Goal: Task Accomplishment & Management: Complete application form

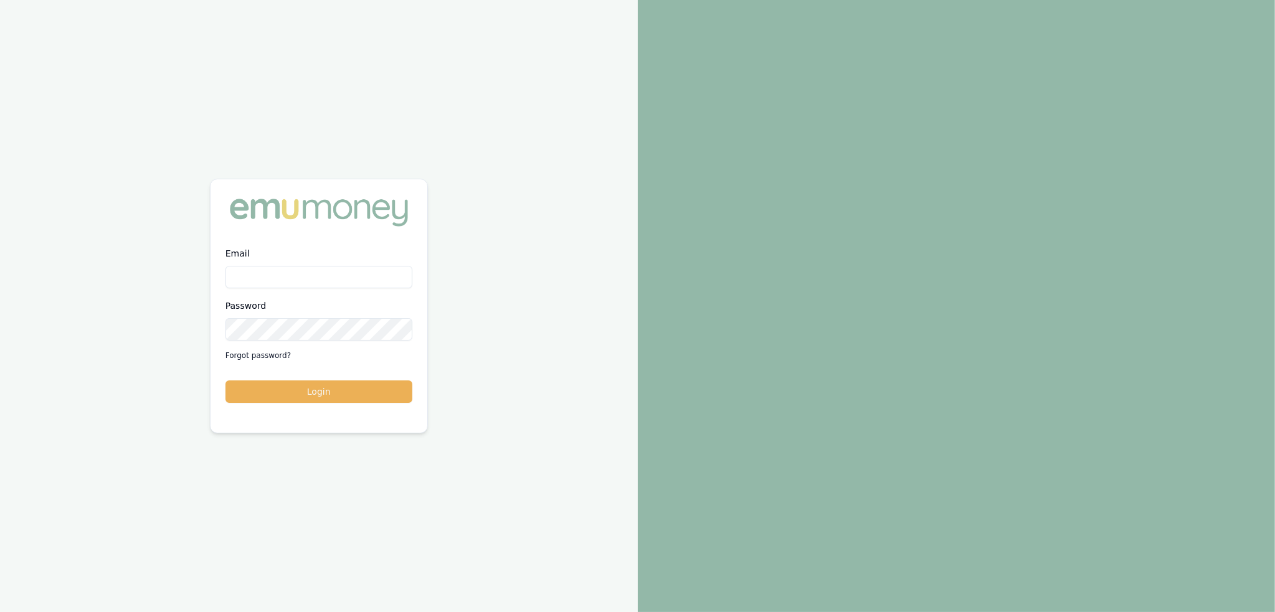
click at [282, 278] on input "Email" at bounding box center [319, 277] width 187 height 22
type input "robyn.adams@emumoney.com.au"
click at [295, 398] on button "Login" at bounding box center [319, 392] width 187 height 22
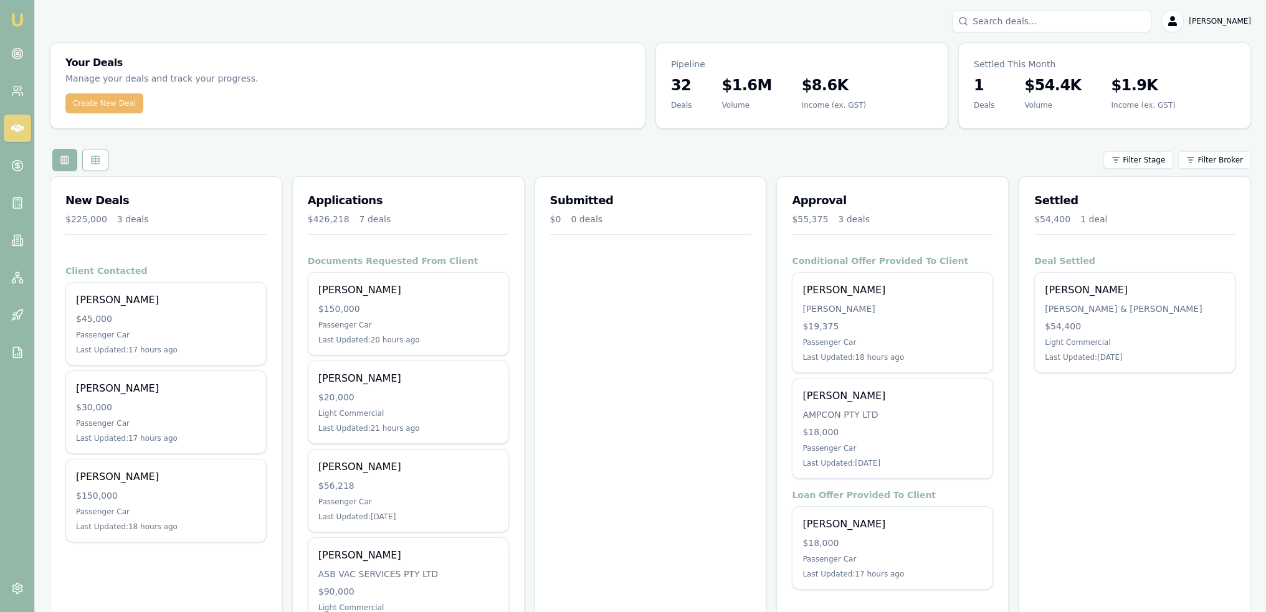
click at [110, 107] on button "Create New Deal" at bounding box center [104, 103] width 78 height 20
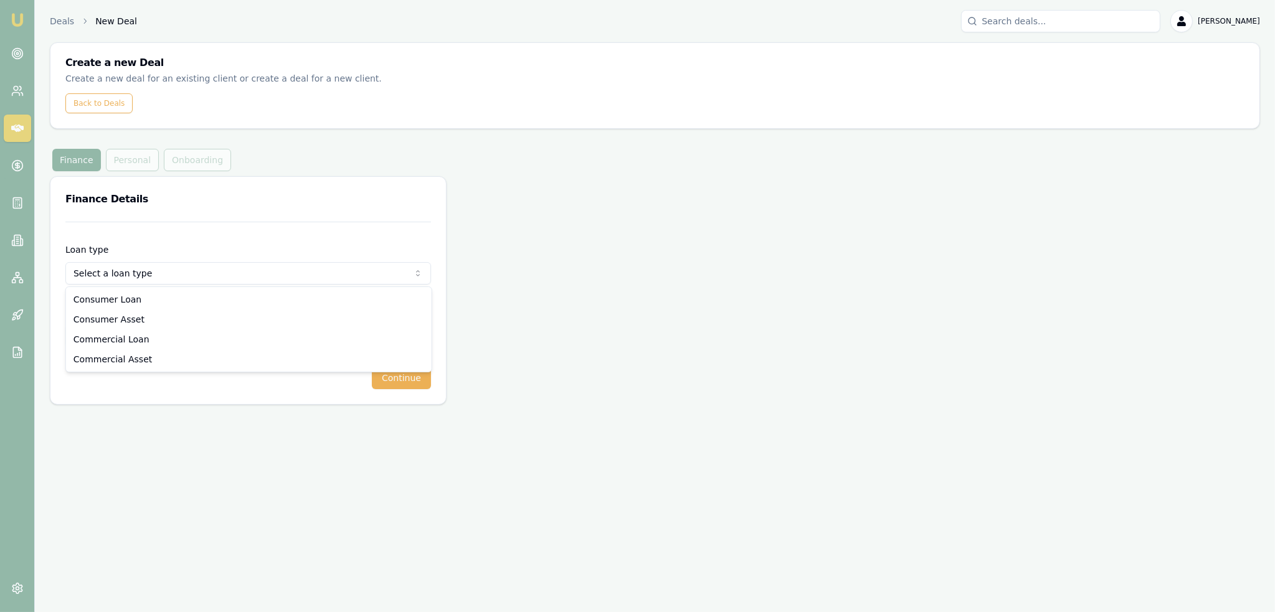
click at [145, 268] on html "Emu Broker Deals New Deal Robyn Adams Toggle Menu Create a new Deal Create a ne…" at bounding box center [637, 306] width 1275 height 612
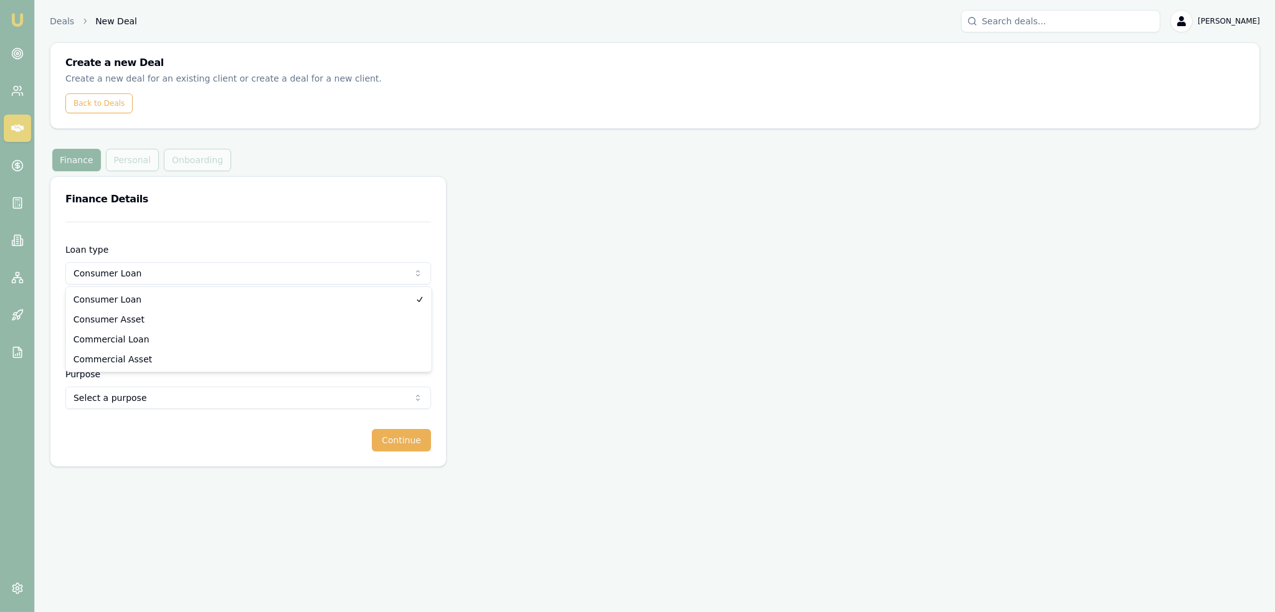
click at [140, 275] on html "Emu Broker Deals New Deal Robyn Adams Toggle Menu Create a new Deal Create a ne…" at bounding box center [637, 306] width 1275 height 612
select select "CONSUMER_ASSET"
click at [123, 330] on input "Loan amount" at bounding box center [248, 336] width 366 height 22
type input "$40,000.00"
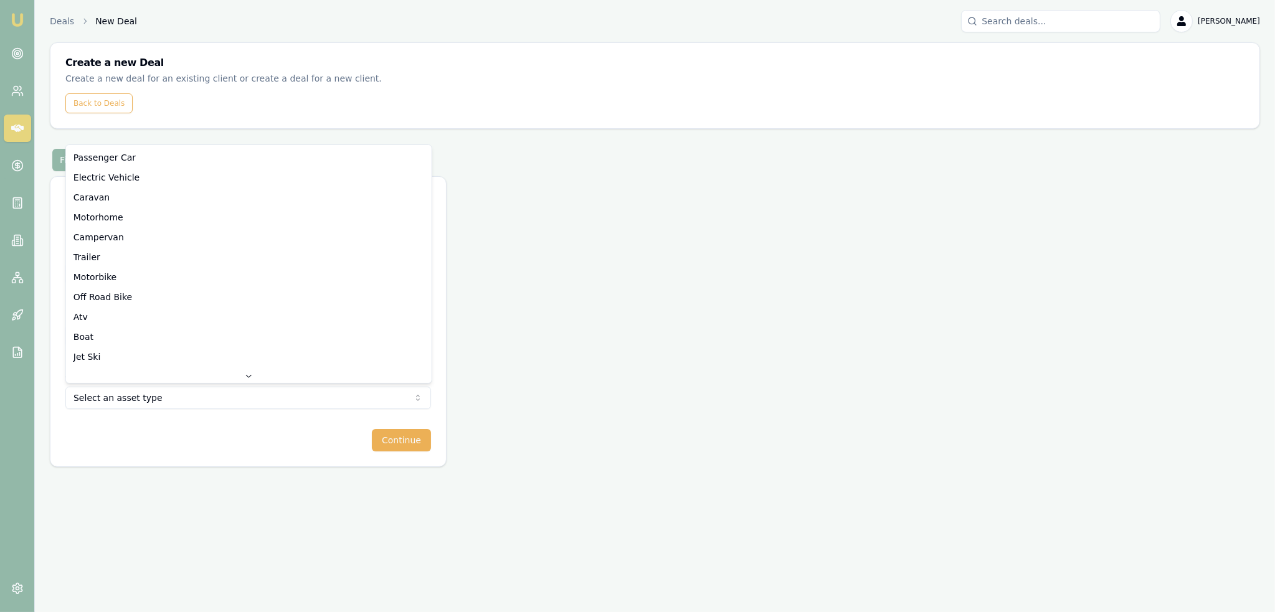
click at [174, 402] on html "Emu Broker Deals New Deal Robyn Adams Toggle Menu Create a new Deal Create a ne…" at bounding box center [637, 306] width 1275 height 612
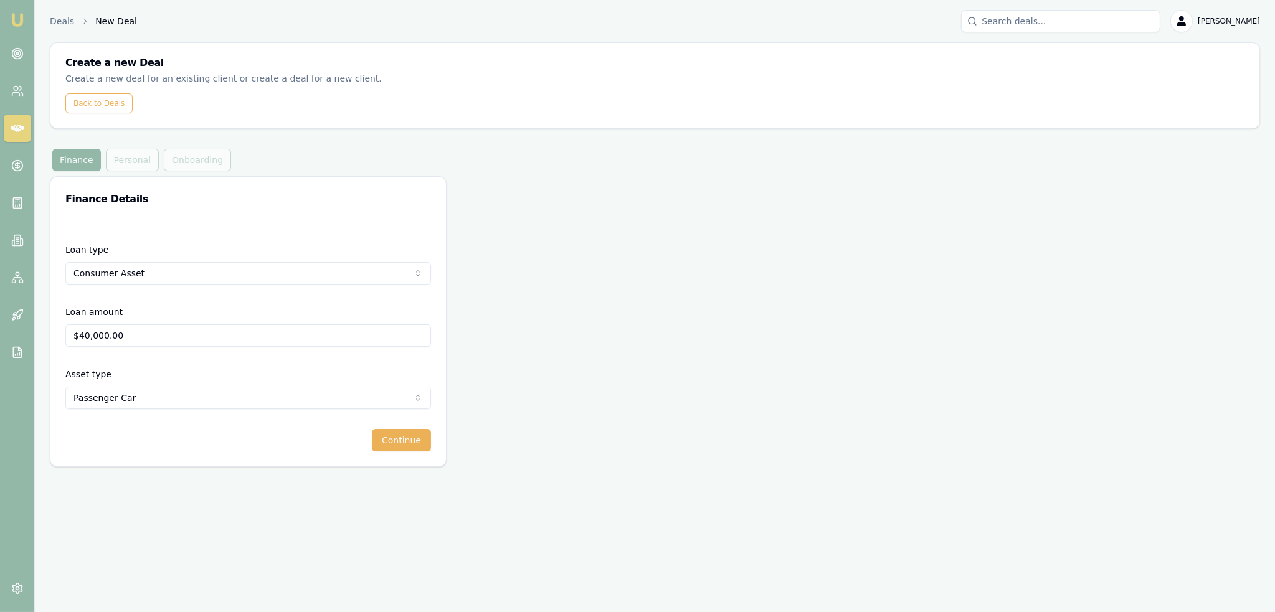
click at [421, 440] on button "Continue" at bounding box center [401, 440] width 59 height 22
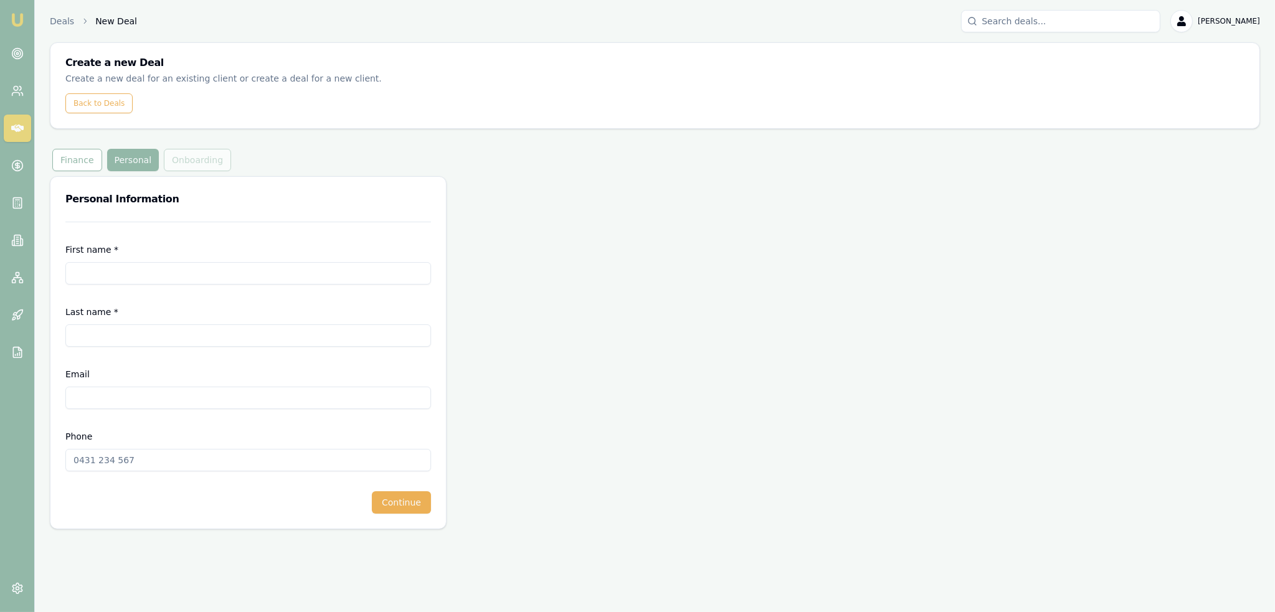
click at [174, 273] on input "First name *" at bounding box center [248, 273] width 366 height 22
type input "l"
type input "Lavinya"
type input "Waqakalou"
type input "[EMAIL_ADDRESS][DOMAIN_NAME]"
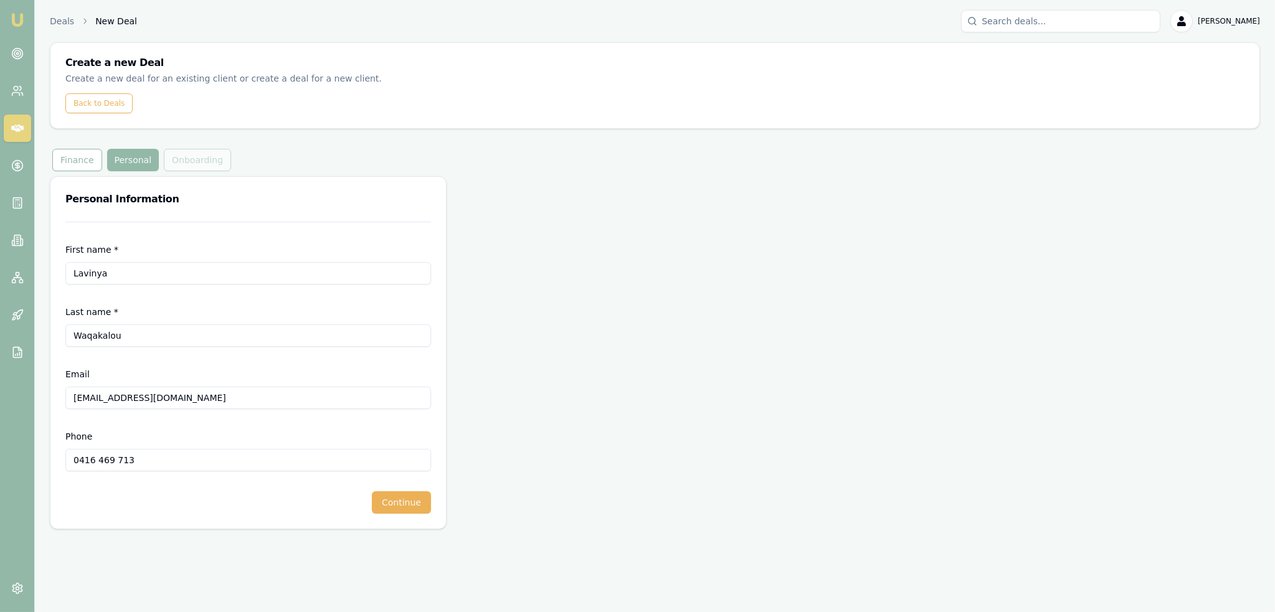
type input "0416 469 713"
click at [403, 513] on div "First name * Lavinya Last name * Waqakalou Email lavinyawaqakalou@gmail.com Pho…" at bounding box center [248, 375] width 396 height 307
click at [404, 497] on button "Continue" at bounding box center [401, 503] width 59 height 22
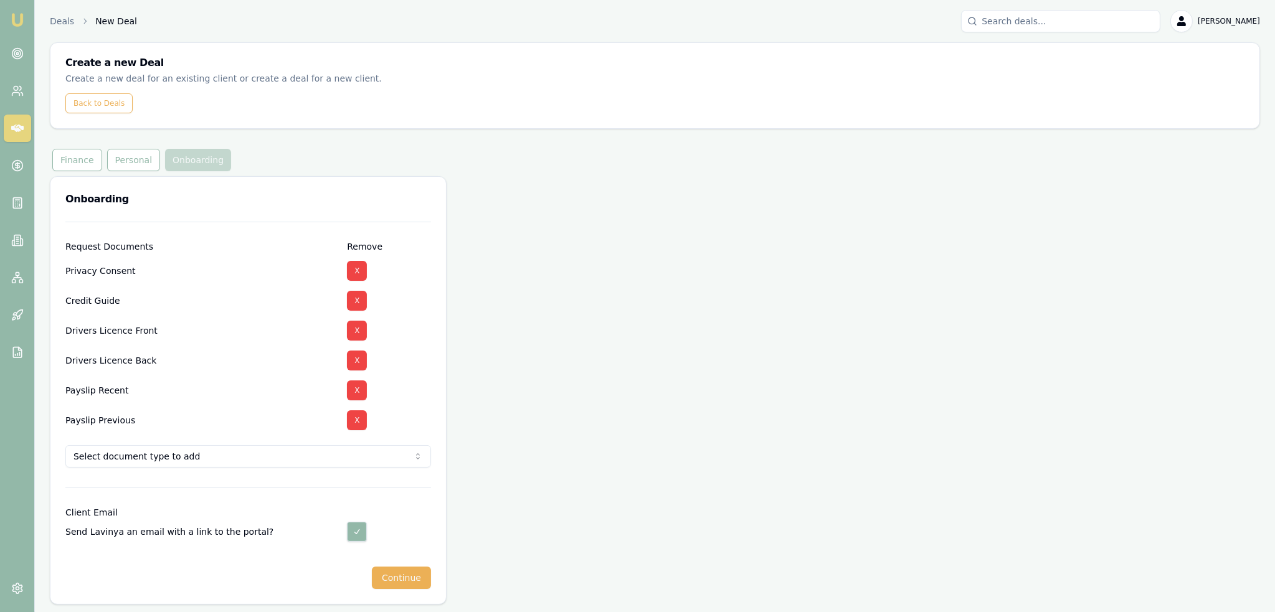
click at [273, 455] on html "Emu Broker Deals New Deal Robyn Adams Toggle Menu Create a new Deal Create a ne…" at bounding box center [637, 306] width 1275 height 612
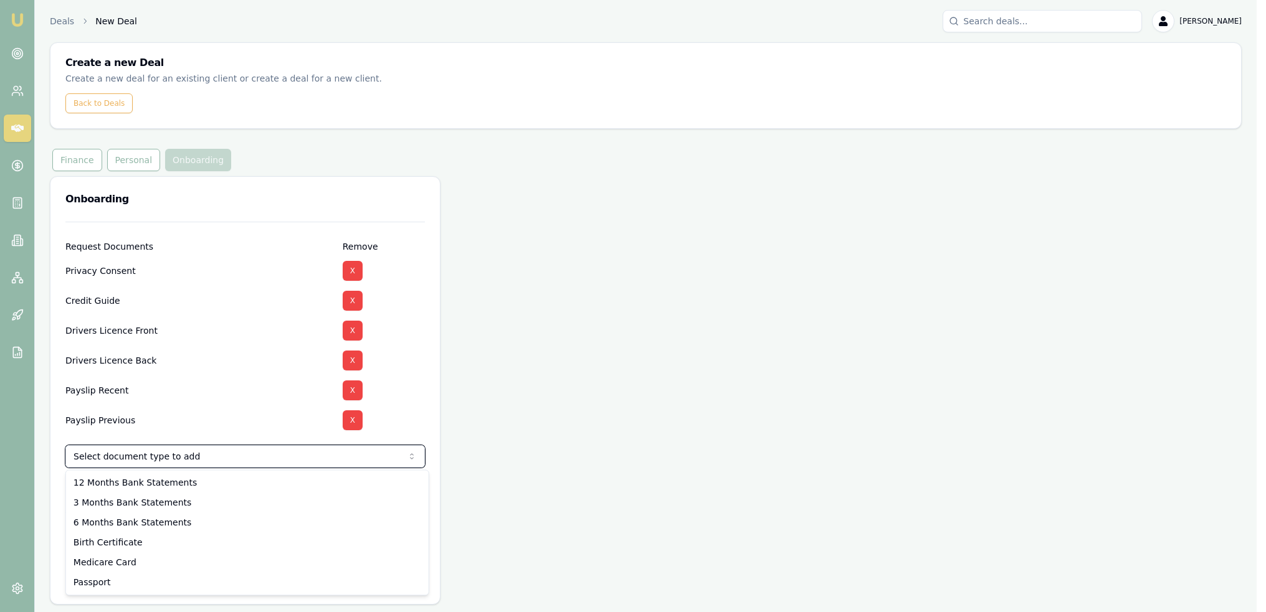
click at [259, 368] on html "Emu Broker Deals New Deal Robyn Adams Toggle Menu Create a new Deal Create a ne…" at bounding box center [633, 306] width 1266 height 612
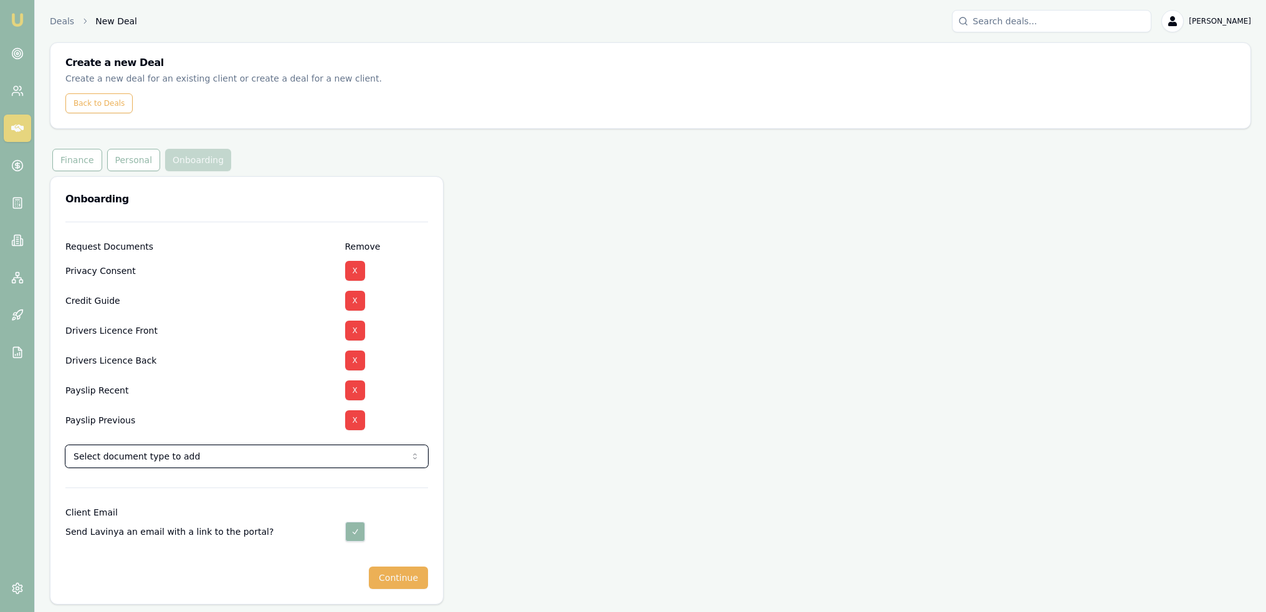
scroll to position [1, 0]
click at [395, 572] on button "Continue" at bounding box center [398, 577] width 59 height 22
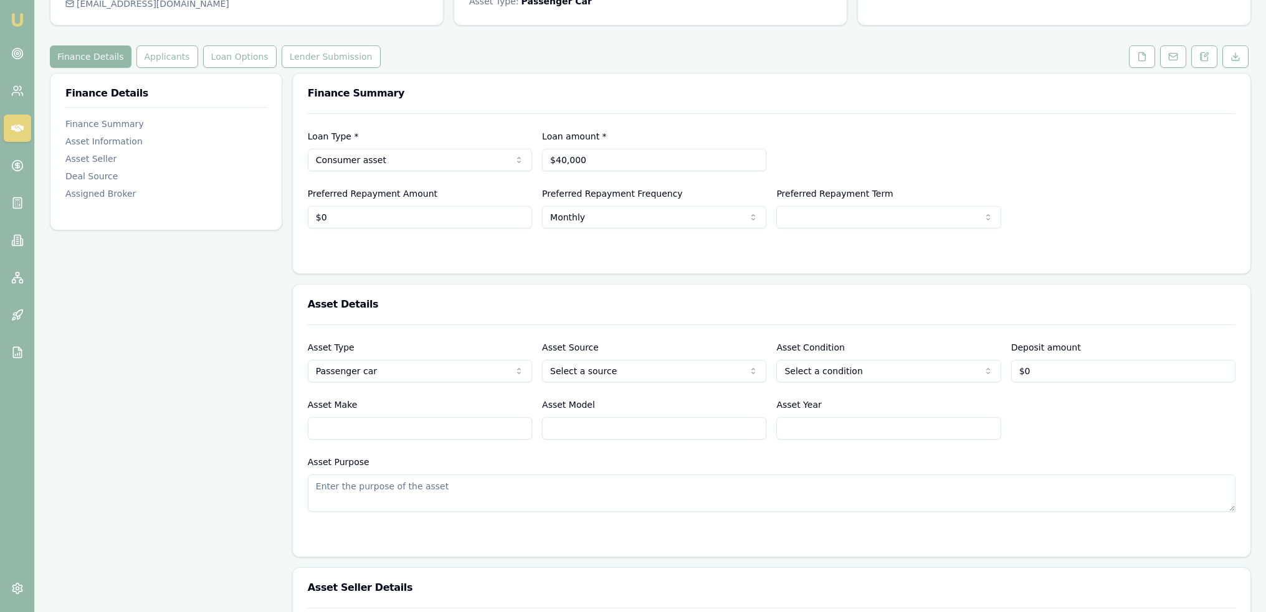
scroll to position [125, 0]
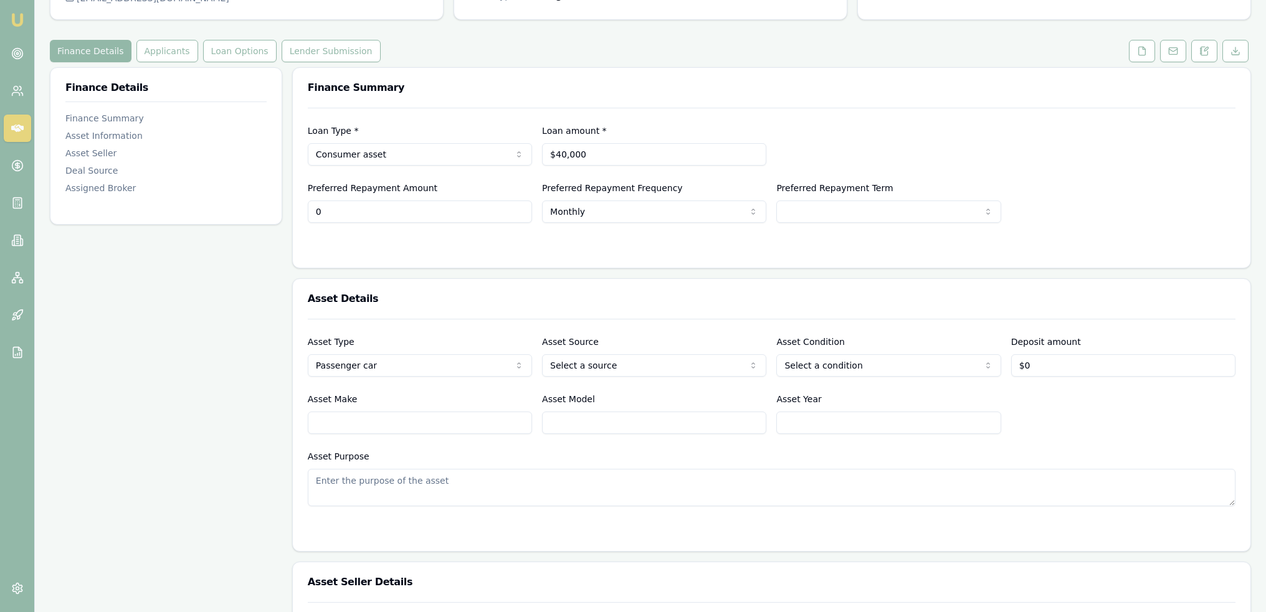
drag, startPoint x: 369, startPoint y: 213, endPoint x: 297, endPoint y: 213, distance: 72.3
click at [300, 213] on div "Loan Type * Consumer asset Consumer loan Consumer asset Commercial loan Commerc…" at bounding box center [771, 188] width 957 height 160
type input "$200"
select select "WEEKLY"
select select "84"
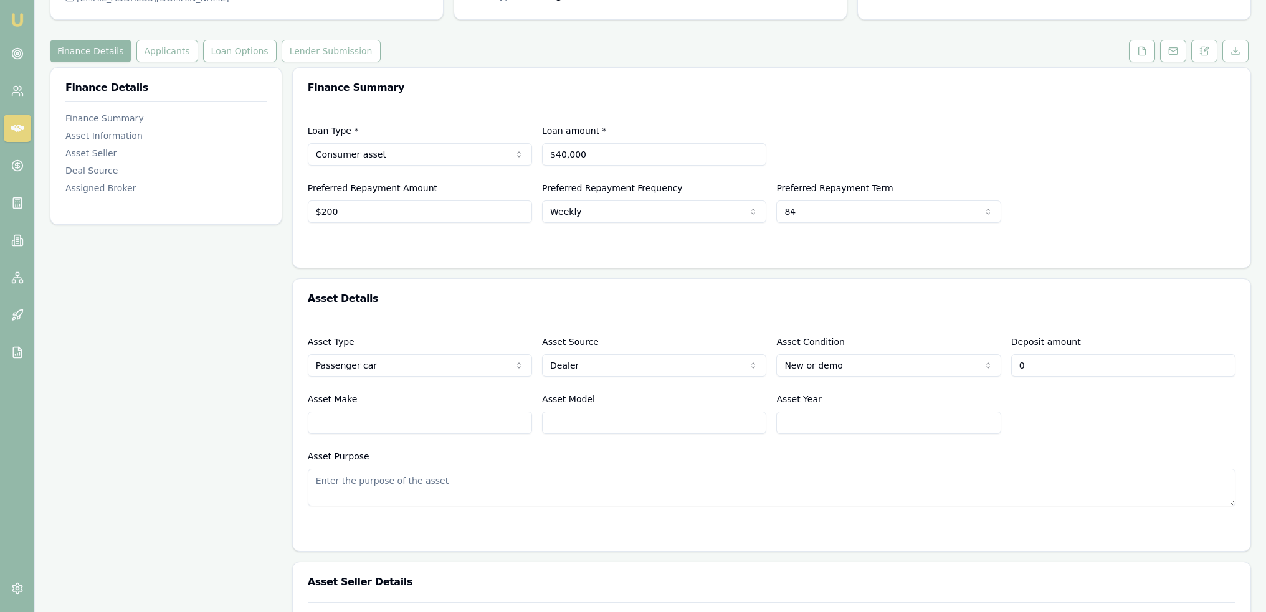
type input "$0"
type input "2025"
type input "Haval"
type input "H7"
drag, startPoint x: 368, startPoint y: 425, endPoint x: 201, endPoint y: 411, distance: 166.9
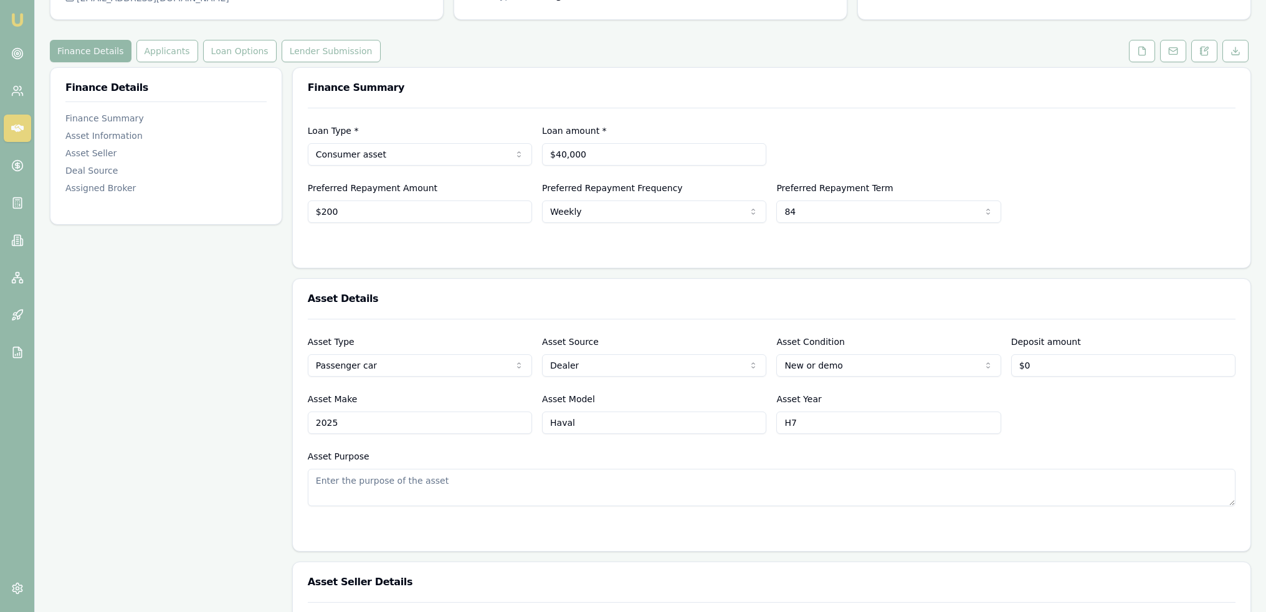
type input "Haval"
type input "H7 - Big Dog"
type input "2025"
click at [570, 422] on input "H7 - Big Dog" at bounding box center [654, 423] width 224 height 22
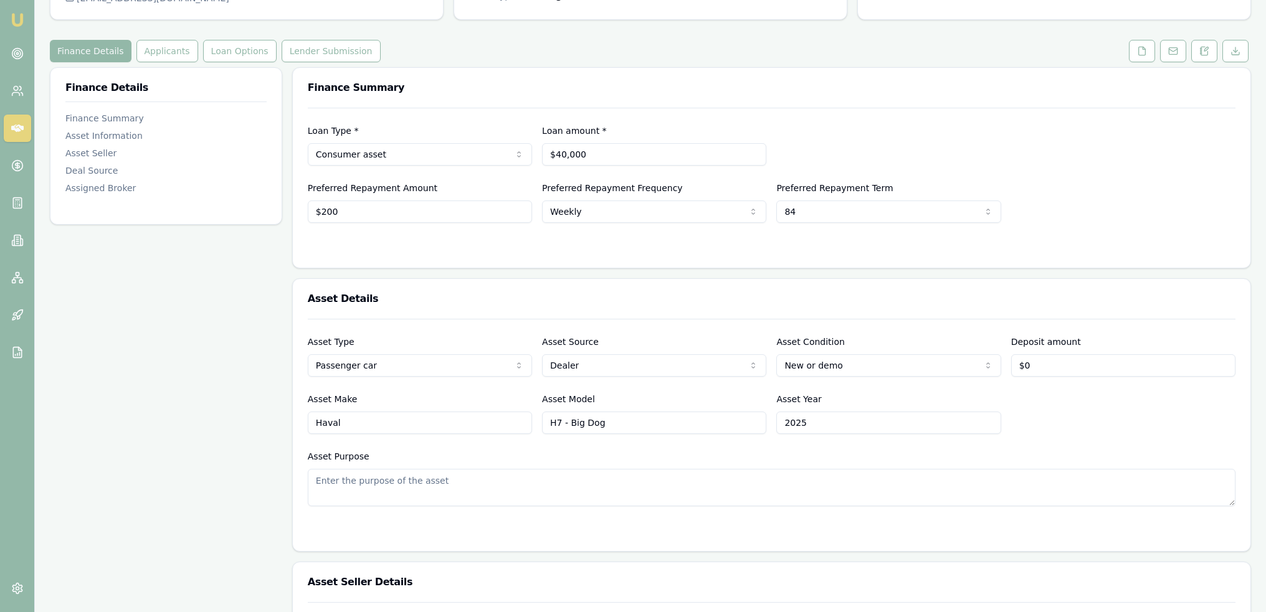
click at [457, 487] on textarea "Asset Purpose" at bounding box center [772, 487] width 928 height 37
type textarea "o"
type textarea "Personal transportation"
click at [536, 521] on form "Asset Type Passenger car Passenger car Electric vehicle Light commercial Carava…" at bounding box center [772, 427] width 928 height 217
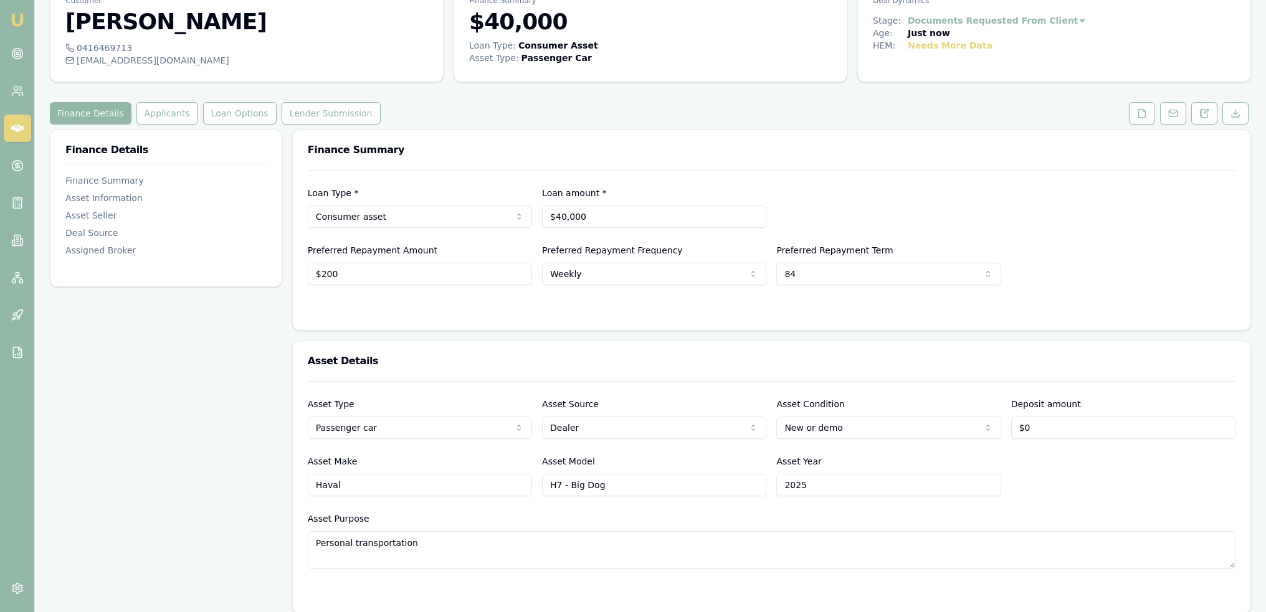
scroll to position [0, 0]
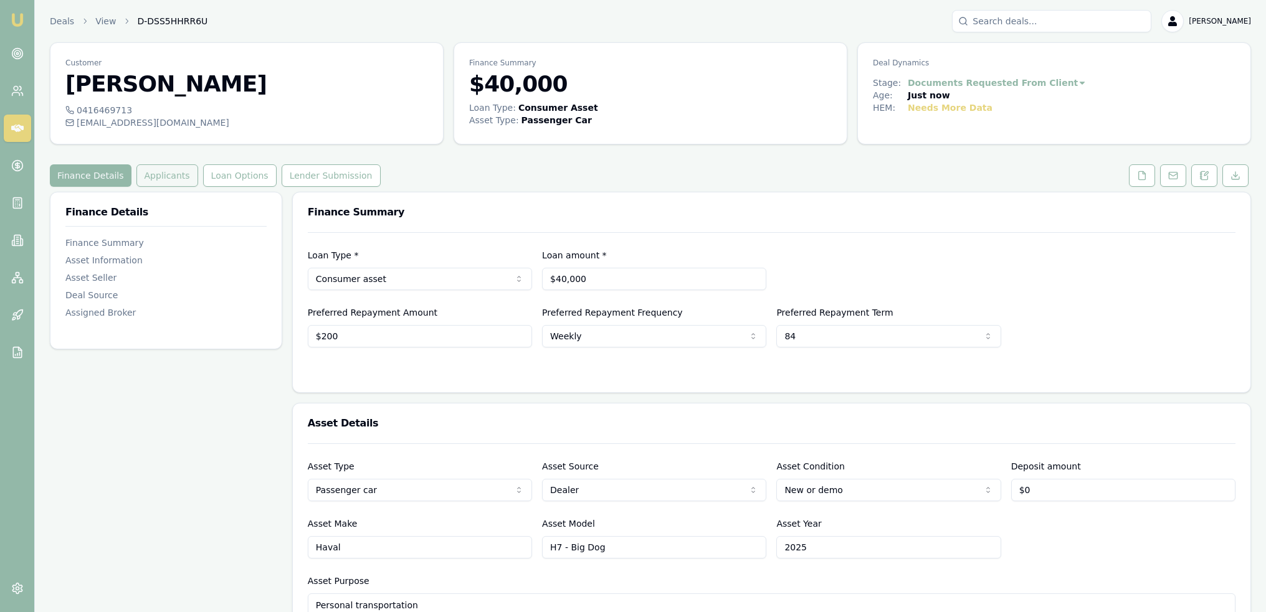
click at [156, 176] on button "Applicants" at bounding box center [167, 175] width 62 height 22
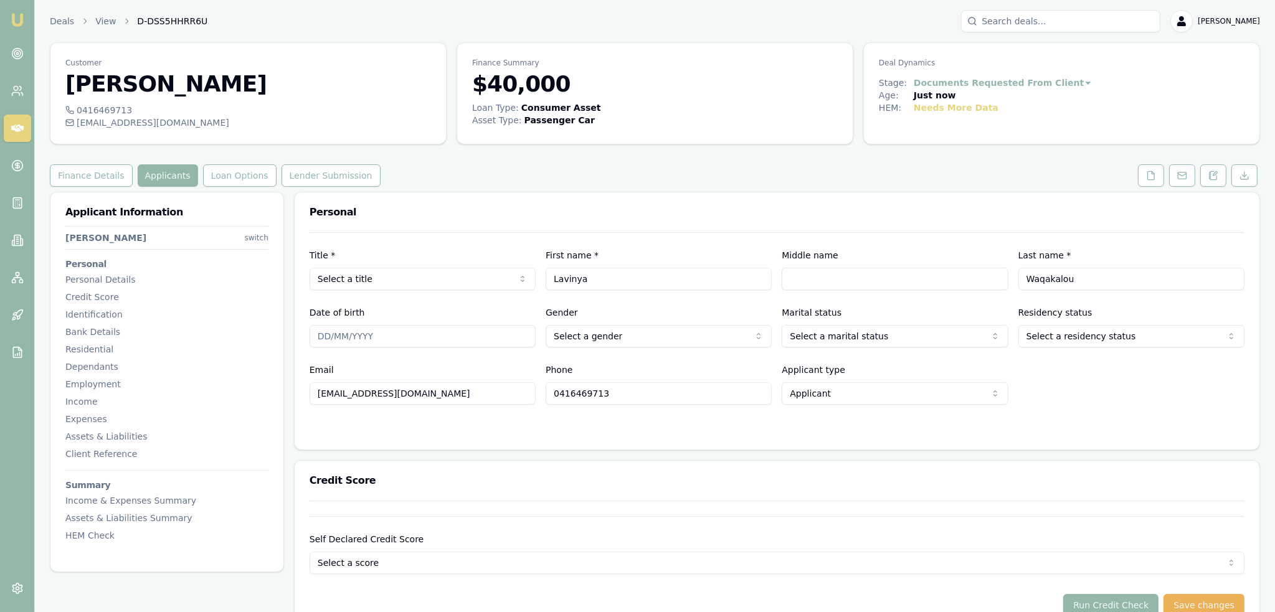
click at [487, 282] on html "Emu Broker Deals View D-DSS5HHRR6U Robyn Adams Toggle Menu Customer Lavinya Waq…" at bounding box center [637, 306] width 1275 height 612
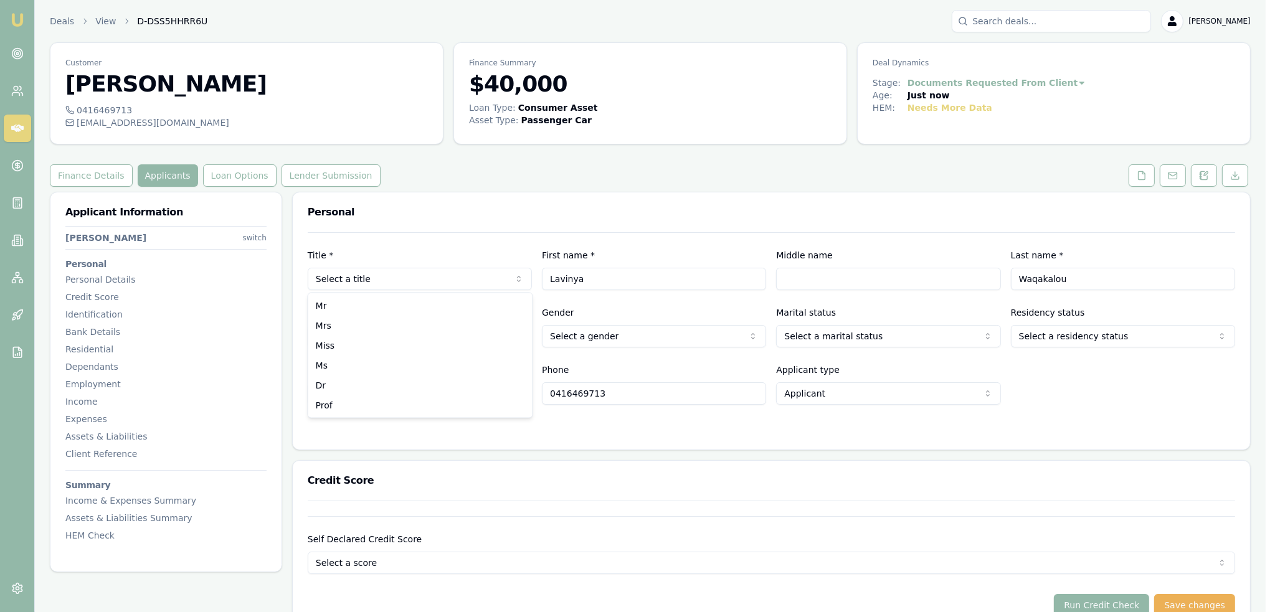
select select "Miss"
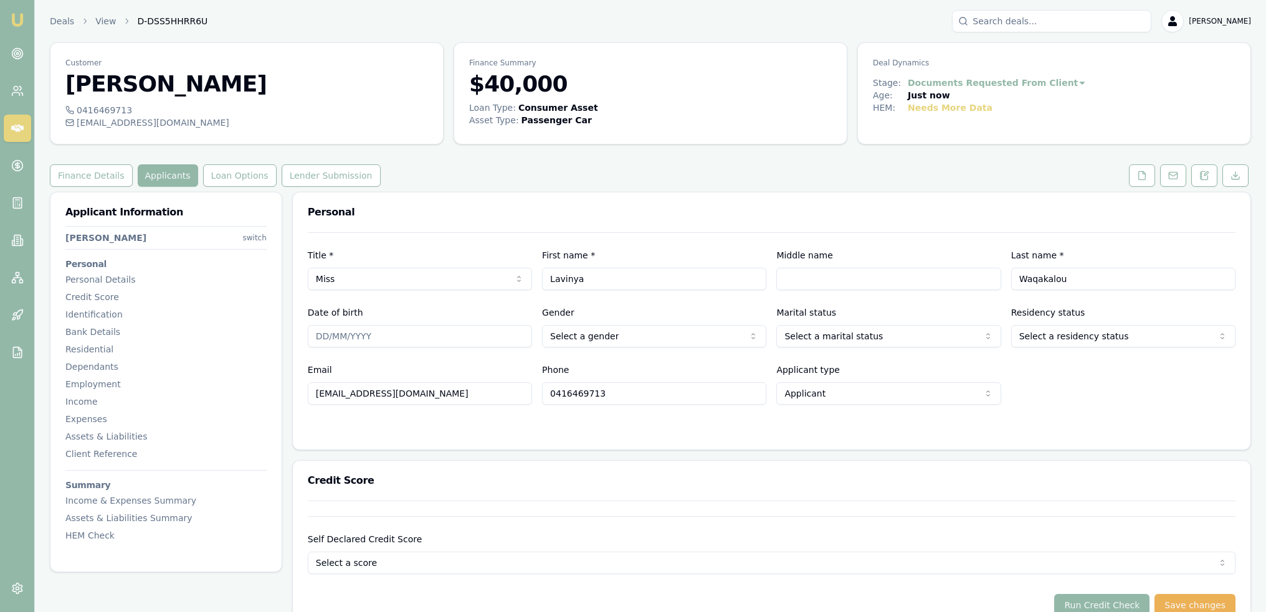
click at [906, 278] on input "Middle name" at bounding box center [888, 279] width 224 height 22
type input "Sharne"
click at [318, 336] on input "Date of birth" at bounding box center [420, 336] width 224 height 22
type input "02/11/1993"
select select "FEMALE"
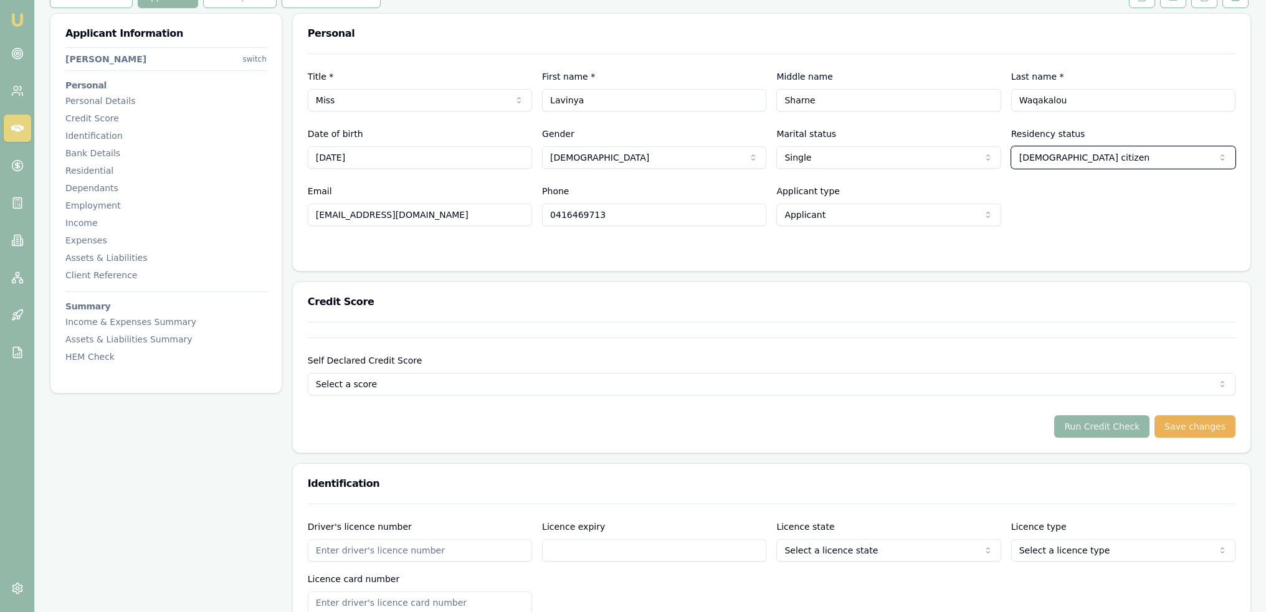
scroll to position [249, 0]
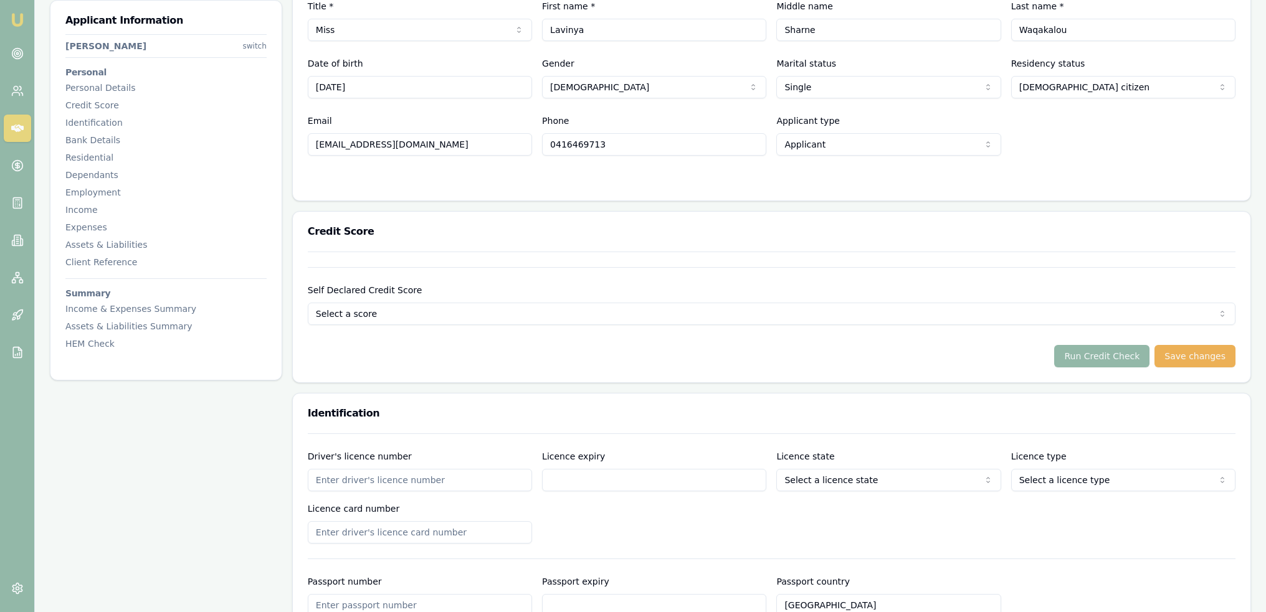
click at [566, 308] on html "Emu Broker Deals View D-DSS5HHRR6U Robyn Adams Toggle Menu Customer Lavinya Waq…" at bounding box center [633, 57] width 1266 height 612
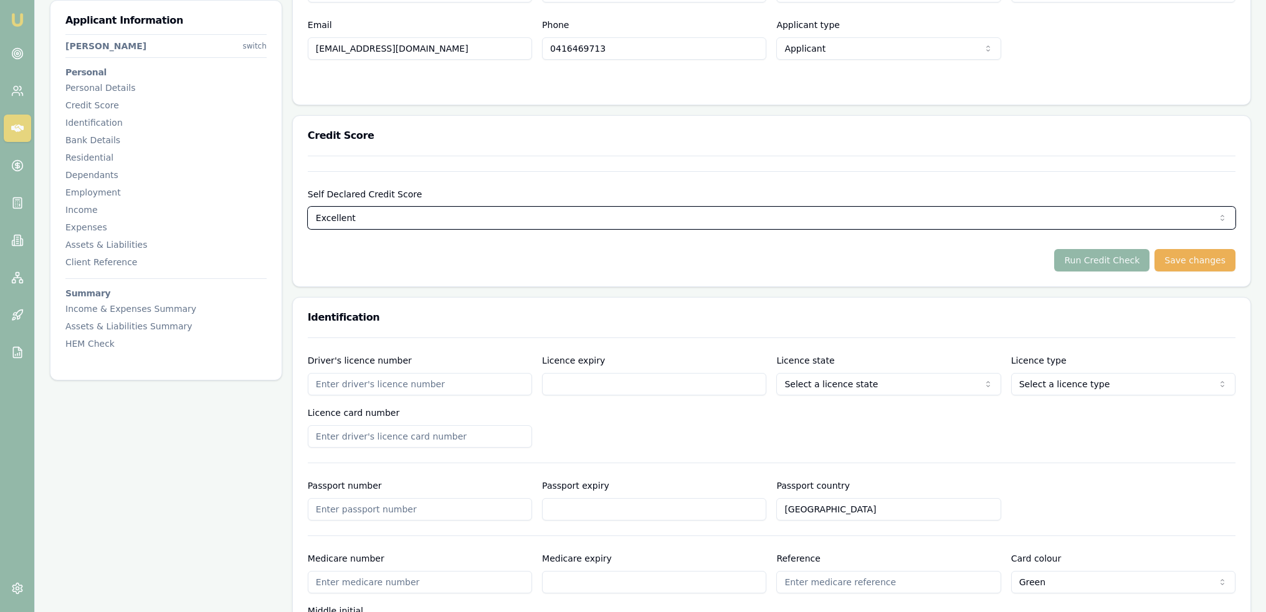
scroll to position [436, 0]
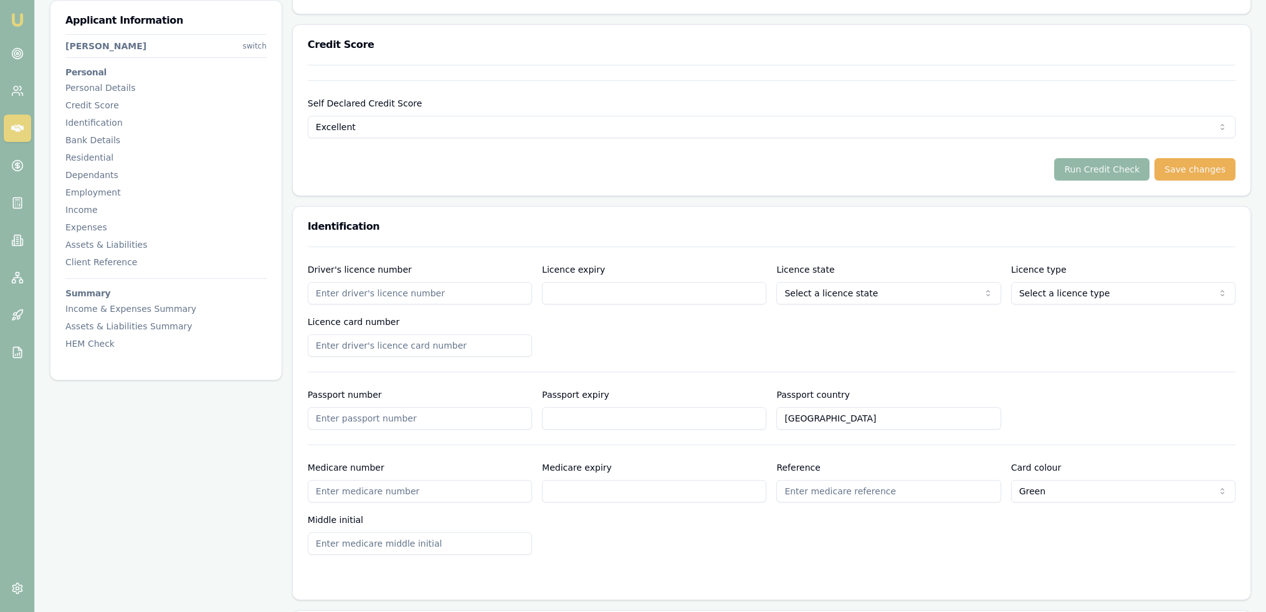
click at [434, 293] on input "Driver's licence number" at bounding box center [420, 293] width 224 height 22
type input "1"
click at [620, 345] on div "Driver's licence number Licence expiry Licence state Select a licence state NSW…" at bounding box center [772, 309] width 928 height 95
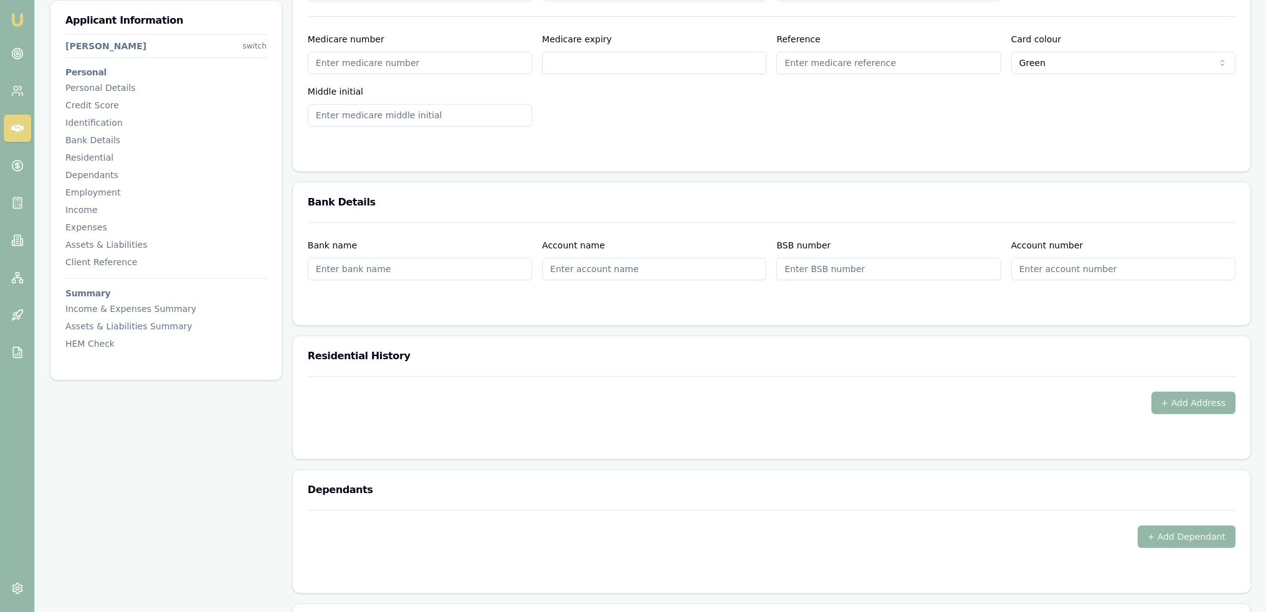
scroll to position [934, 0]
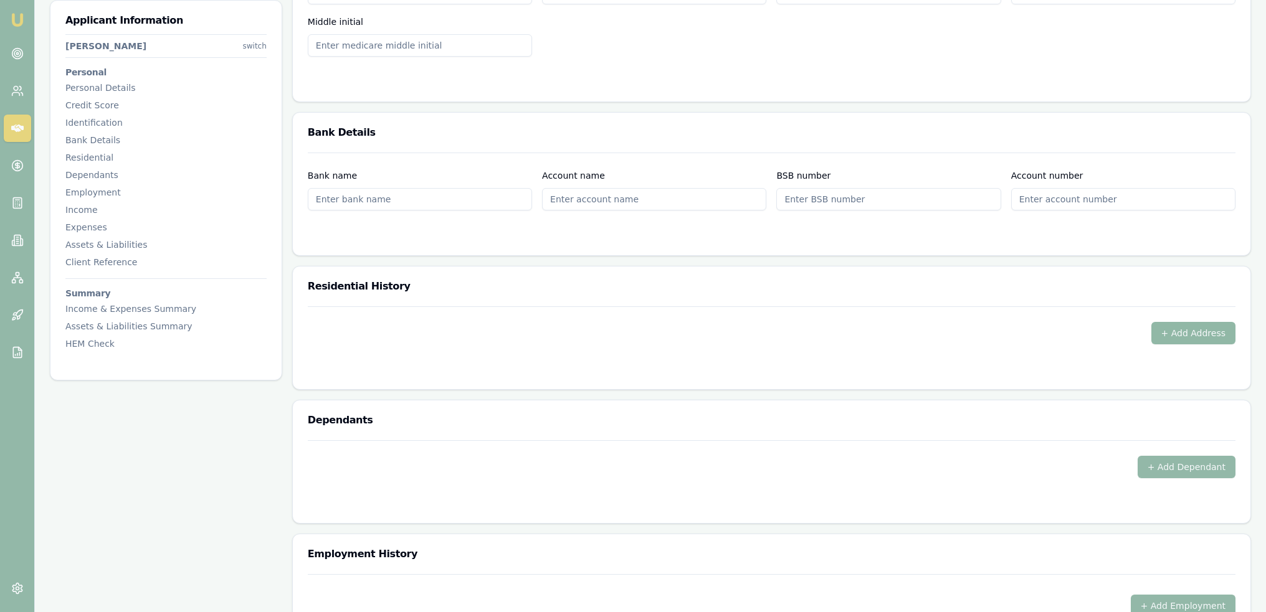
click at [1203, 328] on button "+ Add Address" at bounding box center [1193, 333] width 85 height 22
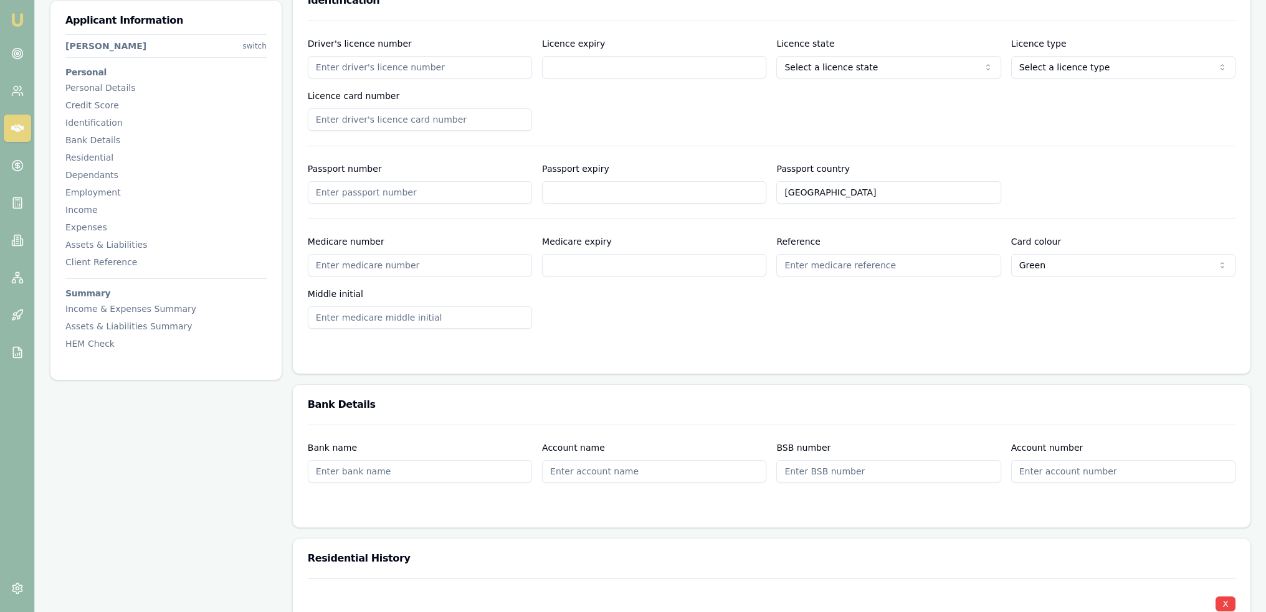
scroll to position [623, 0]
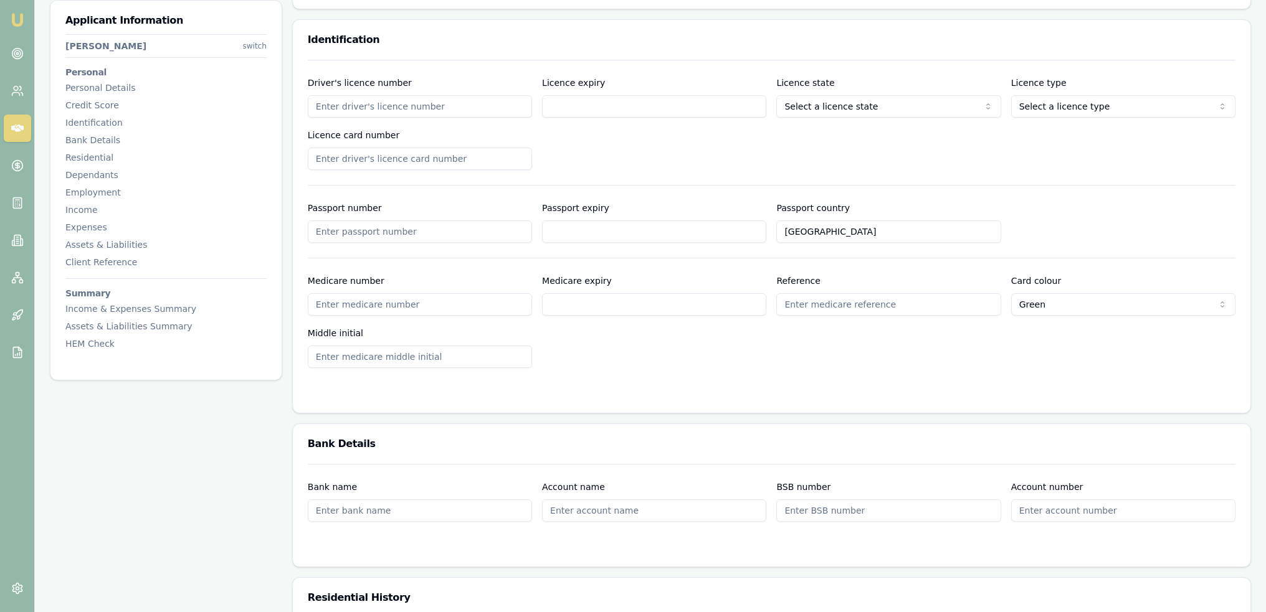
click at [392, 100] on input "Driver's licence number" at bounding box center [420, 106] width 224 height 22
select select
type input "18910373"
click at [619, 116] on input "Licence expiry" at bounding box center [654, 106] width 224 height 22
type input "7"
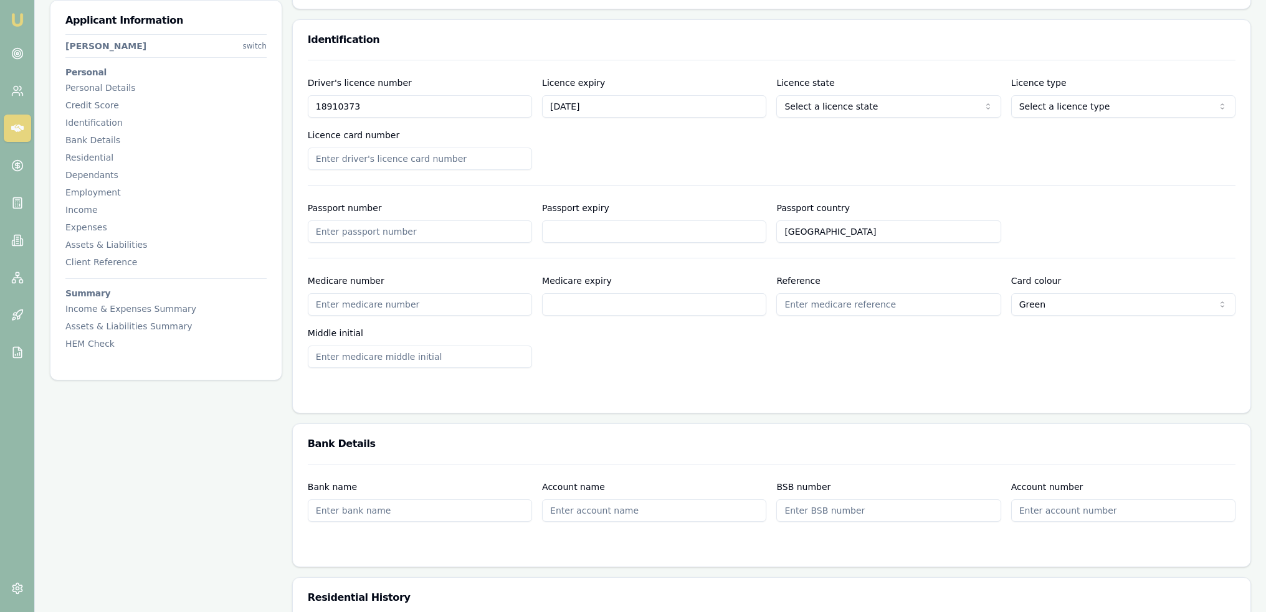
type input "17/3/2028"
select select "OPEN_LICENCE"
click at [797, 163] on div "Driver's licence number 18910373 Licence expiry 17/3/2028 Licence state NSW NSW…" at bounding box center [772, 122] width 928 height 95
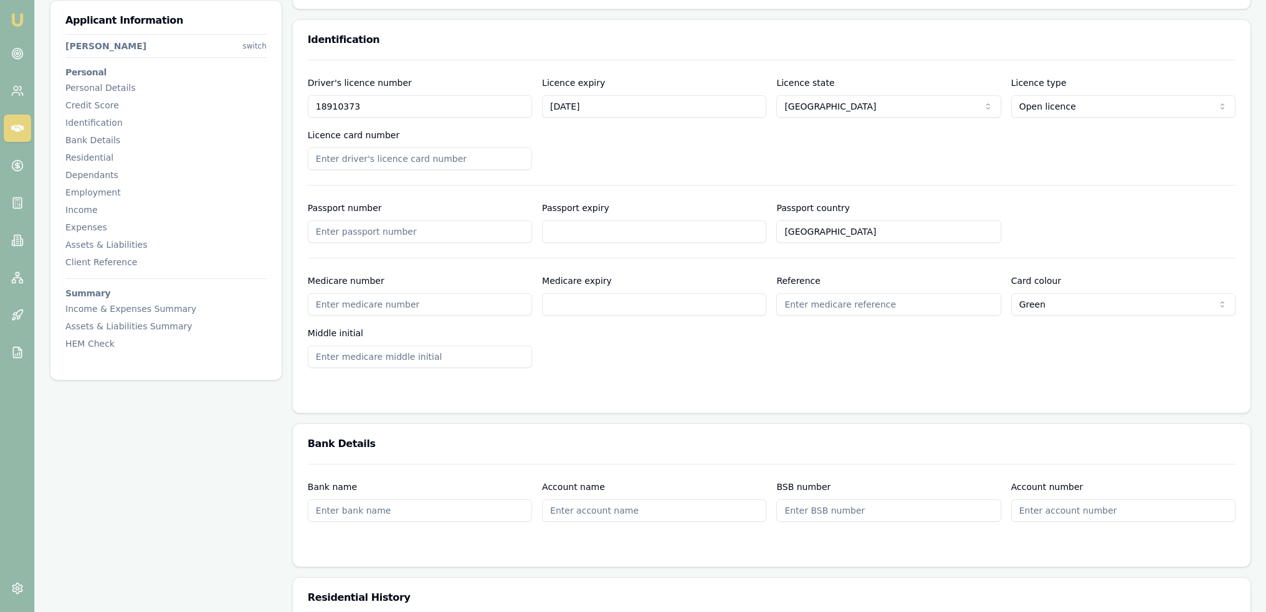
click at [429, 158] on input "Licence card number" at bounding box center [420, 159] width 224 height 22
type input "2042025933"
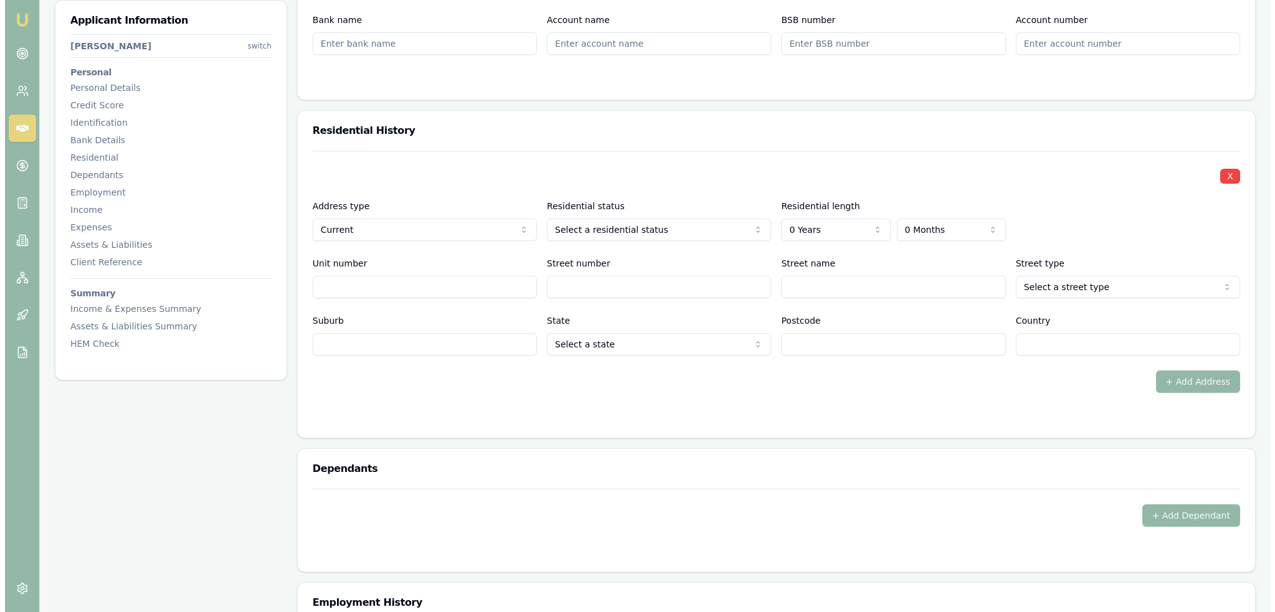
scroll to position [1184, 0]
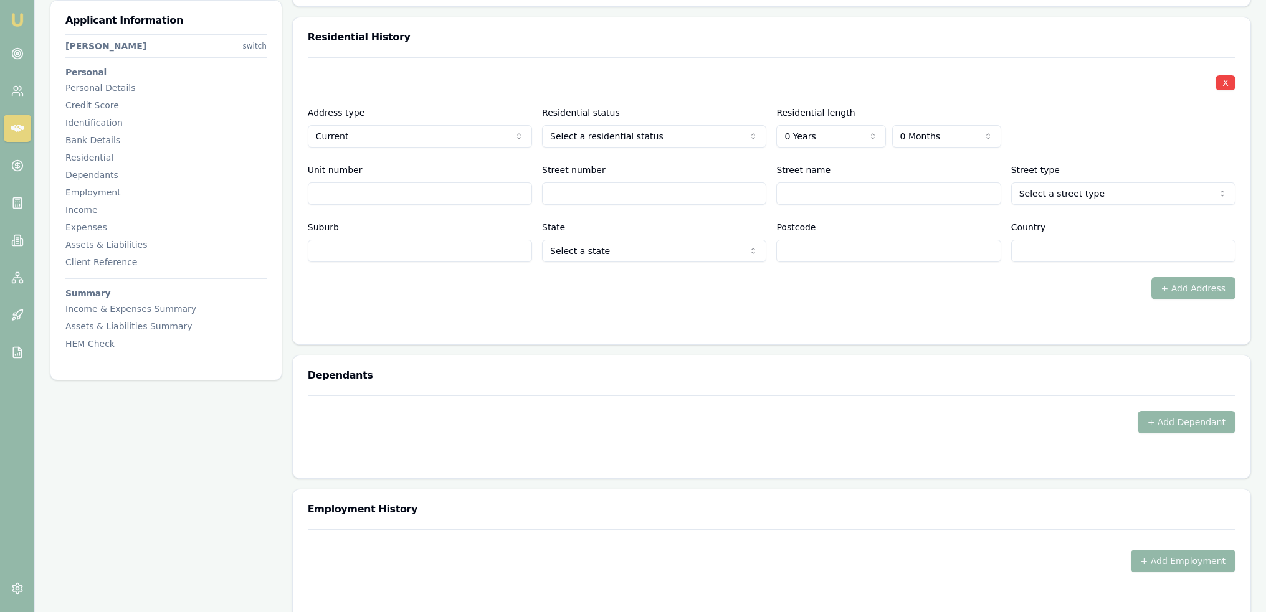
click at [825, 197] on input "Street name" at bounding box center [888, 194] width 224 height 22
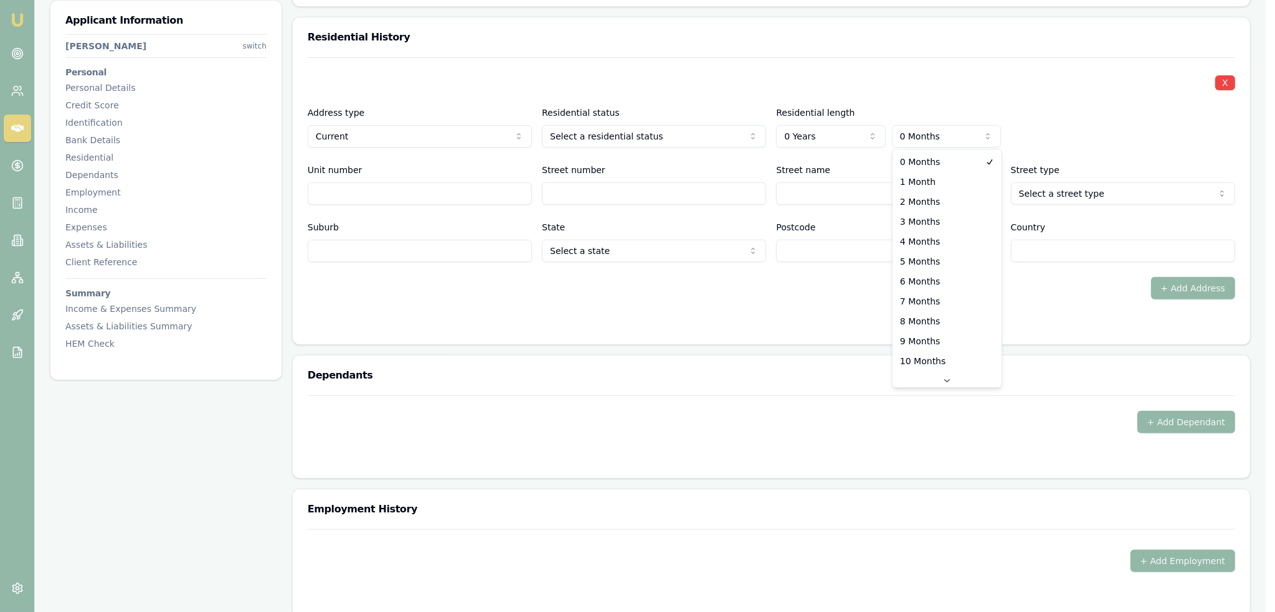
select select "5"
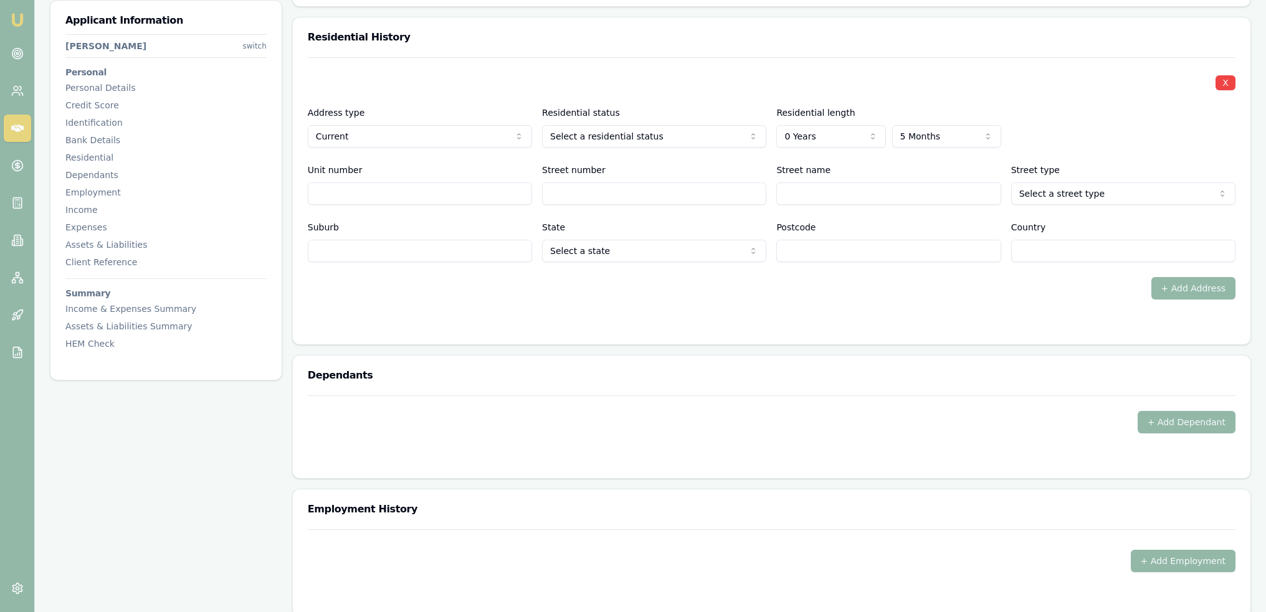
click at [817, 285] on div "+ Add Address" at bounding box center [772, 288] width 928 height 22
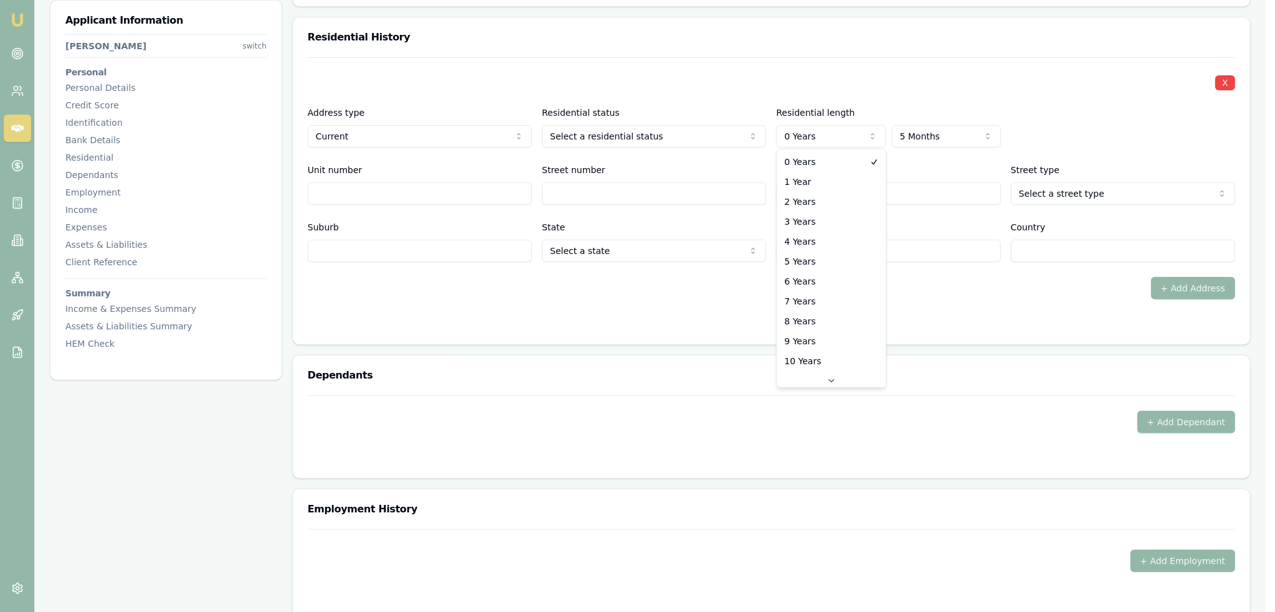
select select "2"
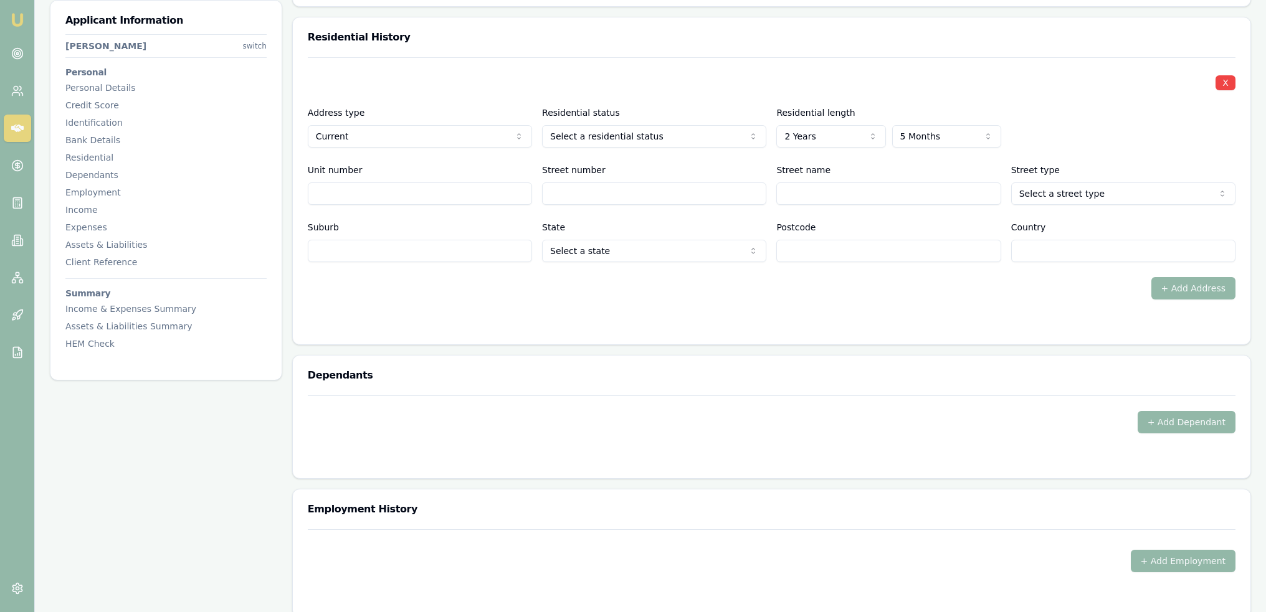
click at [754, 294] on div "+ Add Address" at bounding box center [772, 288] width 928 height 22
drag, startPoint x: 589, startPoint y: 187, endPoint x: 607, endPoint y: 183, distance: 18.4
click at [593, 187] on input "Street number" at bounding box center [654, 194] width 224 height 22
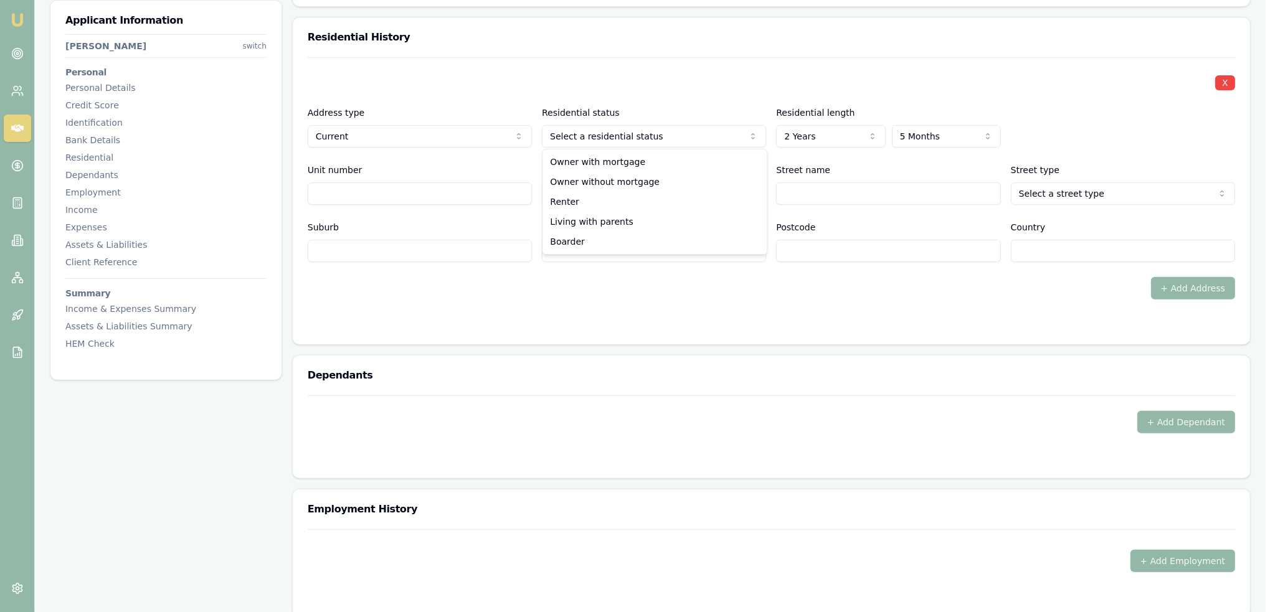
select select "RENTER"
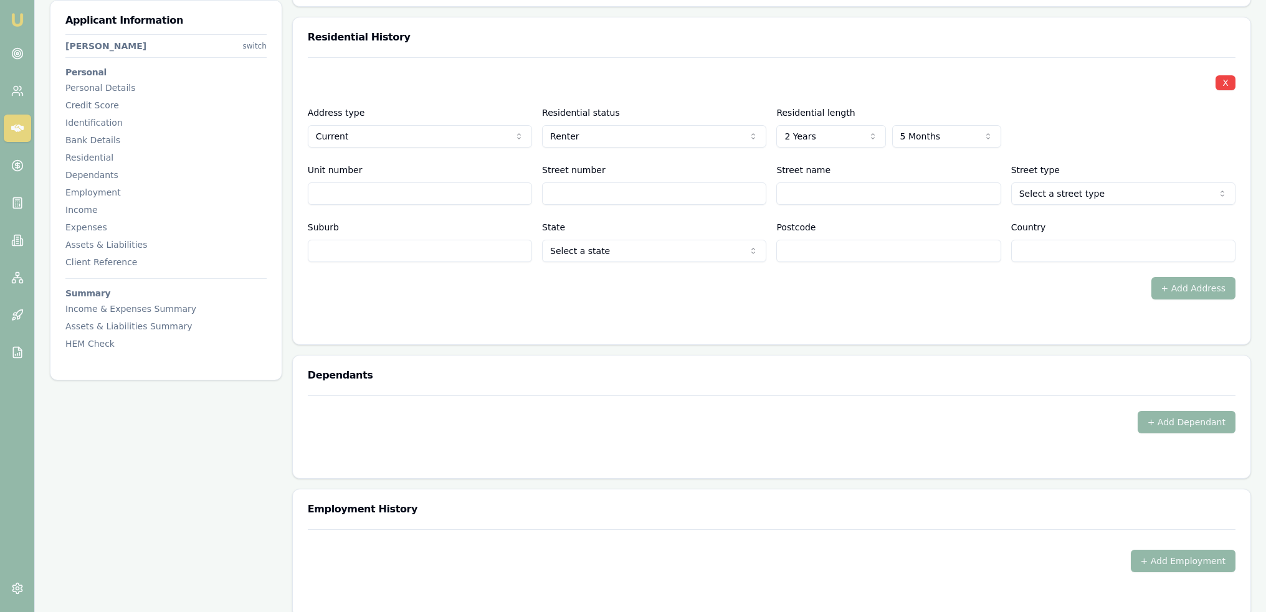
click at [629, 300] on form "X Address type Current Current Previous Residential status Renter Owner with mo…" at bounding box center [772, 193] width 928 height 272
click at [625, 191] on input "Street number" at bounding box center [654, 194] width 224 height 22
type input "24"
type input "Golding"
select select "Grove"
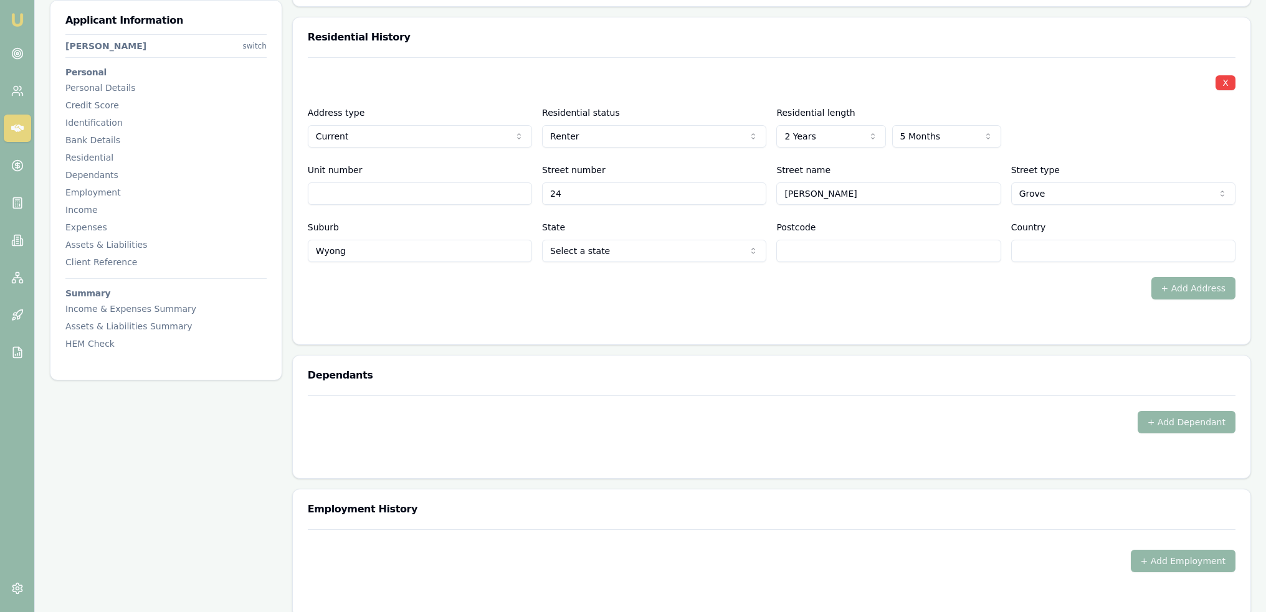
type input "Wyong"
type input "2259"
type input "AU"
drag, startPoint x: 719, startPoint y: 310, endPoint x: 1064, endPoint y: 348, distance: 347.2
click at [721, 310] on form "X Address type Current Current Previous Residential status Renter Owner with mo…" at bounding box center [772, 193] width 928 height 272
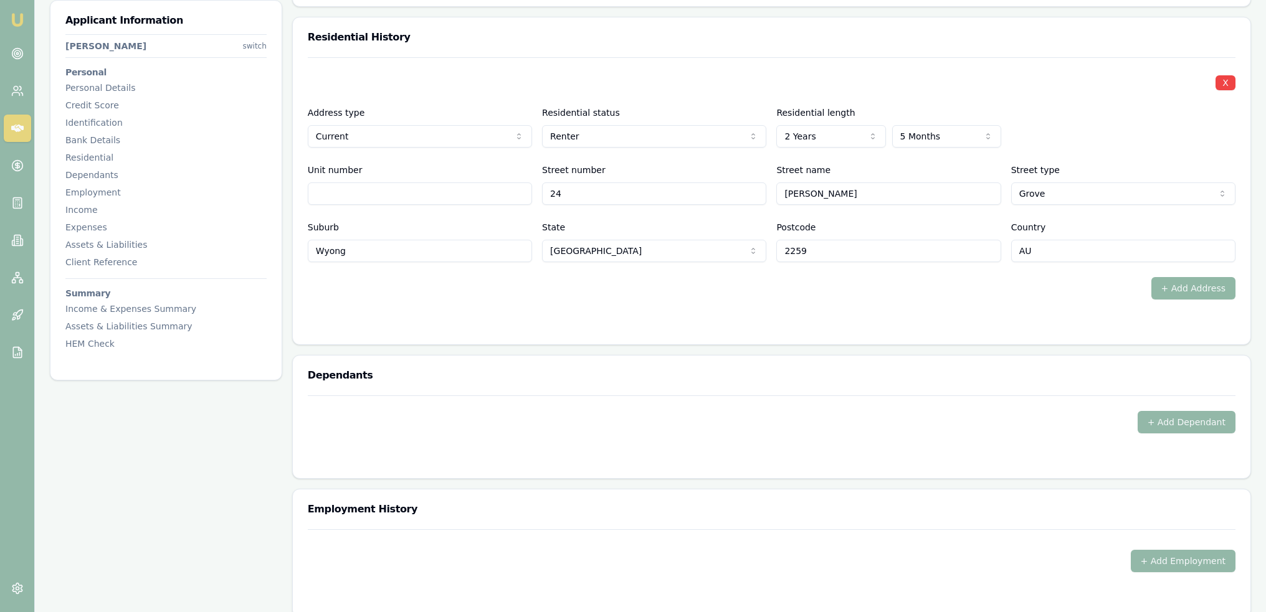
click at [1195, 288] on button "+ Add Address" at bounding box center [1193, 288] width 85 height 22
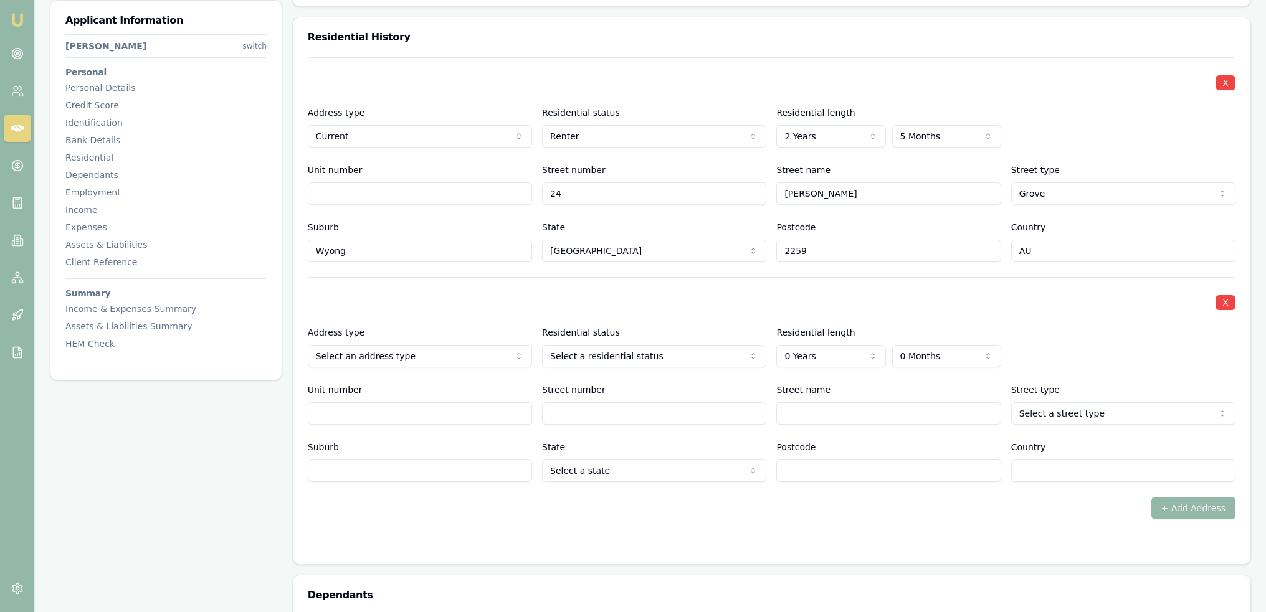
select select "PREVIOUS"
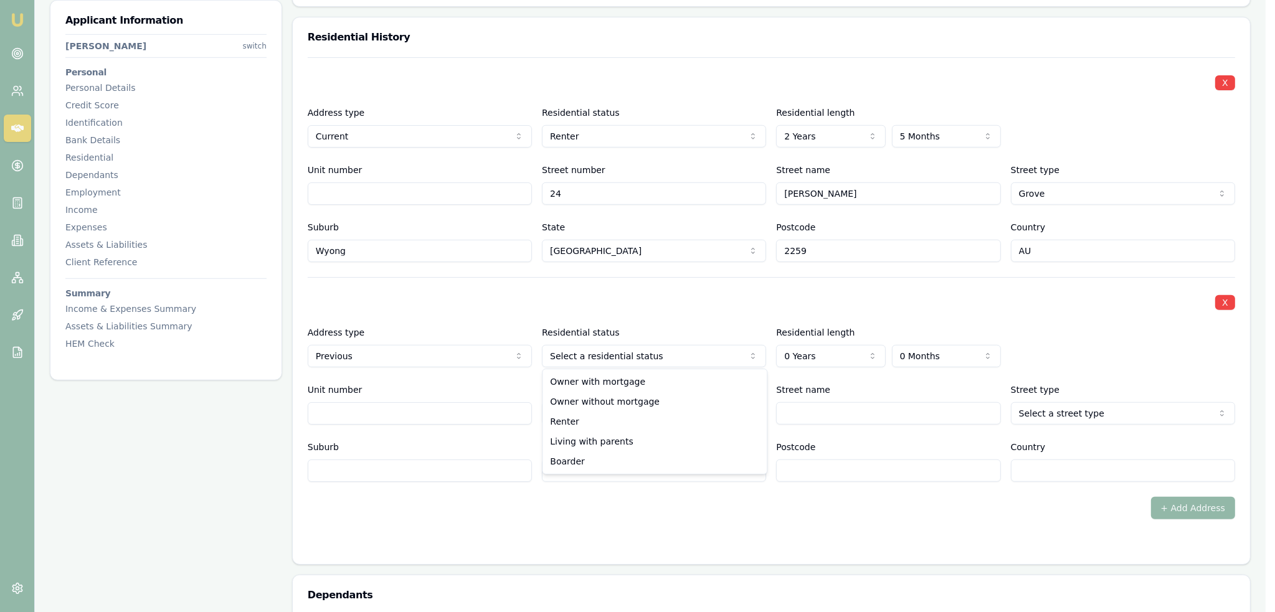
select select "LIVING_WITH_PARENTS"
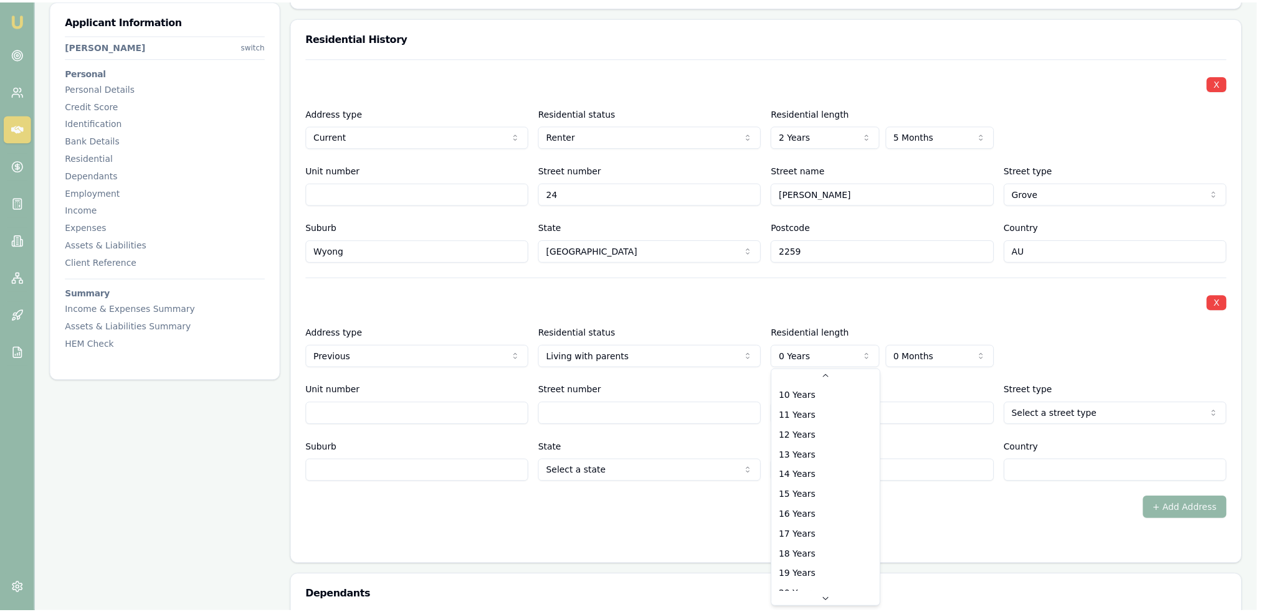
scroll to position [199, 0]
select select "20"
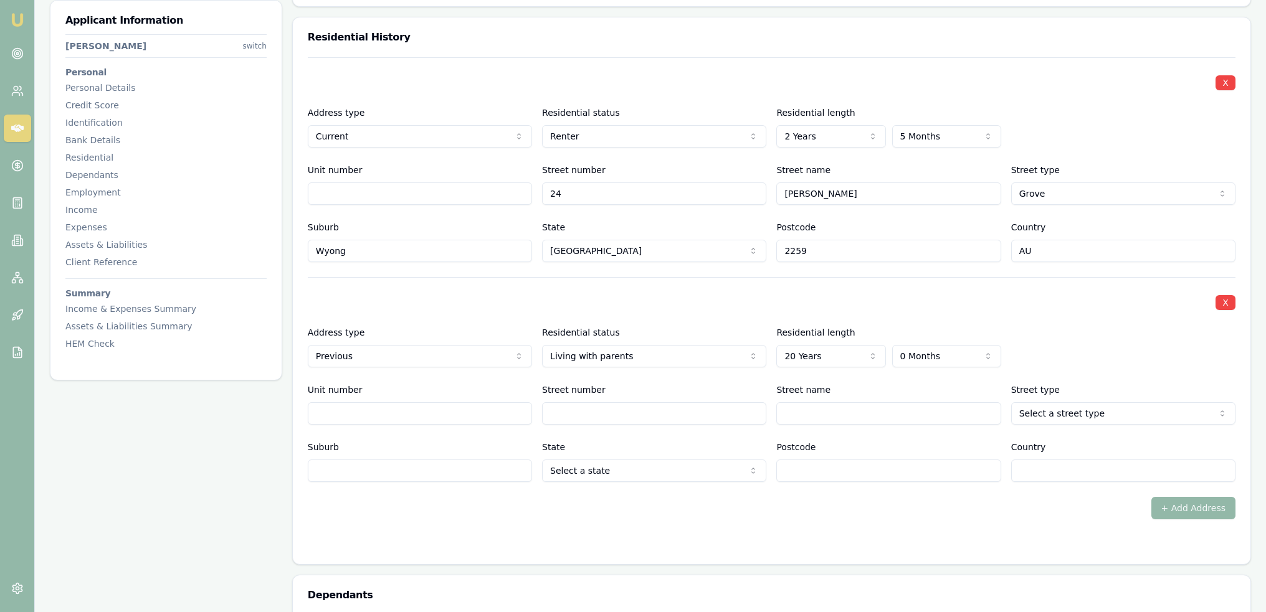
click at [586, 414] on input "Street number" at bounding box center [654, 413] width 224 height 22
click at [900, 538] on form "X Address type Current Current Previous Residential status Renter Owner with mo…" at bounding box center [772, 303] width 928 height 492
type input "10"
type input "b"
type input "Birdwood"
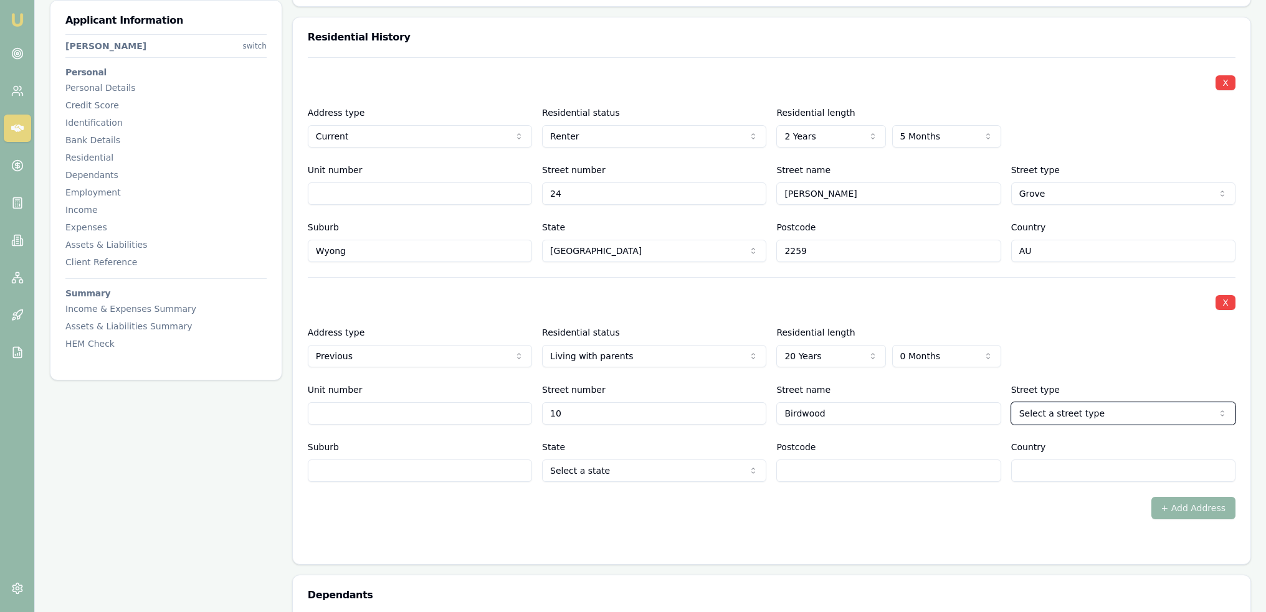
select select "Drive"
type input "Blue Haven"
type input "2262"
click at [616, 523] on form "X Address type Current Current Previous Residential status Renter Owner with mo…" at bounding box center [772, 303] width 928 height 492
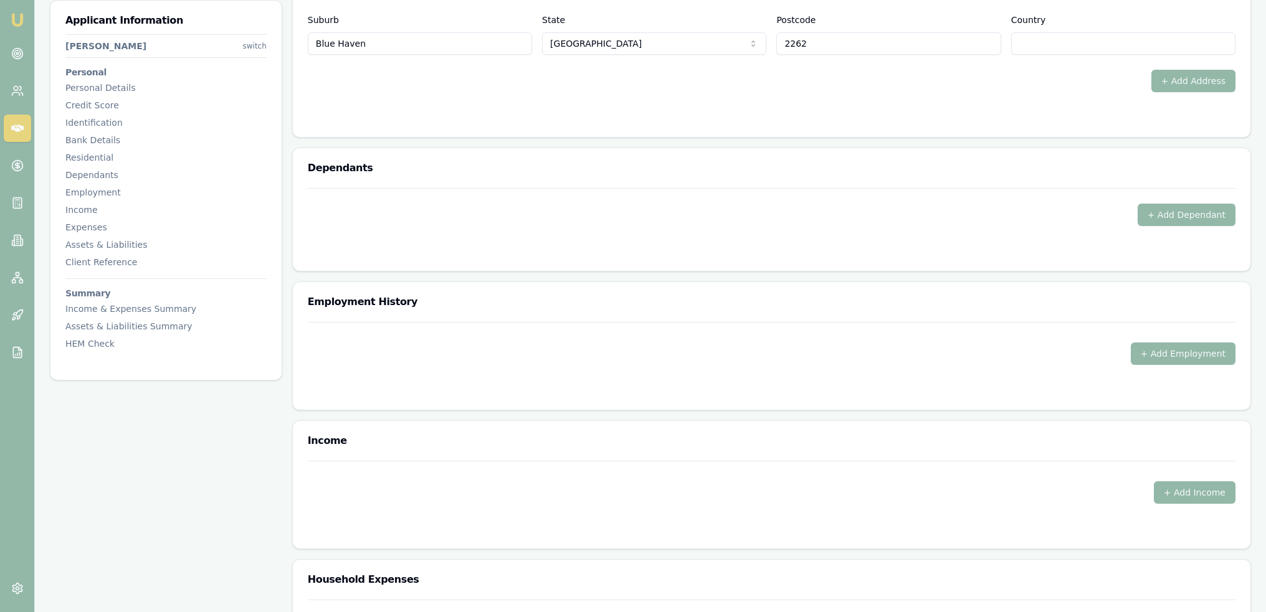
scroll to position [1620, 0]
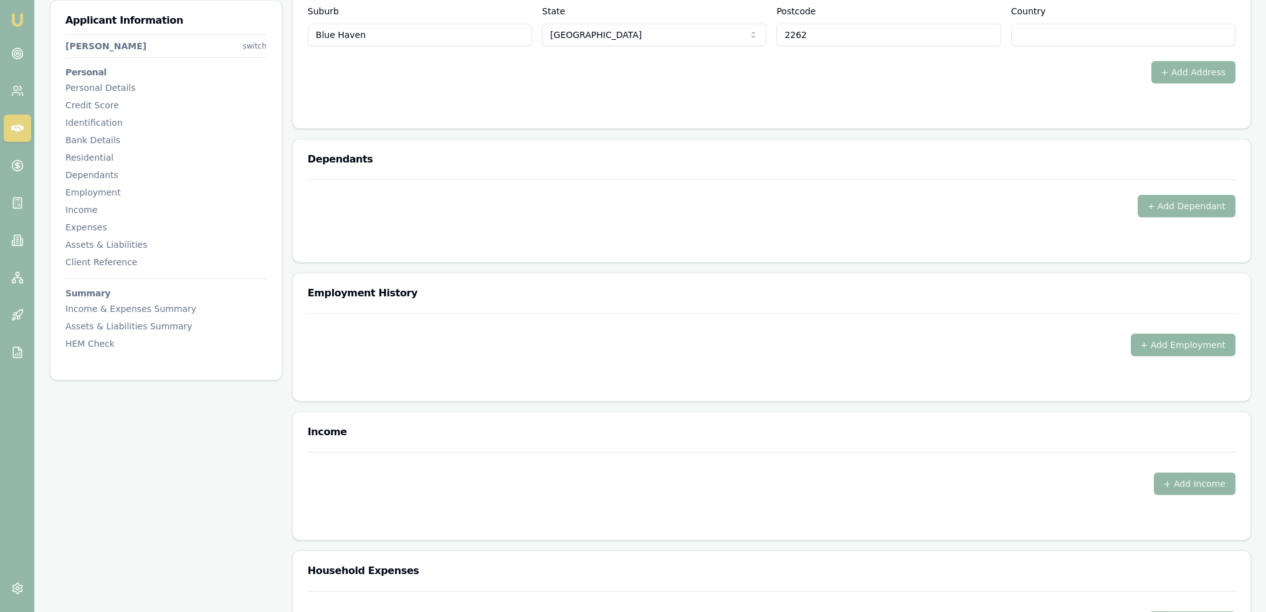
click at [1210, 340] on button "+ Add Employment" at bounding box center [1183, 345] width 105 height 22
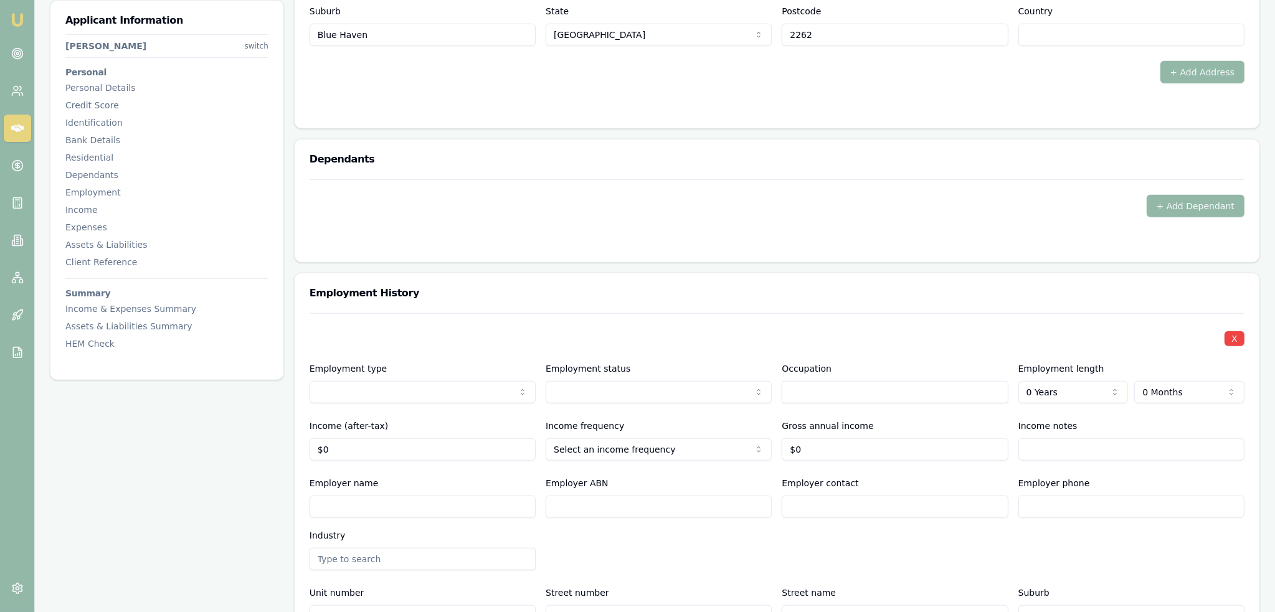
click at [895, 394] on input "text" at bounding box center [888, 392] width 224 height 22
type input "Estimator / Production Admin"
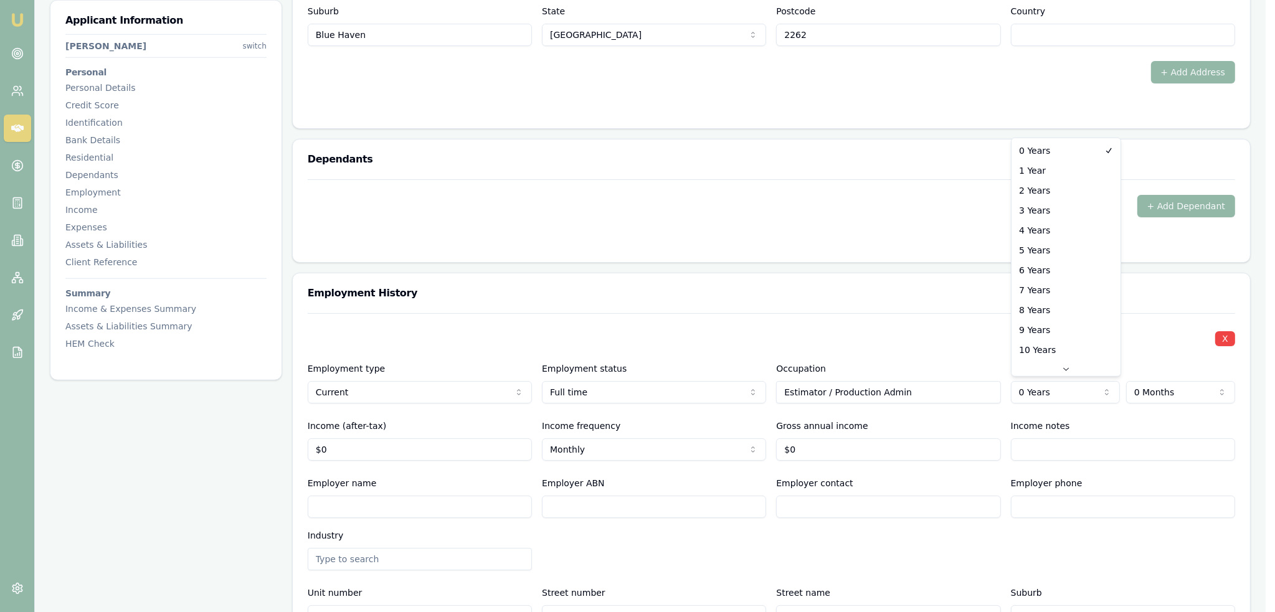
select select "3"
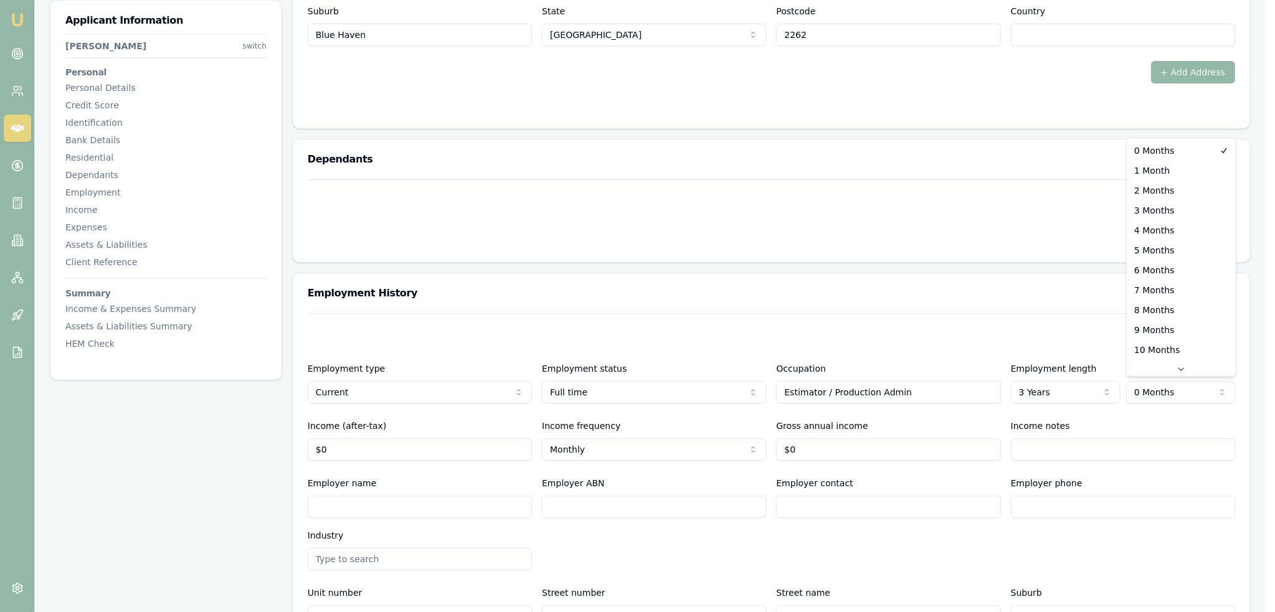
select select "6"
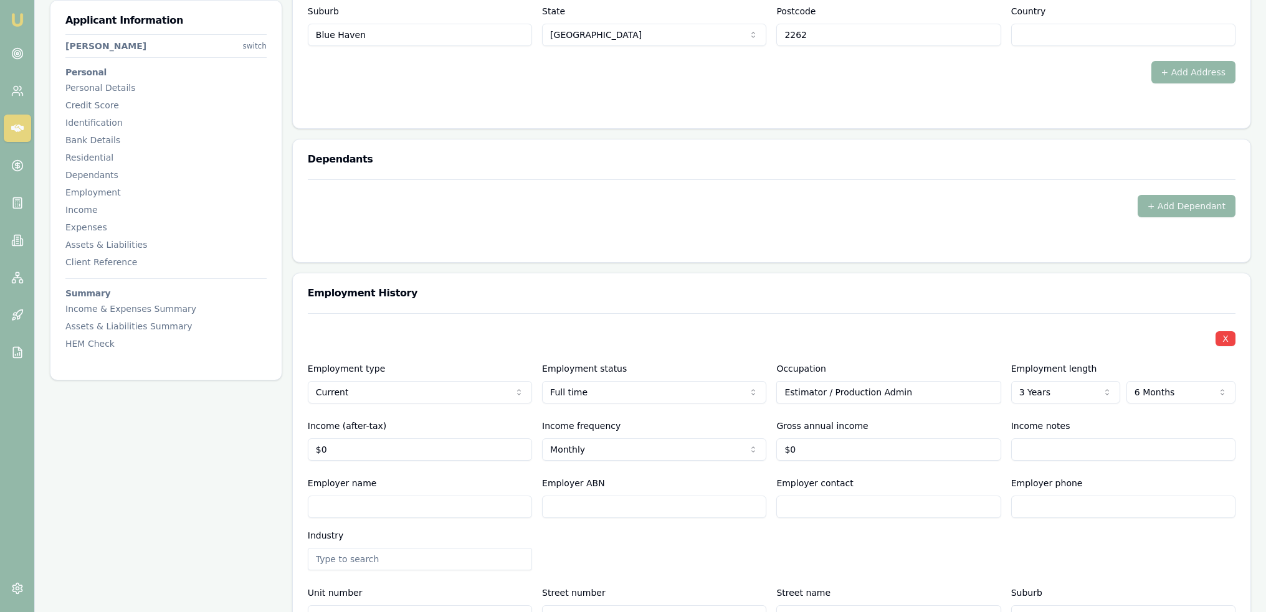
click at [926, 560] on div "Employer name Employer ABN Employer contact Employer phone Industry" at bounding box center [772, 523] width 928 height 95
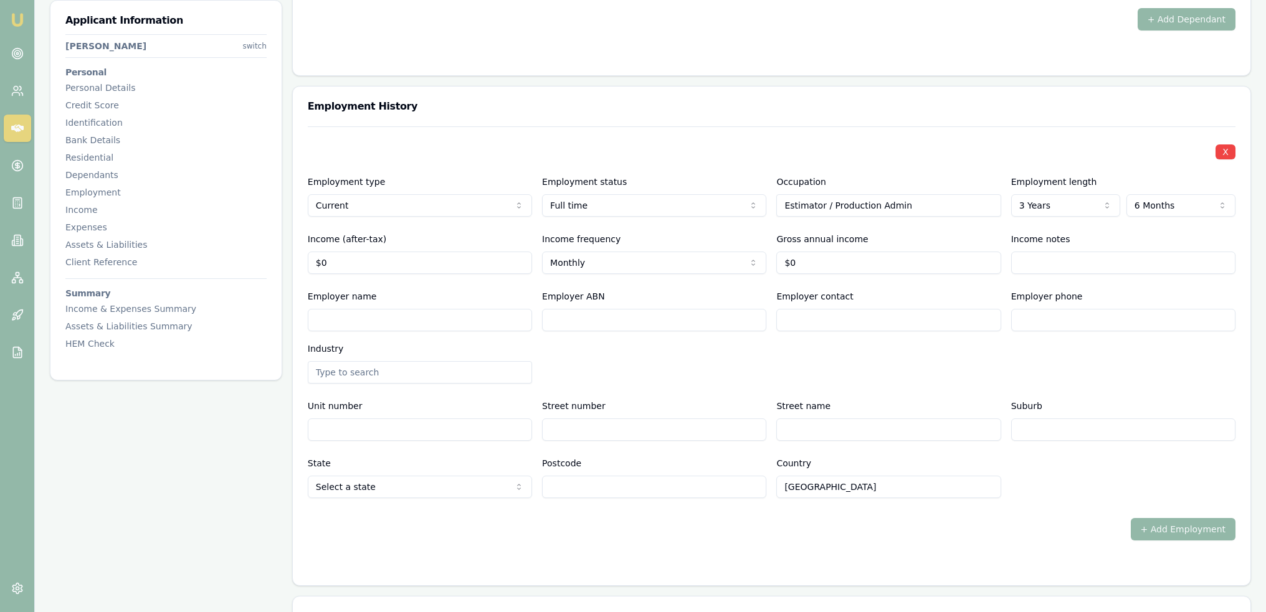
click at [713, 543] on form "X Employment type Current Current Previous Employment status Full time Full tim…" at bounding box center [772, 348] width 928 height 444
click at [834, 201] on input "Estimator / Production Admin" at bounding box center [888, 205] width 224 height 22
click at [825, 264] on input "0" at bounding box center [888, 263] width 224 height 22
type input "$0"
click at [821, 204] on input "Estimator / Production Admin" at bounding box center [888, 205] width 224 height 22
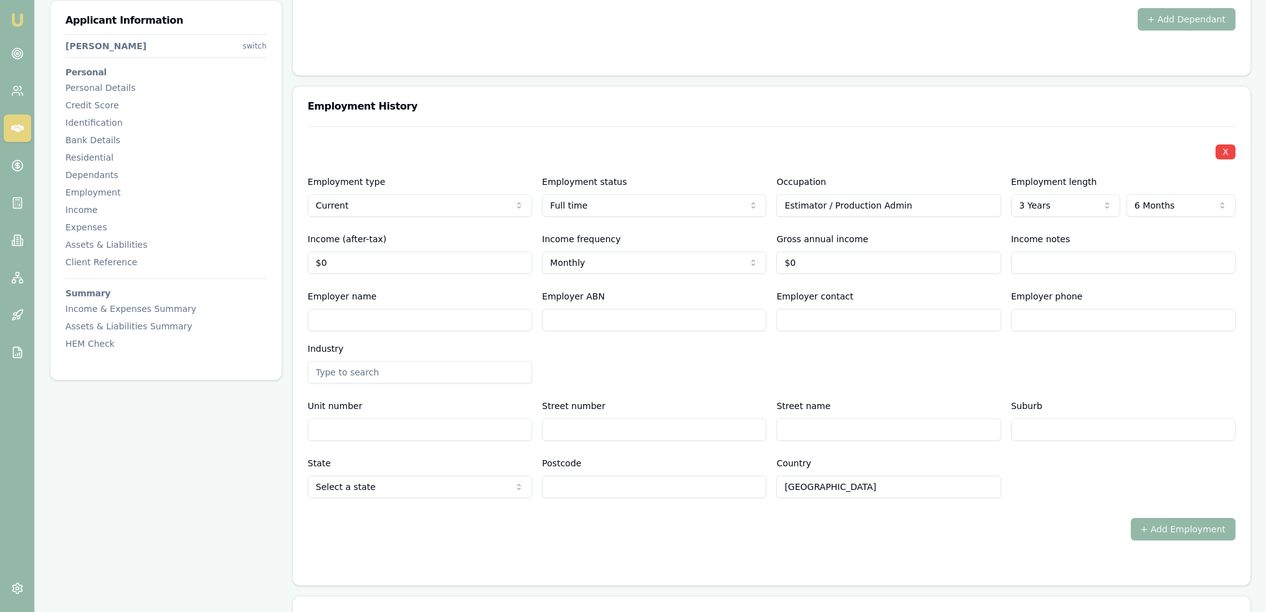
click at [863, 211] on input "Estimator / Production Admin" at bounding box center [888, 205] width 224 height 22
click at [354, 261] on input "0" at bounding box center [420, 263] width 224 height 22
drag, startPoint x: 351, startPoint y: 261, endPoint x: 300, endPoint y: 261, distance: 51.1
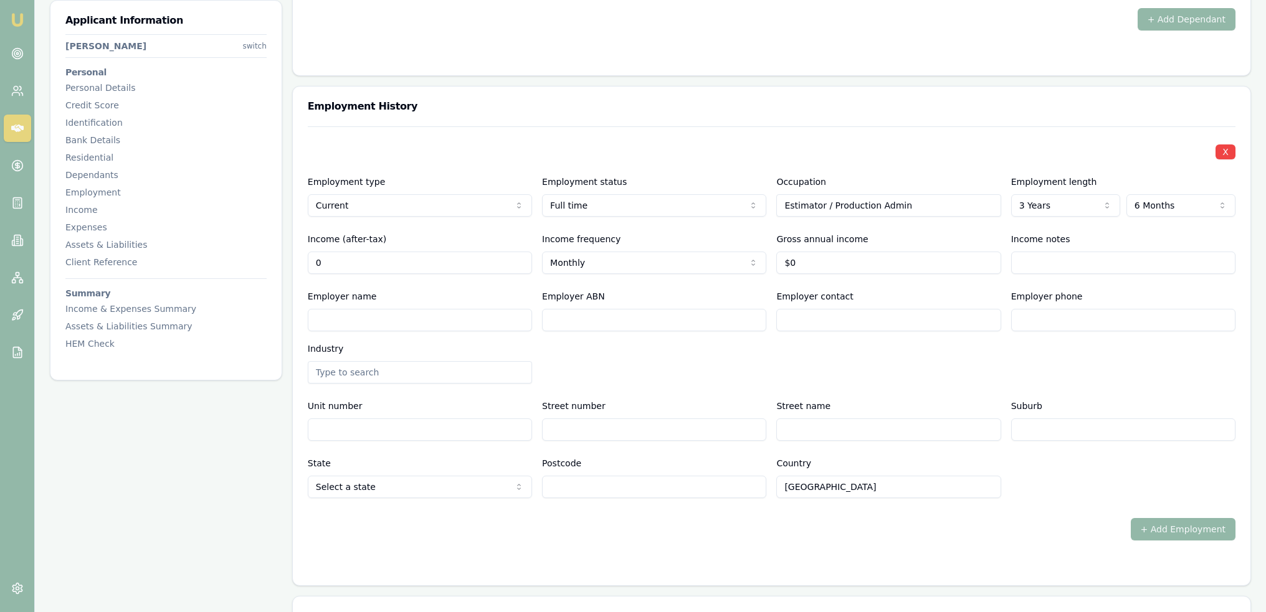
click at [300, 261] on div "X Employment type Current Current Previous Employment status Full time Full tim…" at bounding box center [771, 355] width 957 height 459
type input "$1,027"
select select "WEEKLY"
drag, startPoint x: 370, startPoint y: 265, endPoint x: 273, endPoint y: 262, distance: 97.2
click at [273, 262] on div "Applicant Information Lavinya Waqakalou switch Personal Personal Details Credit…" at bounding box center [650, 65] width 1201 height 3360
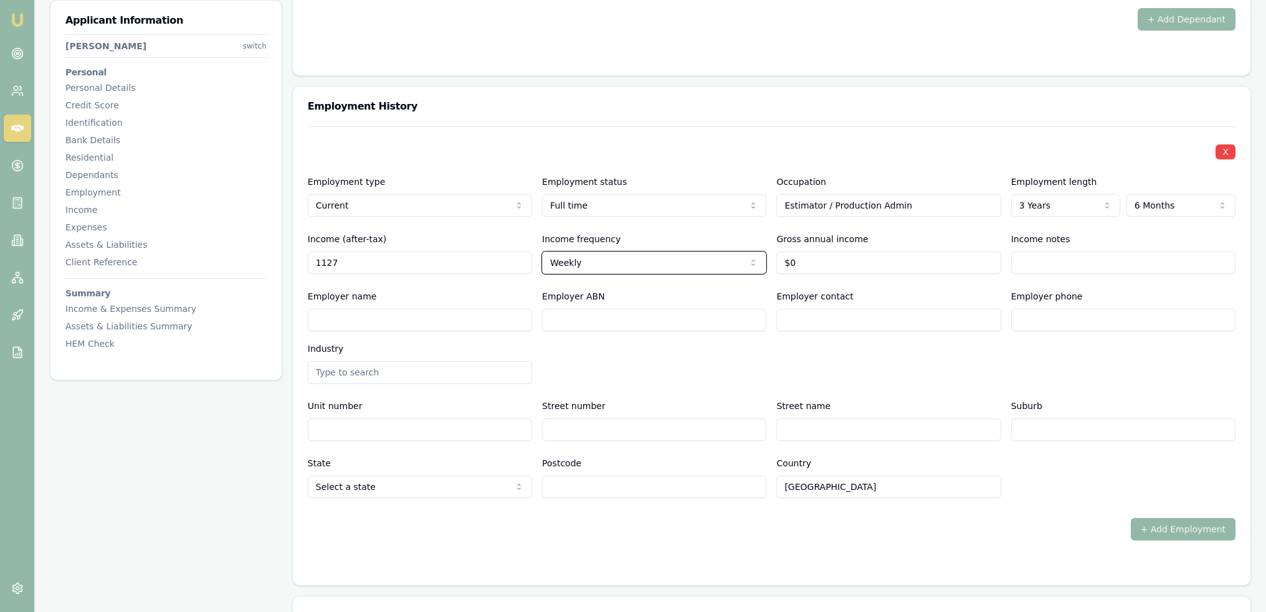
type input "$1,127"
type input "$0"
drag, startPoint x: 812, startPoint y: 265, endPoint x: 765, endPoint y: 264, distance: 47.4
click at [767, 264] on div "Income (after-tax) $1,127 Income frequency Weekly Weekly Fortnightly Monthly Qu…" at bounding box center [772, 253] width 928 height 42
type input "$72,679"
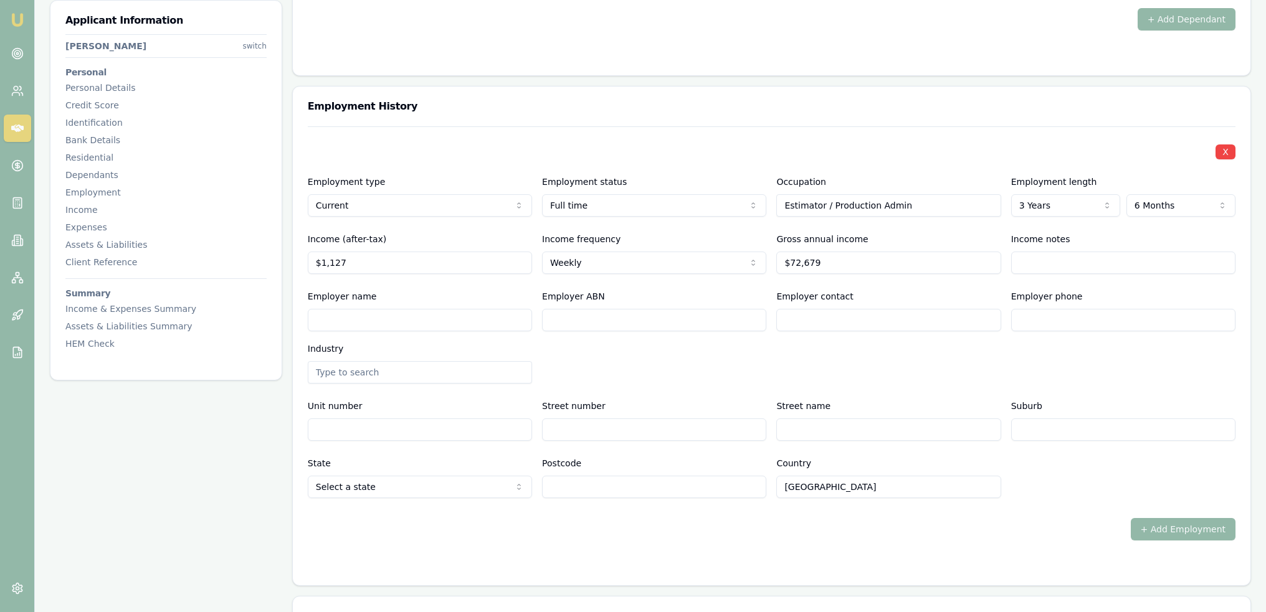
click at [424, 320] on input "Employer name" at bounding box center [420, 320] width 224 height 22
type input "Borg Mana"
click at [381, 316] on input "Borg Mana" at bounding box center [420, 320] width 224 height 22
type input "Borg Manufacturing"
click at [611, 546] on form "X Employment type Current Current Previous Employment status Full time Full tim…" at bounding box center [772, 348] width 928 height 444
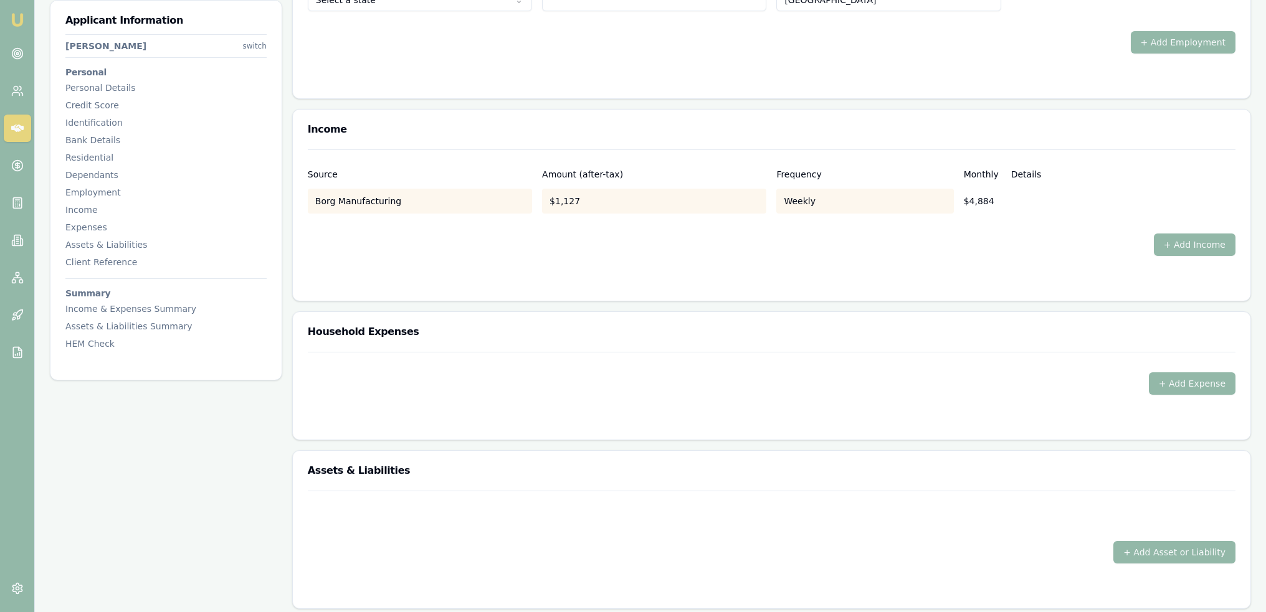
scroll to position [2367, 0]
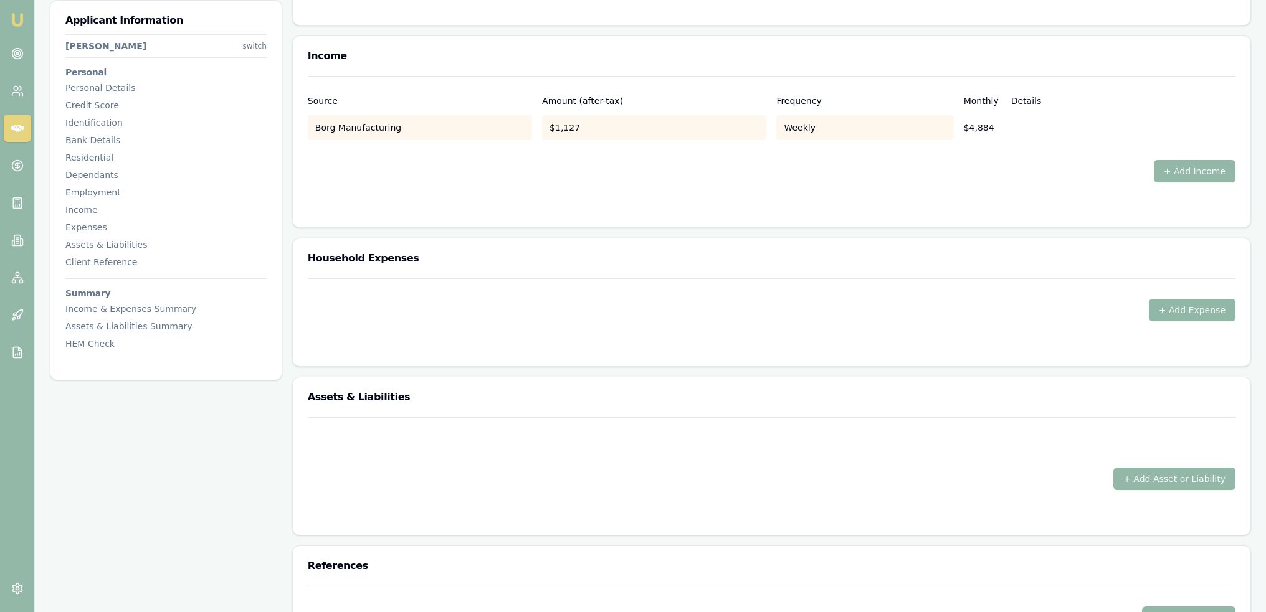
click at [1225, 303] on button "+ Add Expense" at bounding box center [1192, 310] width 87 height 22
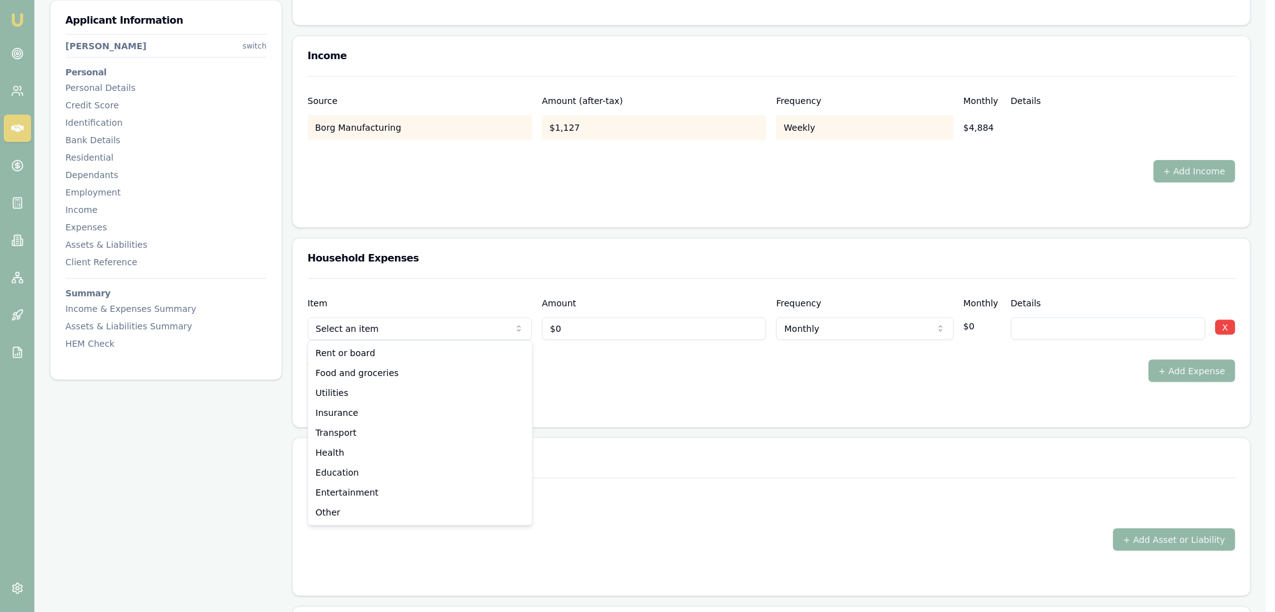
drag, startPoint x: 384, startPoint y: 355, endPoint x: 579, endPoint y: 348, distance: 195.7
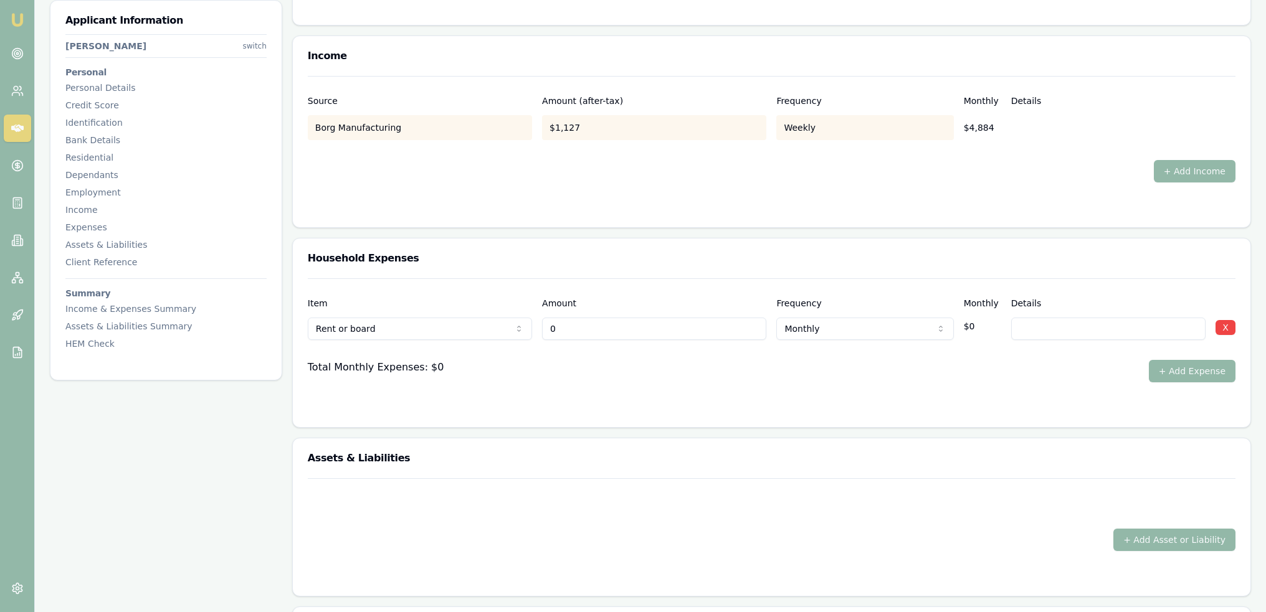
drag, startPoint x: 471, startPoint y: 326, endPoint x: 451, endPoint y: 325, distance: 20.0
click at [458, 326] on div "Rent or board Rent or board Food and groceries Utilities Insurance Transport He…" at bounding box center [772, 326] width 928 height 27
type input "300"
type input "$300"
select select "WEEKLY"
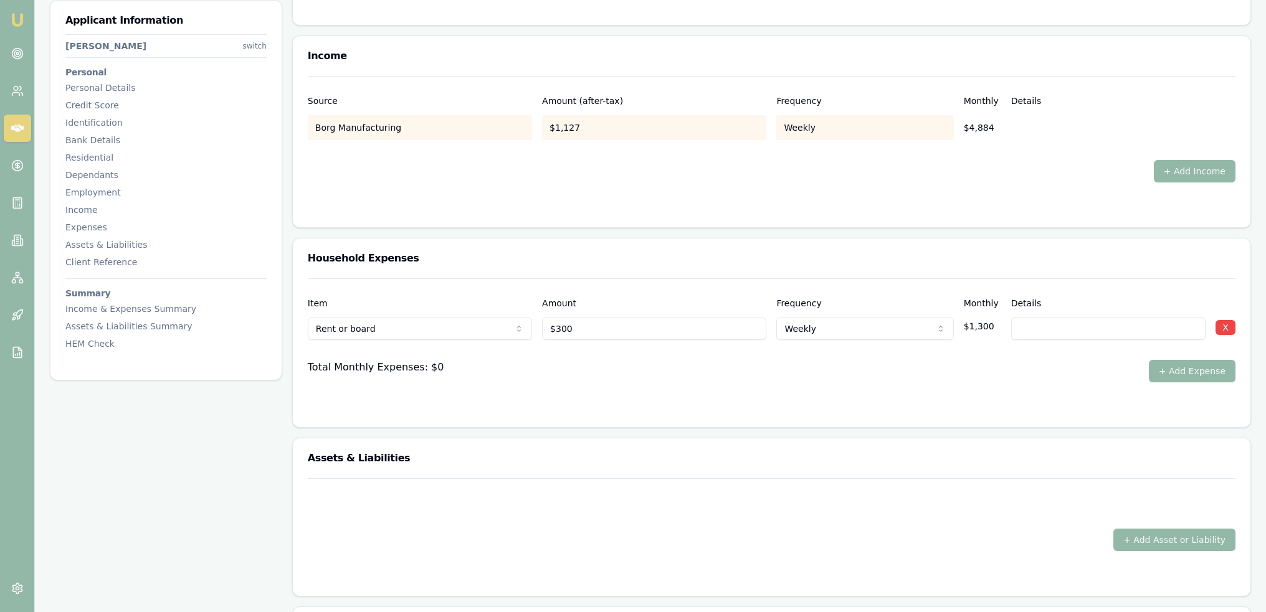
click at [892, 387] on form "Item Amount Frequency Monthly Details Rent or board Rent or board Food and groc…" at bounding box center [772, 345] width 928 height 134
click at [1180, 368] on button "+ Add Expense" at bounding box center [1192, 371] width 87 height 22
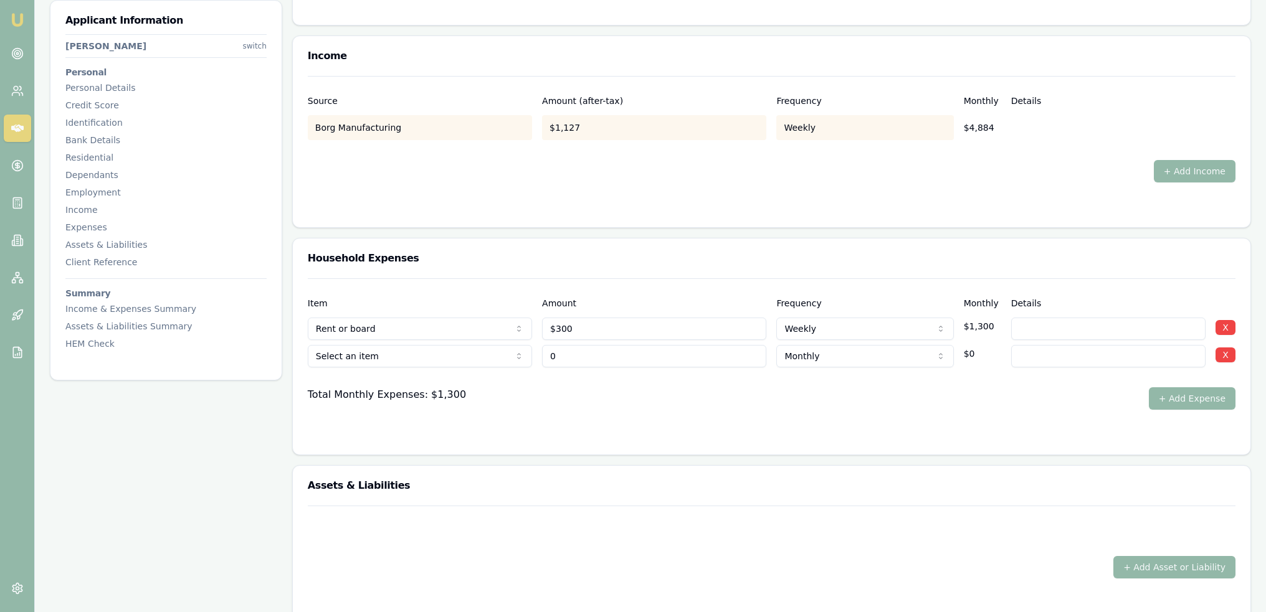
type input "$0"
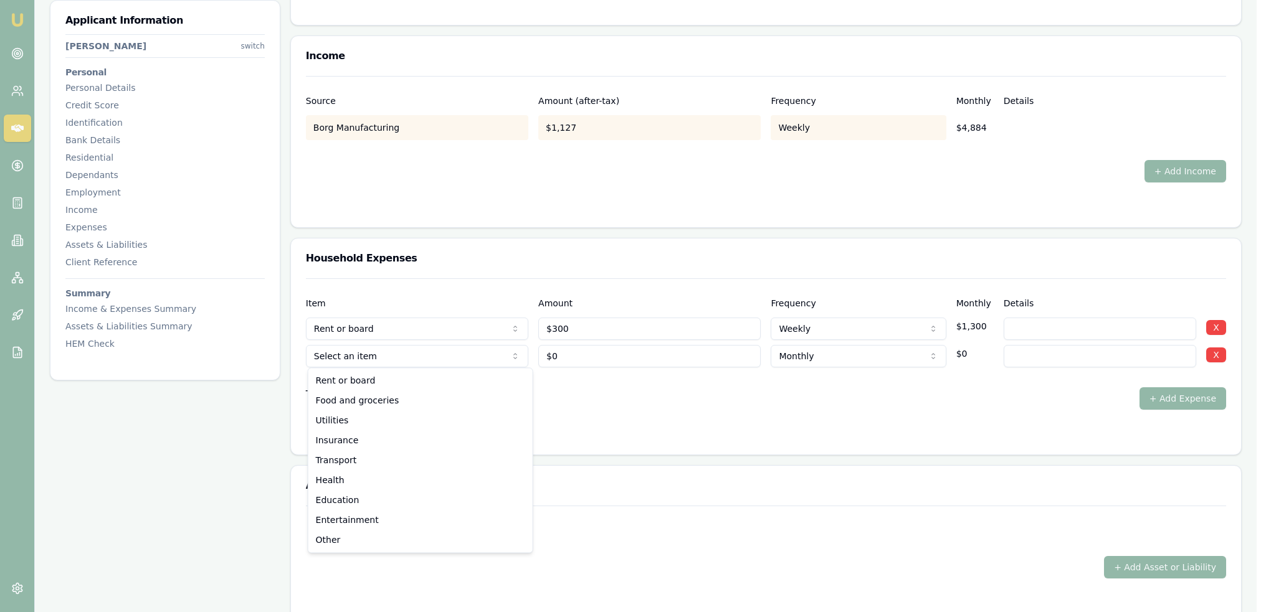
select select "FOOD_AND_GROCERIES"
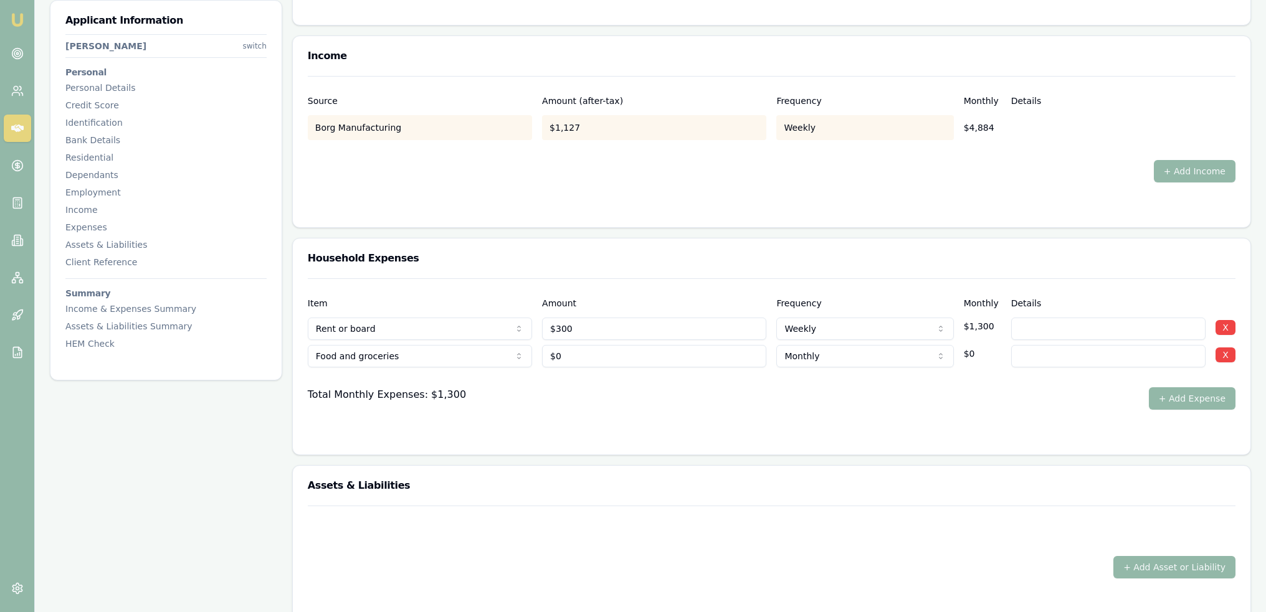
type input "0"
click at [580, 356] on input "0" at bounding box center [654, 356] width 224 height 22
type input "$150"
select select "WEEKLY"
click at [634, 393] on div "Total Monthly Expenses: $1,300 + Add Expense" at bounding box center [772, 398] width 928 height 22
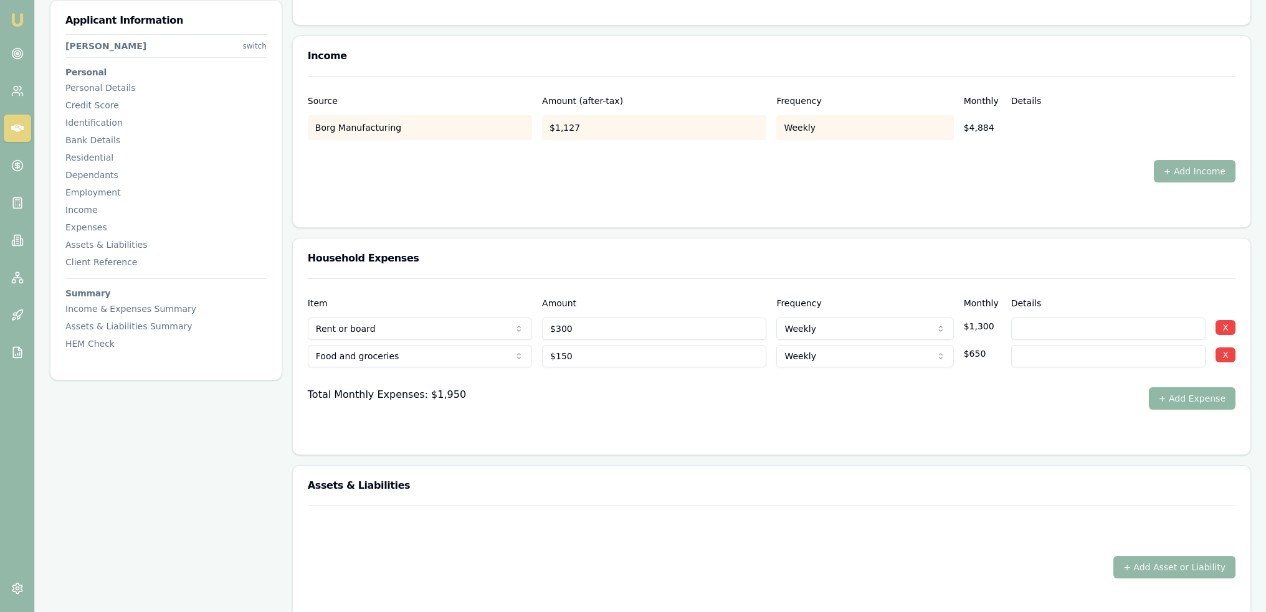
click at [1185, 394] on button "+ Add Expense" at bounding box center [1192, 398] width 87 height 22
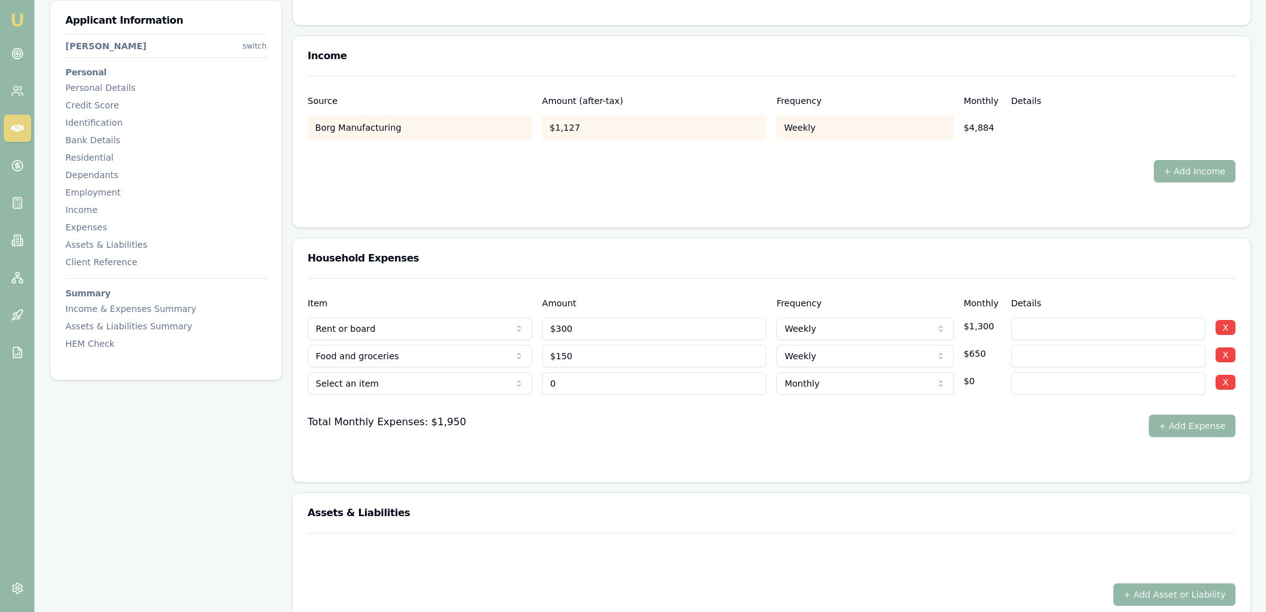
type input "$0"
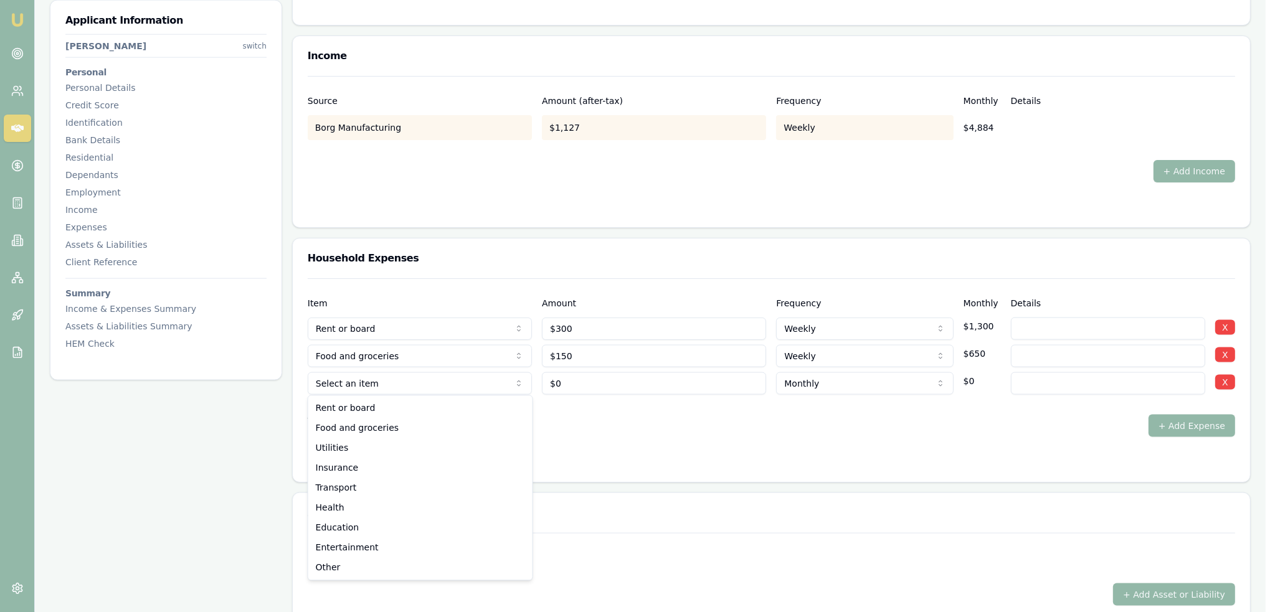
select select "UTILITIES"
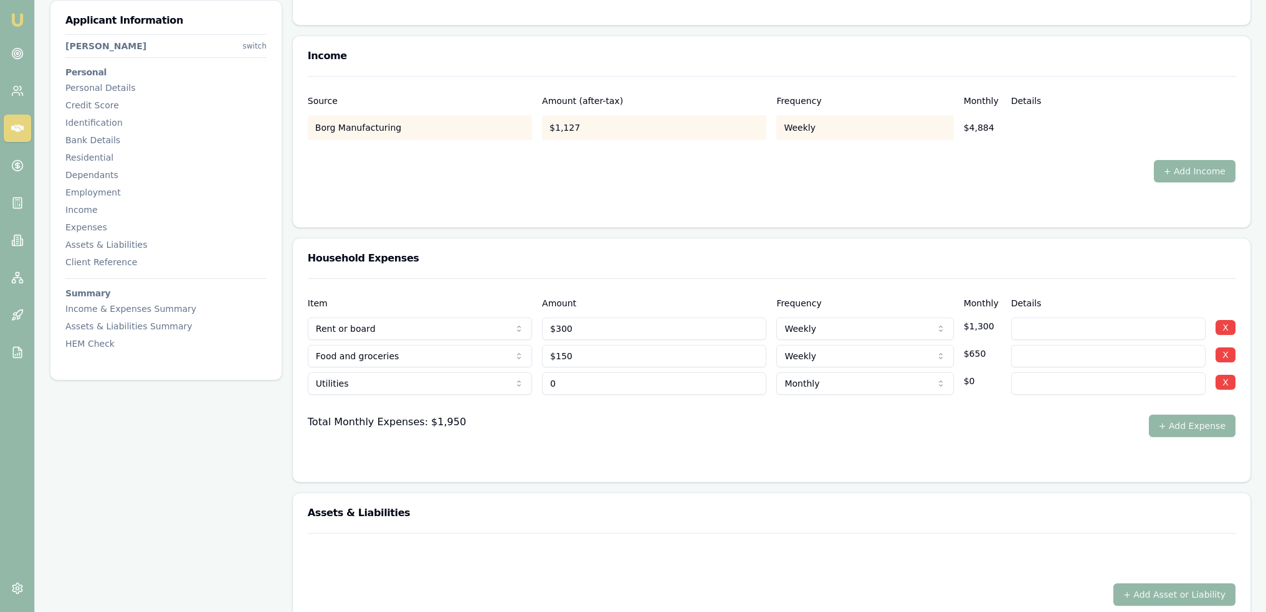
drag, startPoint x: 557, startPoint y: 386, endPoint x: 471, endPoint y: 381, distance: 86.1
click at [476, 383] on div "Utilities Rent or board Food and groceries Utilities Insurance Transport Health…" at bounding box center [772, 381] width 928 height 27
type input "$200"
type input "Electricity and gas"
drag, startPoint x: 549, startPoint y: 439, endPoint x: 564, endPoint y: 442, distance: 15.3
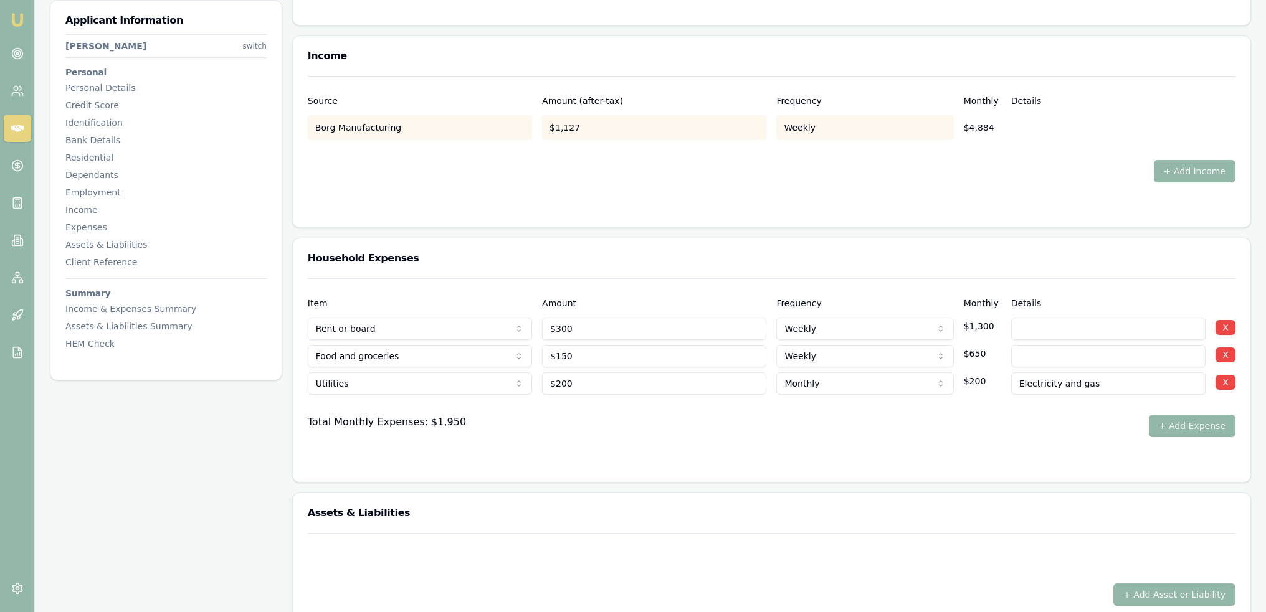
click at [551, 439] on form "Item Amount Frequency Monthly Details Rent or board Rent or board Food and groc…" at bounding box center [772, 372] width 928 height 189
type input "Electricity and gas and water"
click at [1040, 433] on div "Total Monthly Expenses: $2,150 + Add Expense" at bounding box center [772, 426] width 928 height 22
click at [1184, 427] on button "+ Add Expense" at bounding box center [1192, 426] width 87 height 22
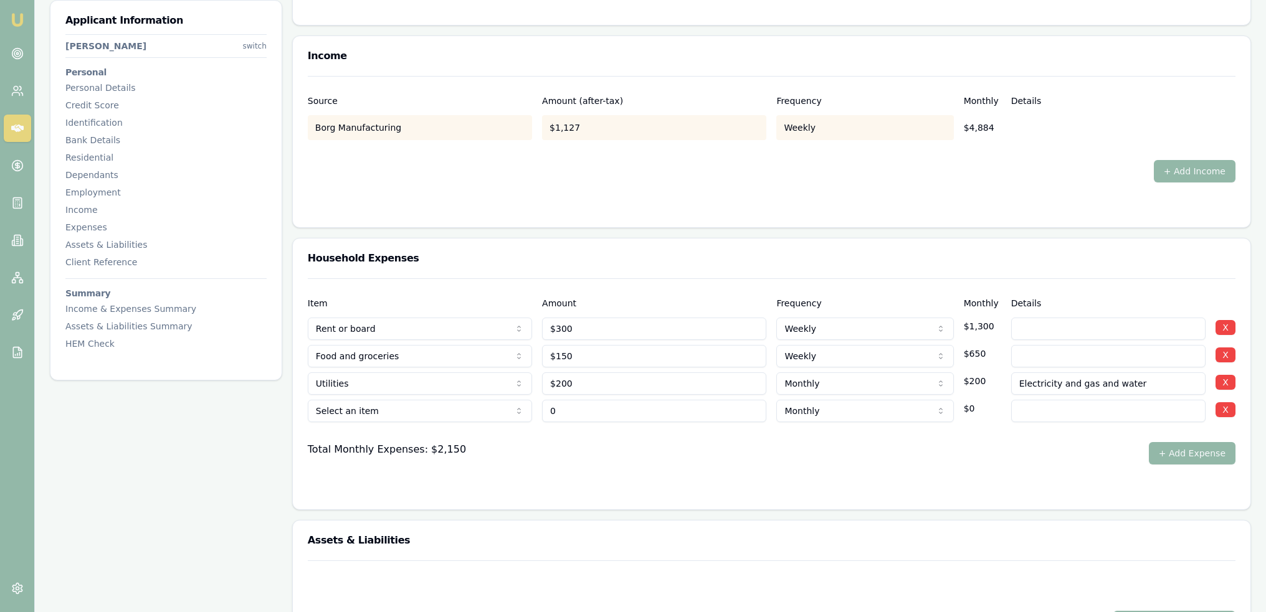
type input "$0"
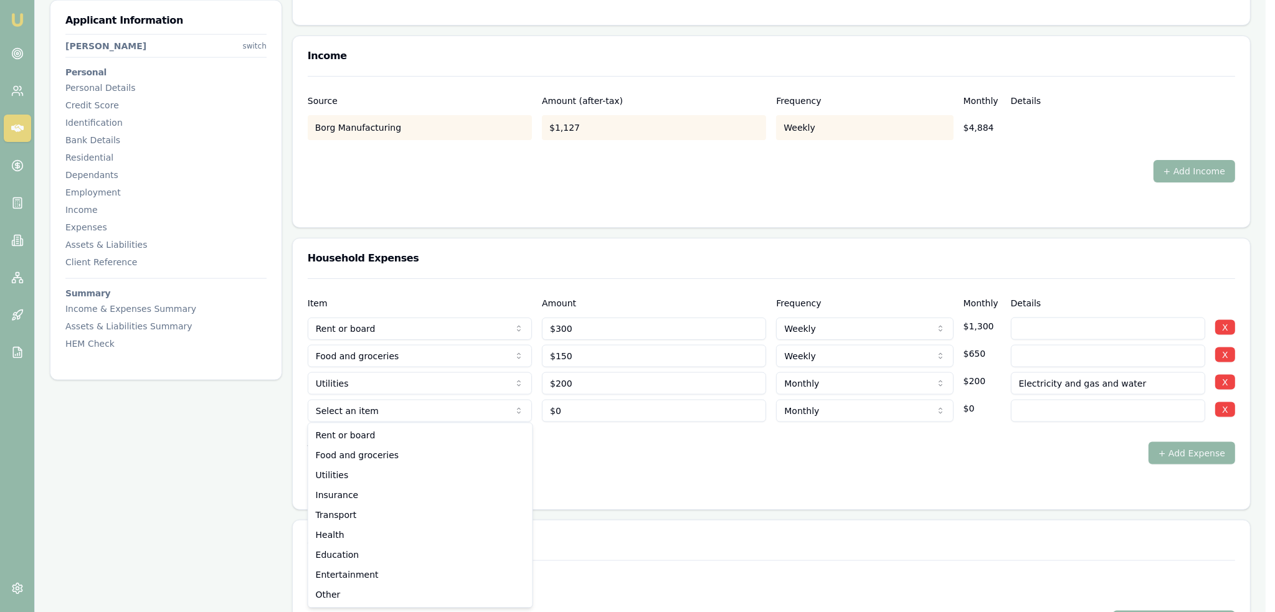
select select "UTILITIES"
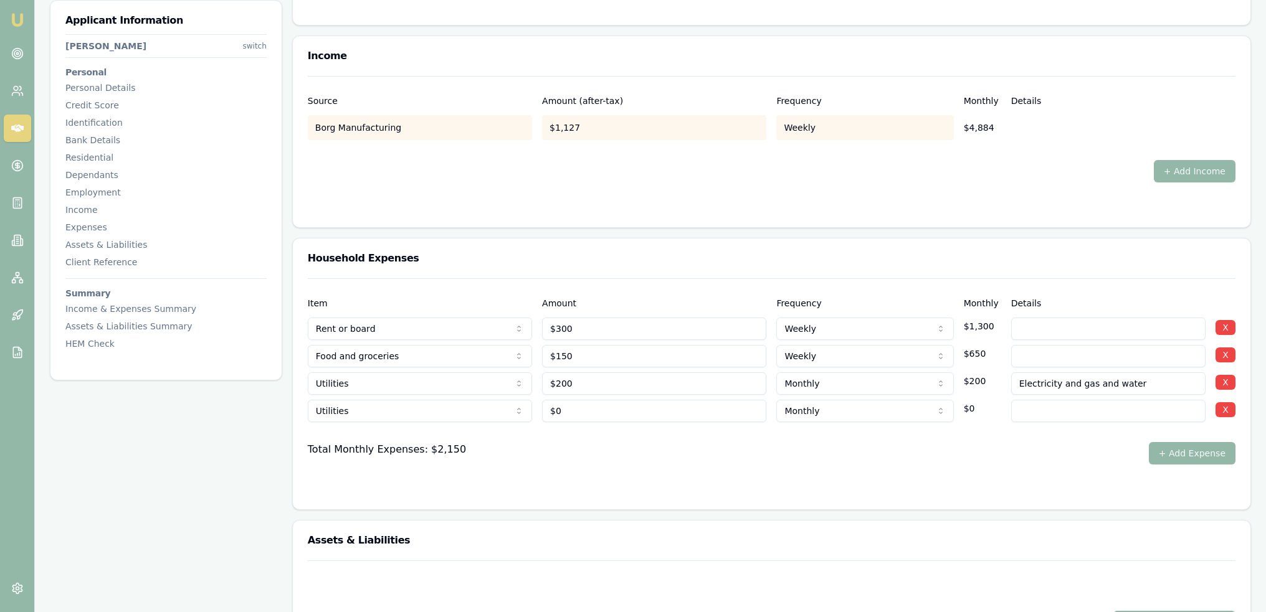
click at [1082, 412] on input at bounding box center [1108, 411] width 194 height 22
type input "Phone"
type input "0"
click at [660, 406] on input "0" at bounding box center [654, 411] width 224 height 22
type input "$110"
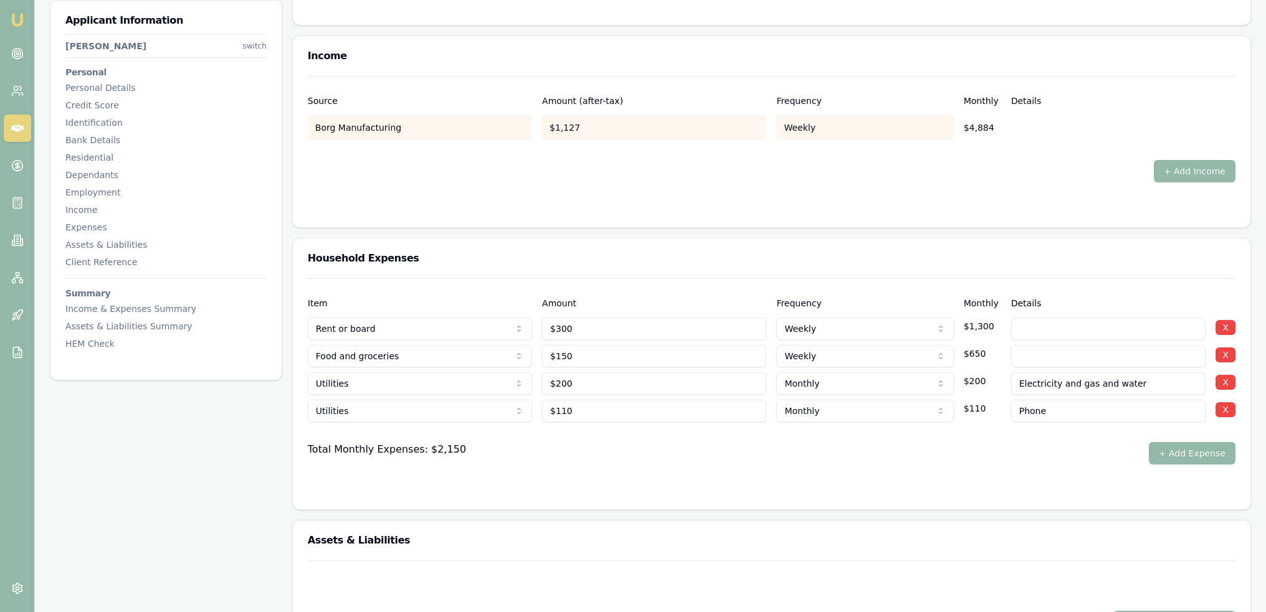
drag, startPoint x: 733, startPoint y: 466, endPoint x: 883, endPoint y: 472, distance: 150.3
click at [733, 466] on form "Item Amount Frequency Monthly Details Rent or board Rent or board Food and groc…" at bounding box center [772, 386] width 928 height 216
click at [1171, 448] on button "+ Add Expense" at bounding box center [1192, 453] width 87 height 22
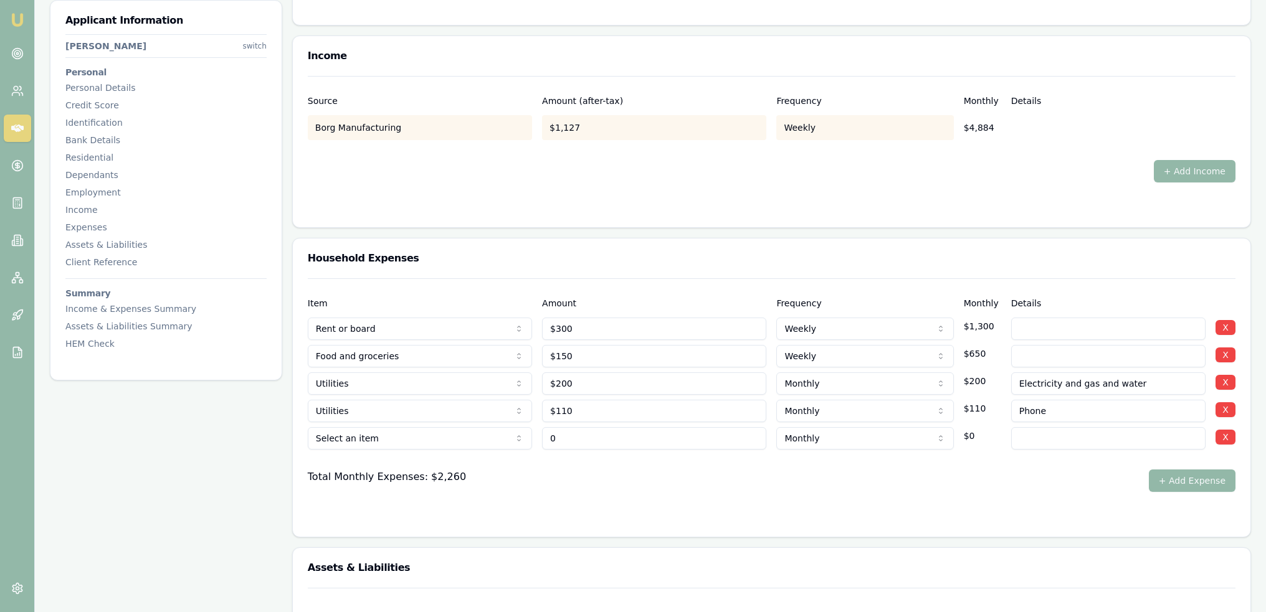
type input "$0"
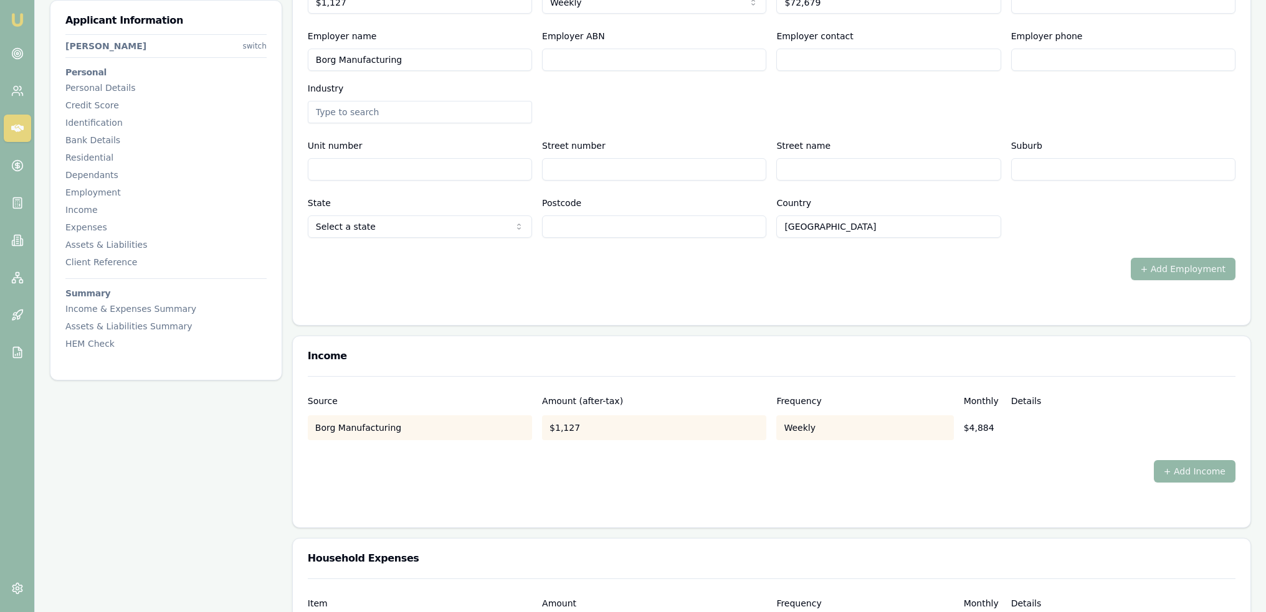
scroll to position [2056, 0]
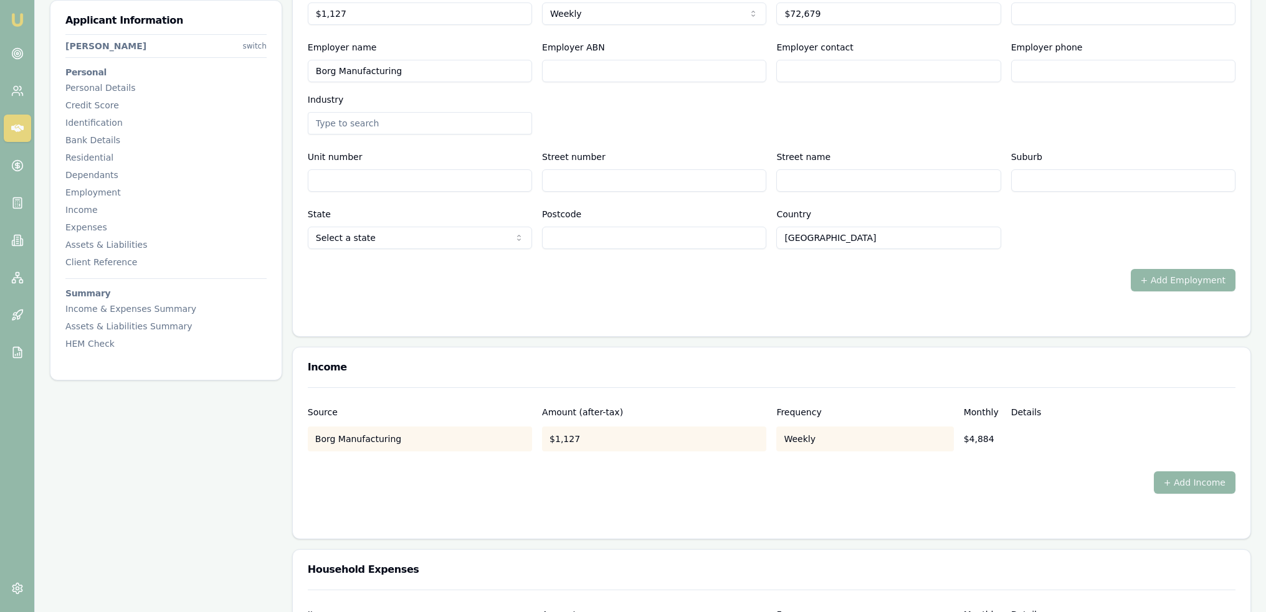
drag, startPoint x: 437, startPoint y: 72, endPoint x: 196, endPoint y: 72, distance: 240.5
click at [407, 67] on input "Borg Manufacturing" at bounding box center [420, 71] width 224 height 22
drag, startPoint x: 419, startPoint y: 69, endPoint x: 266, endPoint y: 78, distance: 153.5
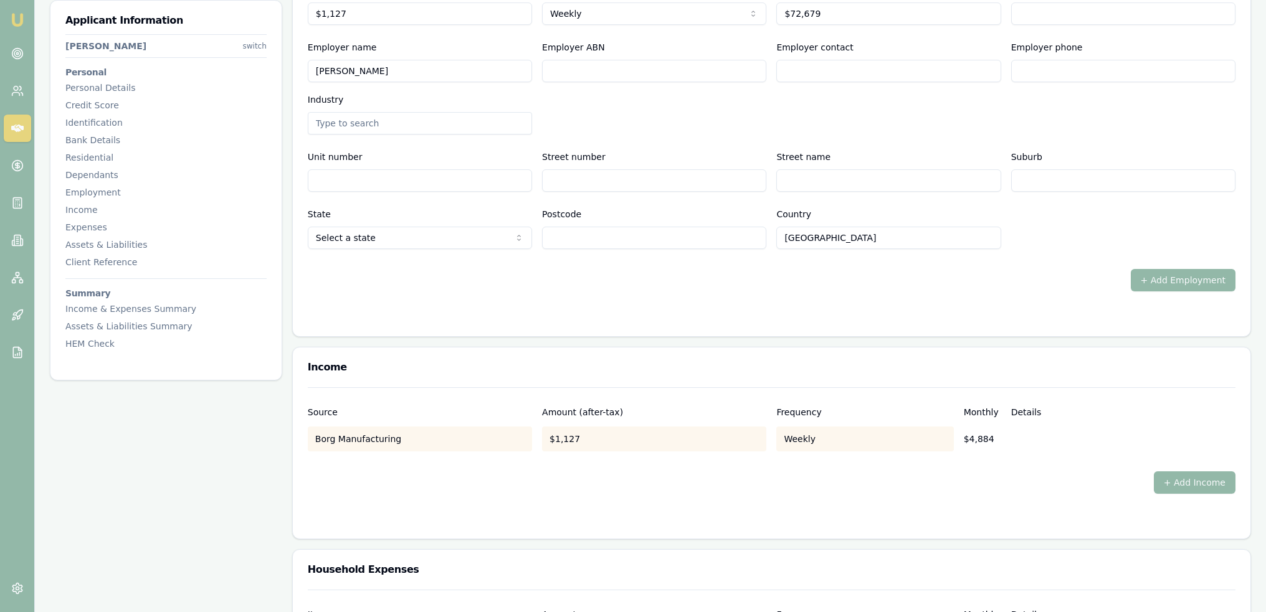
type input "Porter"
click at [592, 106] on div "Employer name Porter Employer ABN Employer contact Employer phone Industry" at bounding box center [772, 87] width 928 height 95
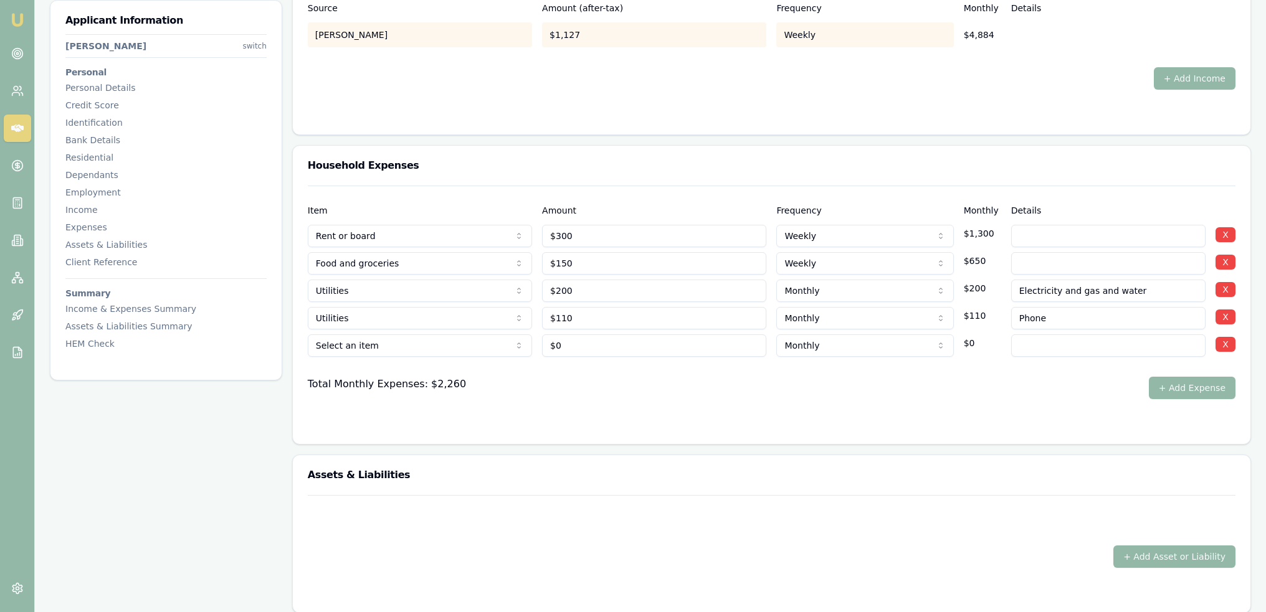
scroll to position [2554, 0]
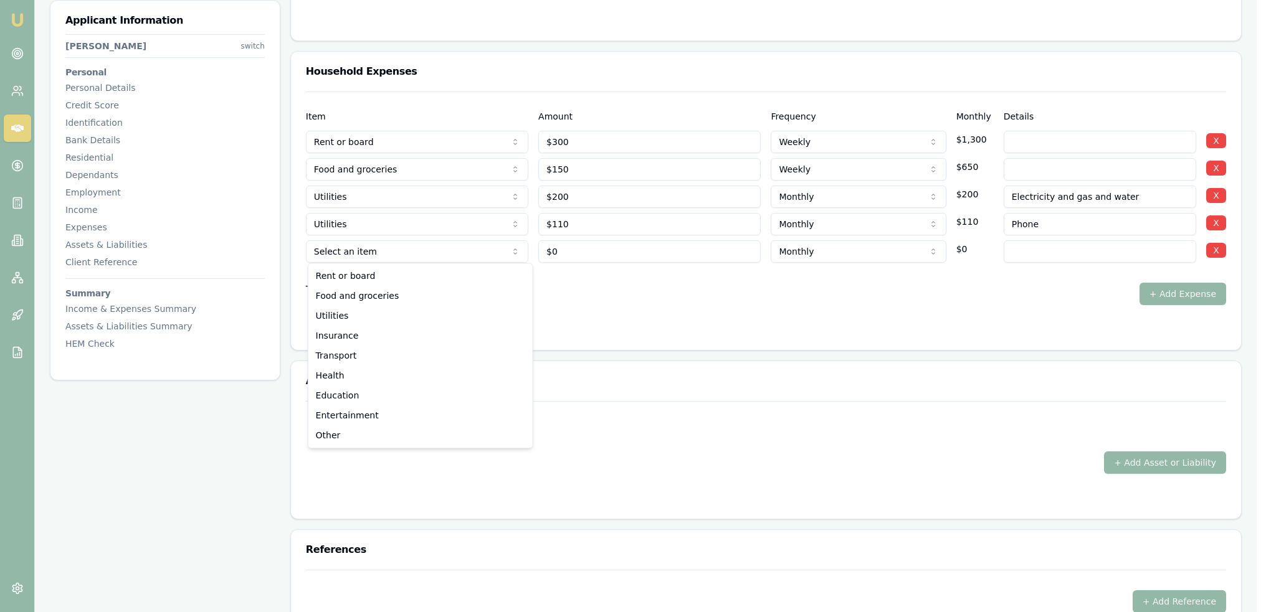
select select "INSURANCE"
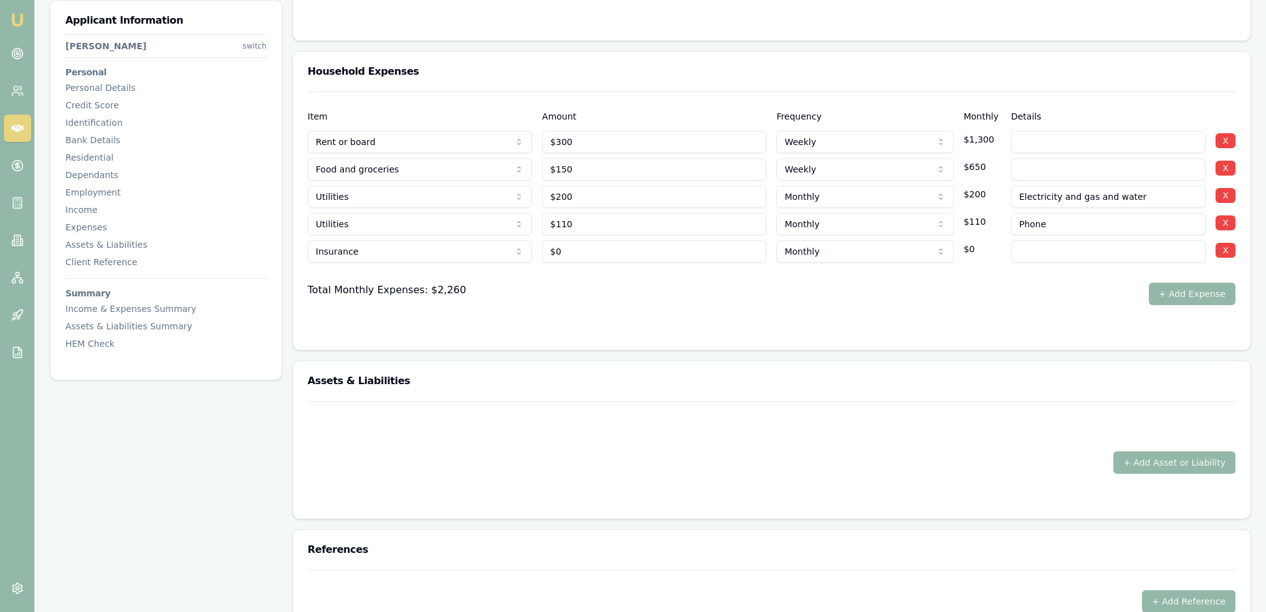
type input "0"
type input "$80"
type input "Car insurance"
click at [556, 312] on form "Item Amount Frequency Monthly Details Rent or board Rent or board Food and groc…" at bounding box center [772, 214] width 928 height 244
click at [1189, 293] on button "+ Add Expense" at bounding box center [1192, 294] width 87 height 22
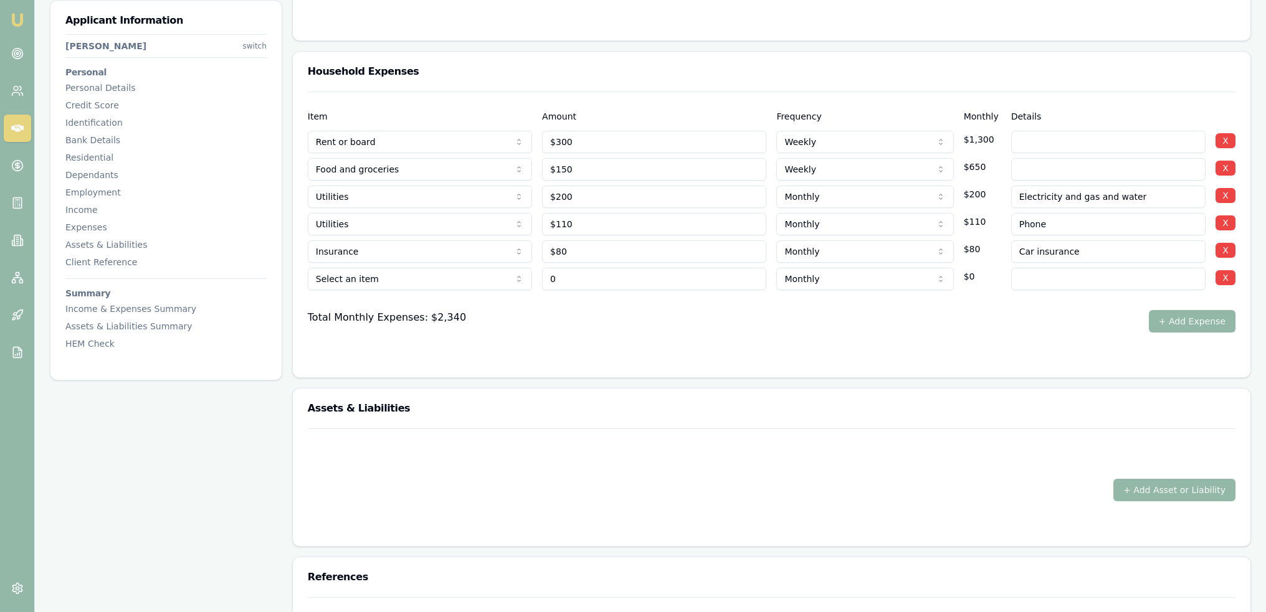
type input "$0"
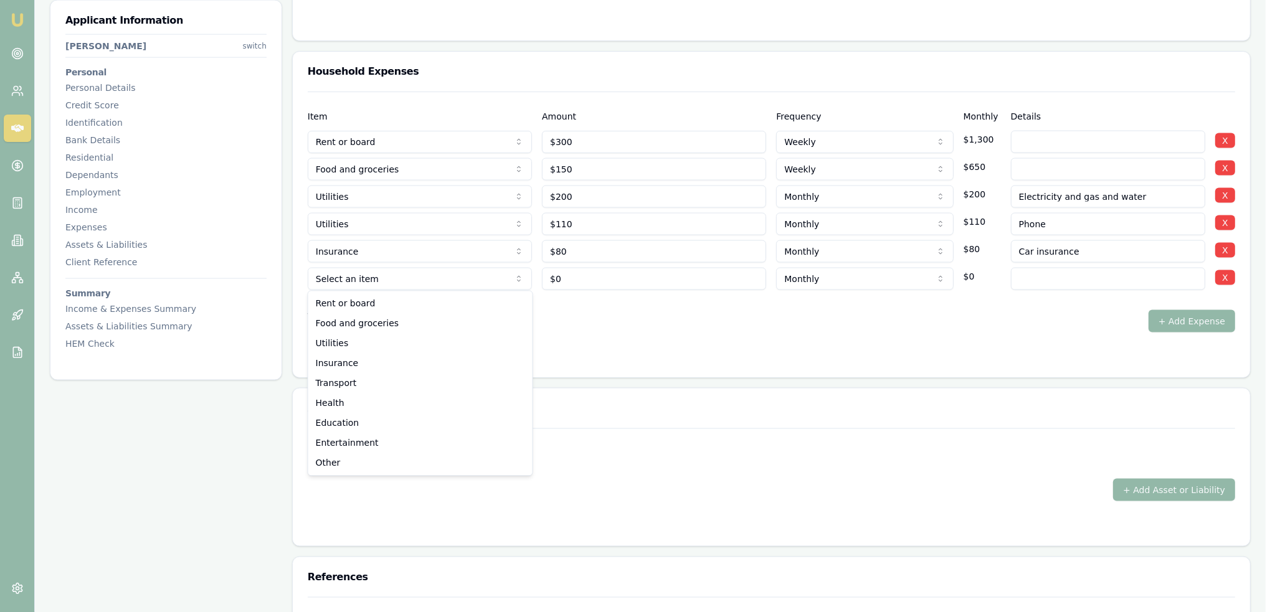
select select "TRANSPORT"
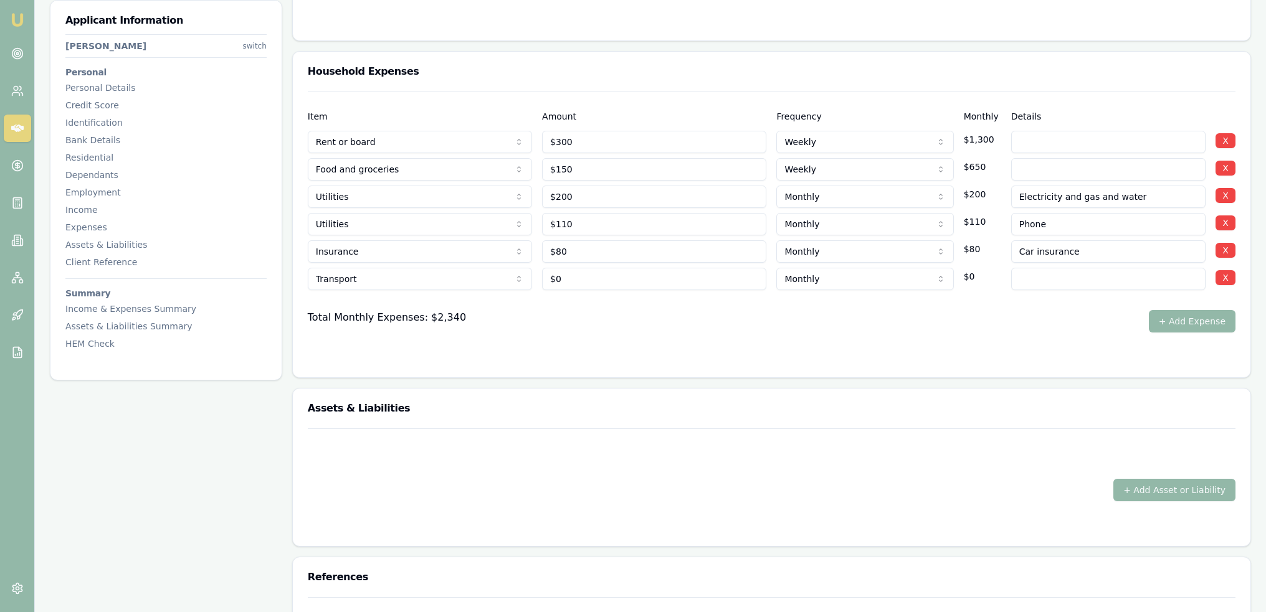
type input "0"
type input "$75"
select select "WEEKLY"
type input "Fuel"
click at [990, 336] on form "Item Amount Frequency Monthly Details Rent or board Rent or board Food and groc…" at bounding box center [772, 227] width 928 height 271
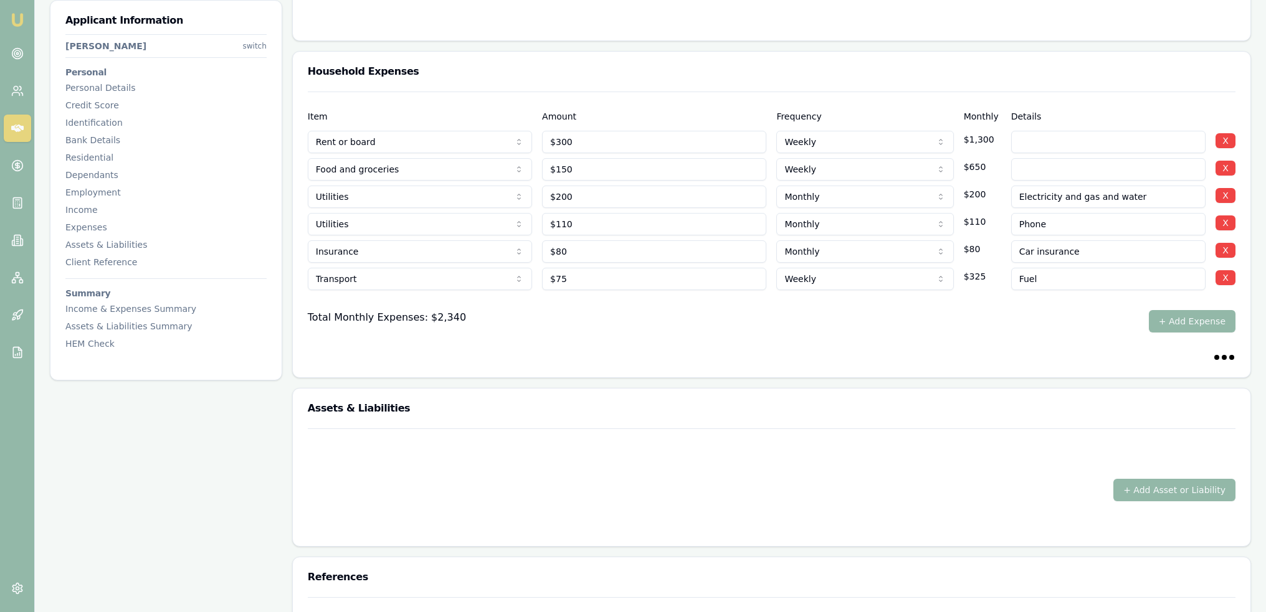
click at [1192, 318] on button "+ Add Expense" at bounding box center [1192, 321] width 87 height 22
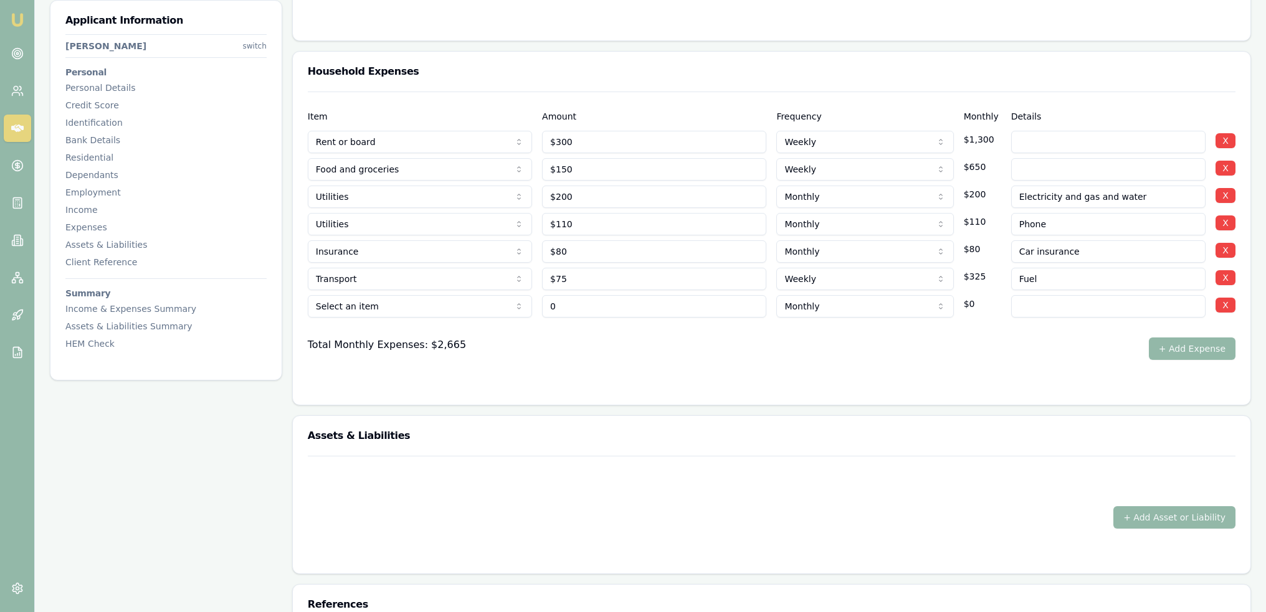
type input "$0"
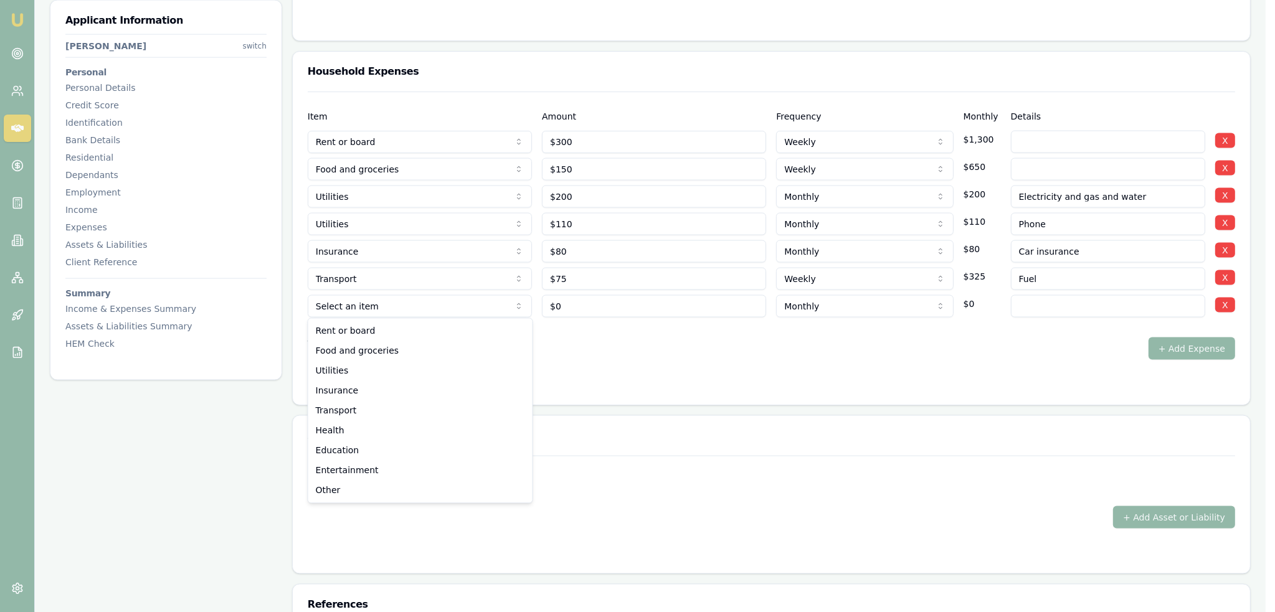
select select "TRANSPORT"
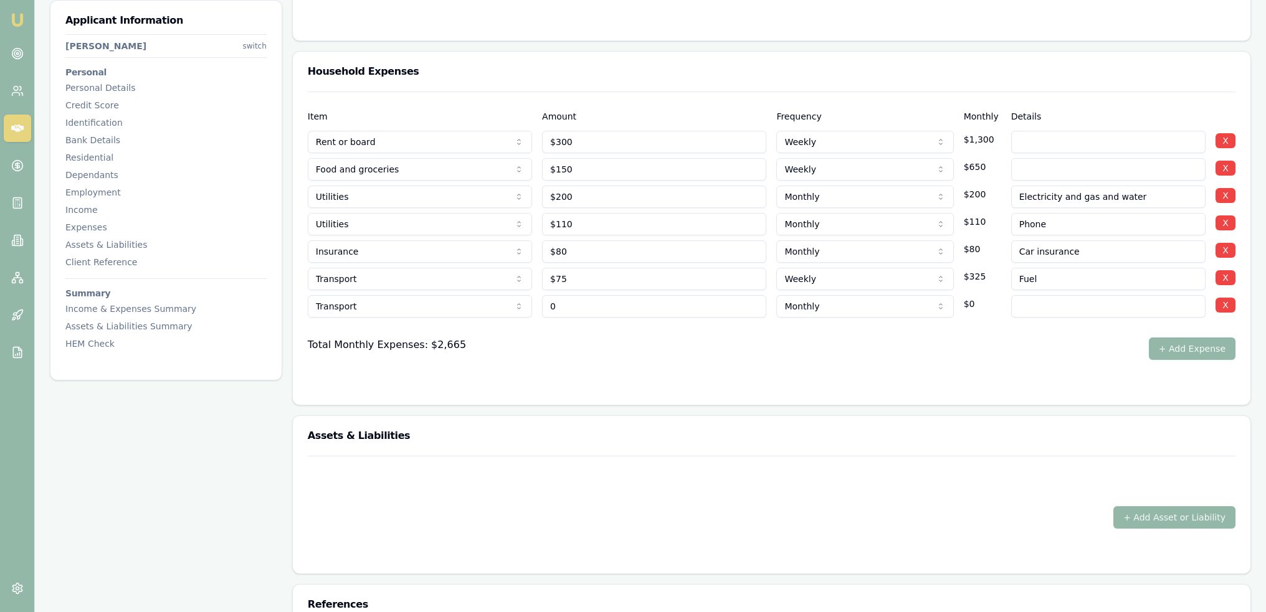
drag, startPoint x: 572, startPoint y: 305, endPoint x: 508, endPoint y: 304, distance: 64.2
click at [508, 304] on div "Transport Rent or board Food and groceries Utilities Insurance Transport Health…" at bounding box center [772, 303] width 928 height 27
type input "$800"
select select "ANNUALLY"
type input "Rego"
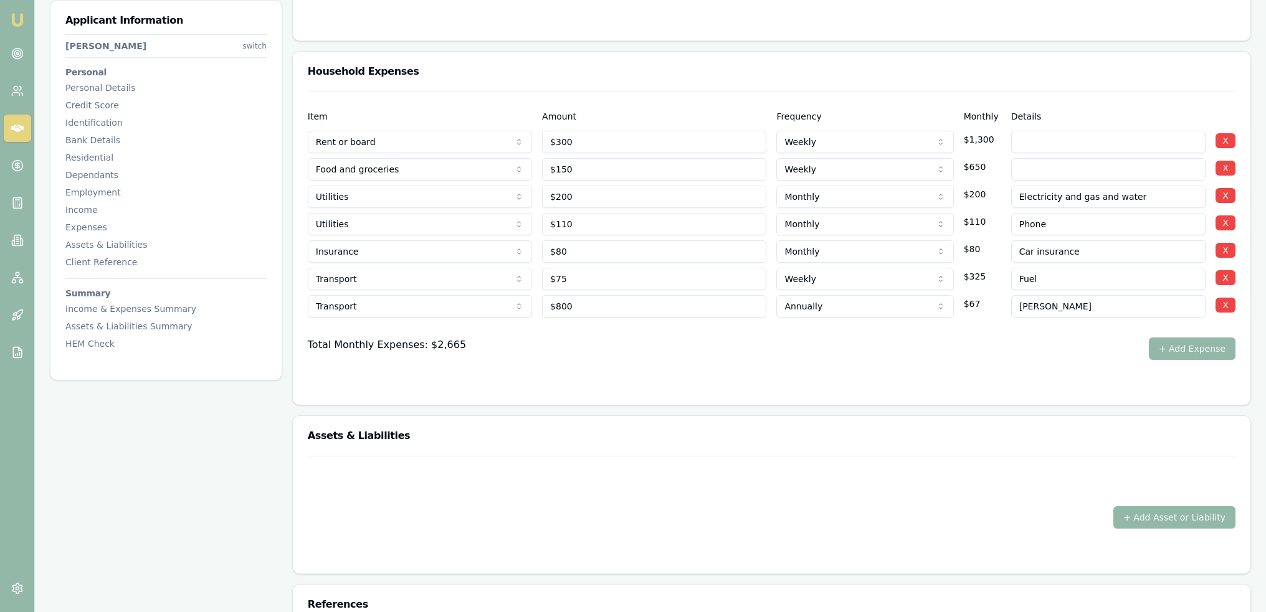
click at [609, 333] on div at bounding box center [772, 328] width 928 height 20
click at [1190, 343] on button "+ Add Expense" at bounding box center [1192, 349] width 87 height 22
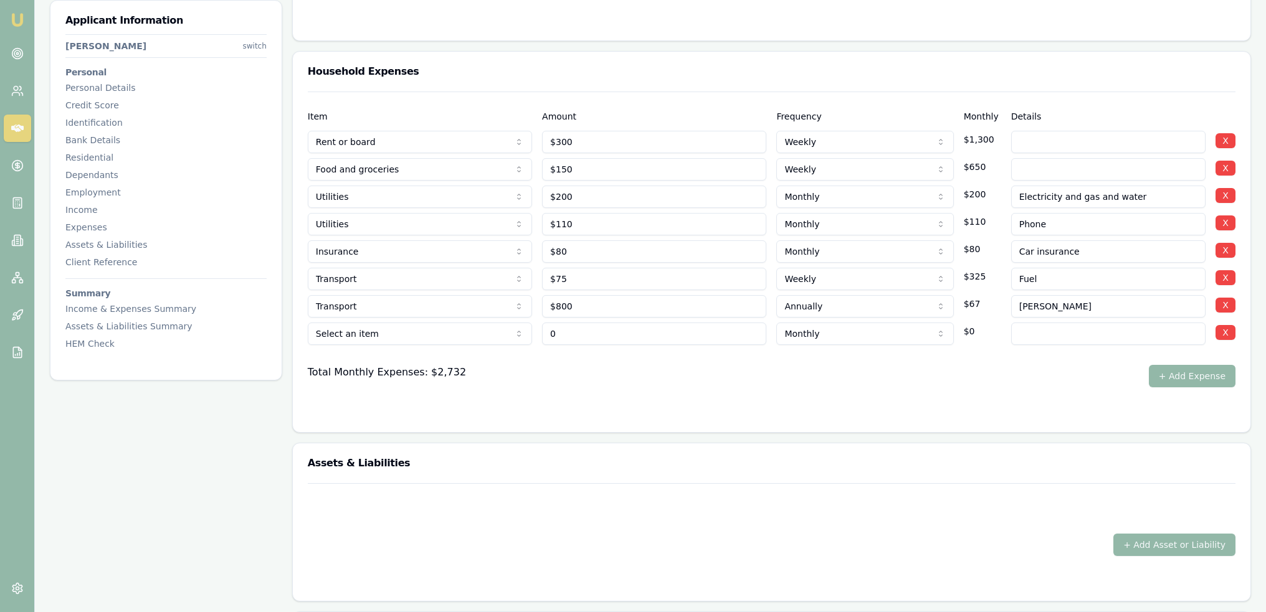
type input "$0"
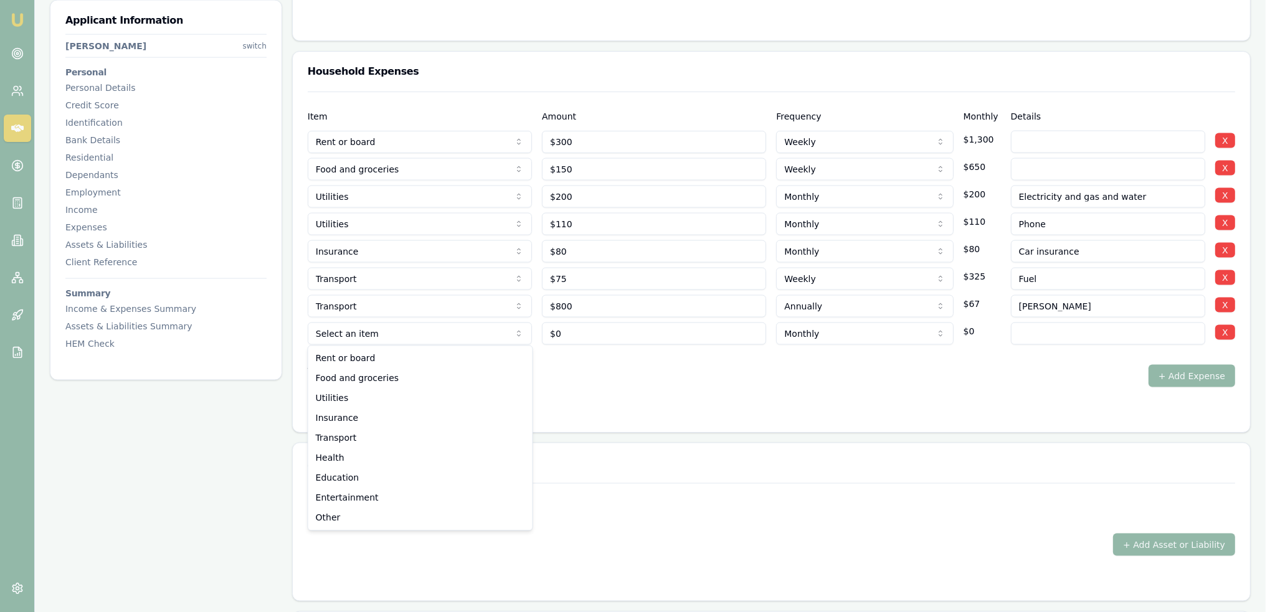
select select "TRANSPORT"
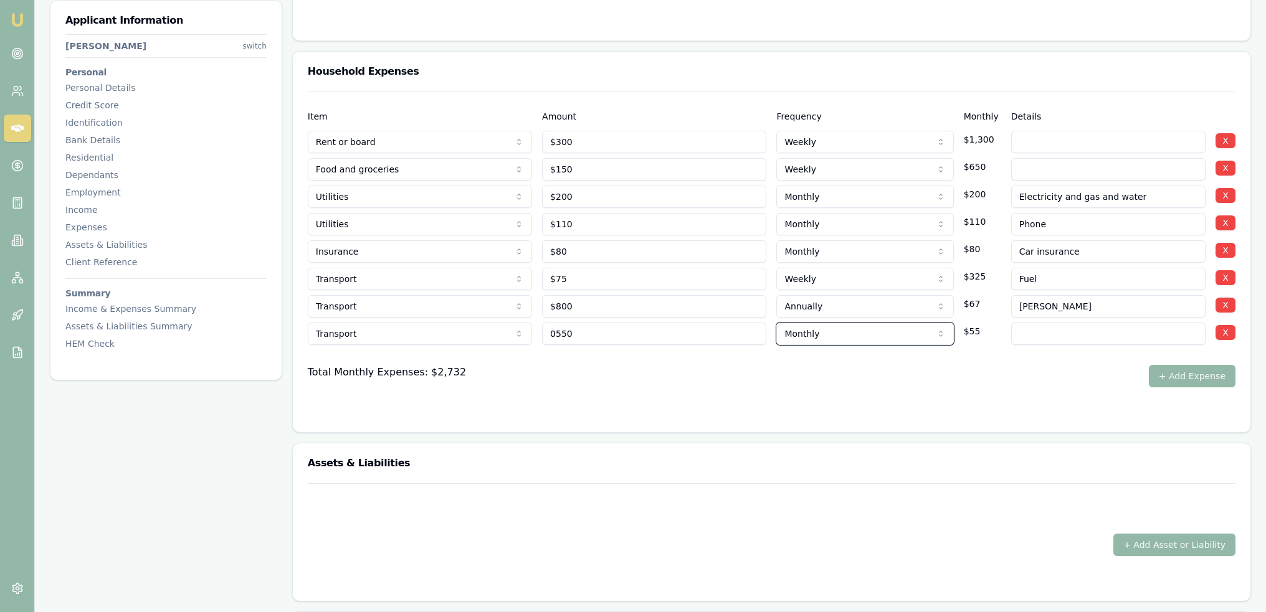
type input "$550"
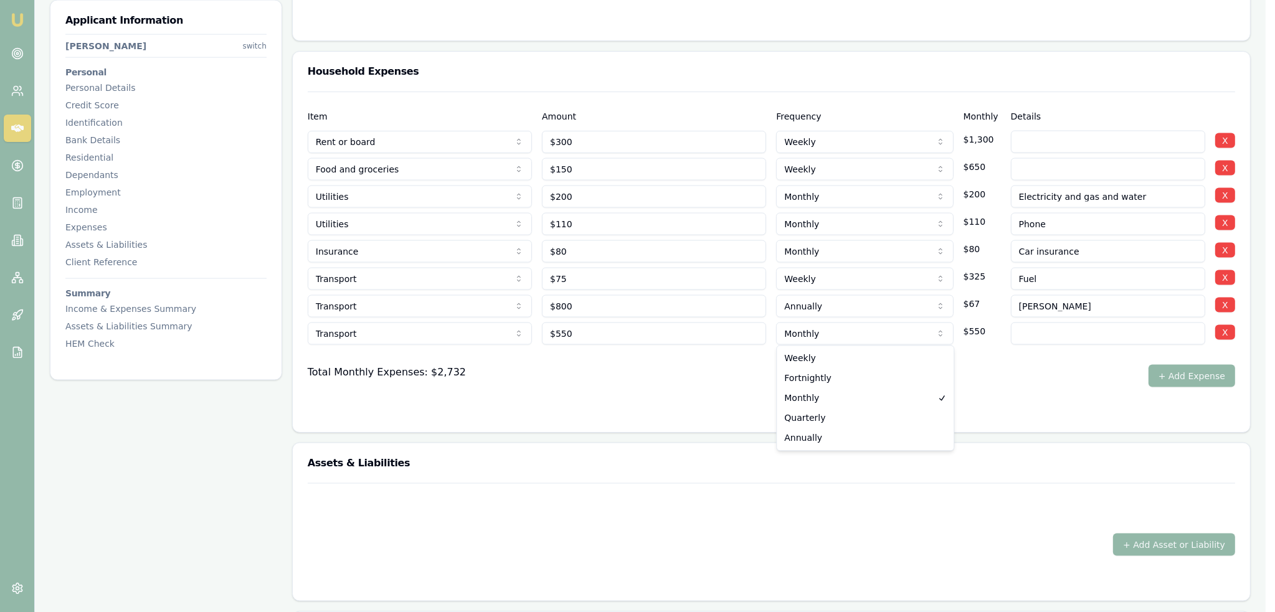
select select "ANNUALLY"
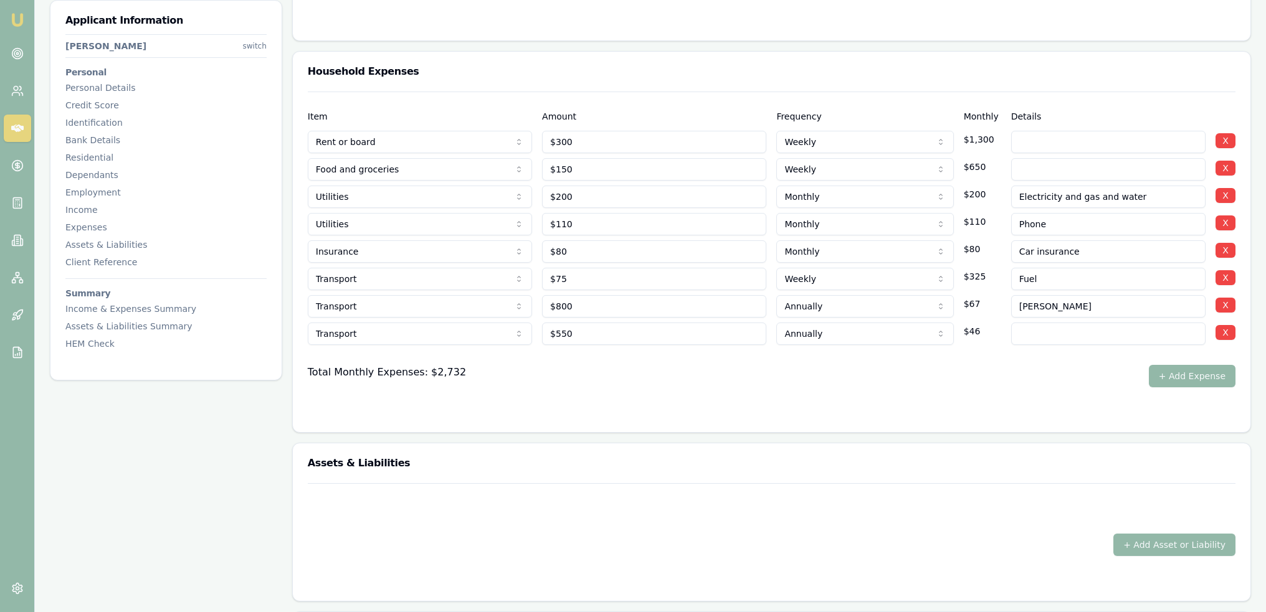
click at [1045, 332] on input at bounding box center [1108, 334] width 194 height 22
type input "Car service"
click at [1020, 367] on div "Total Monthly Expenses: $2,732 + Add Expense" at bounding box center [772, 376] width 928 height 22
click at [1200, 369] on button "+ Add Expense" at bounding box center [1192, 376] width 87 height 22
click at [1186, 374] on button "+ Add Expense" at bounding box center [1192, 376] width 87 height 22
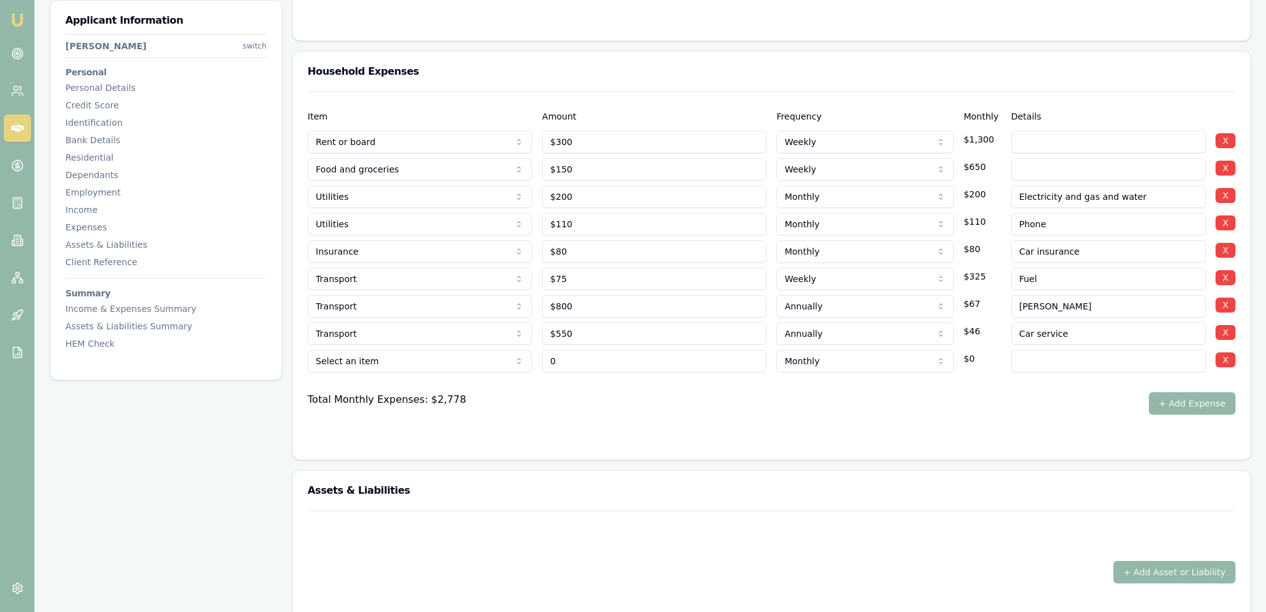
type input "$0"
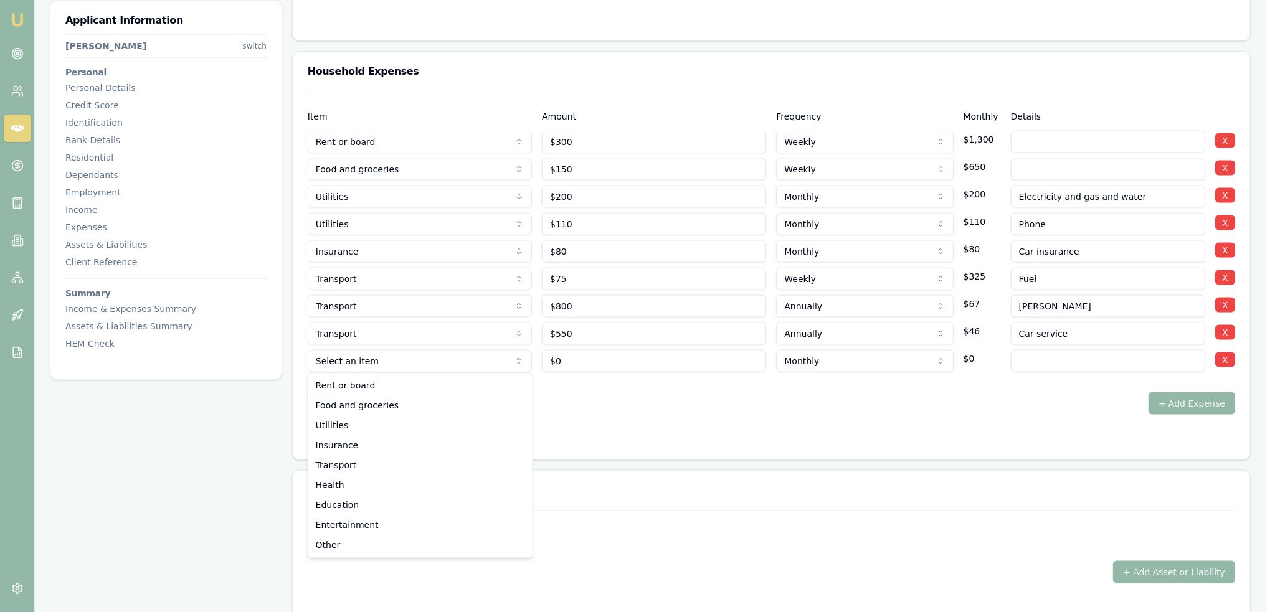
select select "ENTERTAINMENT"
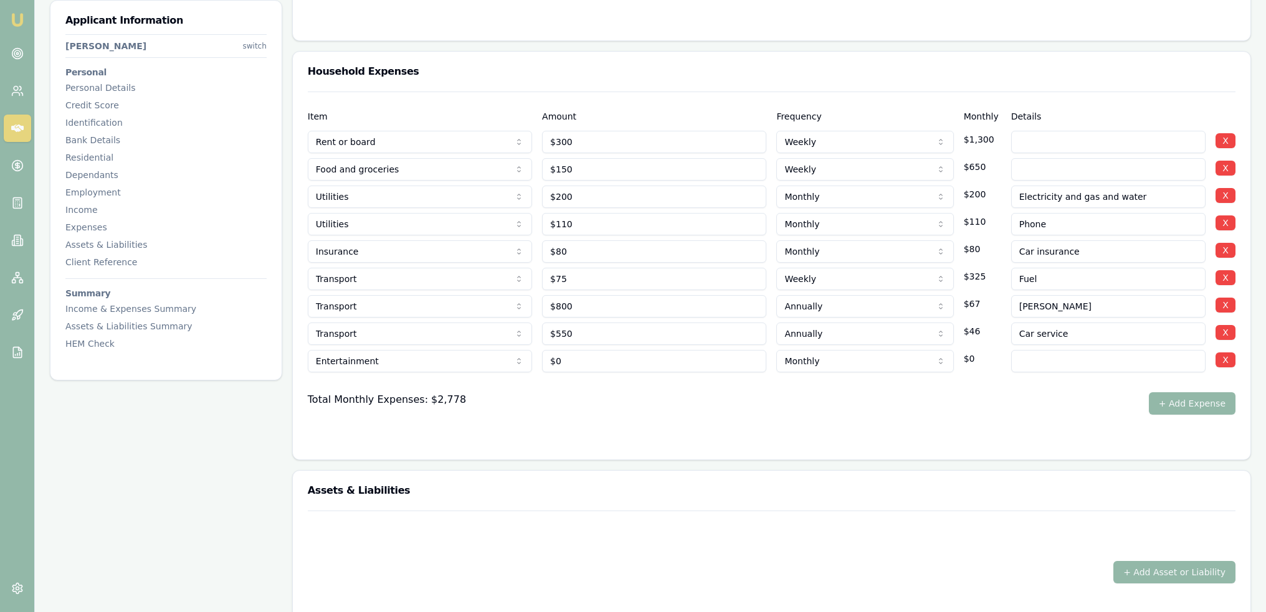
click at [1057, 354] on input at bounding box center [1108, 361] width 194 height 22
type input "Streaming"
click at [1024, 396] on div "Total Monthly Expenses: $2,778 + Add Expense" at bounding box center [772, 403] width 928 height 22
click at [581, 355] on input "$0" at bounding box center [654, 361] width 224 height 22
type input "0"
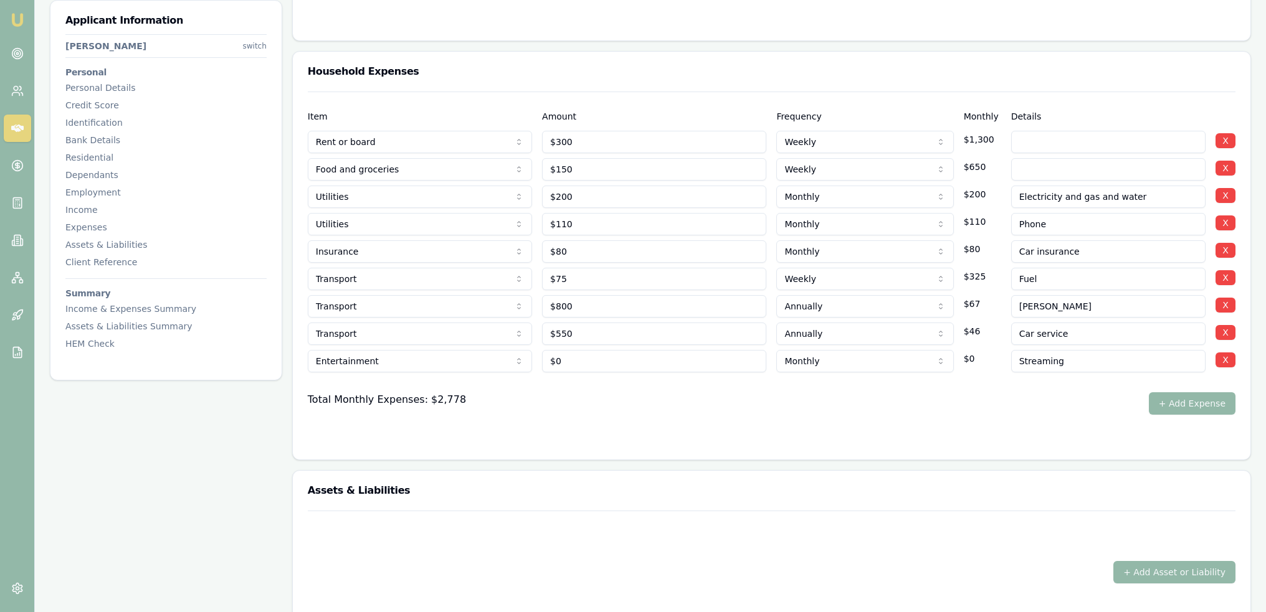
type input "0"
click at [580, 355] on input "0" at bounding box center [654, 361] width 224 height 22
type input "$50"
click at [580, 396] on div "Total Monthly Expenses: $2,778 + Add Expense" at bounding box center [772, 403] width 928 height 22
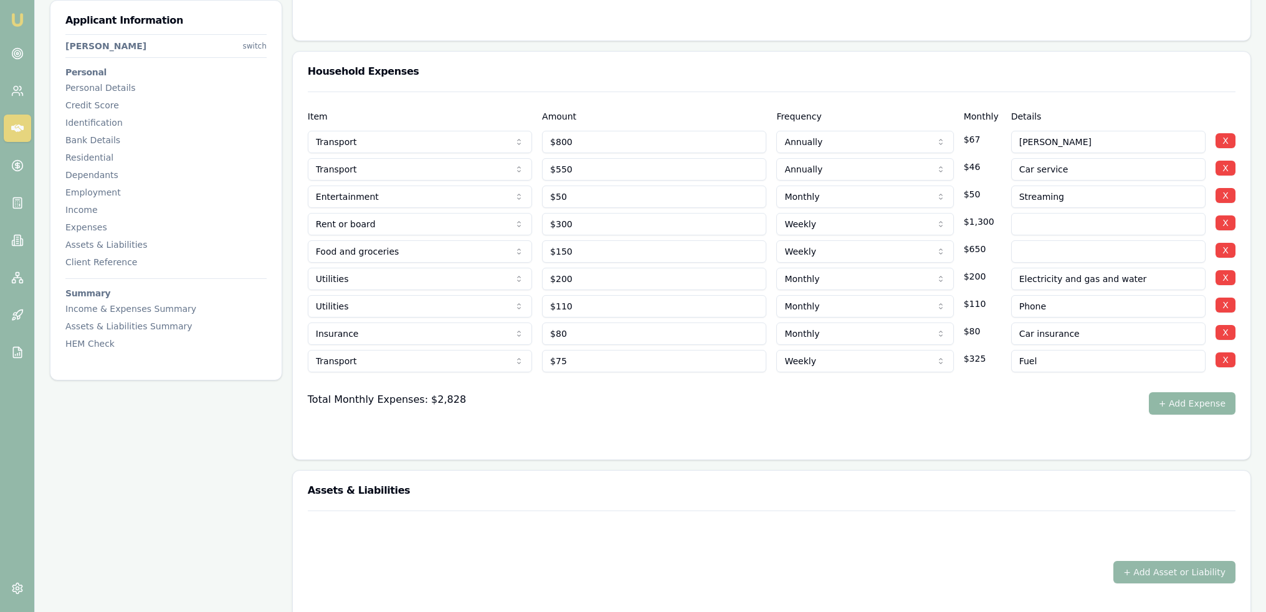
click at [1176, 402] on button "+ Add Expense" at bounding box center [1192, 403] width 87 height 22
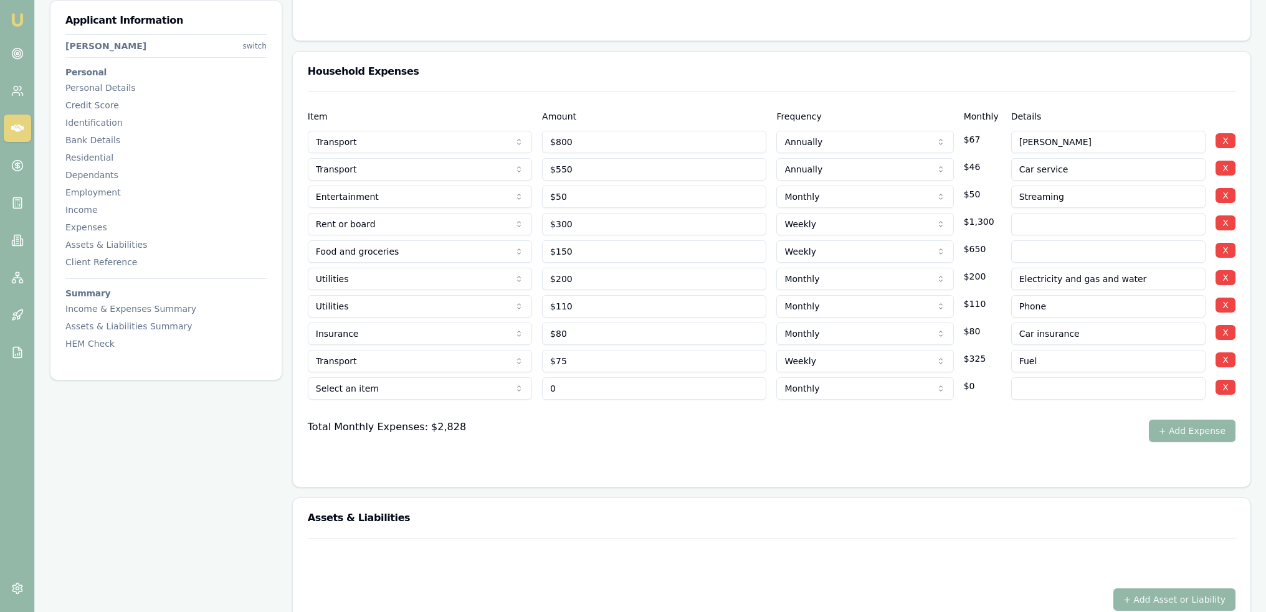
type input "$0"
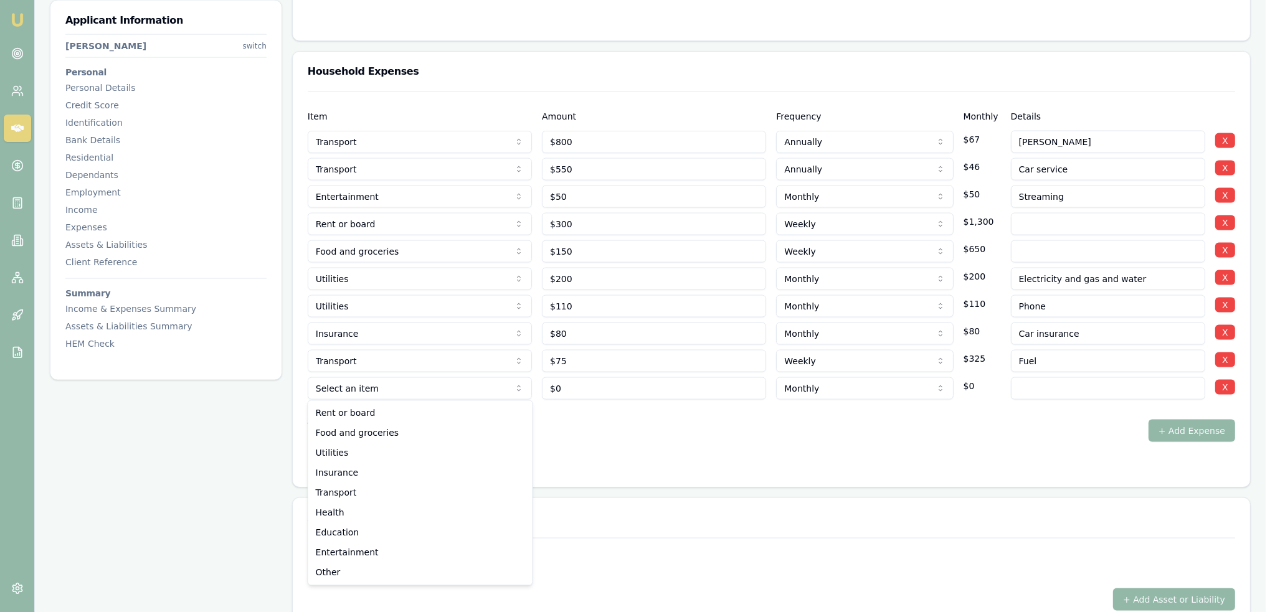
select select "ENTERTAINMENT"
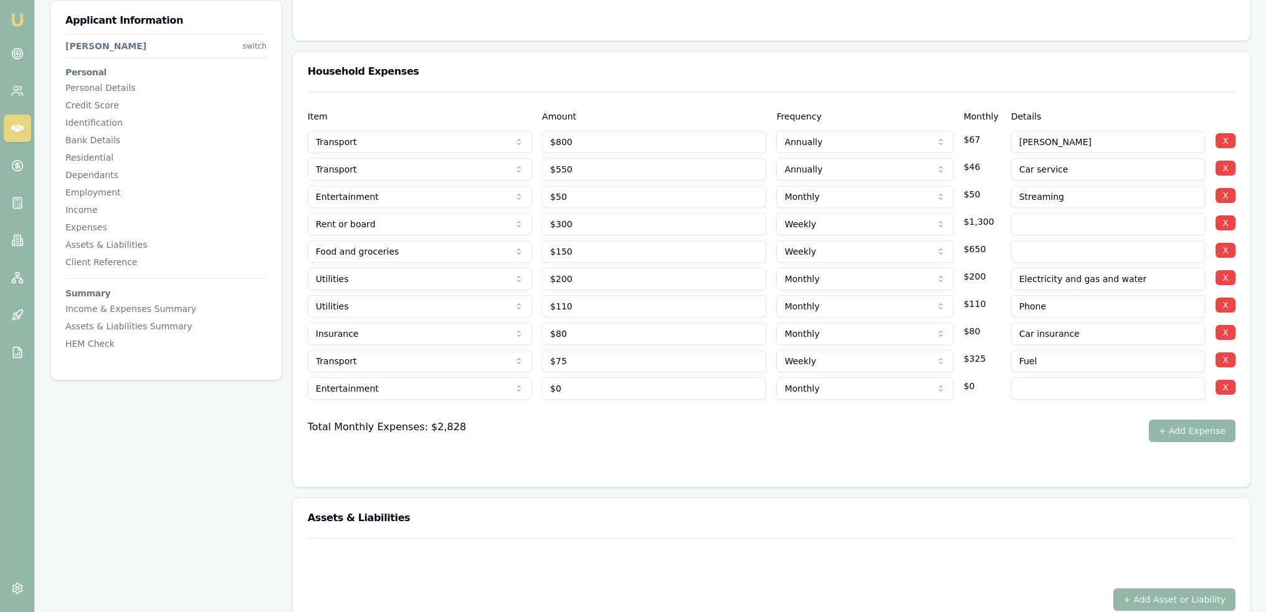
type input "0"
type input "$250"
type input "h"
type input "weekend fun"
click at [1012, 442] on form "Item Amount Frequency Monthly Details Transport Rent or board Food and grocerie…" at bounding box center [772, 282] width 928 height 381
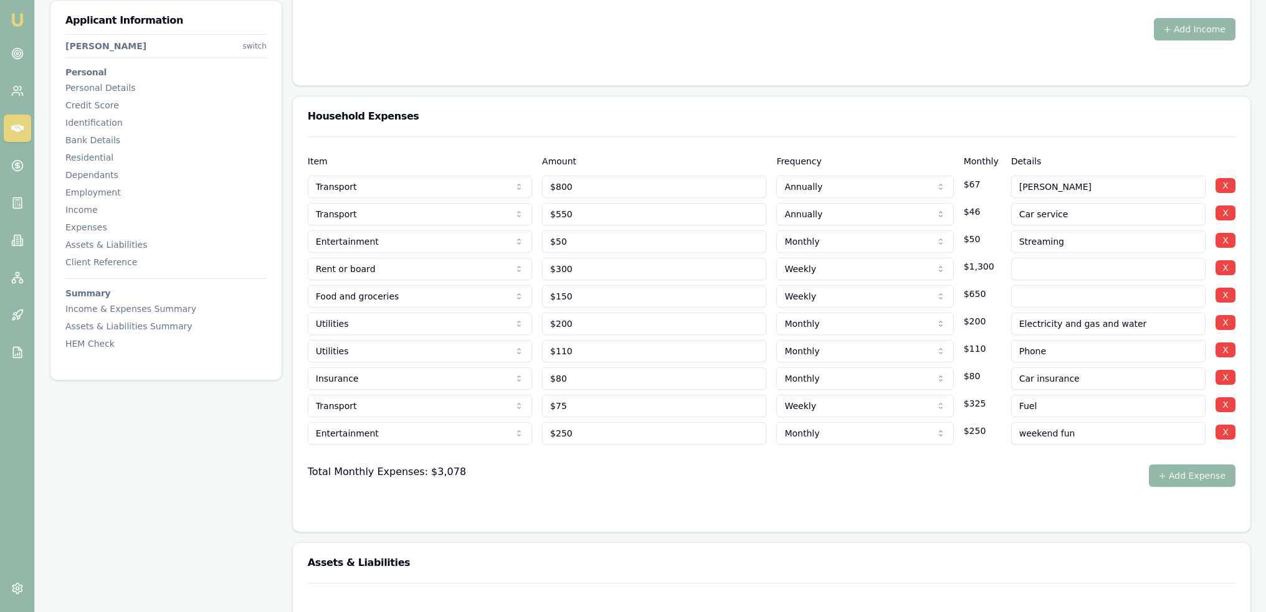
scroll to position [2513, 0]
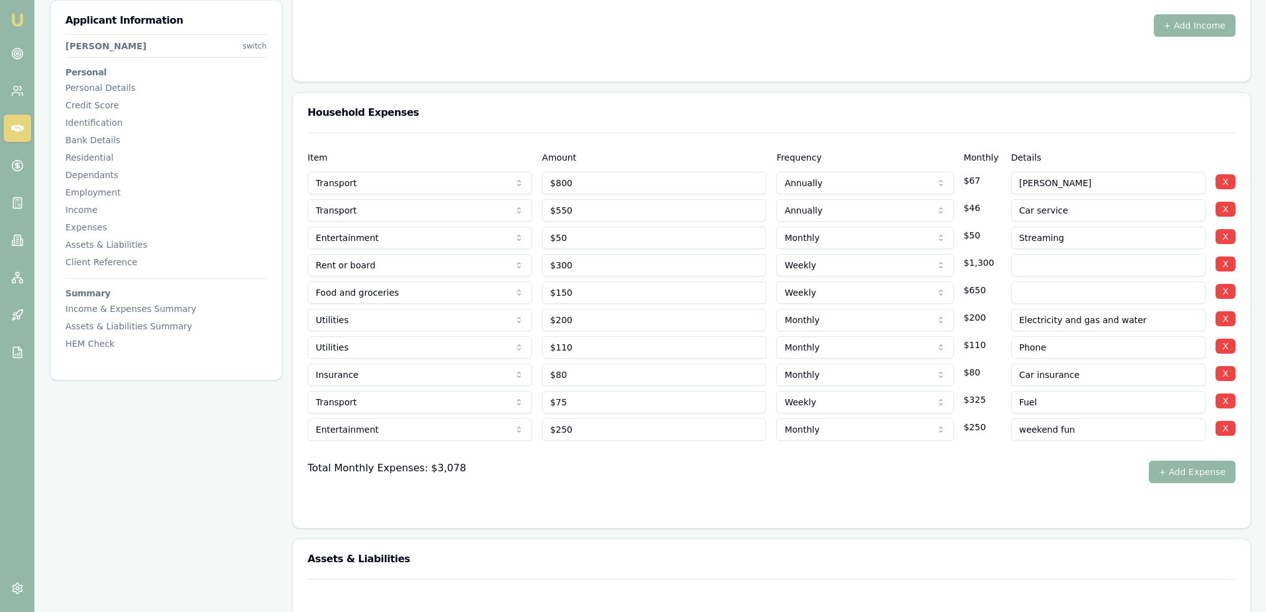
drag, startPoint x: 1103, startPoint y: 427, endPoint x: 1095, endPoint y: 427, distance: 7.5
click at [1101, 427] on input "weekend fun" at bounding box center [1108, 430] width 194 height 22
type input "weekend fun and gym membership"
drag, startPoint x: 906, startPoint y: 482, endPoint x: 895, endPoint y: 478, distance: 12.0
click at [906, 480] on form "Item Amount Frequency Monthly Details Transport Rent or board Food and grocerie…" at bounding box center [772, 323] width 928 height 381
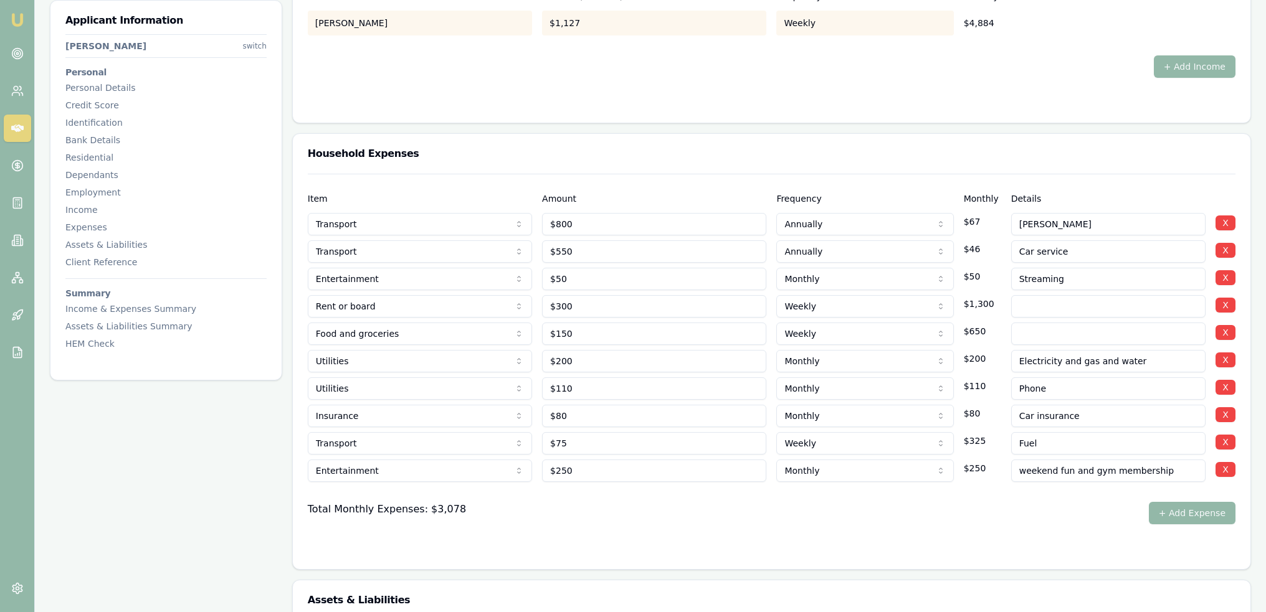
scroll to position [2700, 0]
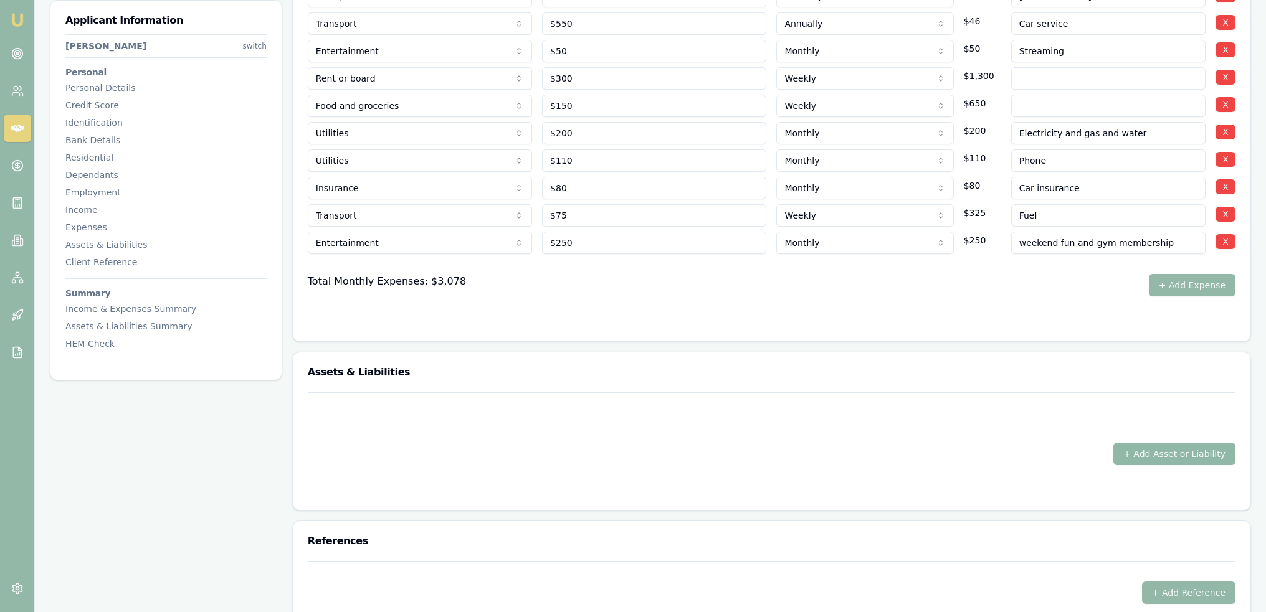
click at [1200, 455] on button "+ Add Asset or Liability" at bounding box center [1174, 454] width 122 height 22
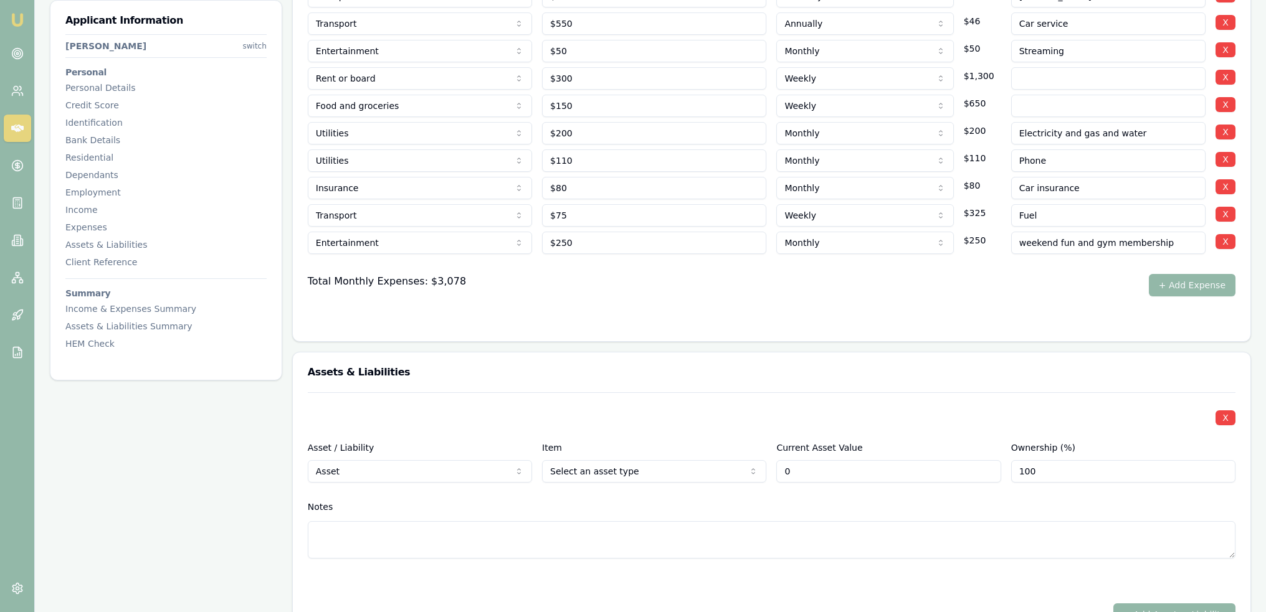
type input "$0"
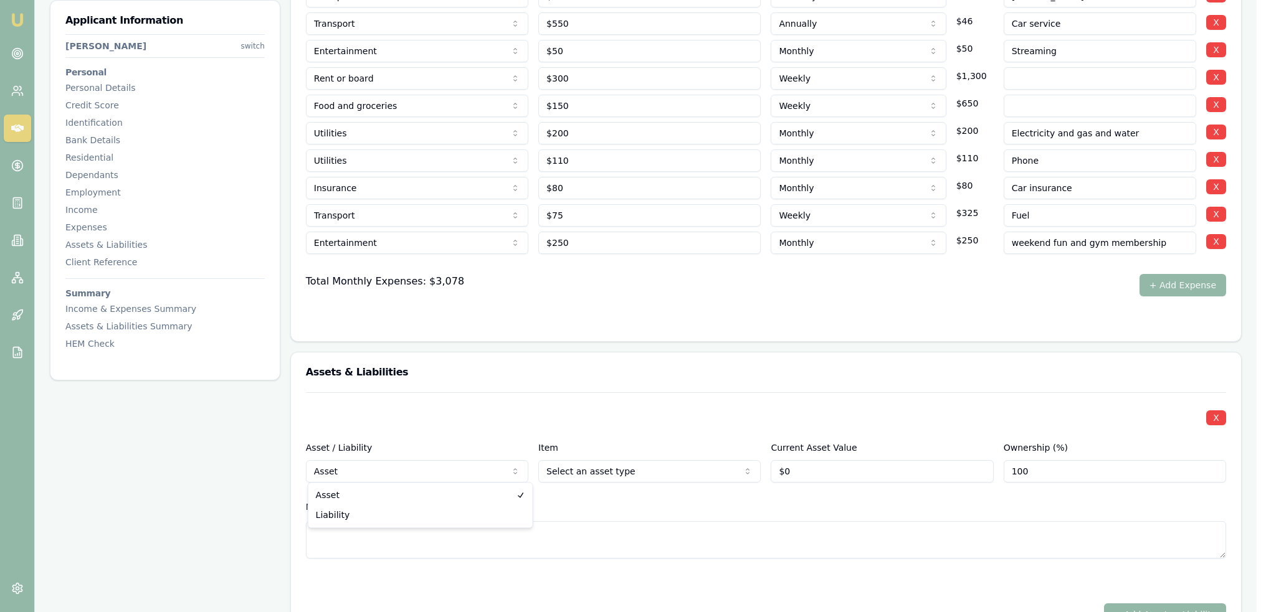
select select "LIABILITY"
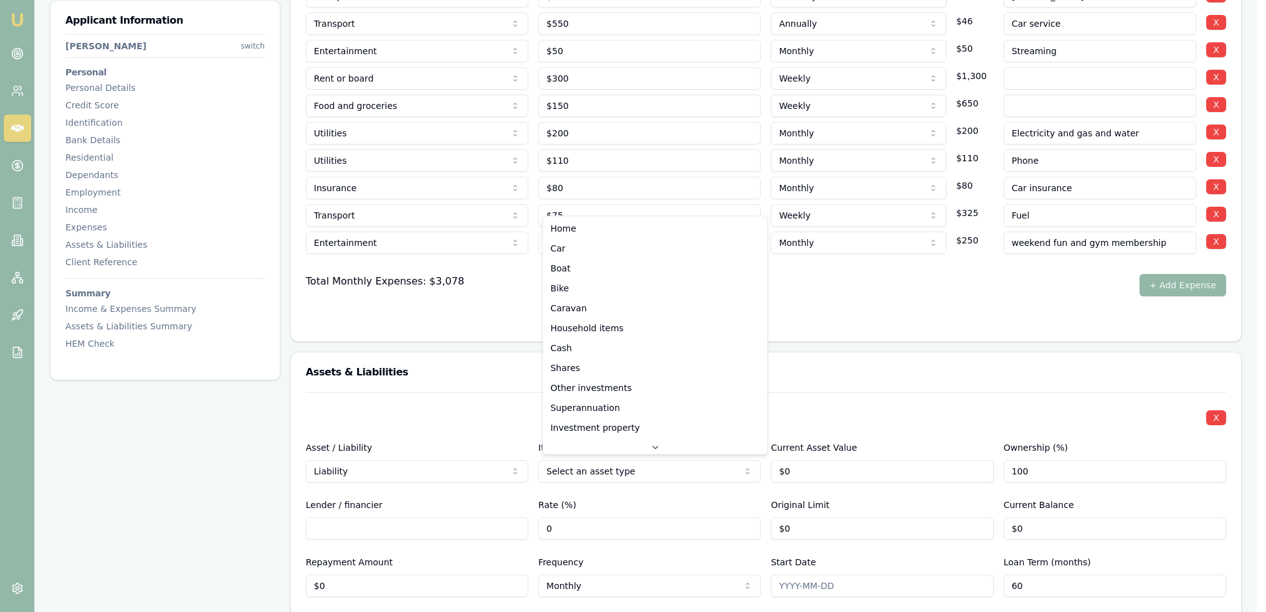
select select "CAR"
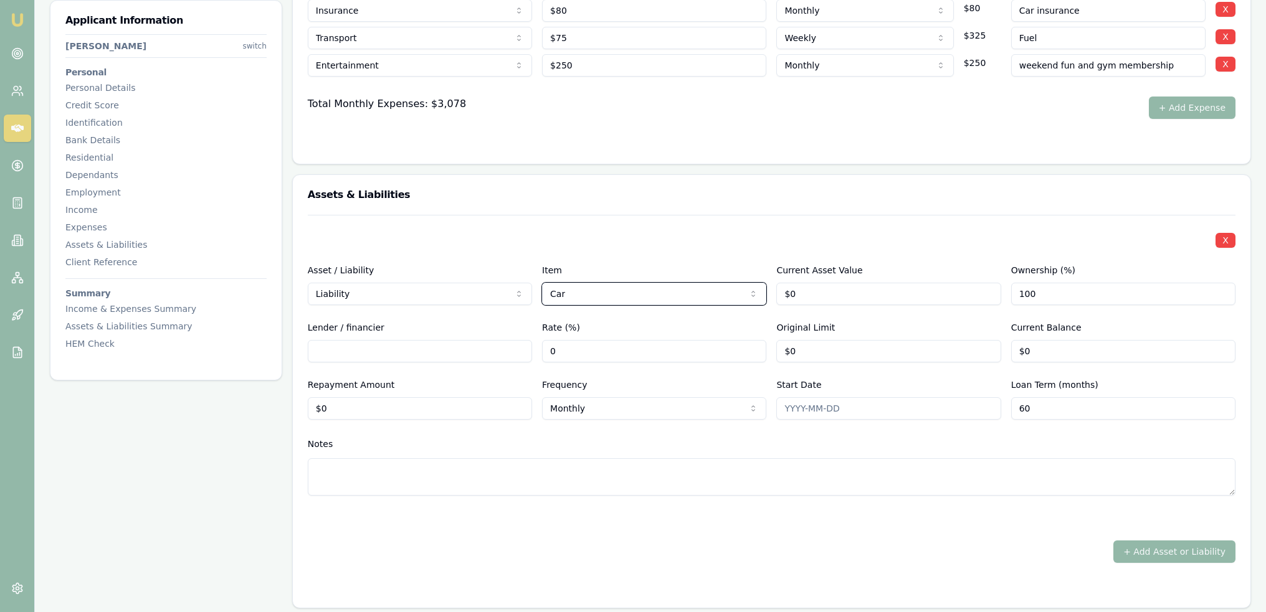
scroll to position [2887, 0]
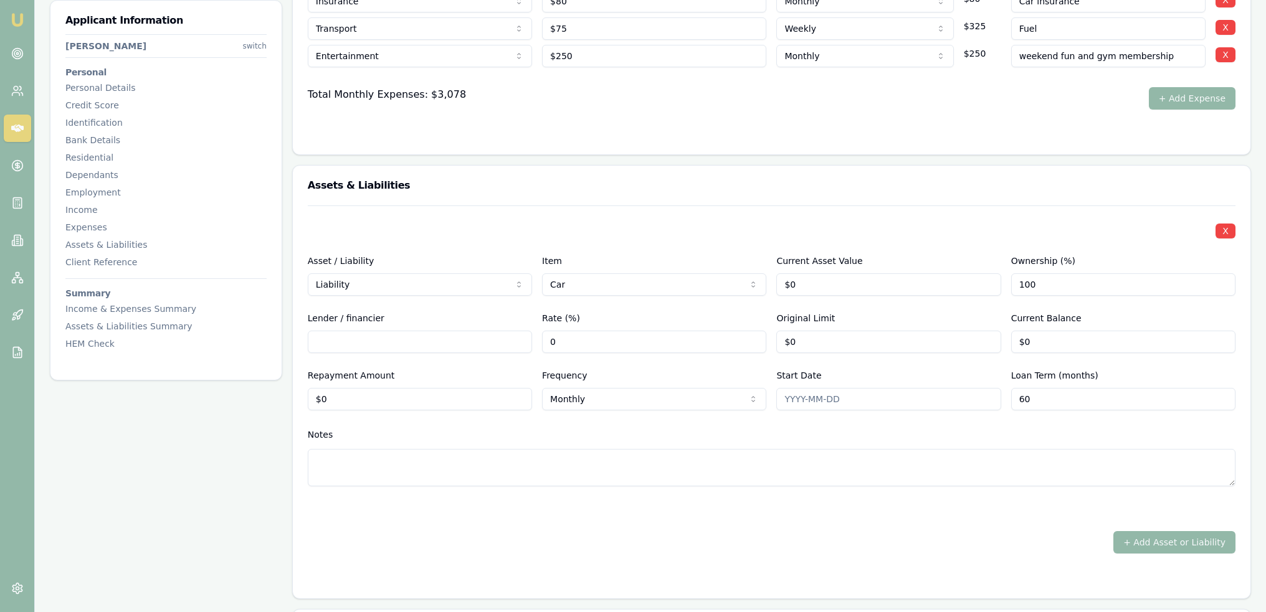
click at [495, 464] on textarea at bounding box center [772, 467] width 928 height 37
type textarea "Being paid out with trade in on this car"
drag, startPoint x: 819, startPoint y: 279, endPoint x: 697, endPoint y: 283, distance: 121.5
click at [698, 283] on div "Asset / Liability Liability Asset Liability Item Car Home Car Boat Bike Caravan…" at bounding box center [772, 275] width 928 height 42
type input "$20,000"
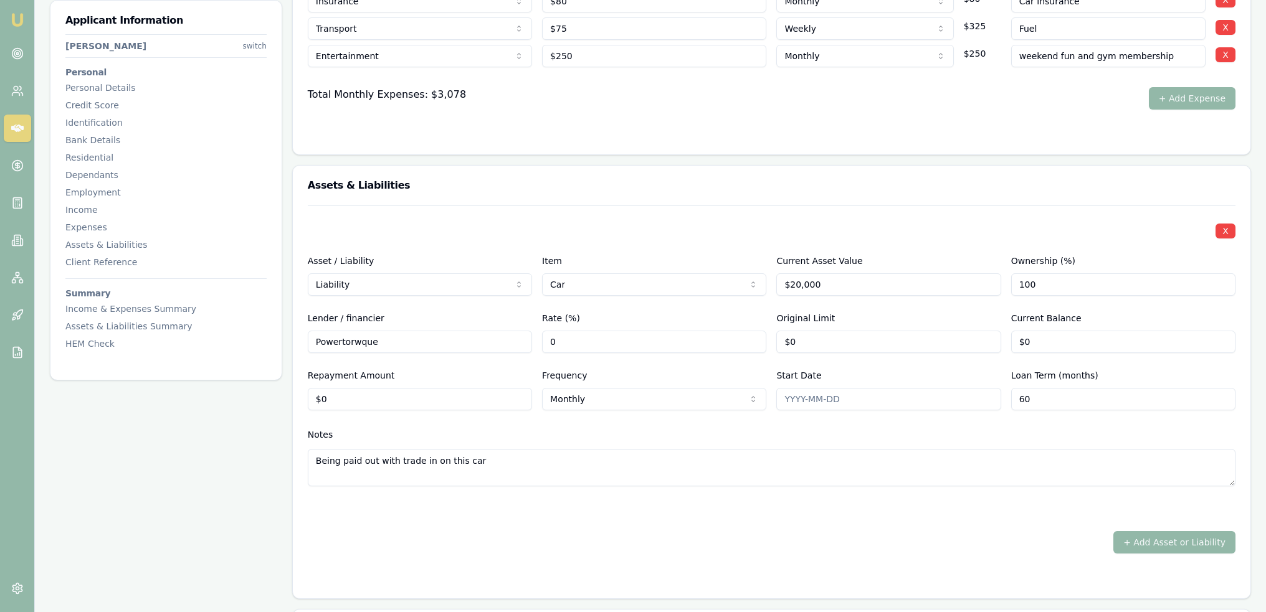
type input "Powertorwque"
type input "0"
type input "$40,000"
type input "0"
type input "$7,500"
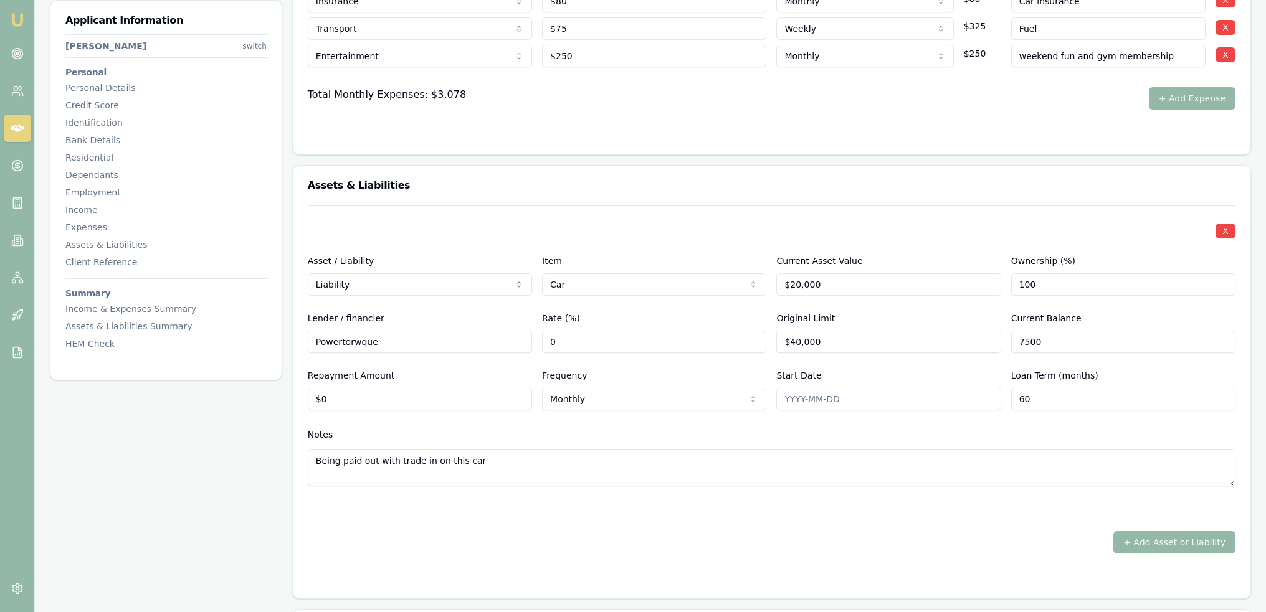
type input "0"
type input "140"
type input "$140"
select select "WEEKLY"
type input "84"
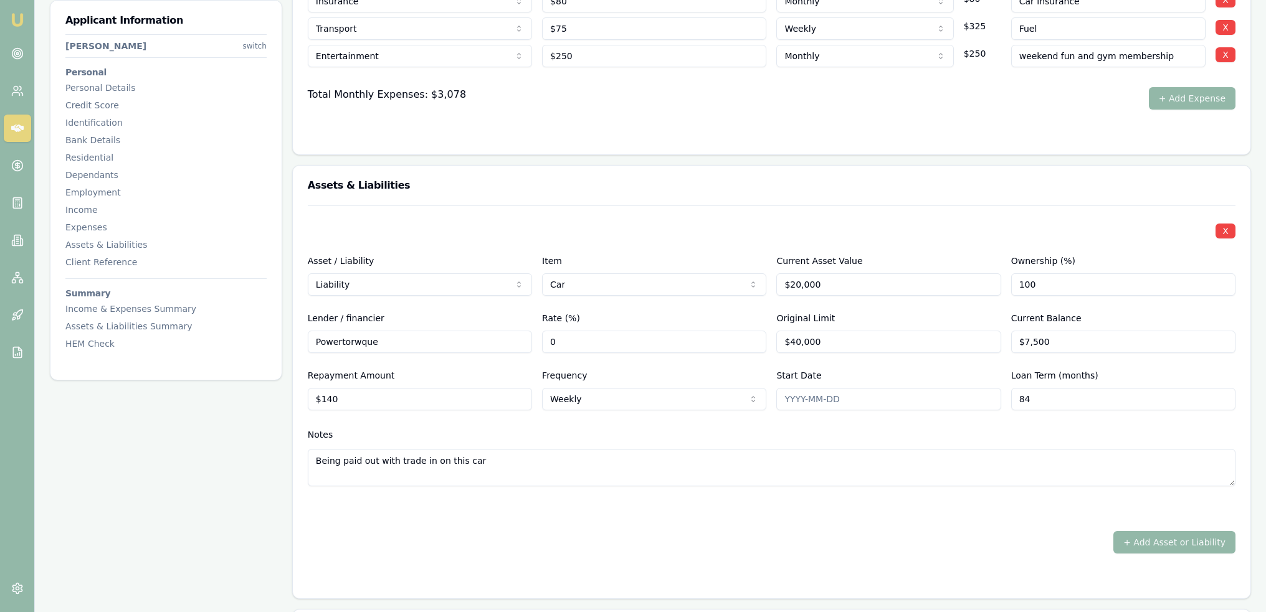
click at [718, 537] on div "+ Add Asset or Liability" at bounding box center [772, 542] width 928 height 22
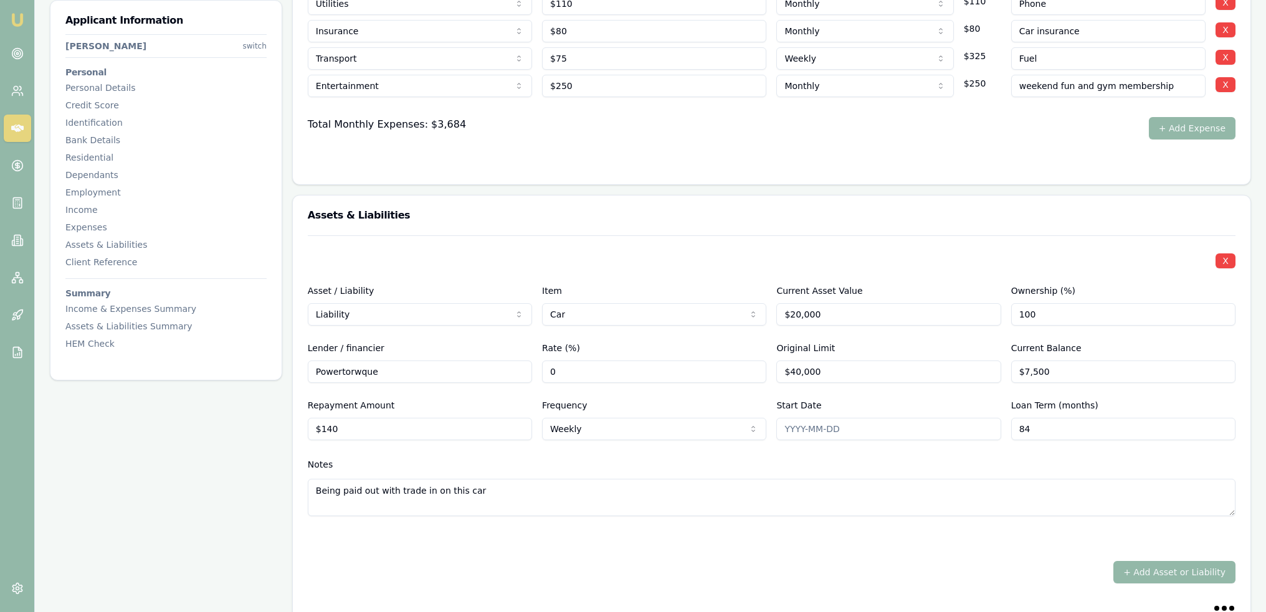
scroll to position [2949, 0]
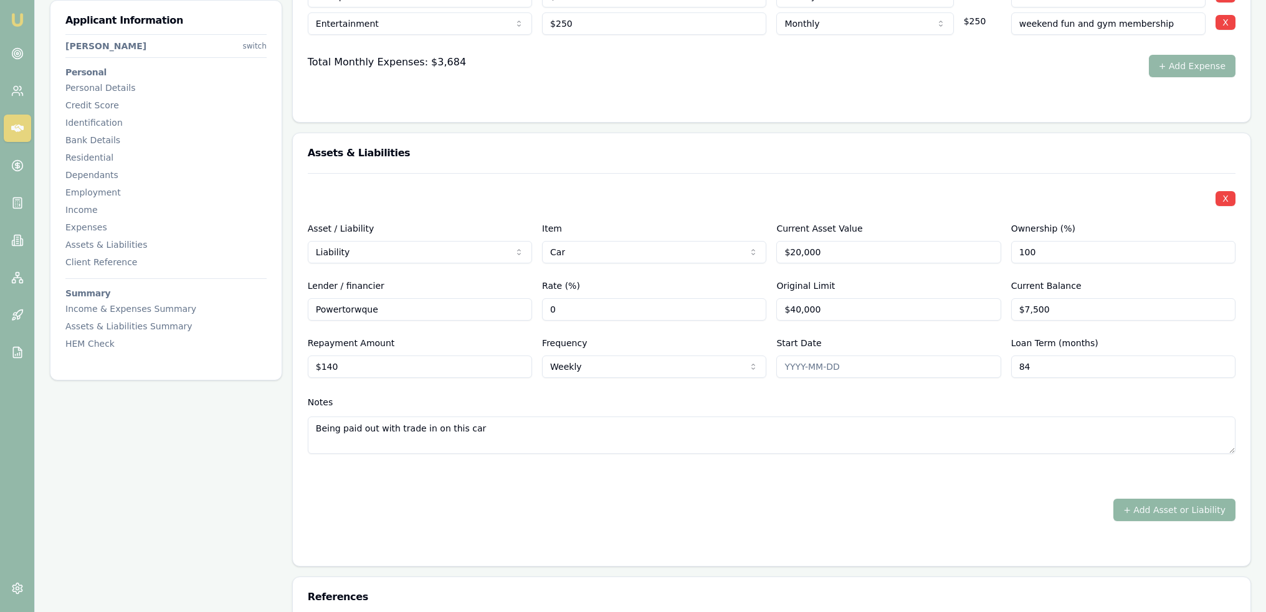
click at [1174, 510] on button "+ Add Asset or Liability" at bounding box center [1174, 510] width 122 height 22
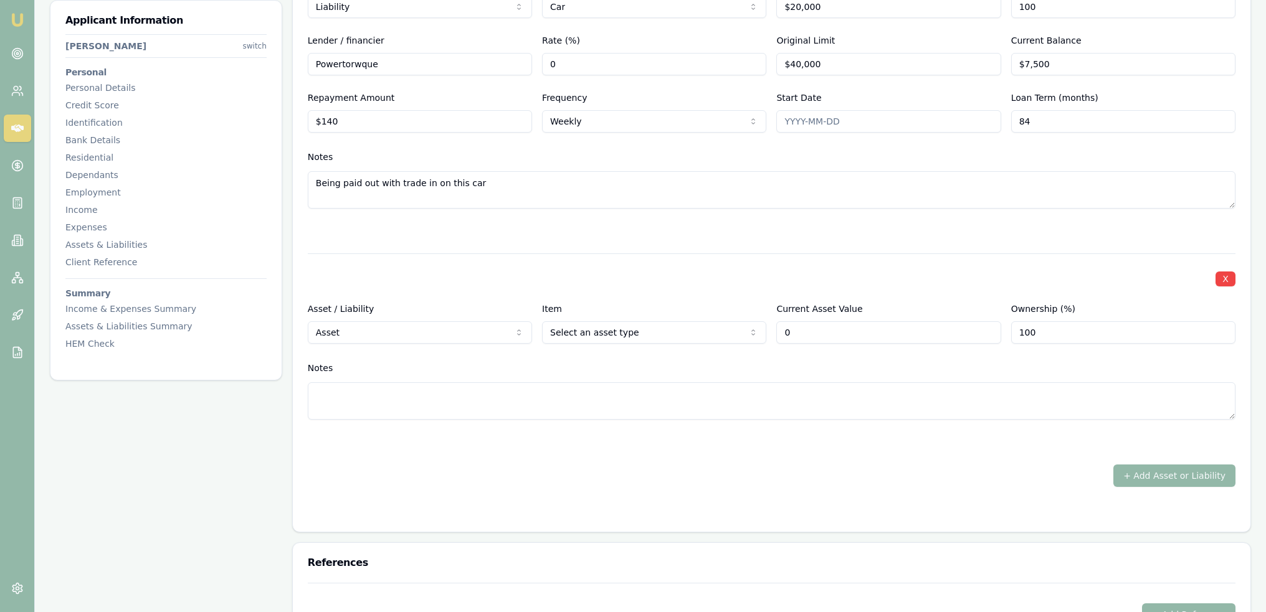
scroll to position [3198, 0]
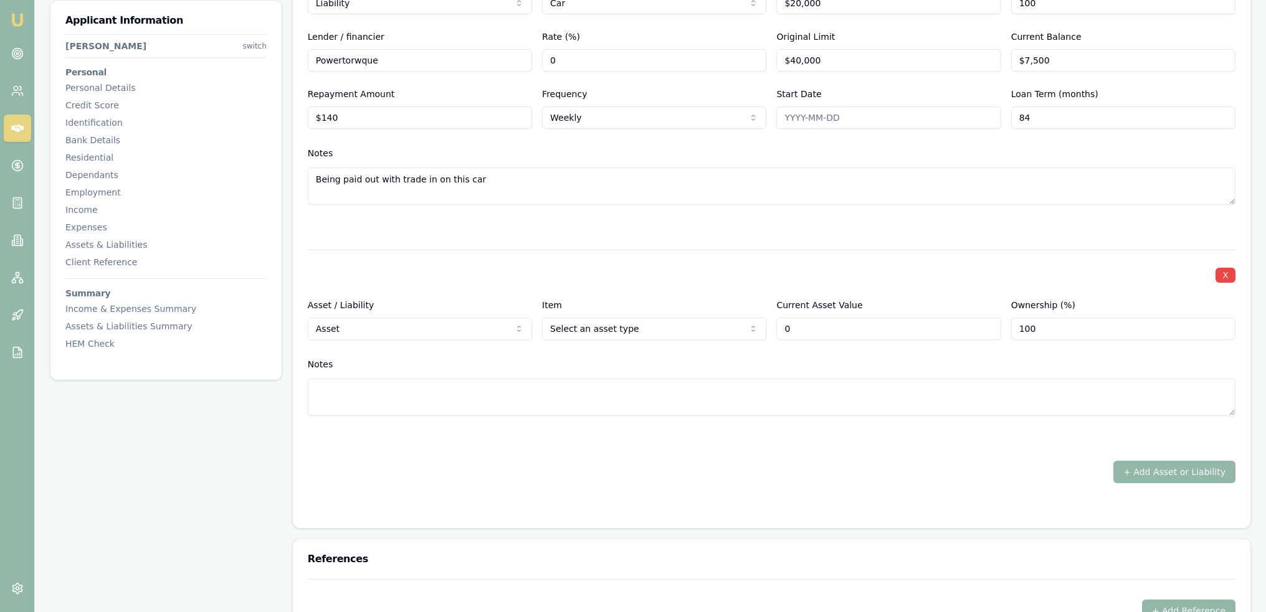
type input "$0"
select select "LIABILITY"
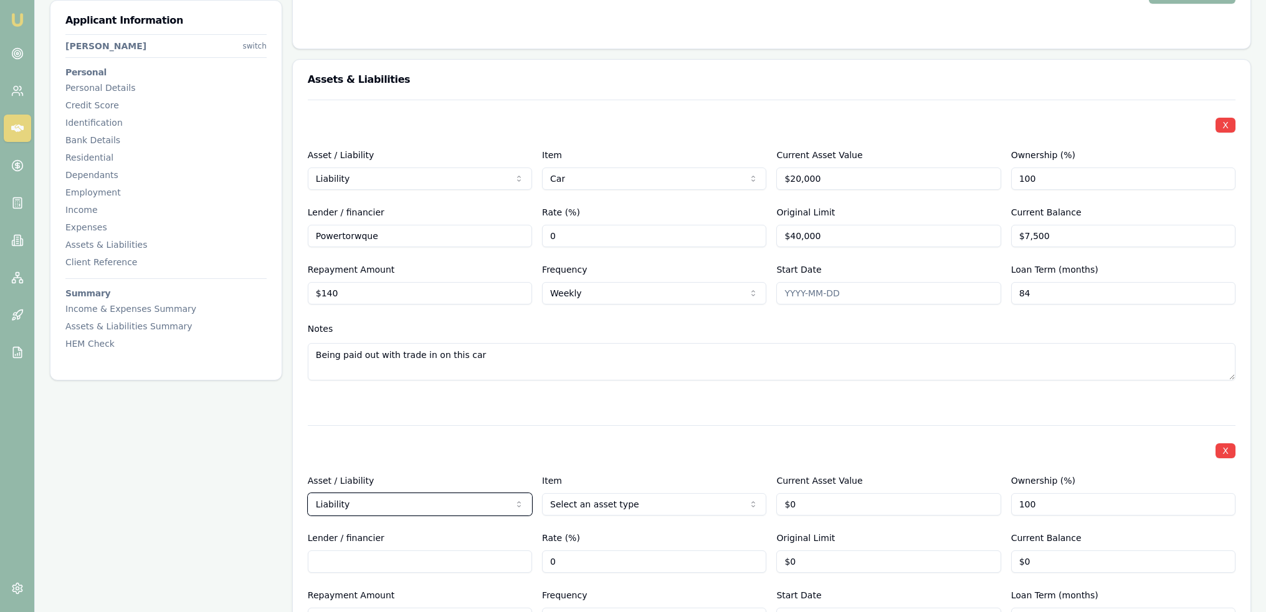
scroll to position [3011, 0]
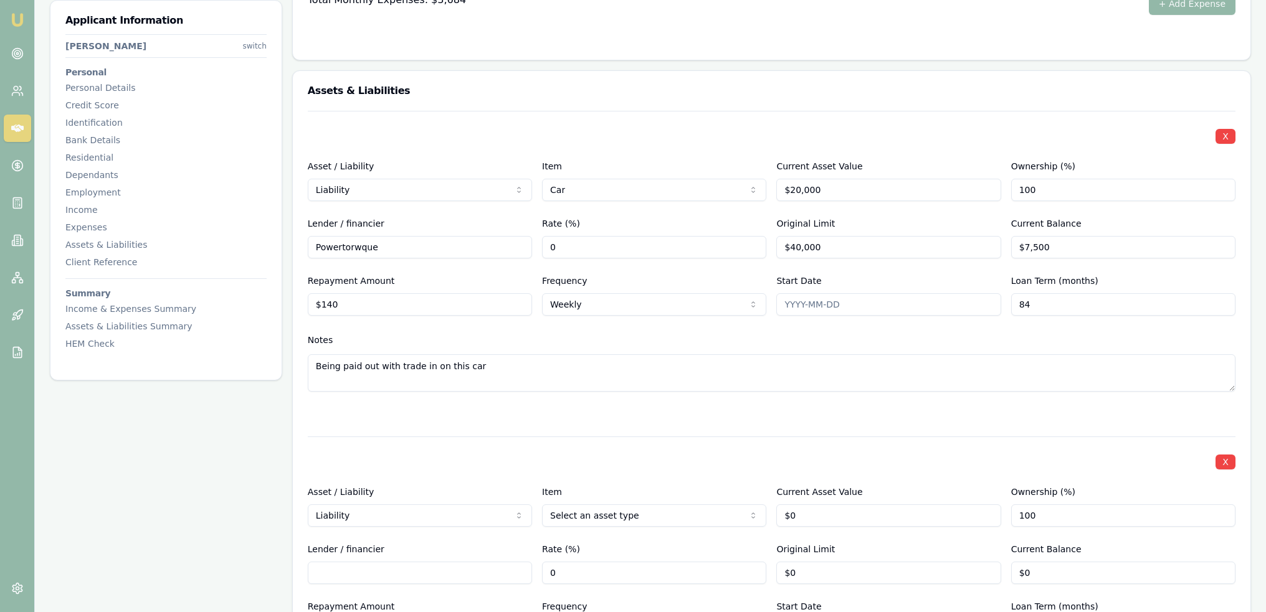
click at [788, 293] on input "Start Date" at bounding box center [888, 304] width 224 height 22
type input "2019/11/08"
drag, startPoint x: 800, startPoint y: 339, endPoint x: 800, endPoint y: 331, distance: 7.5
click at [800, 338] on div "Notes" at bounding box center [772, 340] width 928 height 19
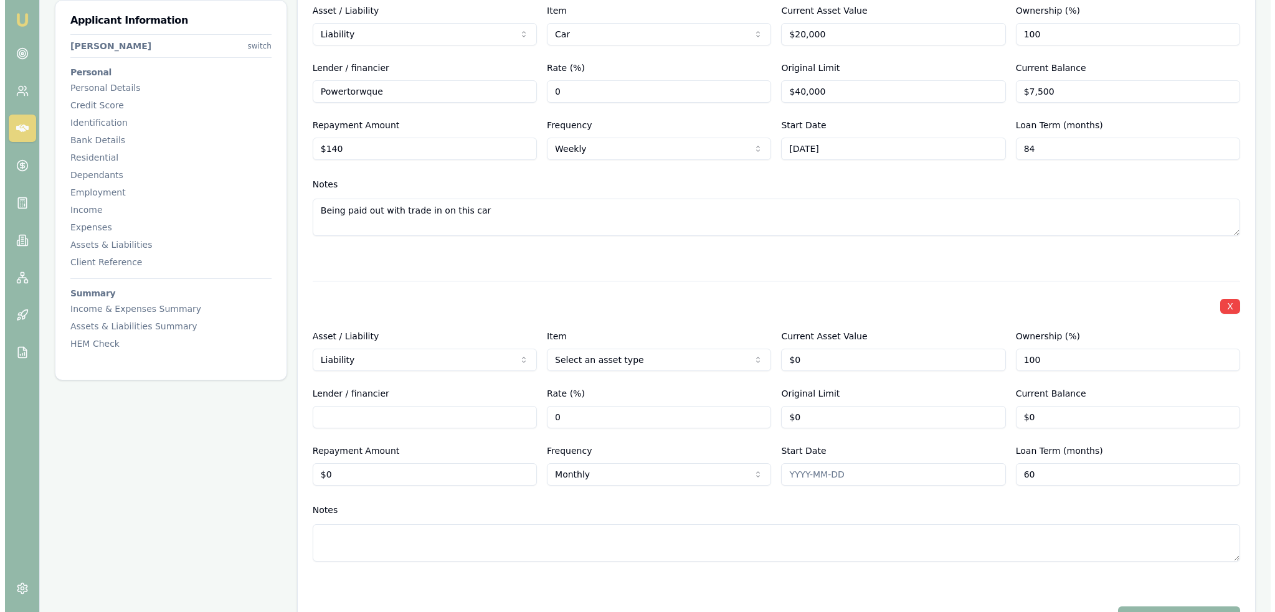
scroll to position [3198, 0]
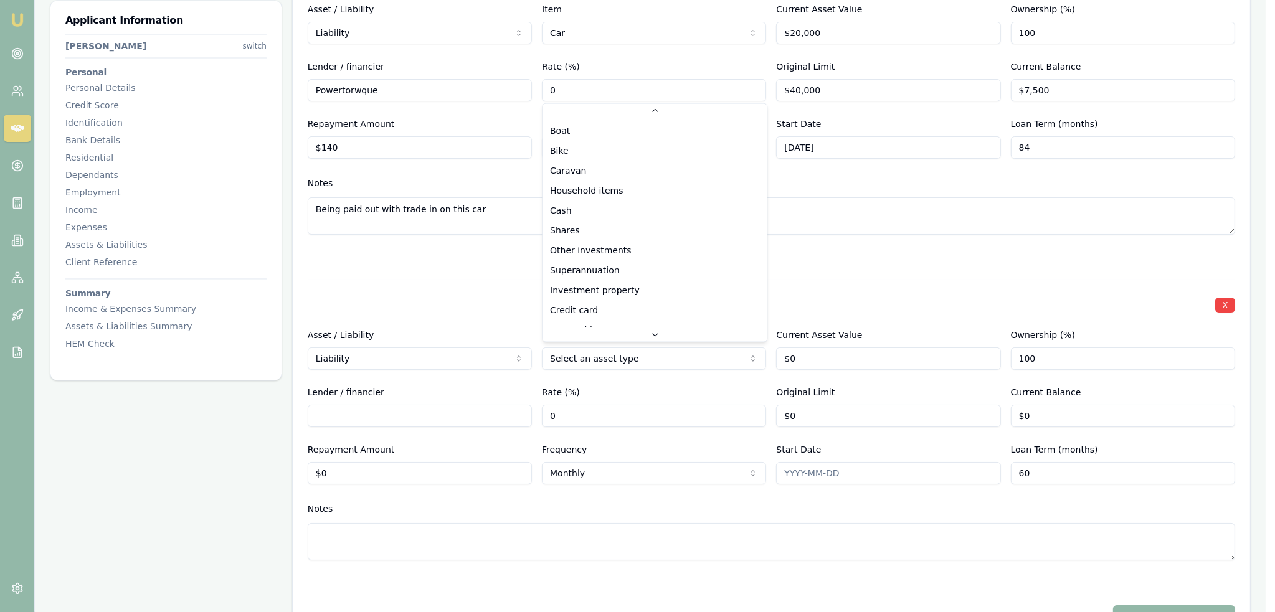
scroll to position [80, 0]
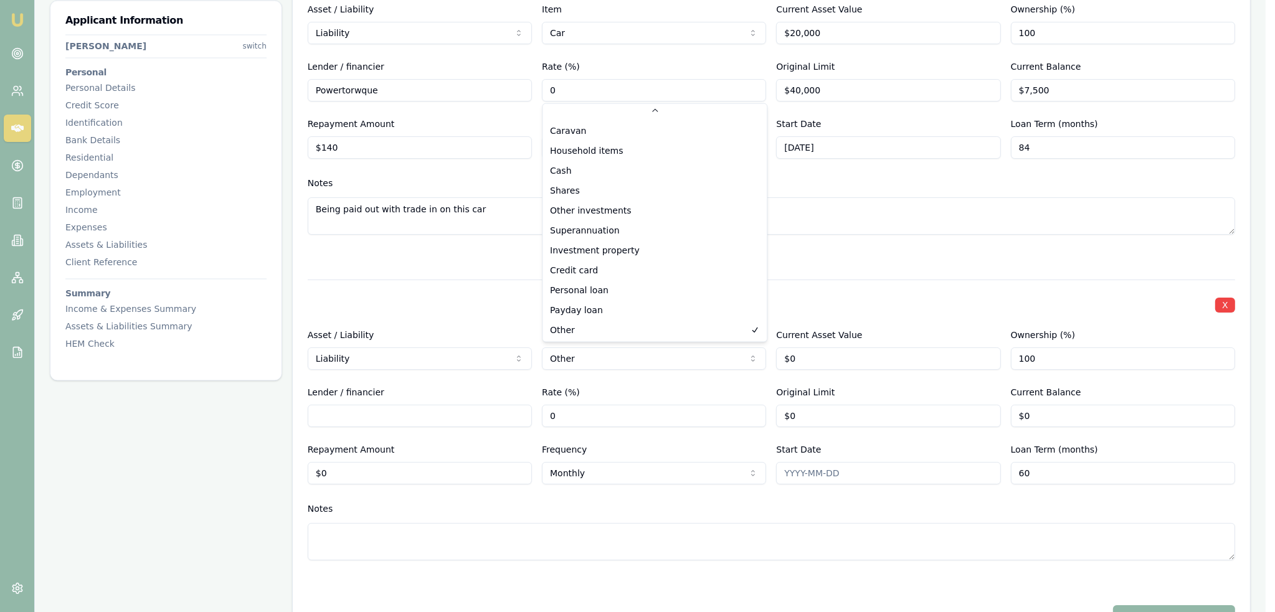
select select "CREDIT_CARD"
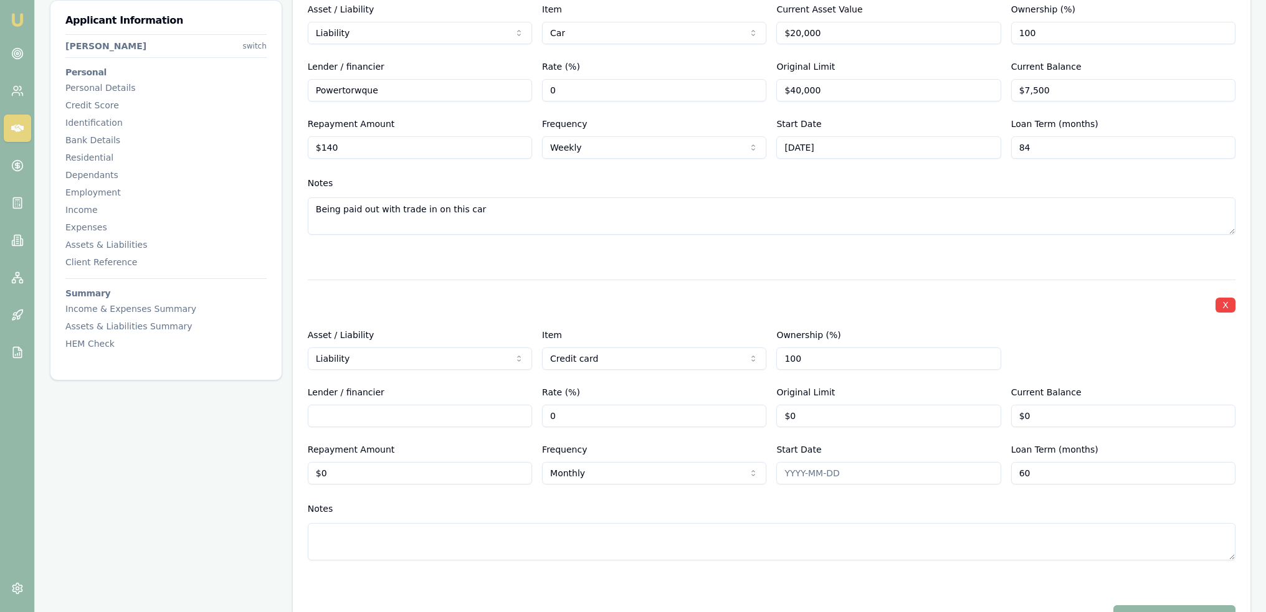
click at [701, 560] on div "X Asset / Liability Liability Asset Liability Item Credit card Home Car Boat Bi…" at bounding box center [772, 435] width 928 height 311
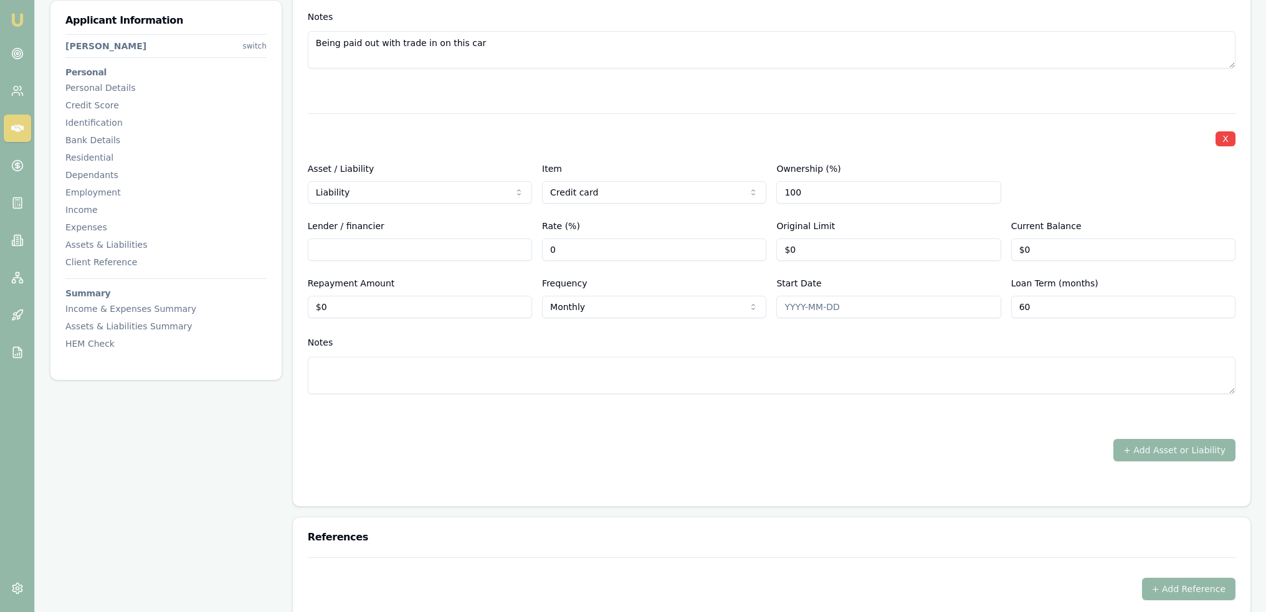
scroll to position [3385, 0]
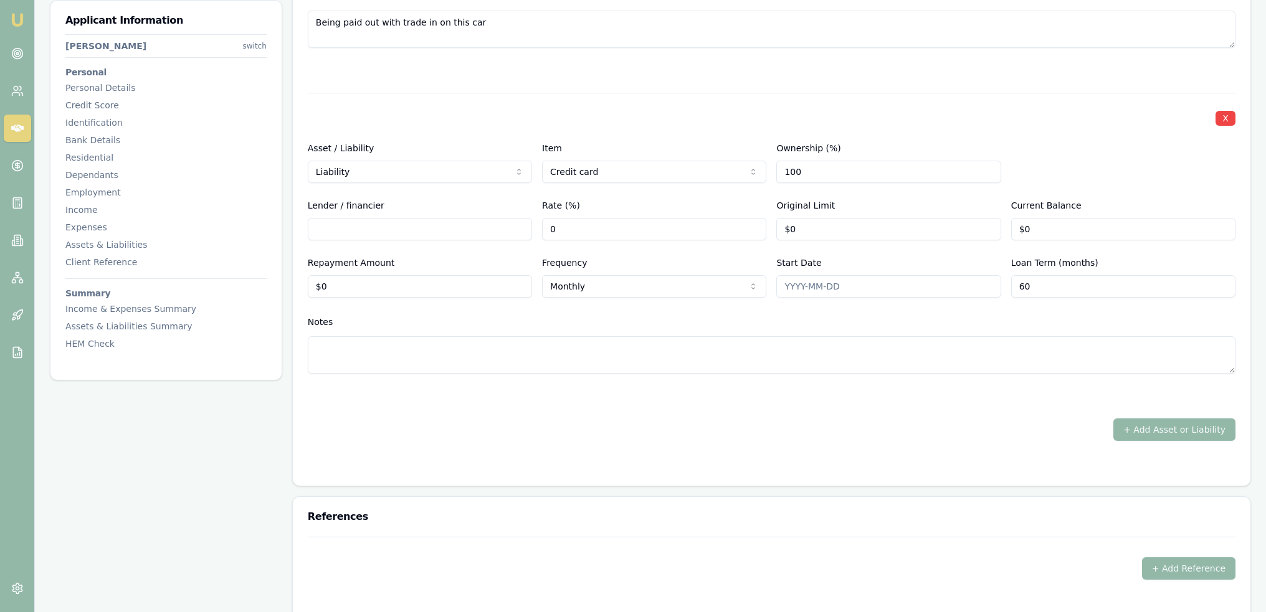
click at [650, 401] on div at bounding box center [772, 396] width 928 height 15
click at [549, 425] on div "+ Add Asset or Liability" at bounding box center [772, 430] width 928 height 22
click at [389, 232] on input "Lender / financier" at bounding box center [420, 229] width 224 height 22
type input "St George"
type input "0"
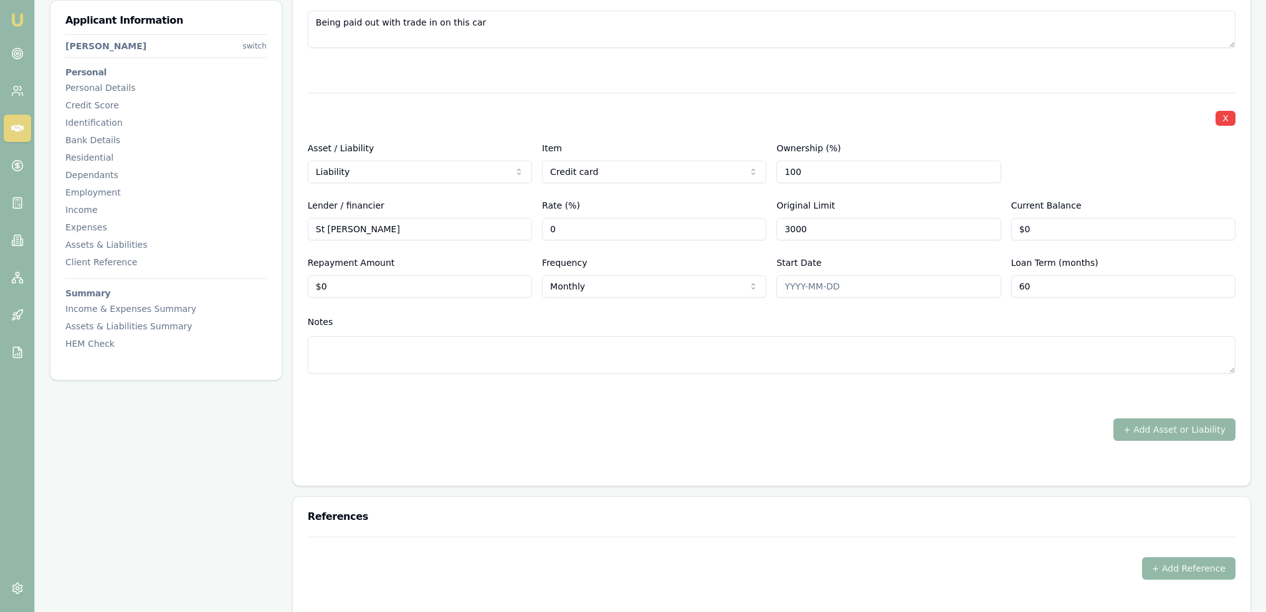
type input "$3,000"
type input "0"
type input "$28,000"
type input "0"
type input "114"
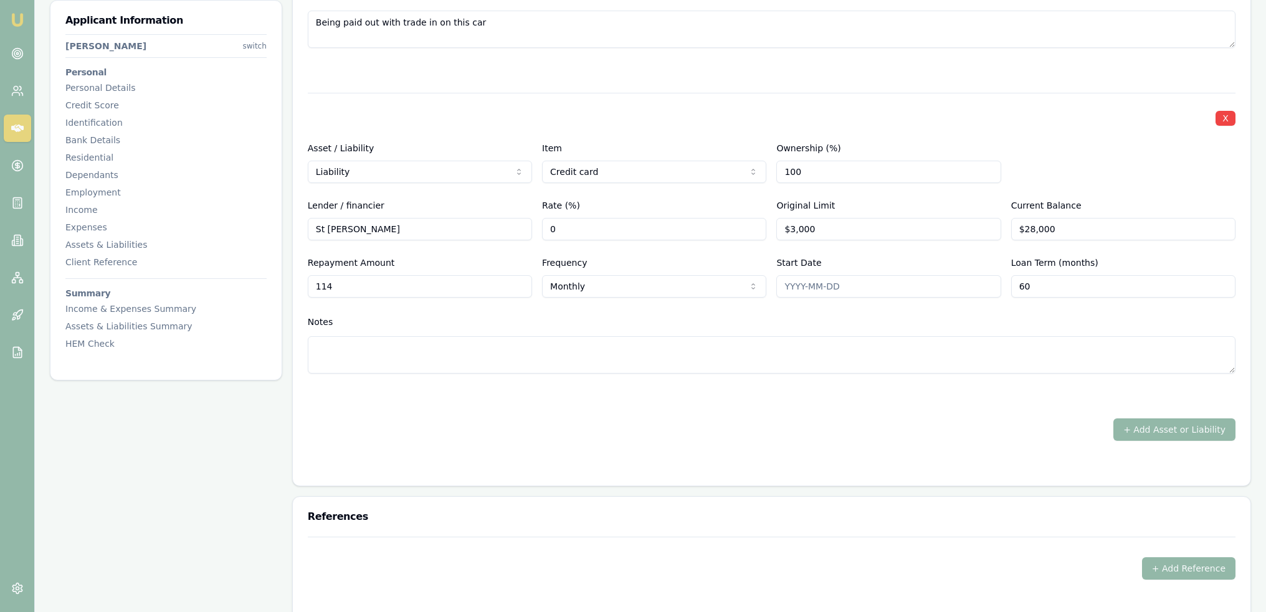
type input "28000"
type input "$114"
click at [1074, 221] on input "28000" at bounding box center [1123, 229] width 224 height 22
type input "$2,800"
drag, startPoint x: 780, startPoint y: 308, endPoint x: 769, endPoint y: 308, distance: 10.6
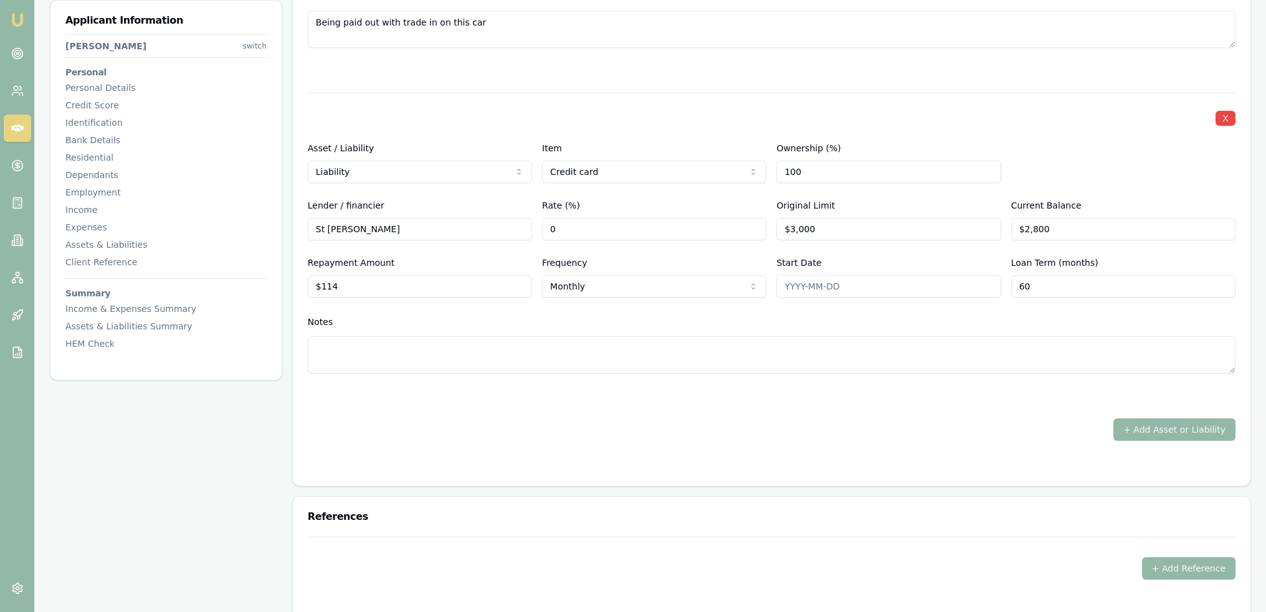
click at [777, 308] on div "X Asset / Liability Liability Asset Liability Item Credit card Home Car Boat Bi…" at bounding box center [772, 248] width 928 height 311
click at [1141, 422] on button "+ Add Asset or Liability" at bounding box center [1174, 430] width 122 height 22
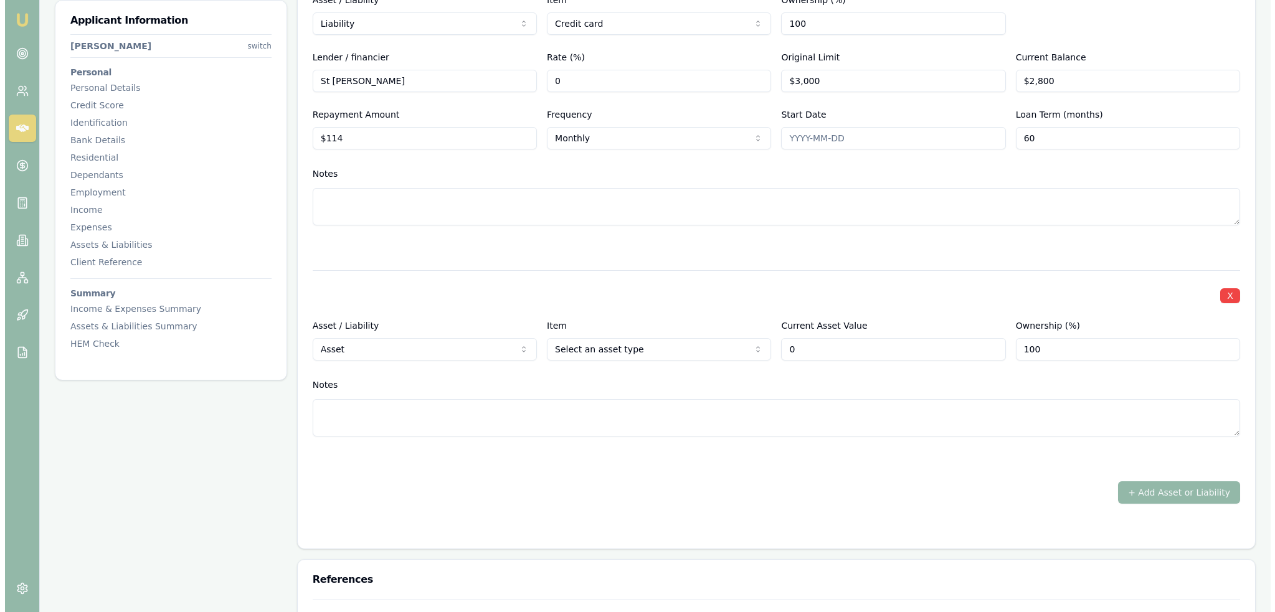
scroll to position [3697, 0]
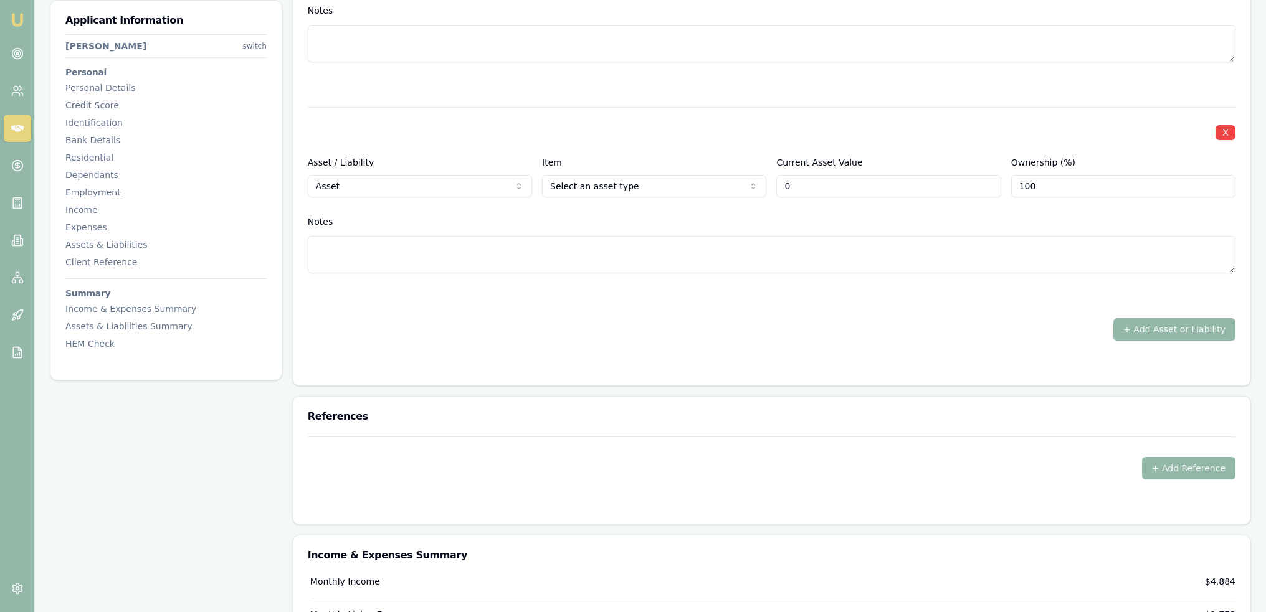
type input "$0"
select select "LIABILITY"
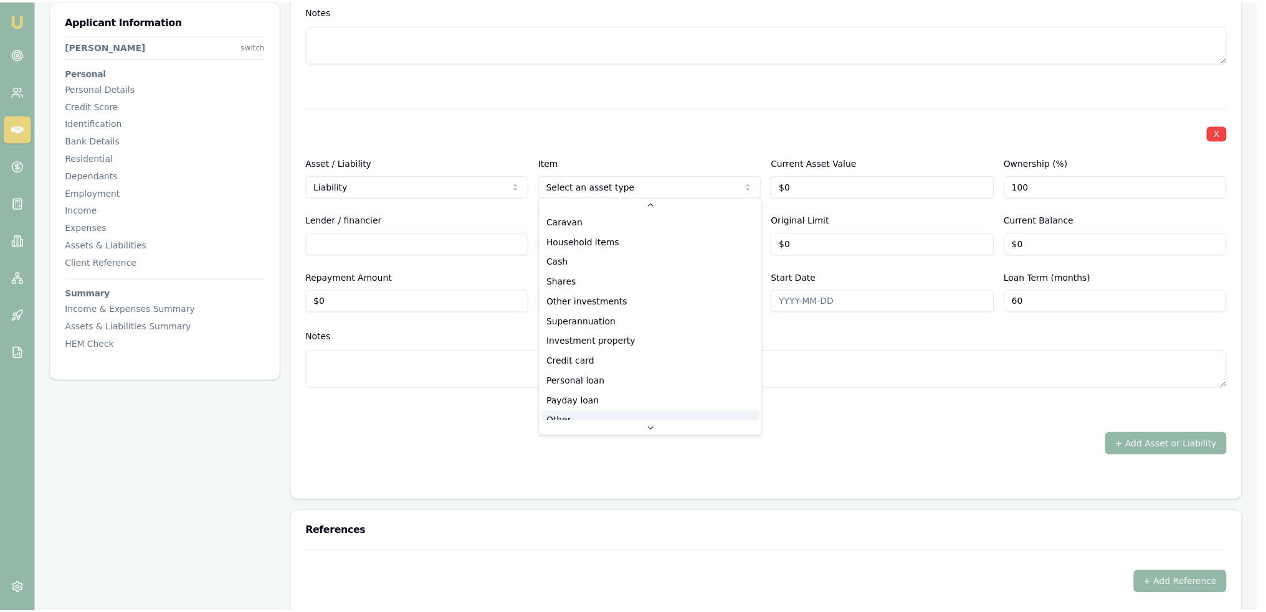
scroll to position [80, 0]
select select "CREDIT_CARD"
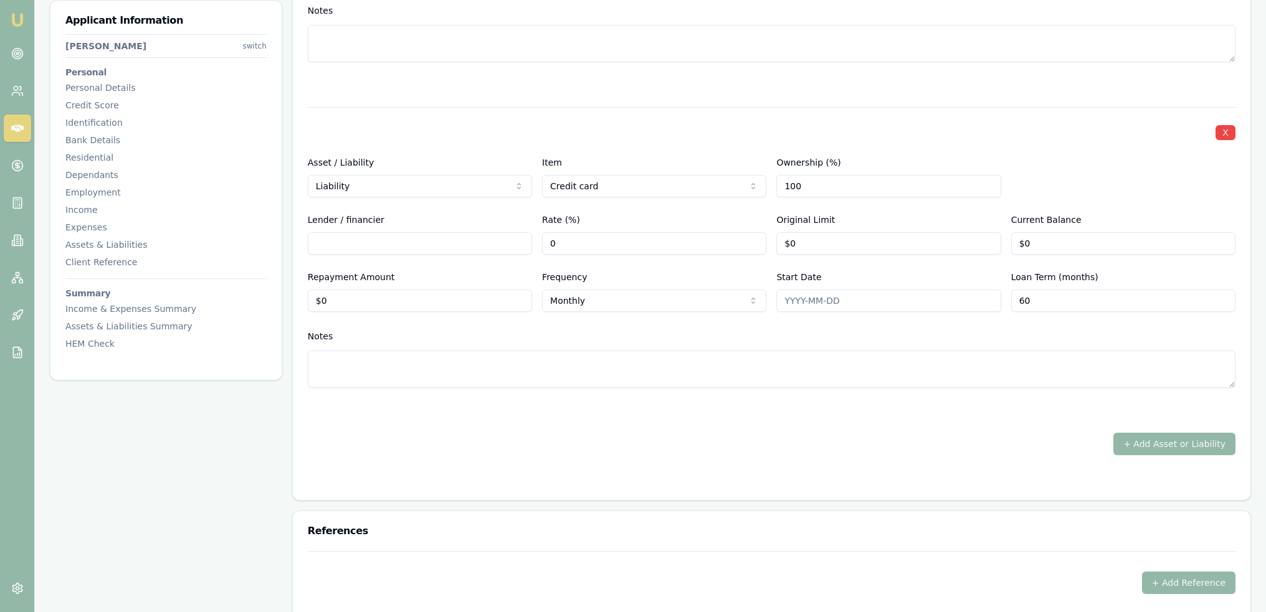
click at [419, 236] on input "Lender / financier" at bounding box center [420, 243] width 224 height 22
type input "ING"
type input "0"
type input "$3,000"
type input "0"
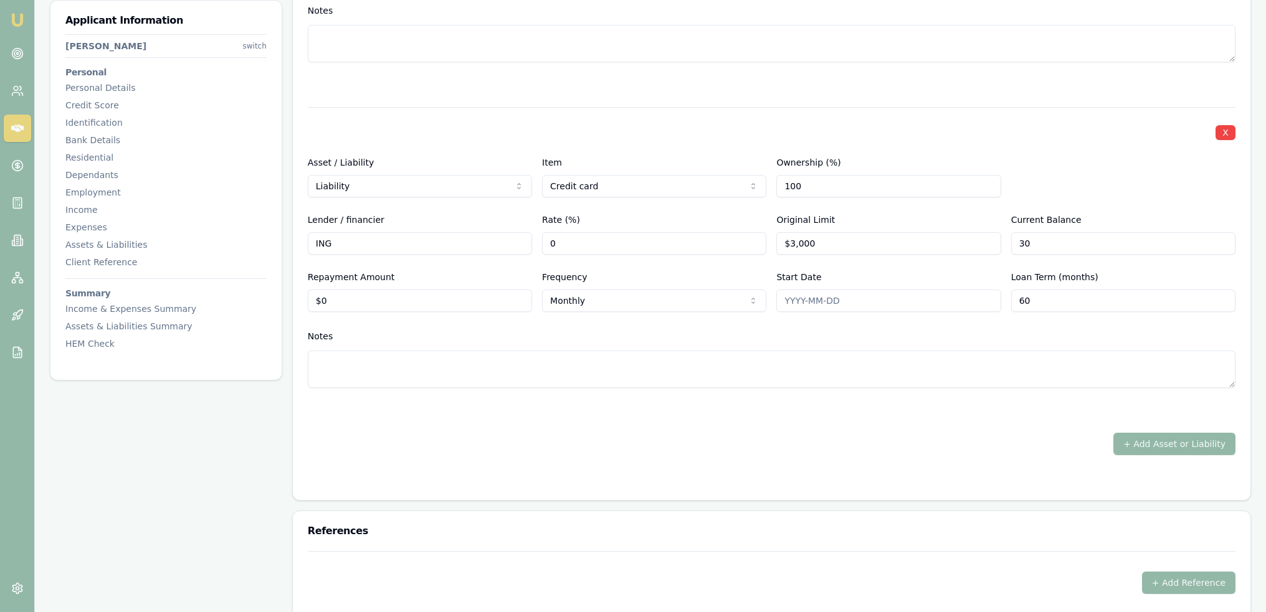
type input "3"
type input "$2,800"
type input "0"
type input "$114"
click at [755, 445] on div "+ Add Asset or Liability" at bounding box center [772, 444] width 928 height 22
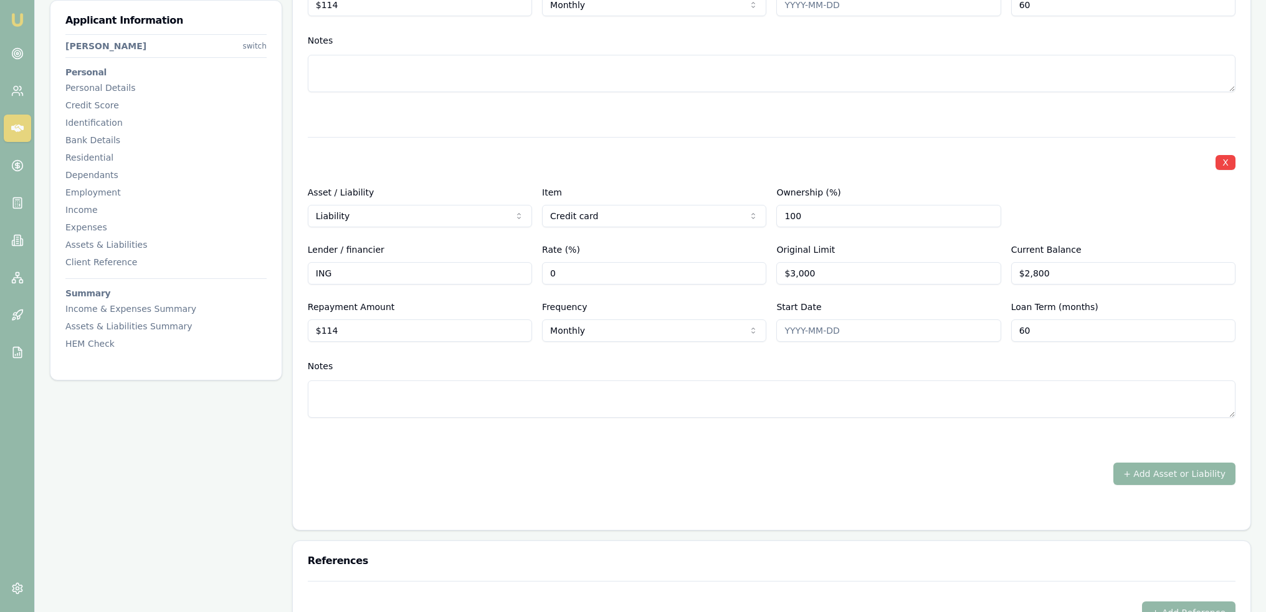
click at [1154, 470] on button "+ Add Asset or Liability" at bounding box center [1174, 474] width 122 height 22
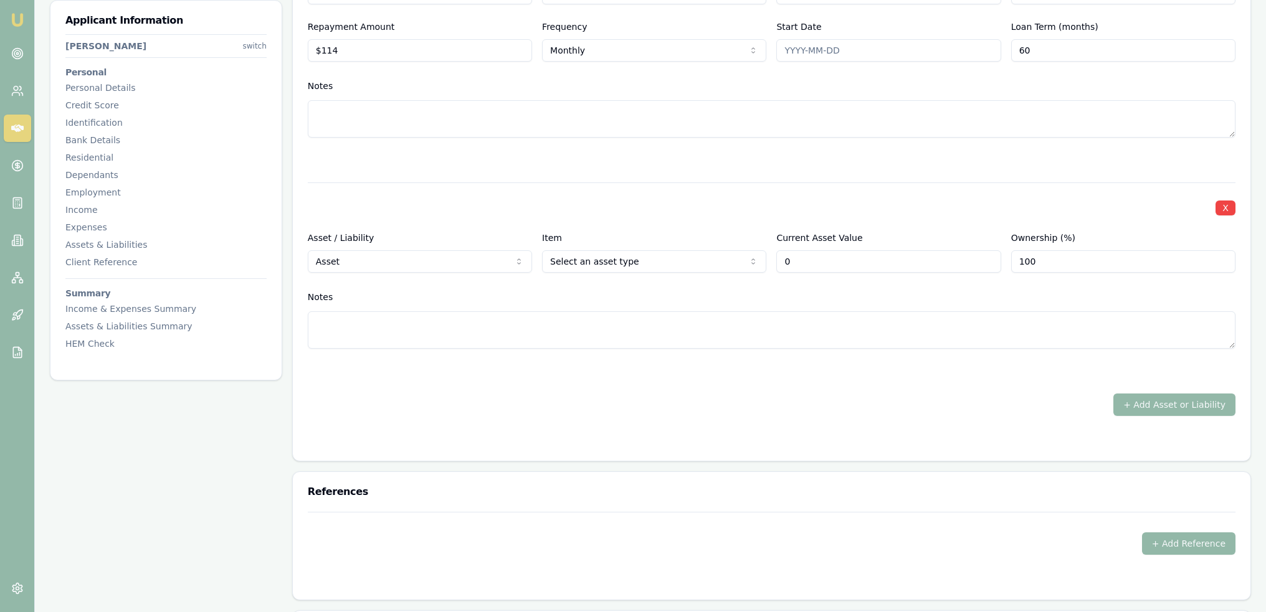
scroll to position [4008, 0]
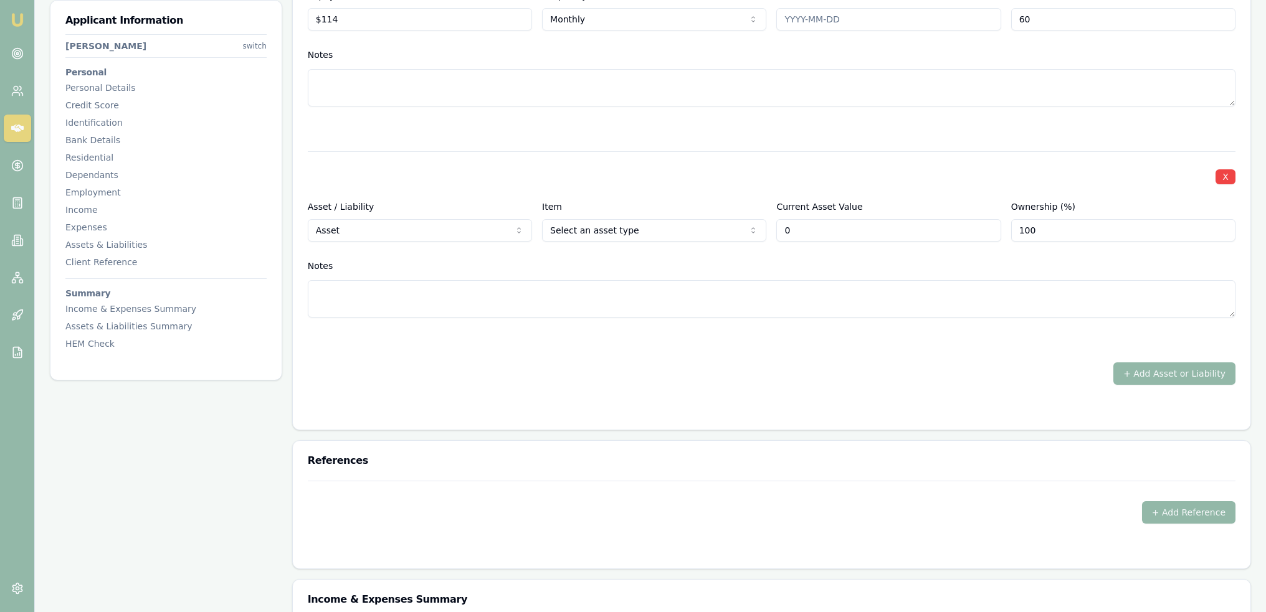
type input "$0"
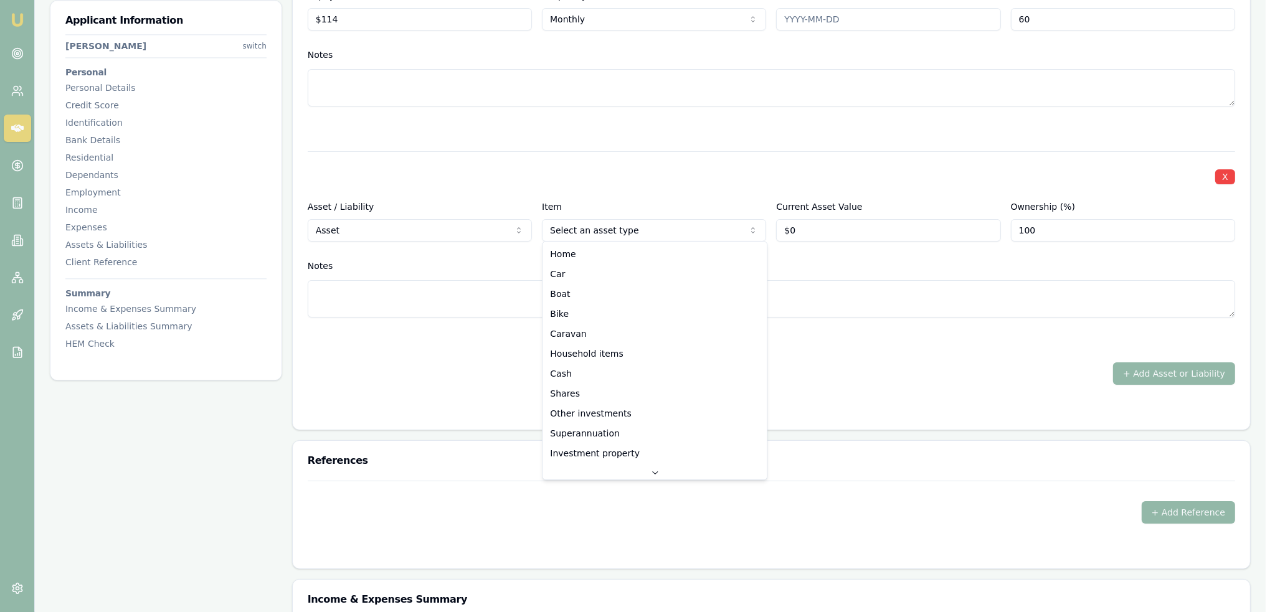
select select "CAR"
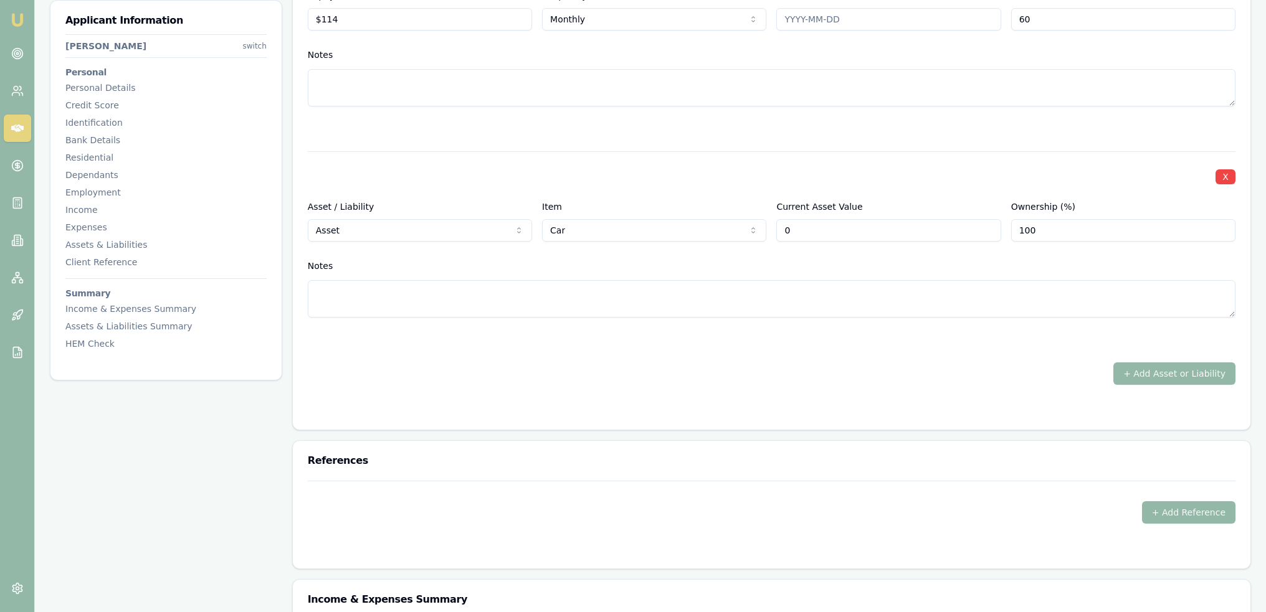
drag, startPoint x: 807, startPoint y: 227, endPoint x: 733, endPoint y: 227, distance: 73.5
click at [738, 227] on div "Asset / Liability Asset Asset Liability Item Car Home Car Boat Bike Caravan Hou…" at bounding box center [772, 220] width 928 height 42
type input "$20,000"
type textarea "2019 Kia Seltos Sports+"
drag, startPoint x: 765, startPoint y: 373, endPoint x: 798, endPoint y: 371, distance: 33.1
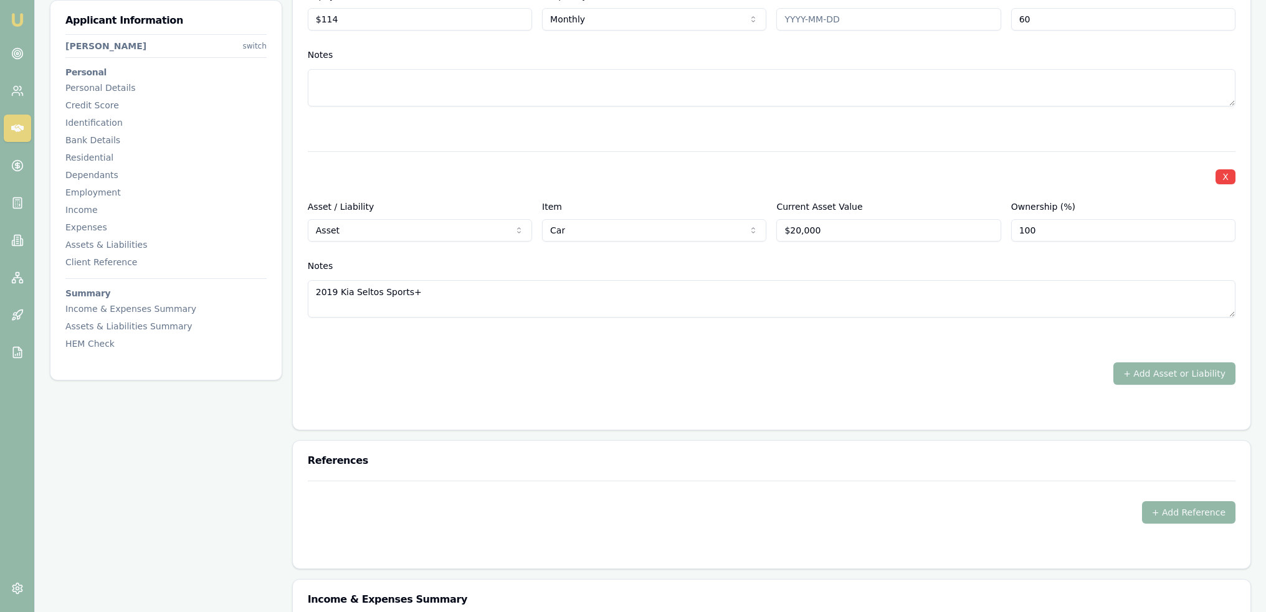
click at [767, 372] on div "+ Add Asset or Liability" at bounding box center [772, 374] width 928 height 22
click at [1210, 371] on button "+ Add Asset or Liability" at bounding box center [1174, 374] width 122 height 22
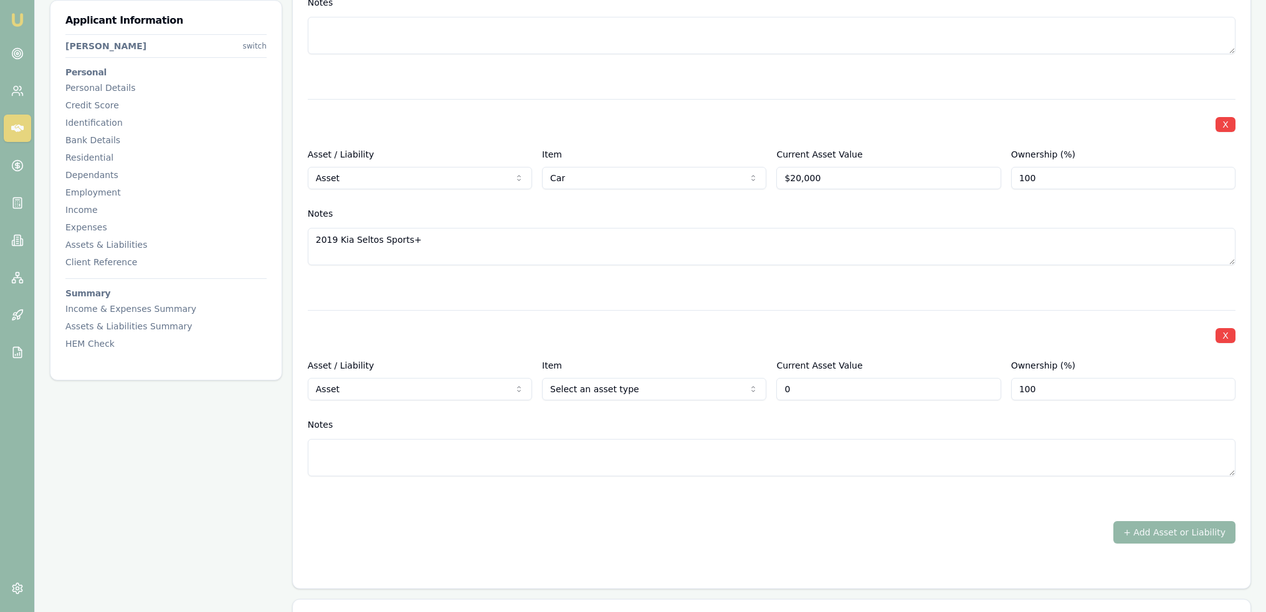
scroll to position [4133, 0]
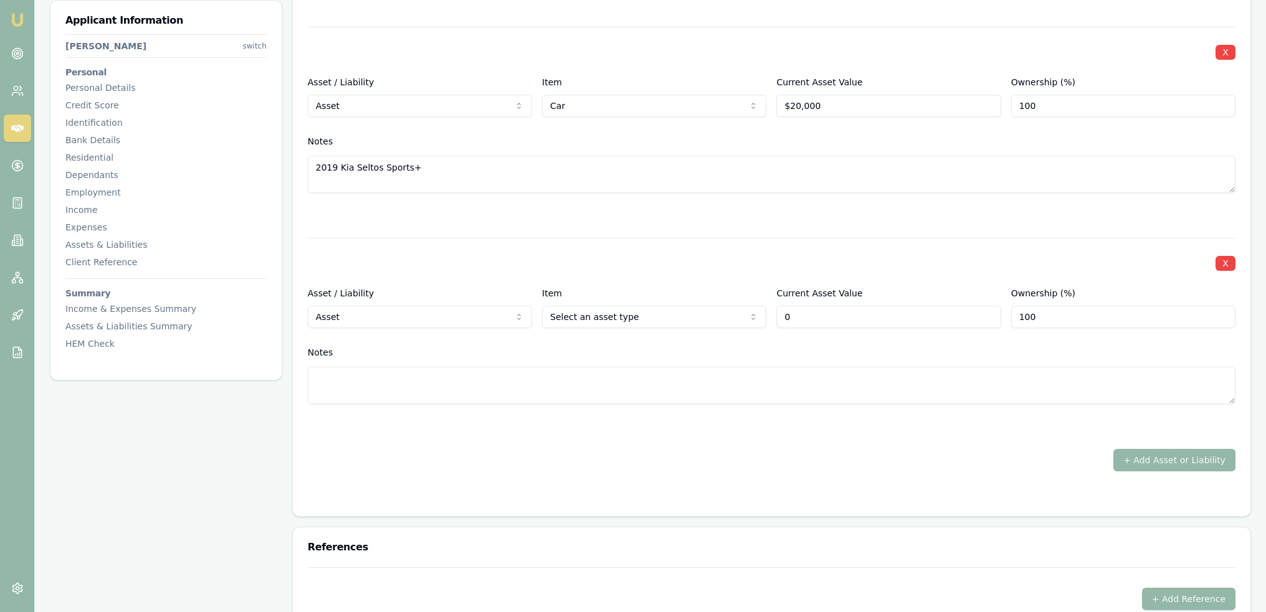
type input "$0"
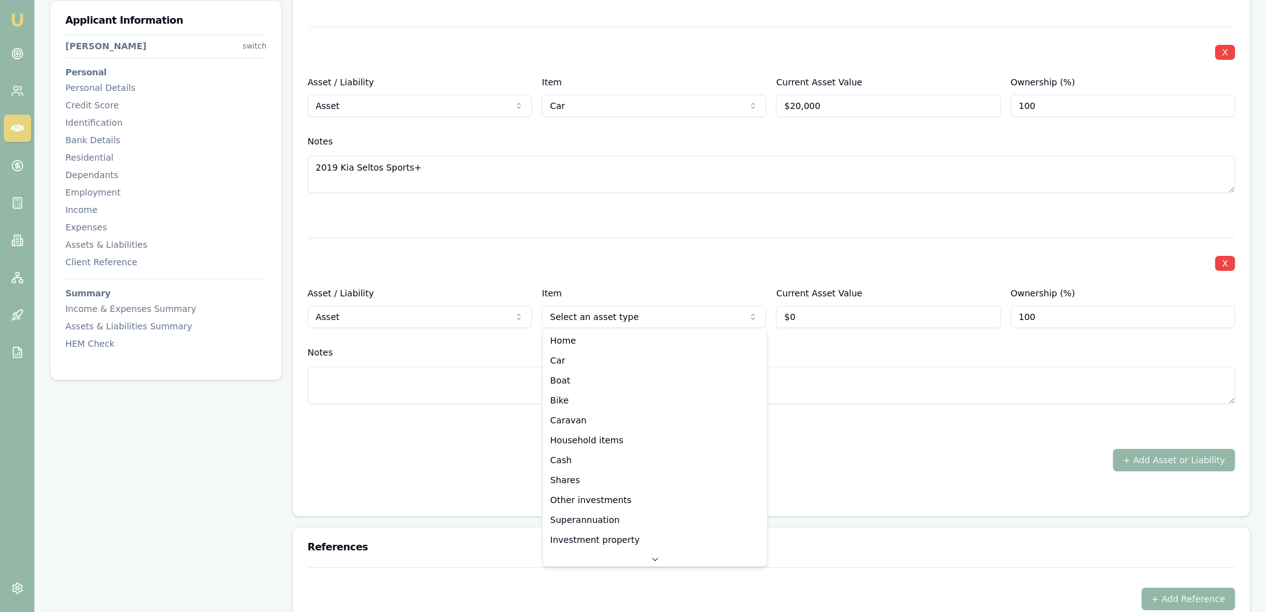
select select "HOUSEHOLD_ITEMS"
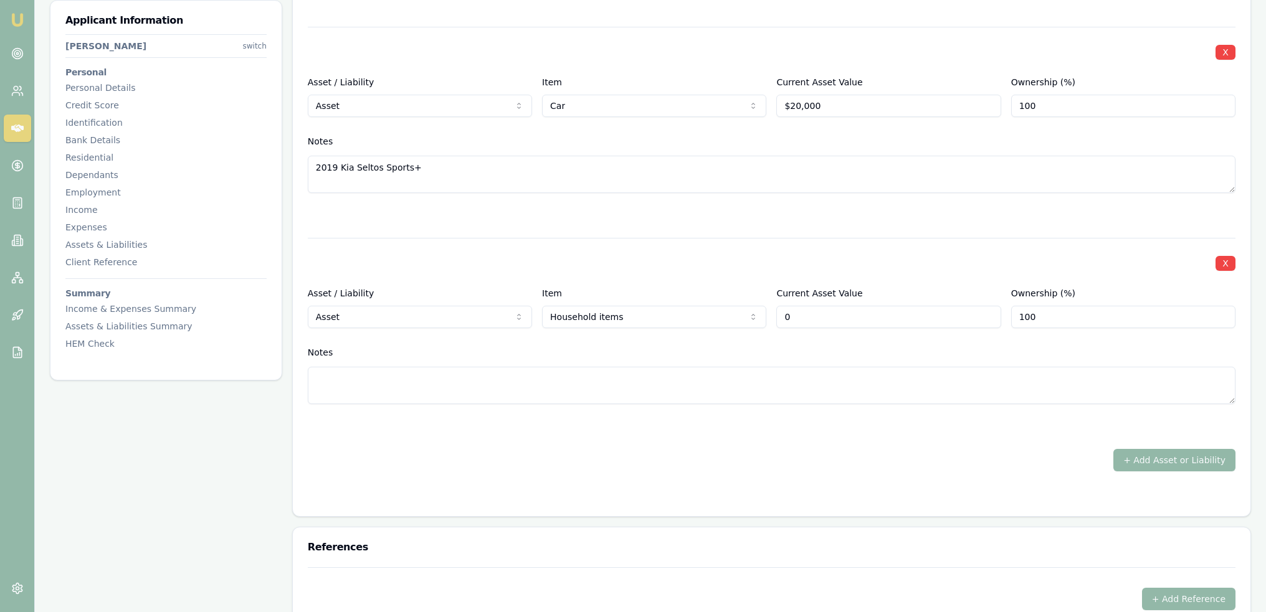
click at [816, 310] on input "0" at bounding box center [888, 317] width 224 height 22
click at [762, 383] on textarea at bounding box center [772, 385] width 928 height 37
drag, startPoint x: 811, startPoint y: 316, endPoint x: 705, endPoint y: 310, distance: 106.1
click at [705, 310] on div "Asset / Liability Asset Asset Liability Item Household items Home Car Boat Bike…" at bounding box center [772, 307] width 928 height 42
type input "$30,000"
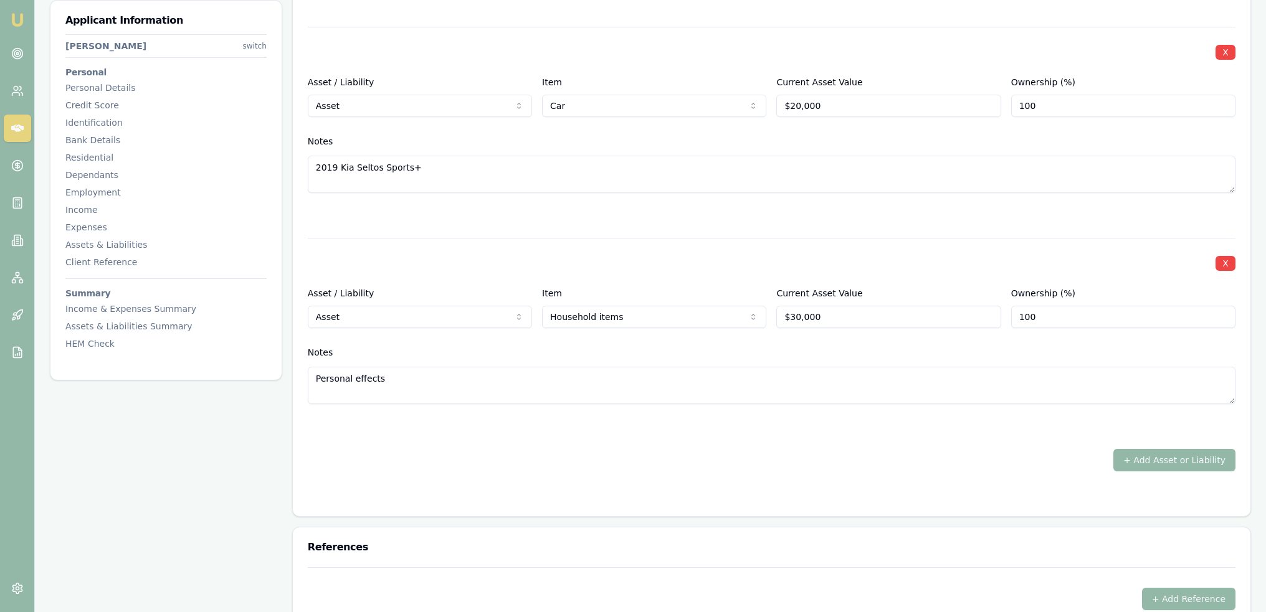
type textarea "Personal effects"
click at [757, 429] on div at bounding box center [772, 426] width 928 height 15
drag, startPoint x: 822, startPoint y: 311, endPoint x: 642, endPoint y: 311, distance: 180.0
click at [653, 311] on div "Asset / Liability Asset Asset Liability Item Household items Home Car Boat Bike…" at bounding box center [772, 307] width 928 height 42
type input "$50,000"
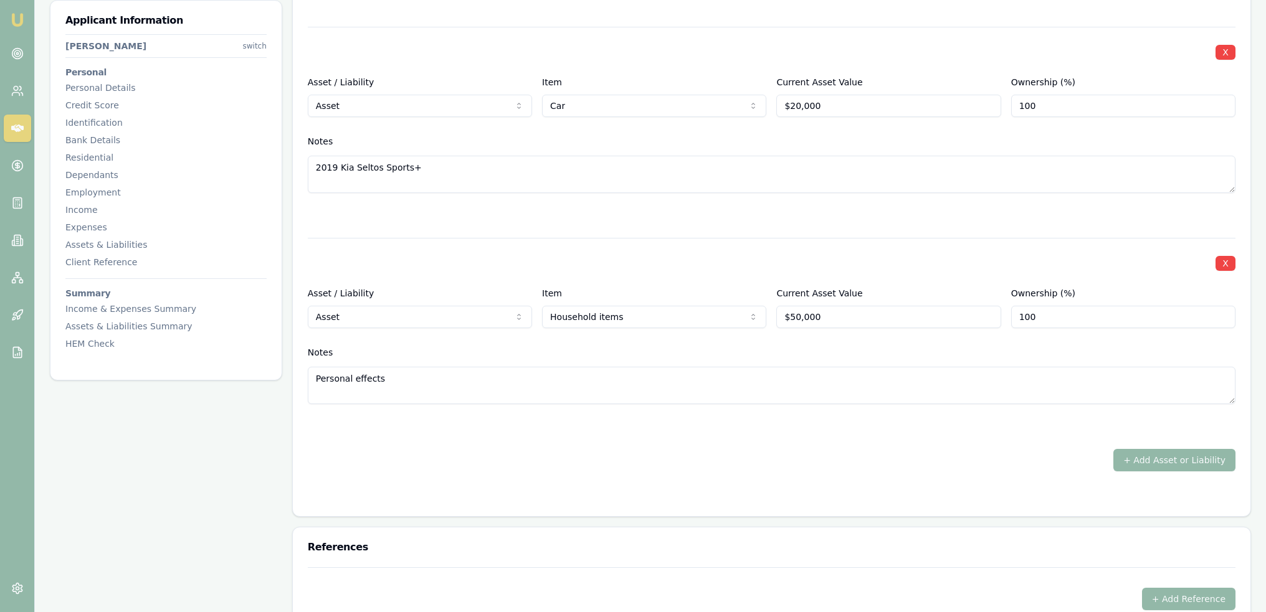
drag, startPoint x: 594, startPoint y: 462, endPoint x: 599, endPoint y: 454, distance: 9.8
click at [594, 460] on div "+ Add Asset or Liability" at bounding box center [772, 460] width 928 height 22
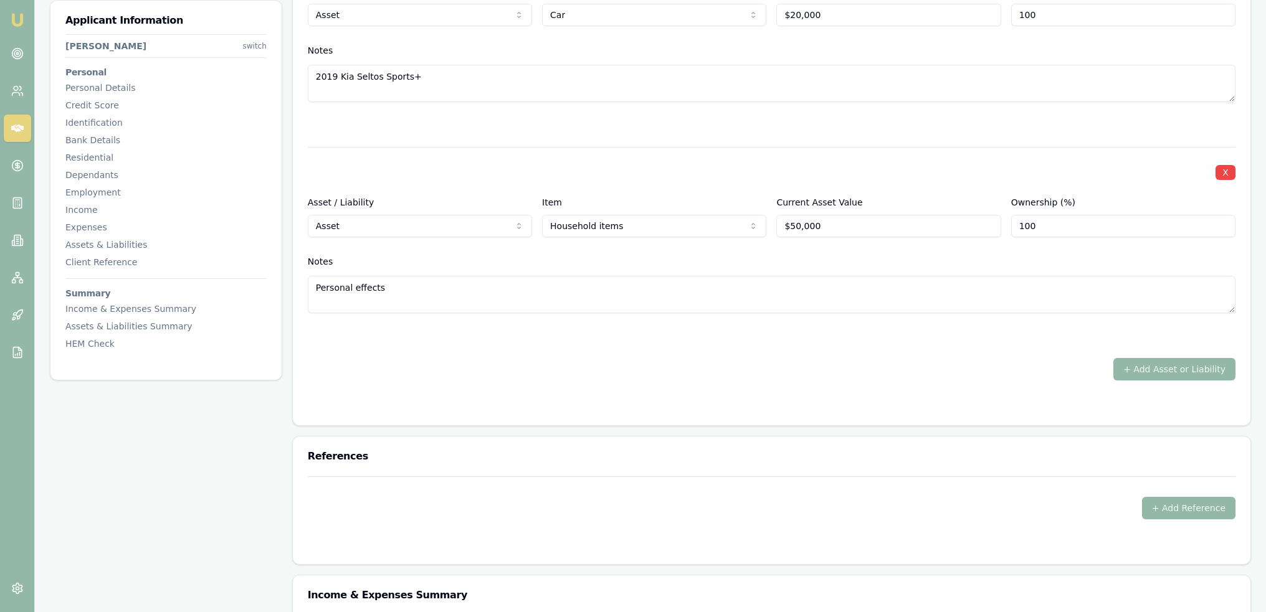
scroll to position [4257, 0]
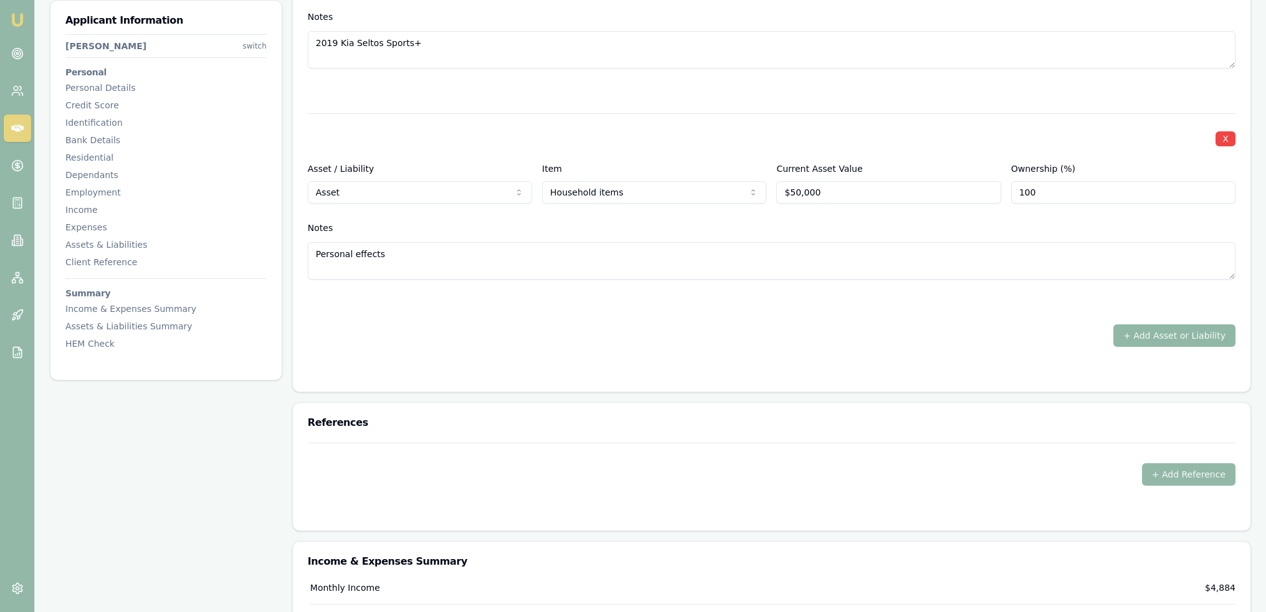
click at [1173, 336] on button "+ Add Asset or Liability" at bounding box center [1174, 336] width 122 height 22
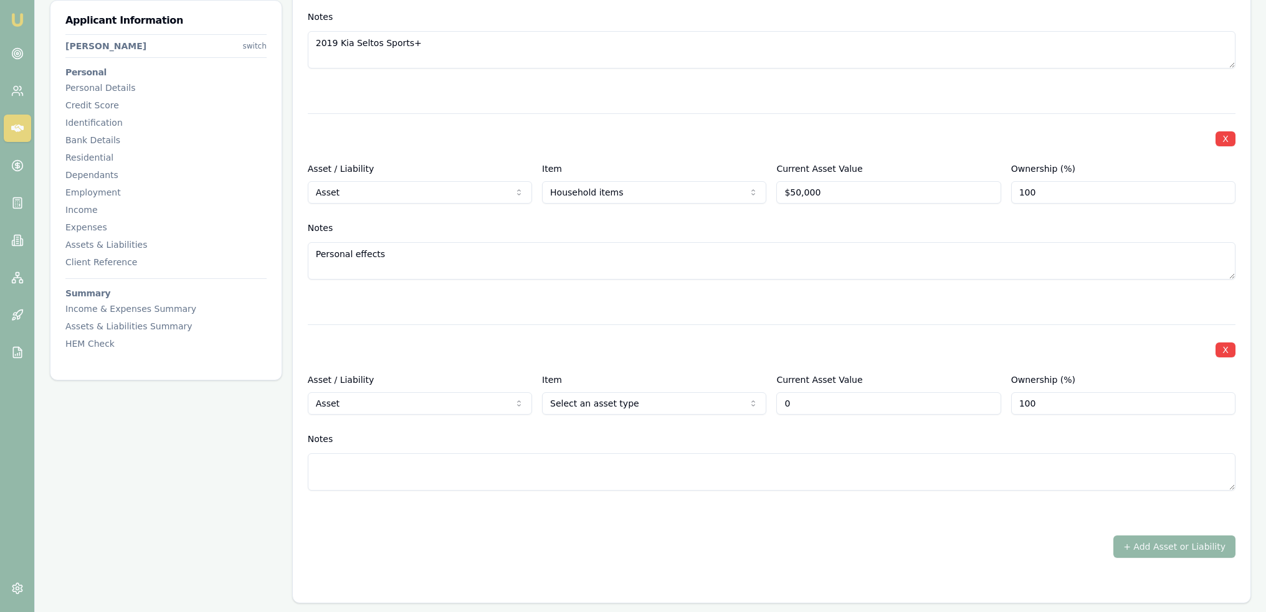
type input "$0"
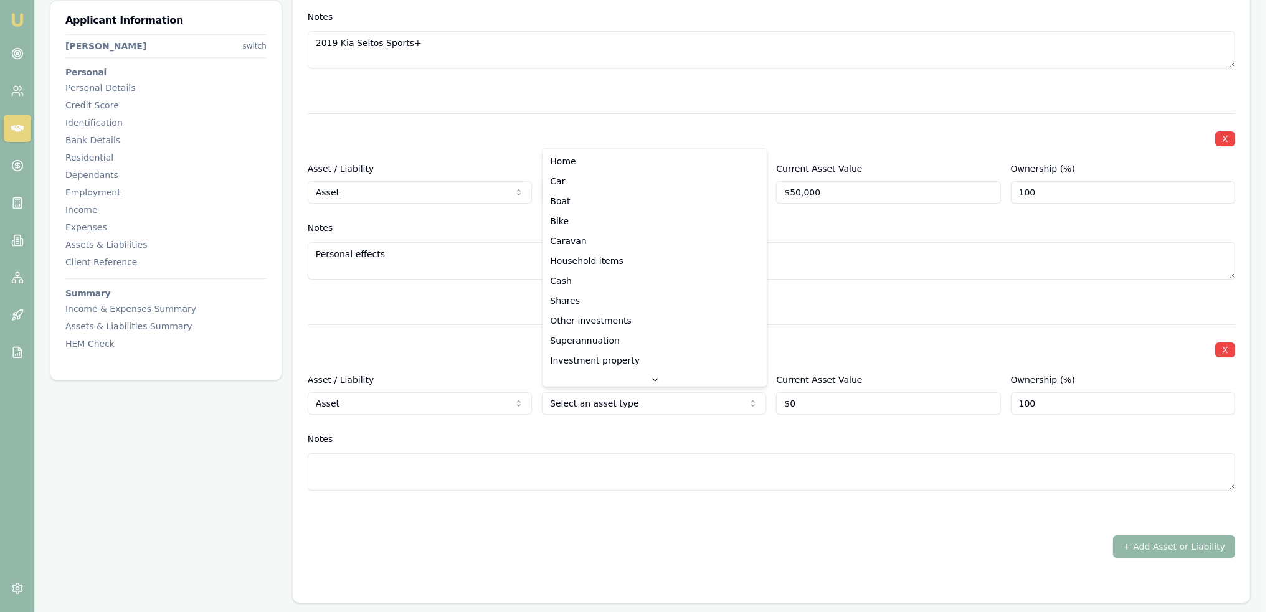
select select "CASH"
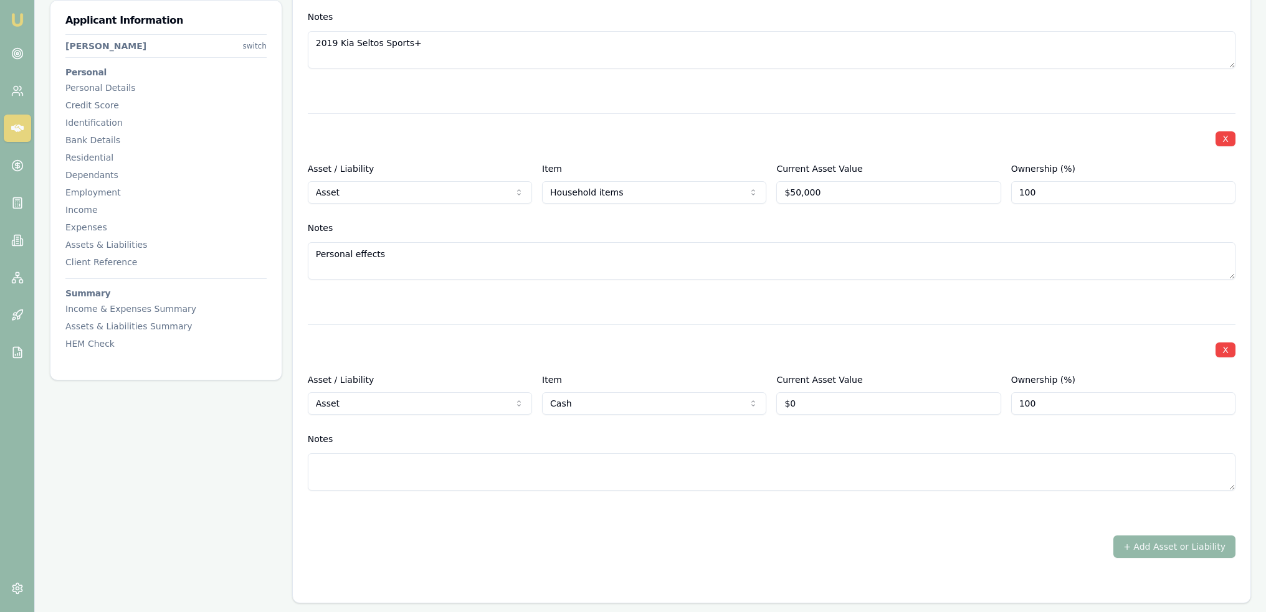
click at [576, 465] on textarea at bounding box center [772, 472] width 928 height 37
drag, startPoint x: 797, startPoint y: 399, endPoint x: 774, endPoint y: 402, distance: 23.9
click at [774, 402] on div "Asset / Liability Asset Asset Liability Item Cash Home Car Boat Bike Caravan Ho…" at bounding box center [772, 394] width 928 height 42
type input "$1,500"
type textarea "I"
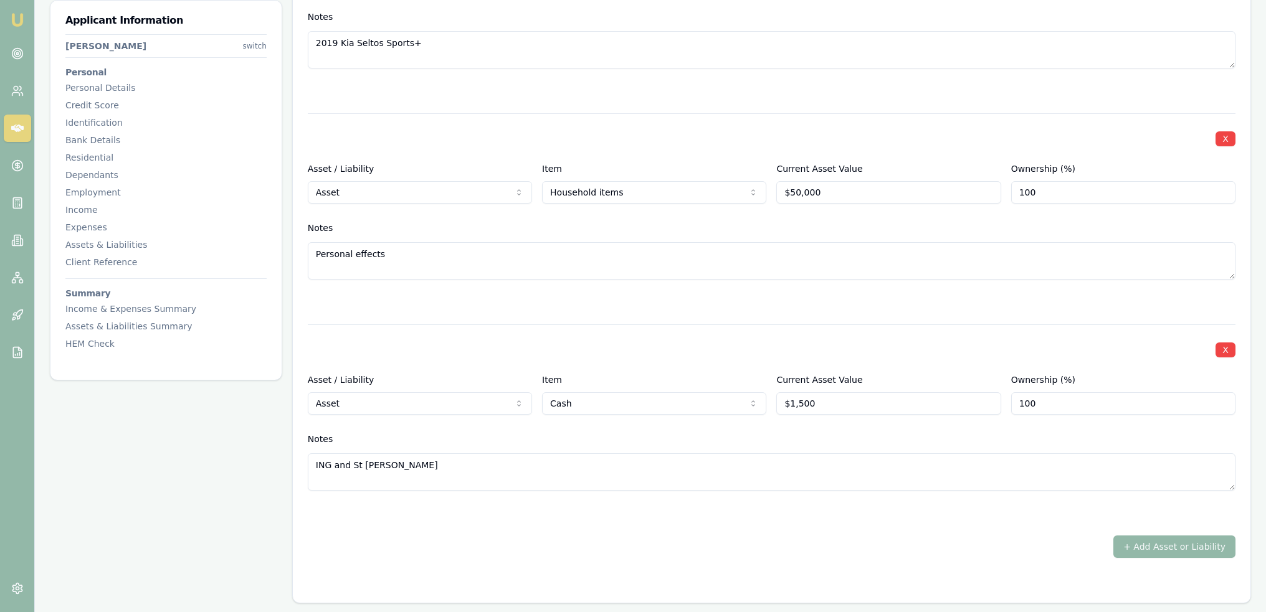
type textarea "ING and St George"
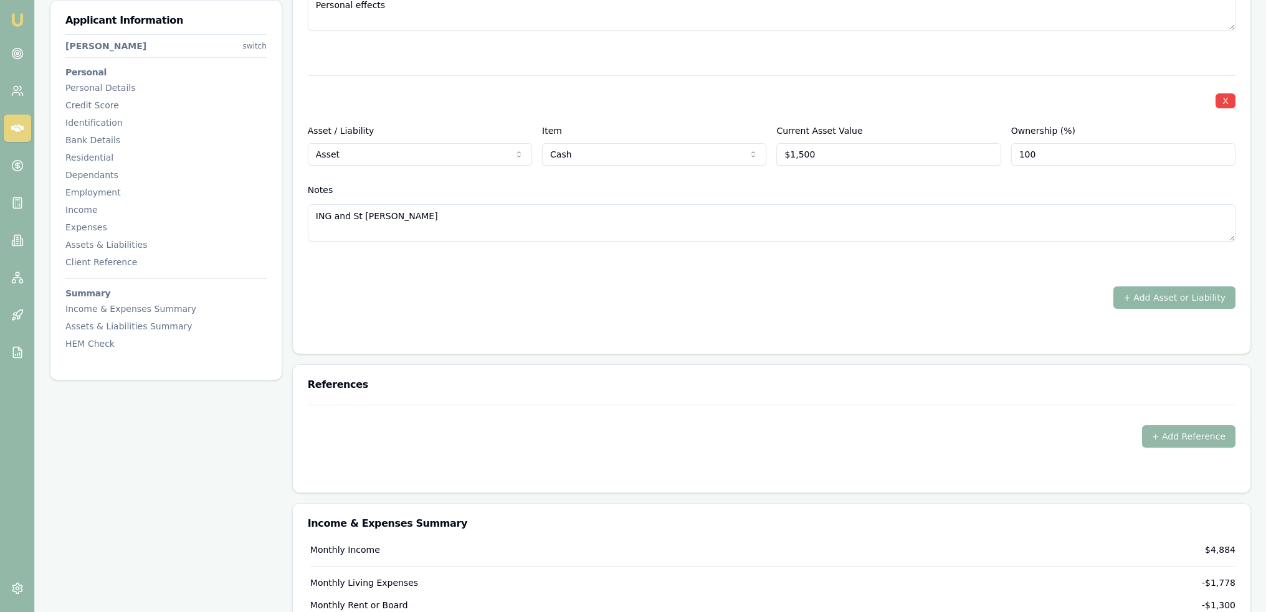
click at [1159, 290] on button "+ Add Asset or Liability" at bounding box center [1174, 298] width 122 height 22
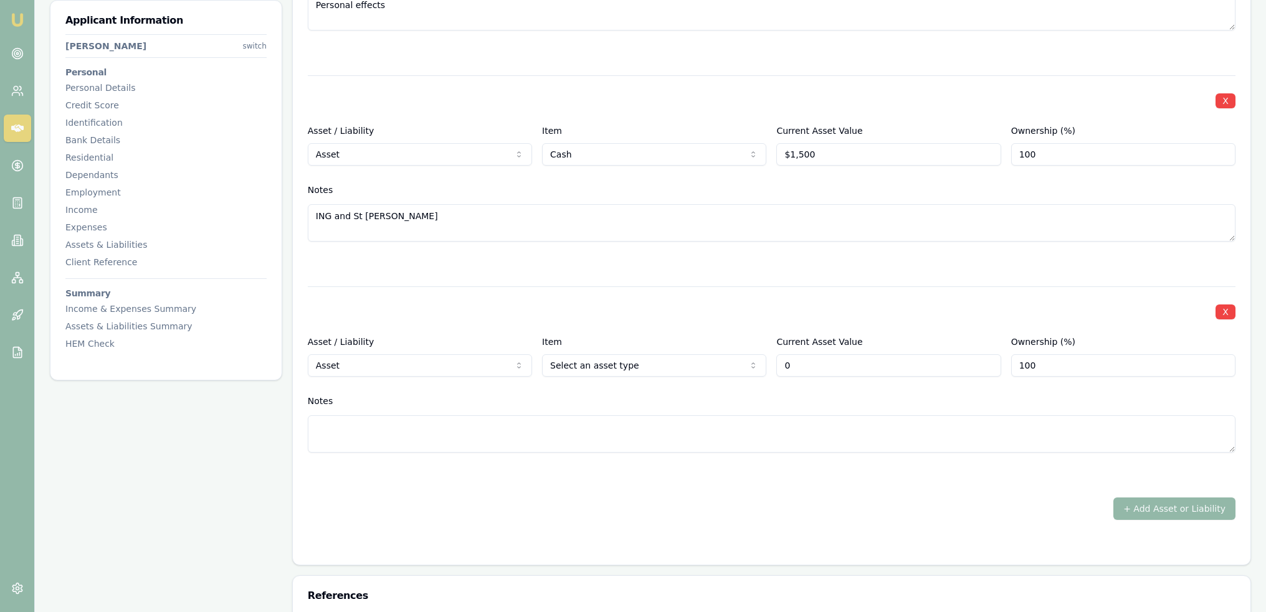
click at [1225, 306] on button "X" at bounding box center [1225, 312] width 20 height 15
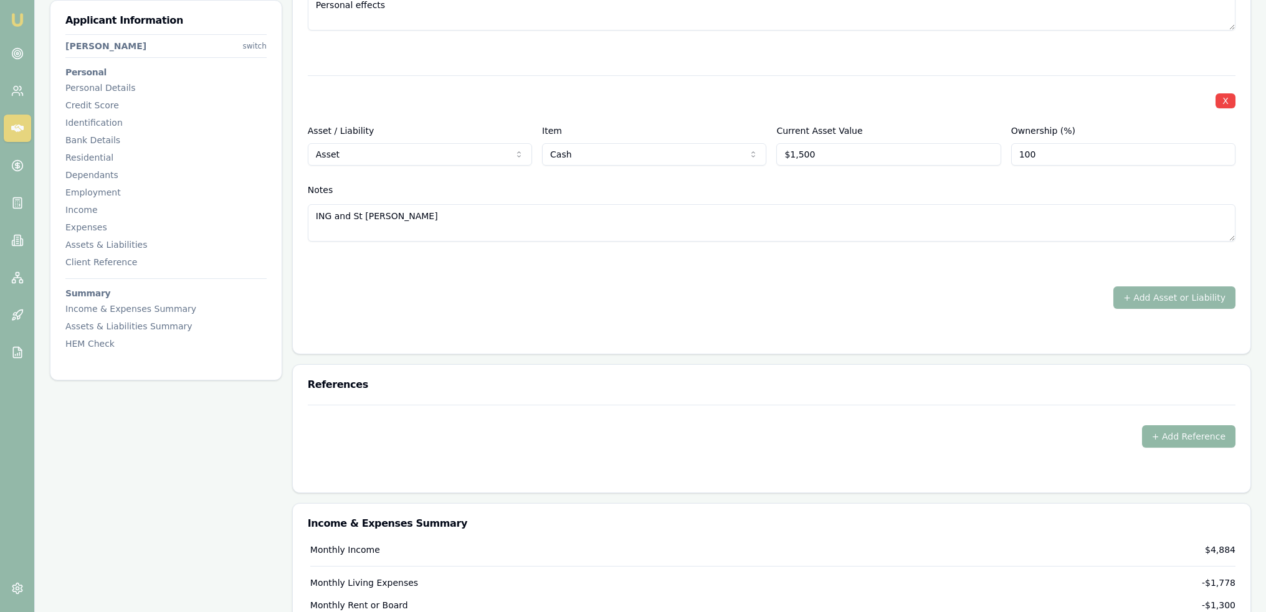
click at [1171, 438] on button "+ Add Reference" at bounding box center [1188, 436] width 93 height 22
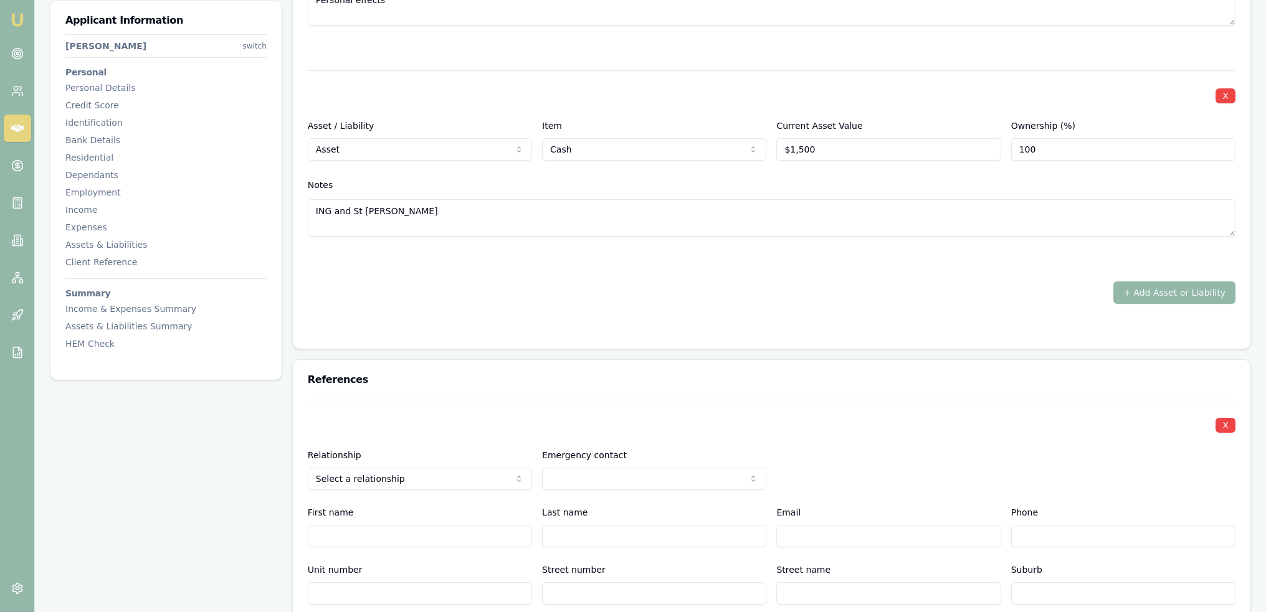
scroll to position [4693, 0]
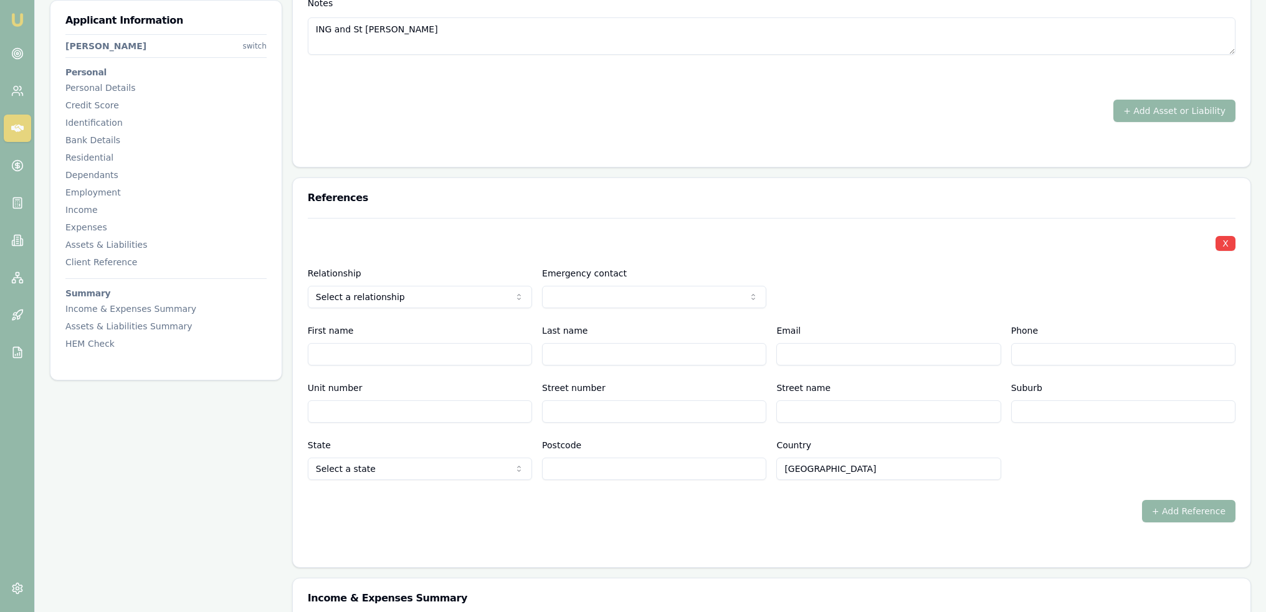
click at [872, 270] on div "Relationship Select a relationship Agent landlord Friend Family Colleague Other…" at bounding box center [772, 287] width 928 height 42
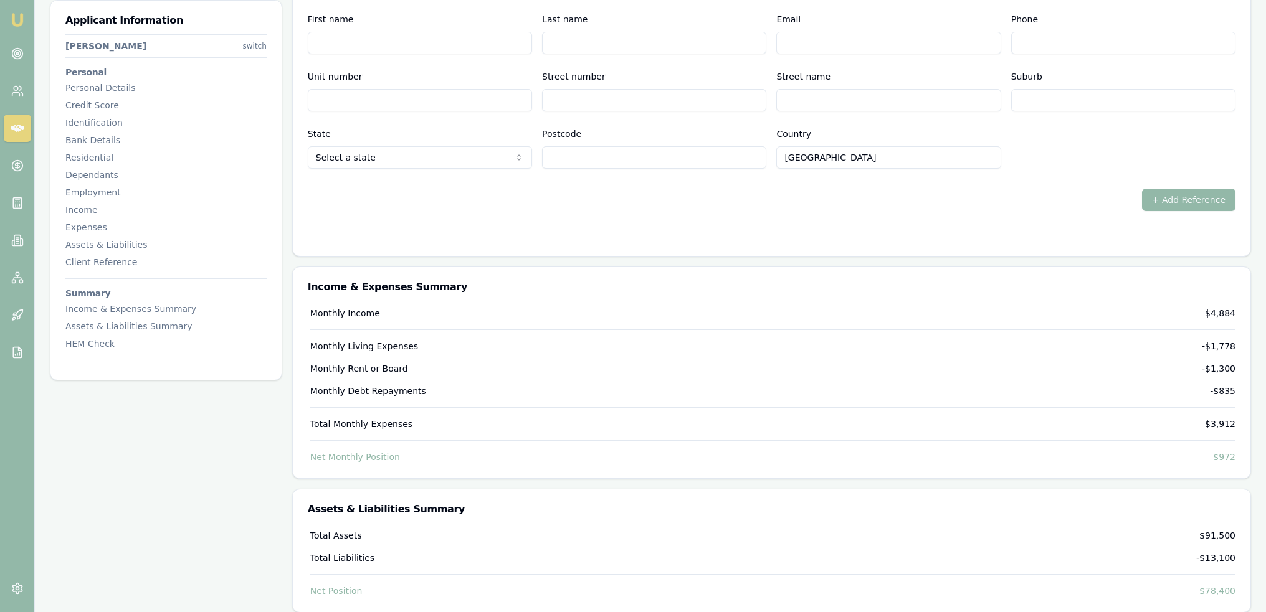
scroll to position [4880, 0]
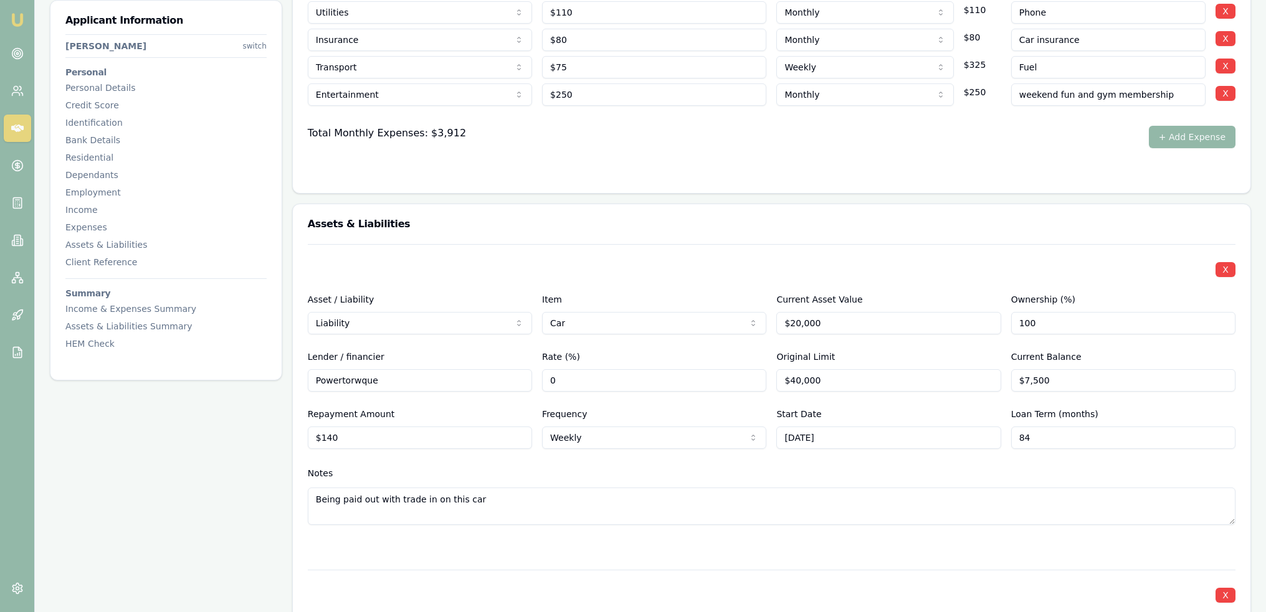
scroll to position [2674, 0]
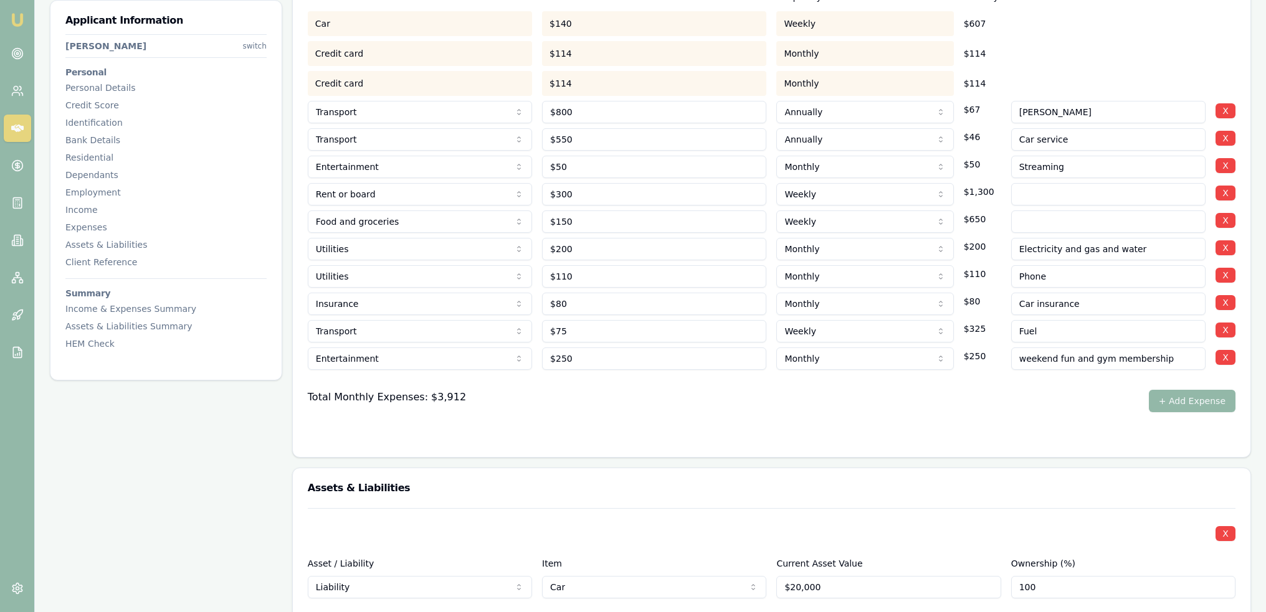
click at [1065, 67] on div "Credit card $114 Monthly $114" at bounding box center [772, 81] width 928 height 30
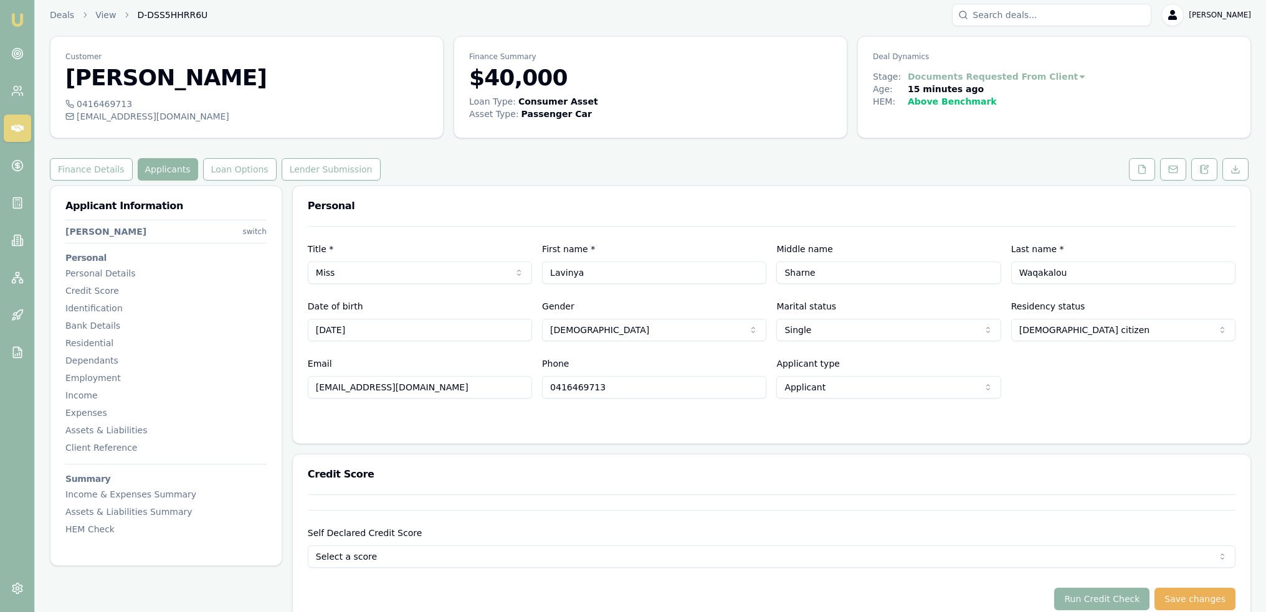
scroll to position [0, 0]
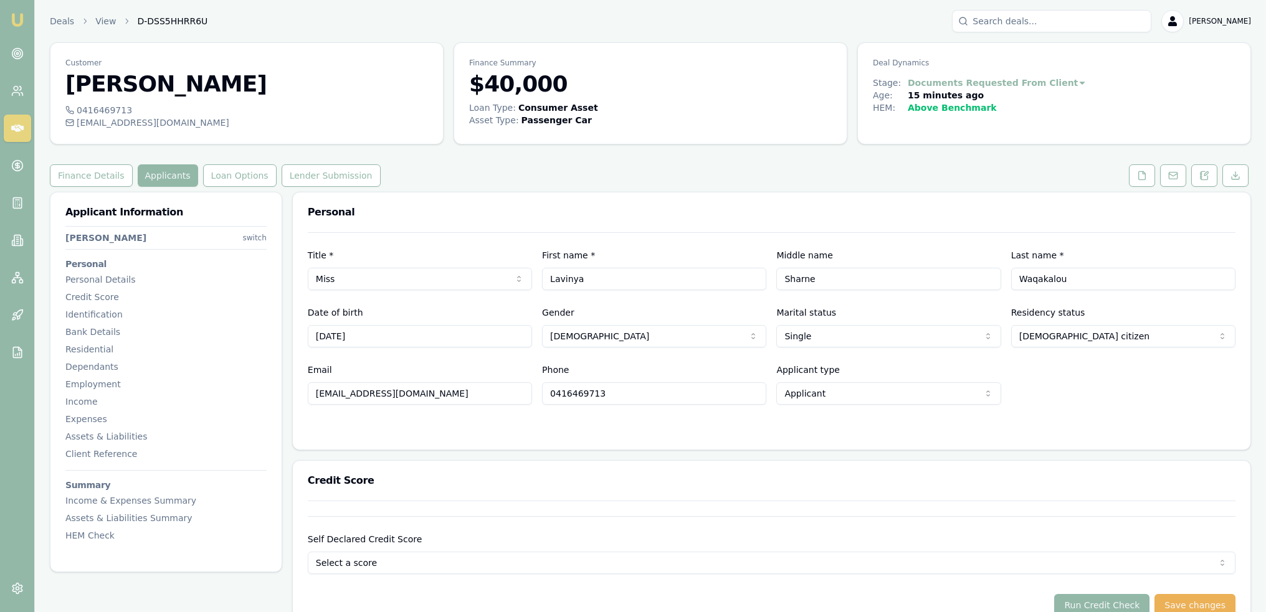
click at [910, 565] on html "Emu Broker Deals View D-DSS5HHRR6U Robyn Adams Toggle Menu Customer Lavinya Waq…" at bounding box center [633, 306] width 1266 height 612
click at [1141, 174] on icon at bounding box center [1142, 176] width 10 height 10
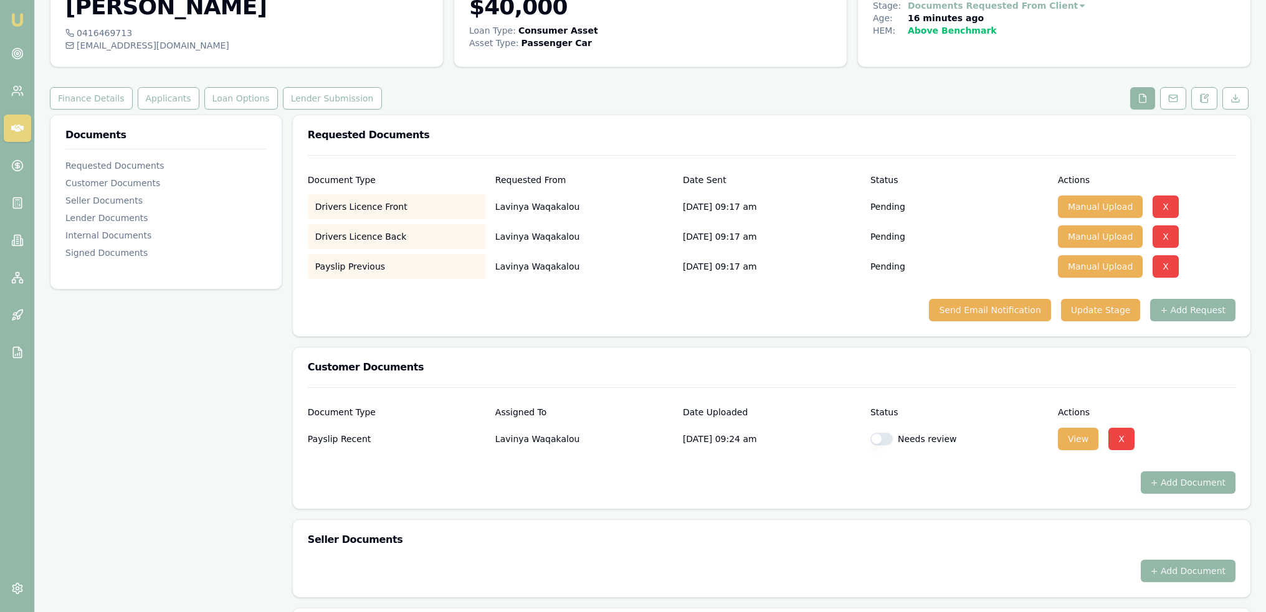
scroll to position [187, 0]
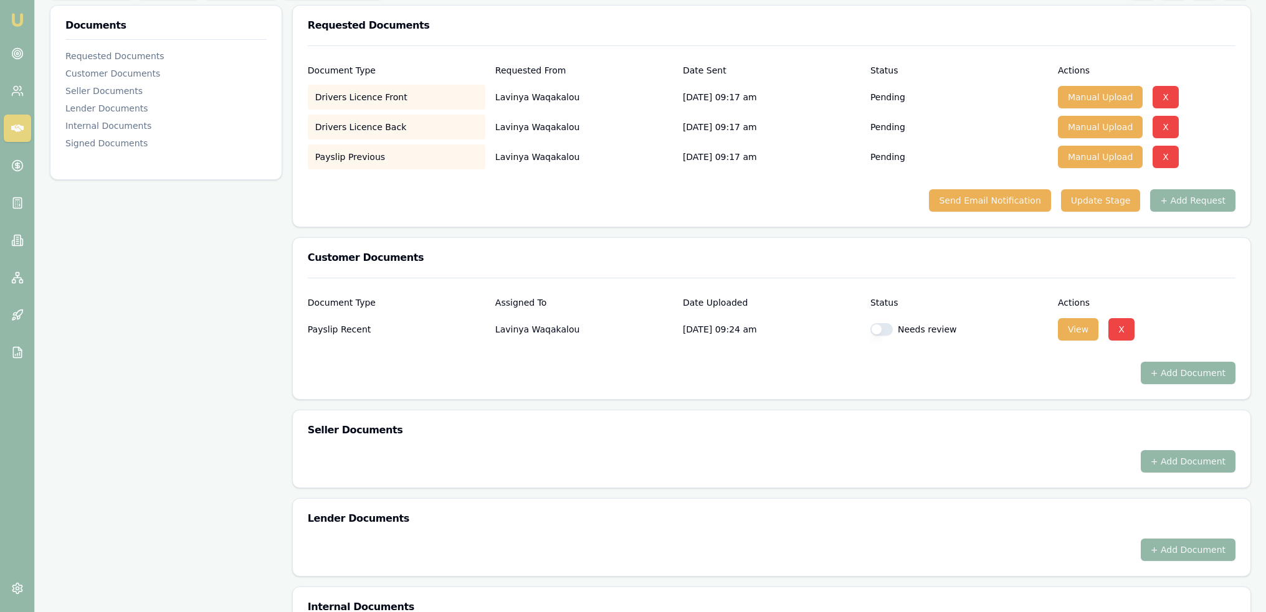
click at [881, 330] on button "button" at bounding box center [881, 329] width 22 height 12
click at [1066, 331] on button "View" at bounding box center [1078, 329] width 40 height 22
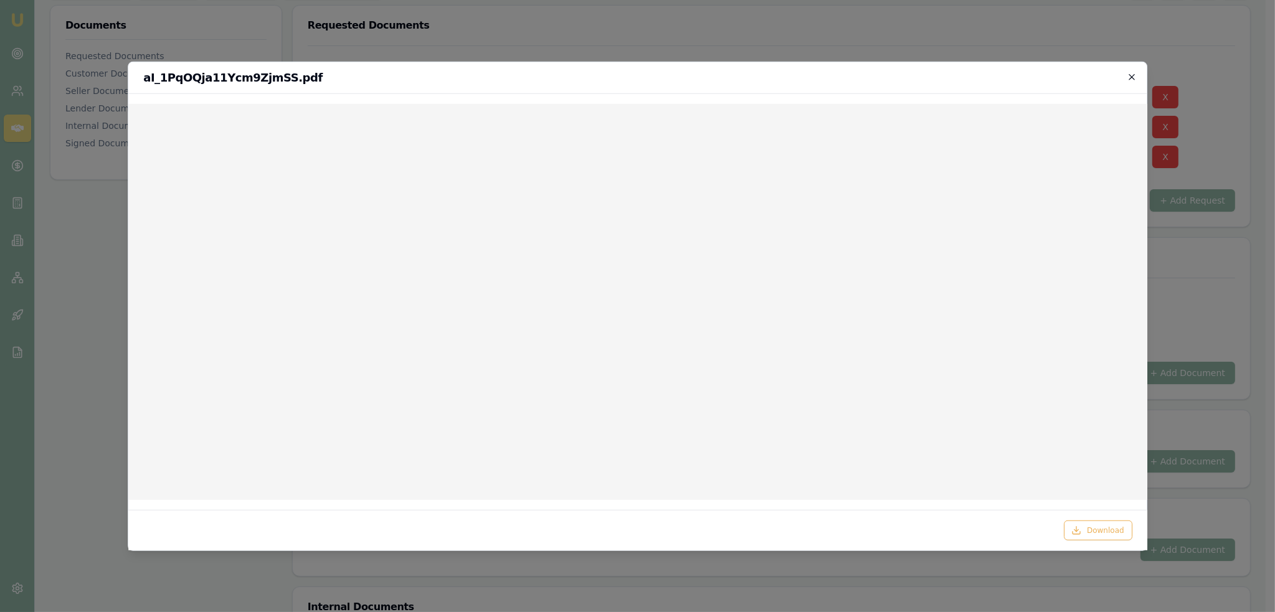
click at [1131, 78] on icon "button" at bounding box center [1132, 77] width 6 height 6
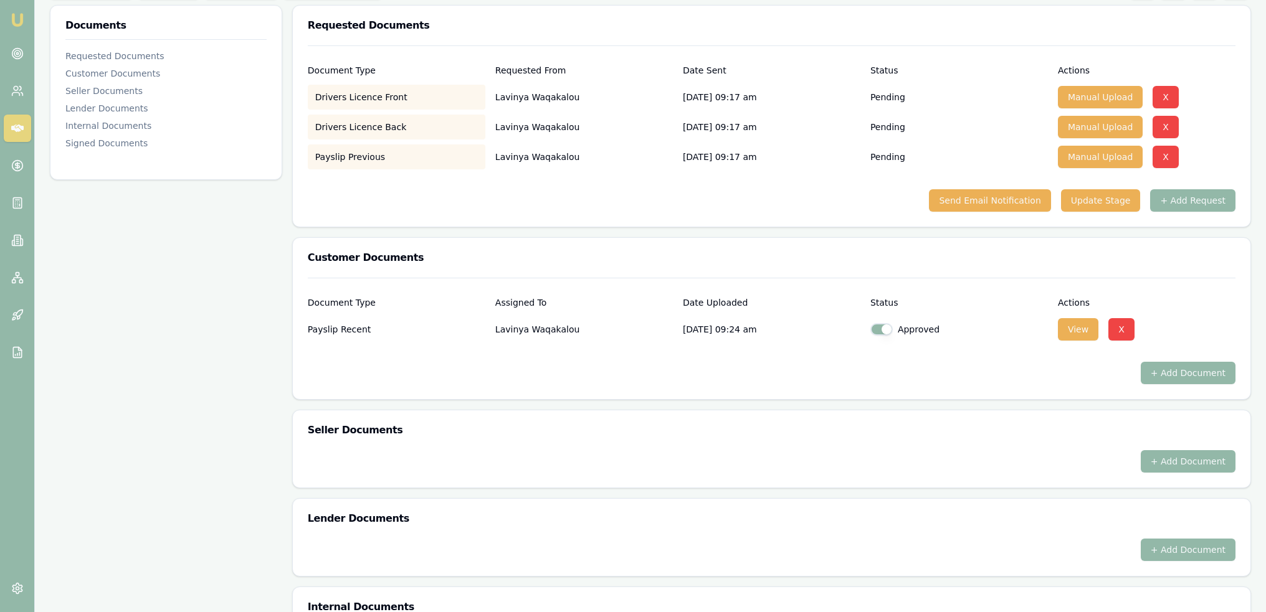
click at [12, 15] on img at bounding box center [17, 19] width 15 height 15
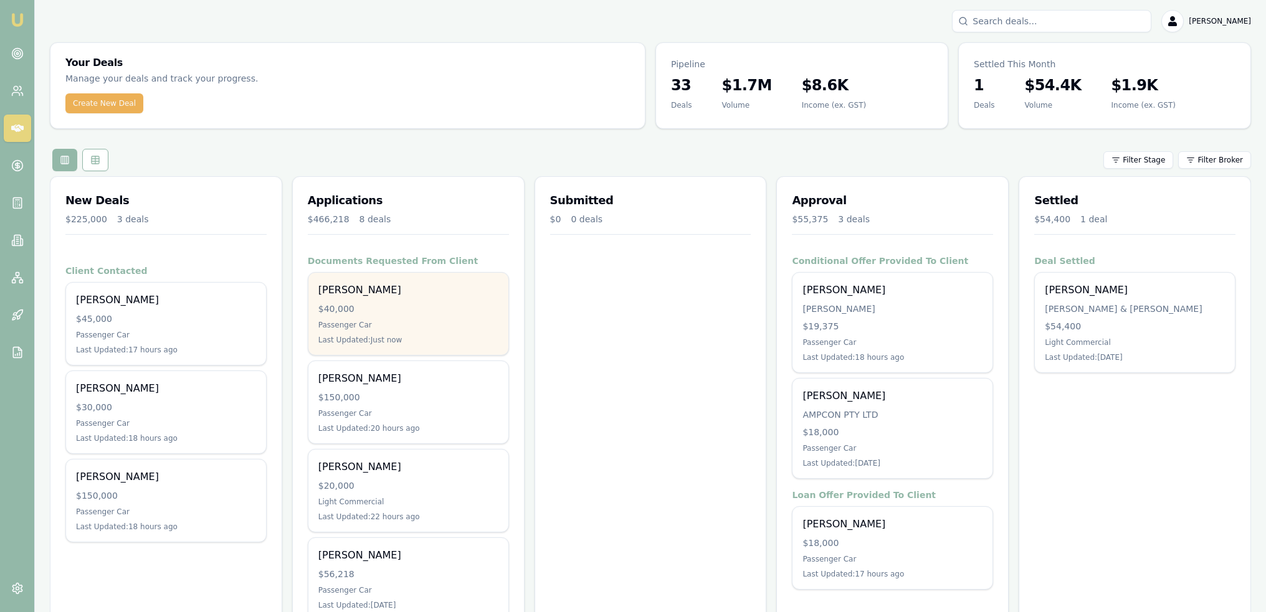
click at [355, 293] on div "[PERSON_NAME]" at bounding box center [408, 290] width 180 height 15
click at [353, 289] on div "[PERSON_NAME]" at bounding box center [408, 290] width 180 height 15
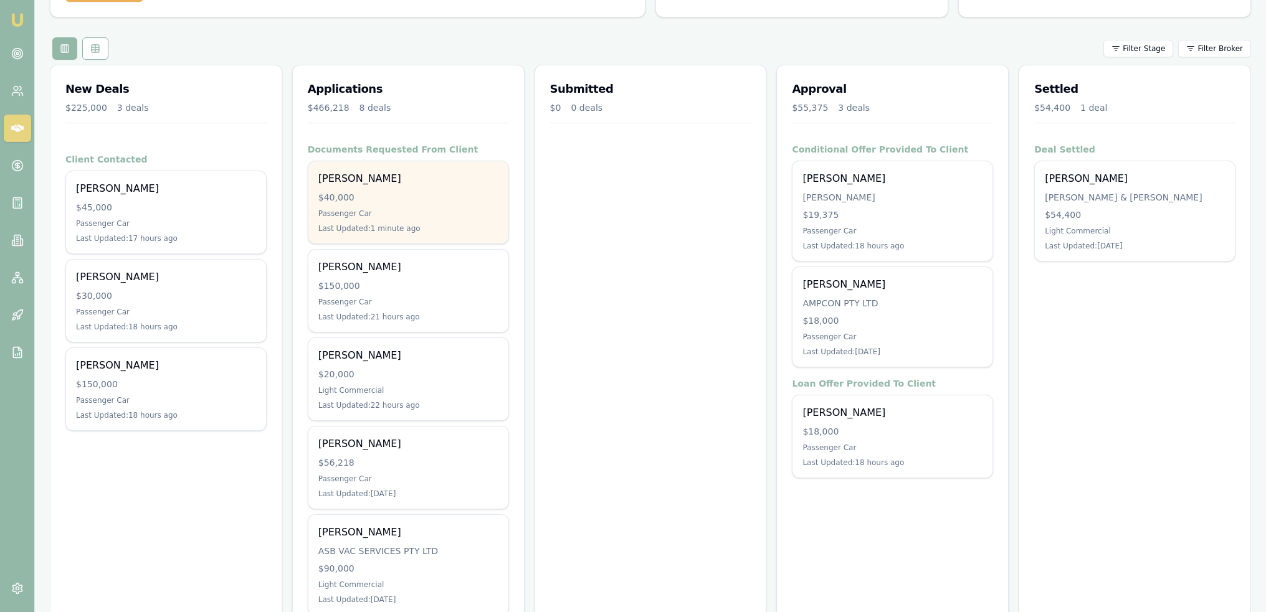
scroll to position [125, 0]
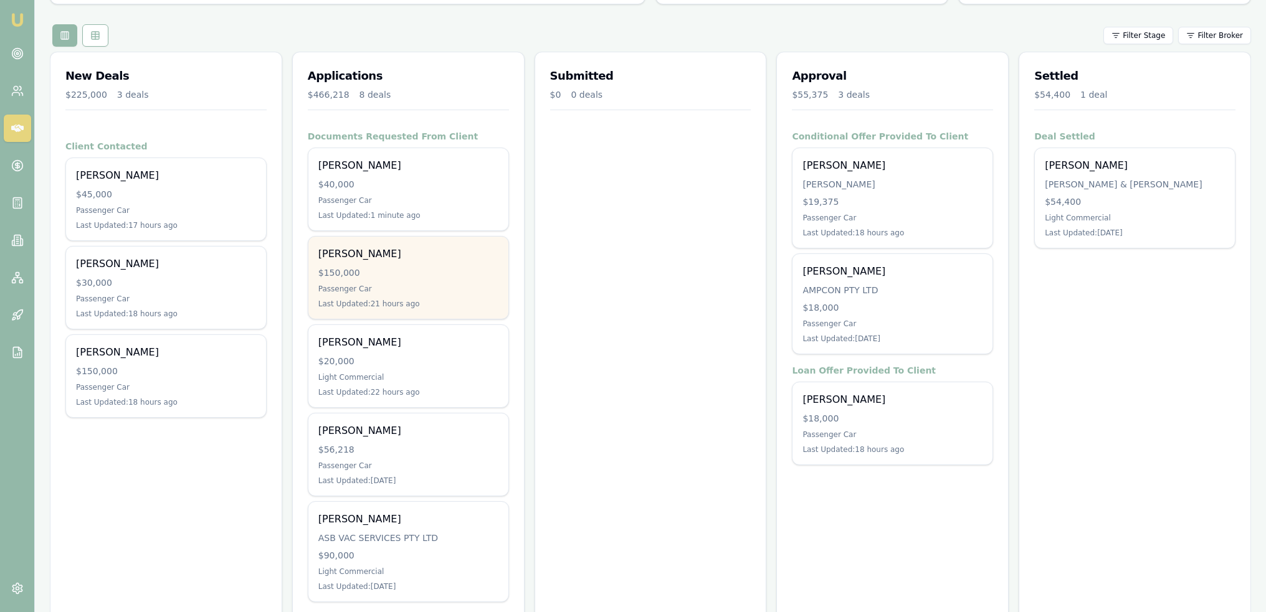
click at [419, 273] on div "$150,000" at bounding box center [408, 273] width 180 height 12
click at [362, 260] on div "Jammi Smith" at bounding box center [408, 254] width 180 height 15
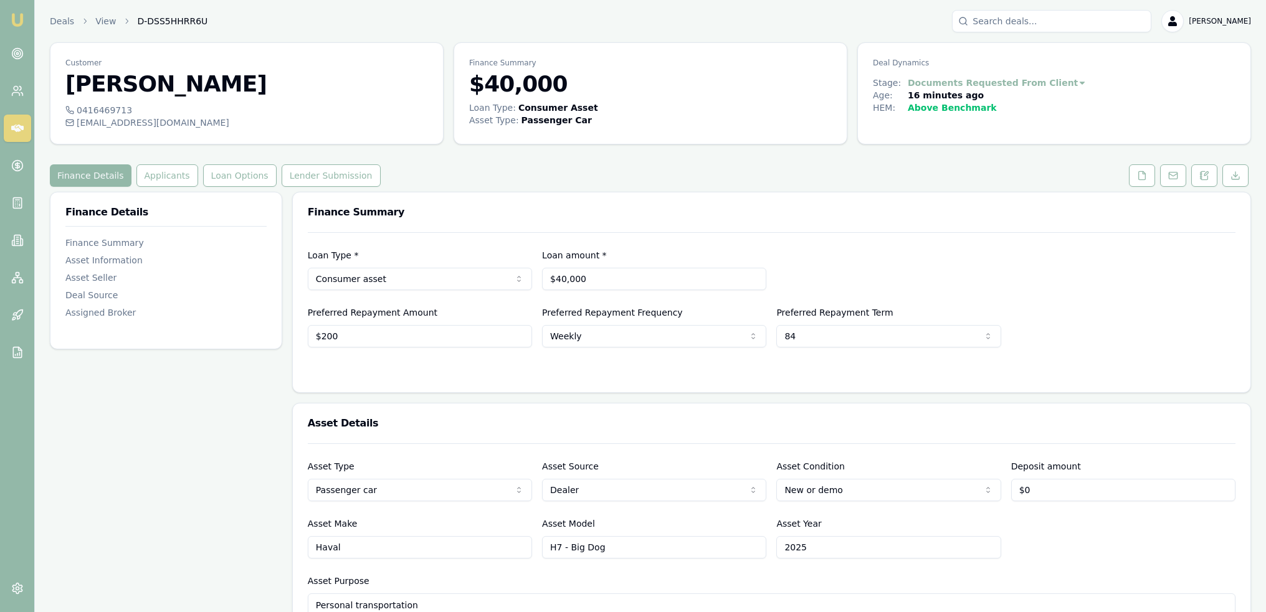
drag, startPoint x: 1143, startPoint y: 183, endPoint x: 1134, endPoint y: 189, distance: 10.9
click at [1143, 183] on button at bounding box center [1142, 175] width 26 height 22
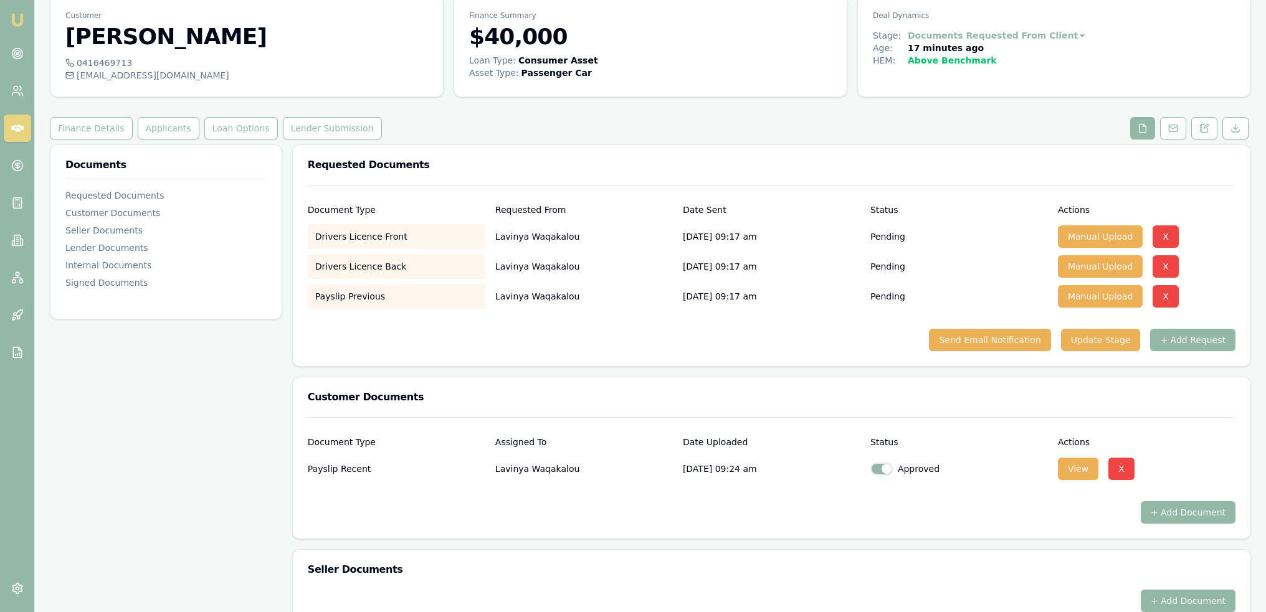
scroll to position [125, 0]
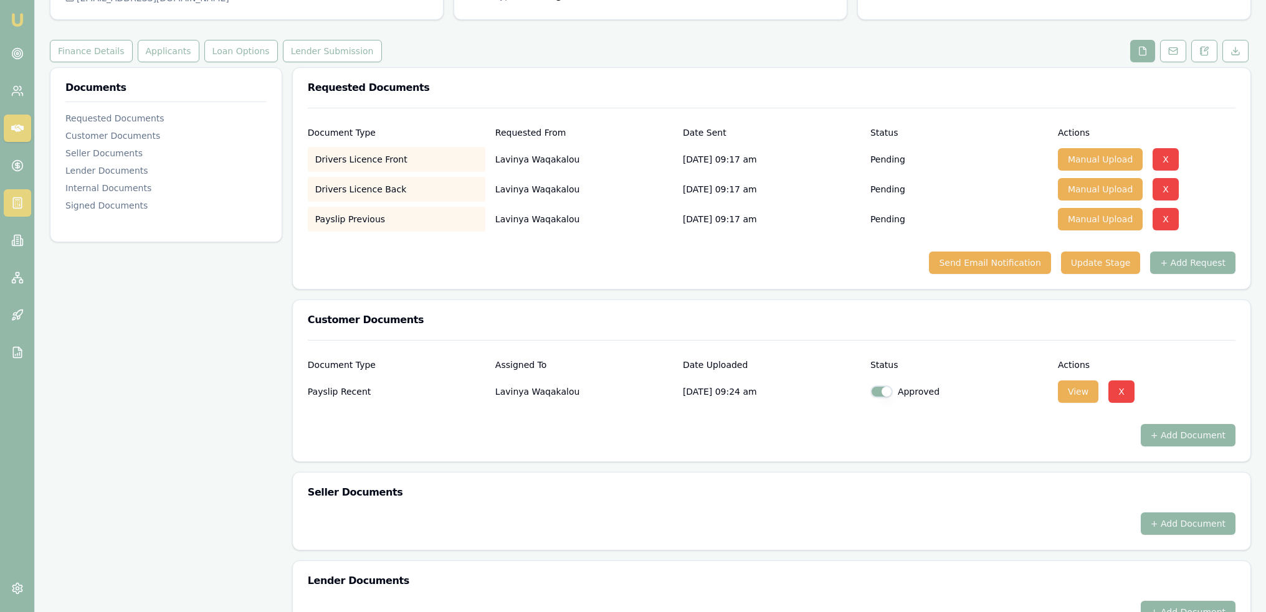
checkbox input "true"
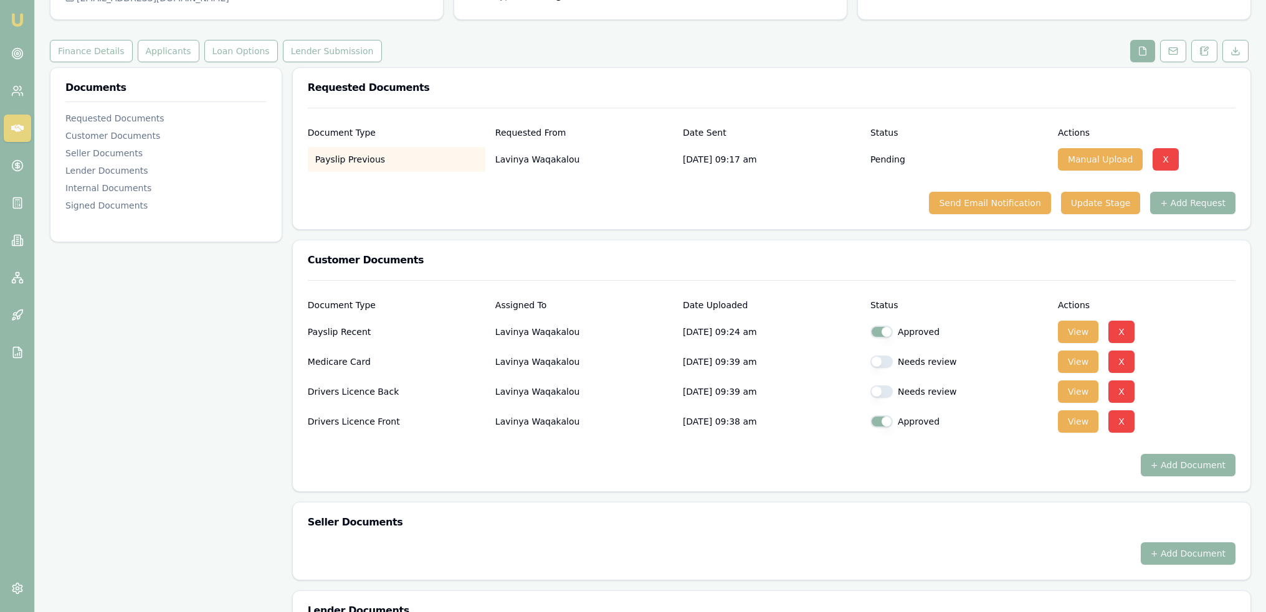
checkbox input "true"
click at [887, 366] on button "button" at bounding box center [881, 362] width 22 height 12
click at [885, 363] on button "button" at bounding box center [881, 362] width 22 height 12
click at [1066, 358] on button "View" at bounding box center [1078, 362] width 40 height 22
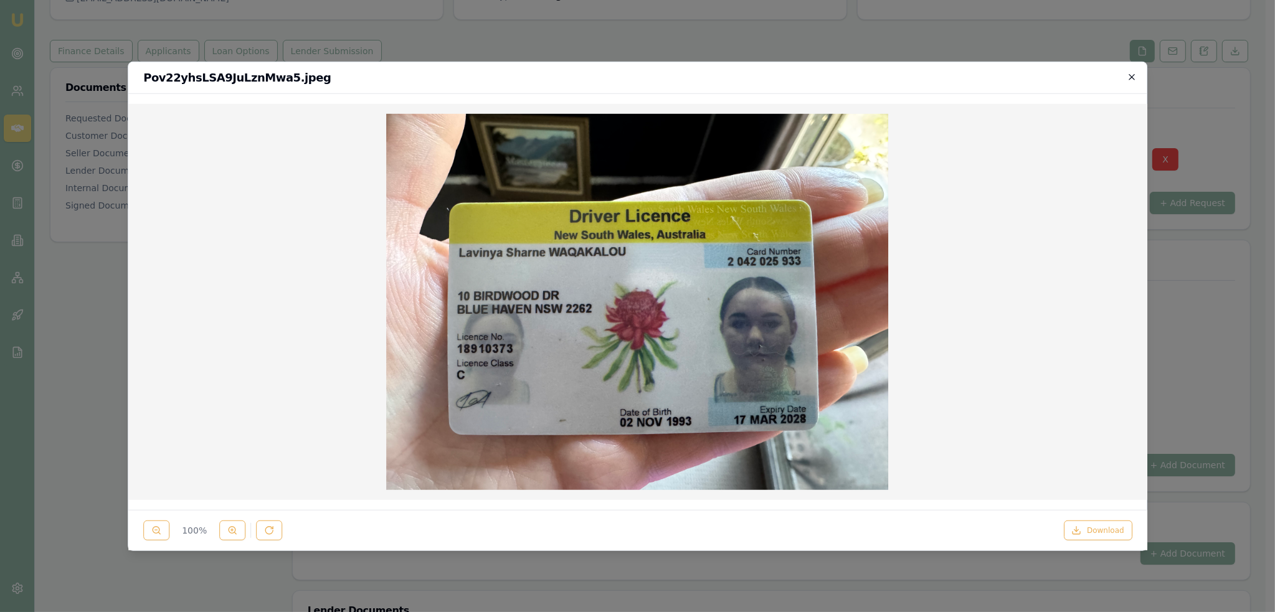
click at [1135, 74] on icon "button" at bounding box center [1132, 77] width 6 height 6
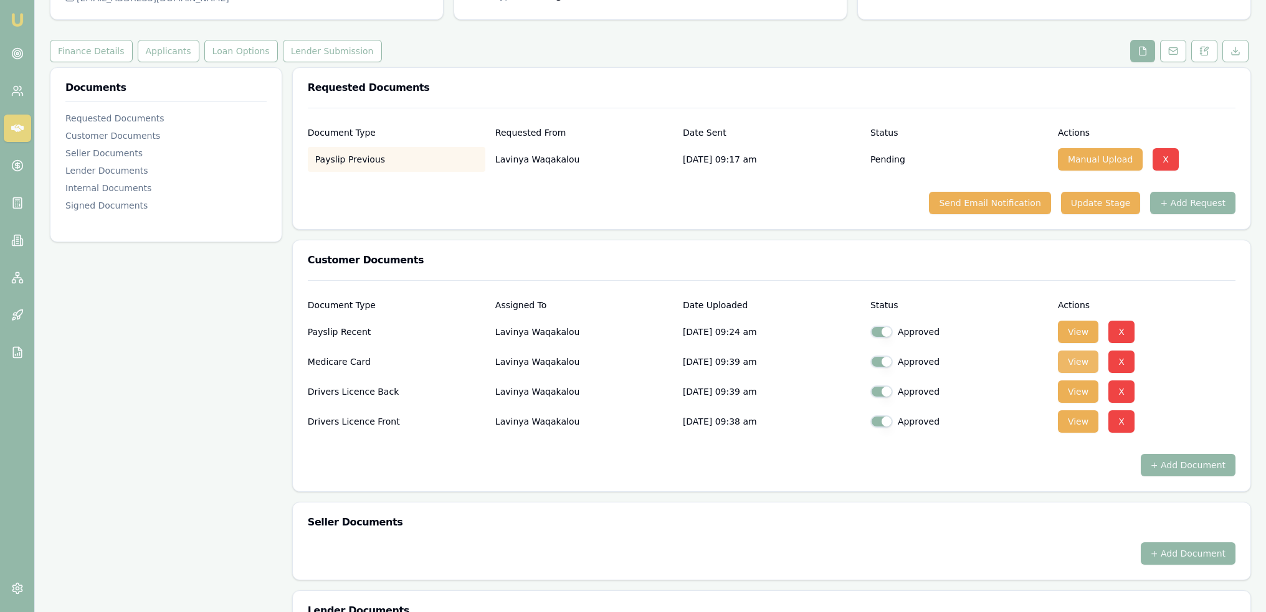
click at [1077, 361] on button "View" at bounding box center [1078, 362] width 40 height 22
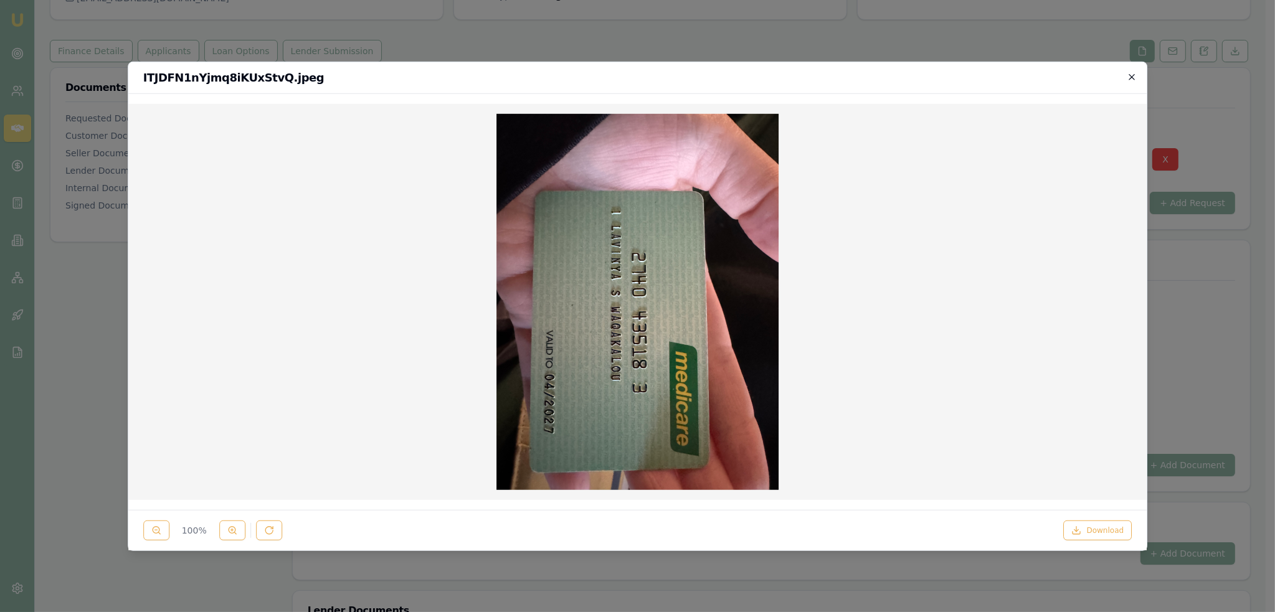
click at [1129, 79] on icon "button" at bounding box center [1132, 77] width 10 height 10
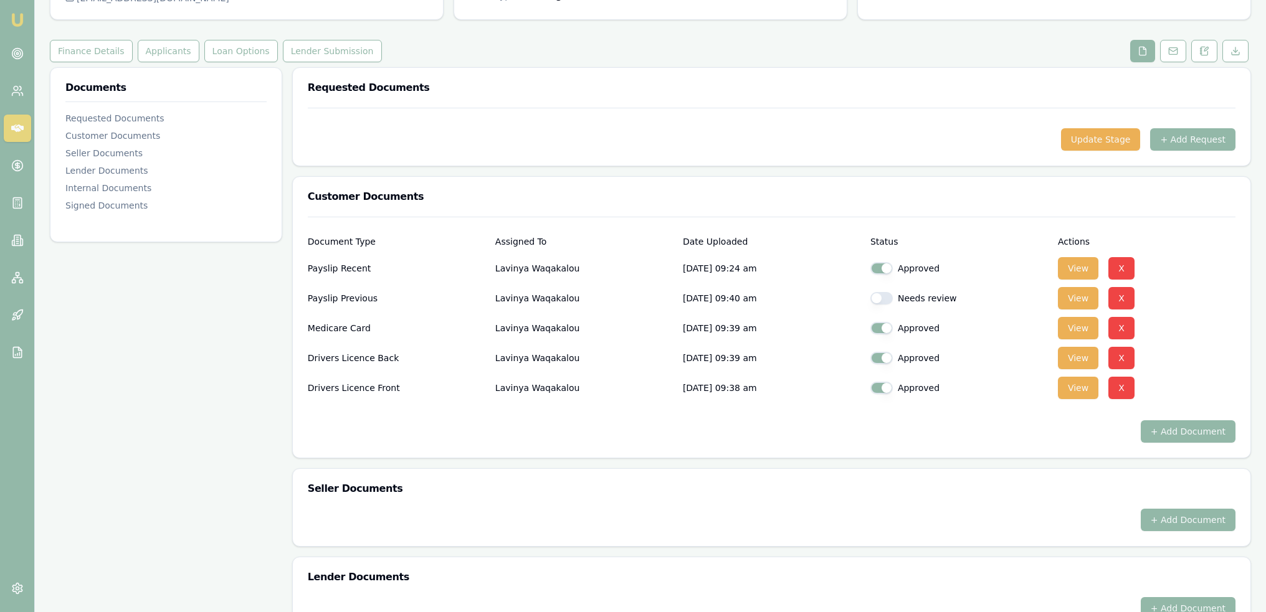
click at [888, 299] on button "button" at bounding box center [881, 298] width 22 height 12
checkbox input "true"
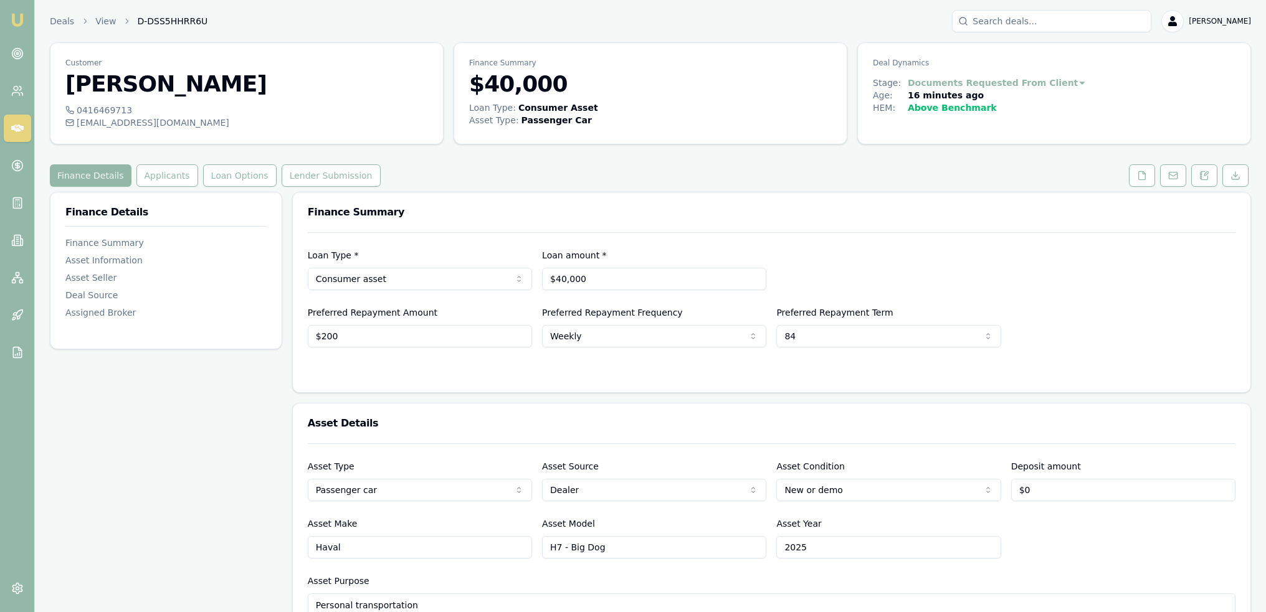
drag, startPoint x: 1133, startPoint y: 175, endPoint x: 1111, endPoint y: 188, distance: 25.7
click at [1133, 175] on button at bounding box center [1142, 175] width 26 height 22
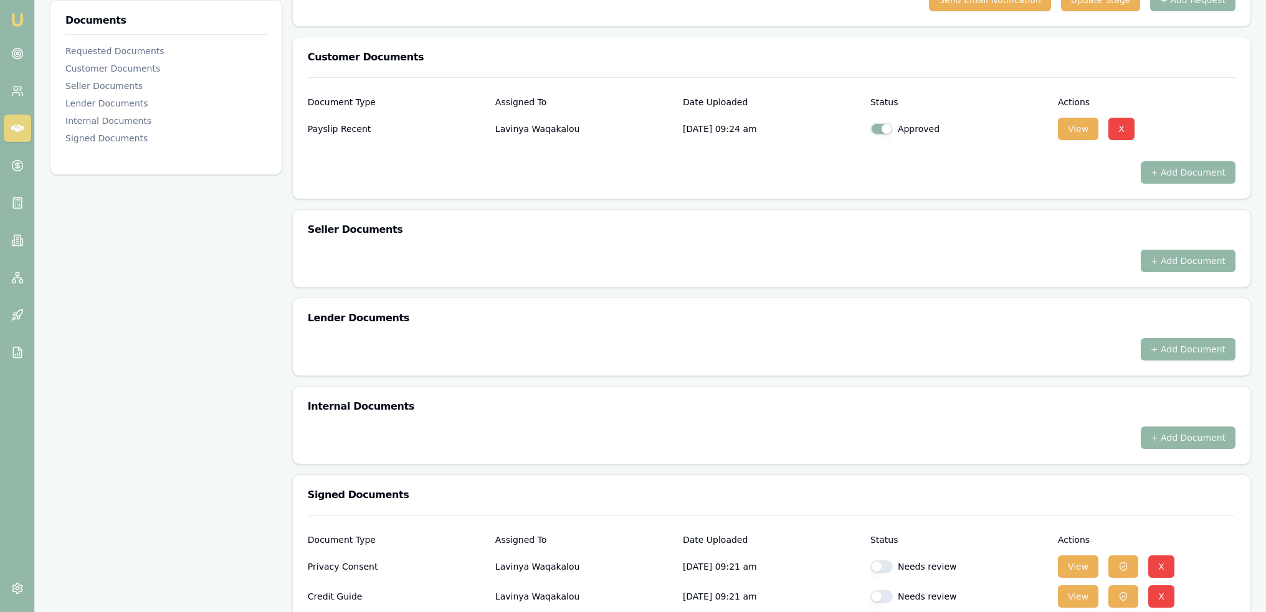
scroll to position [436, 0]
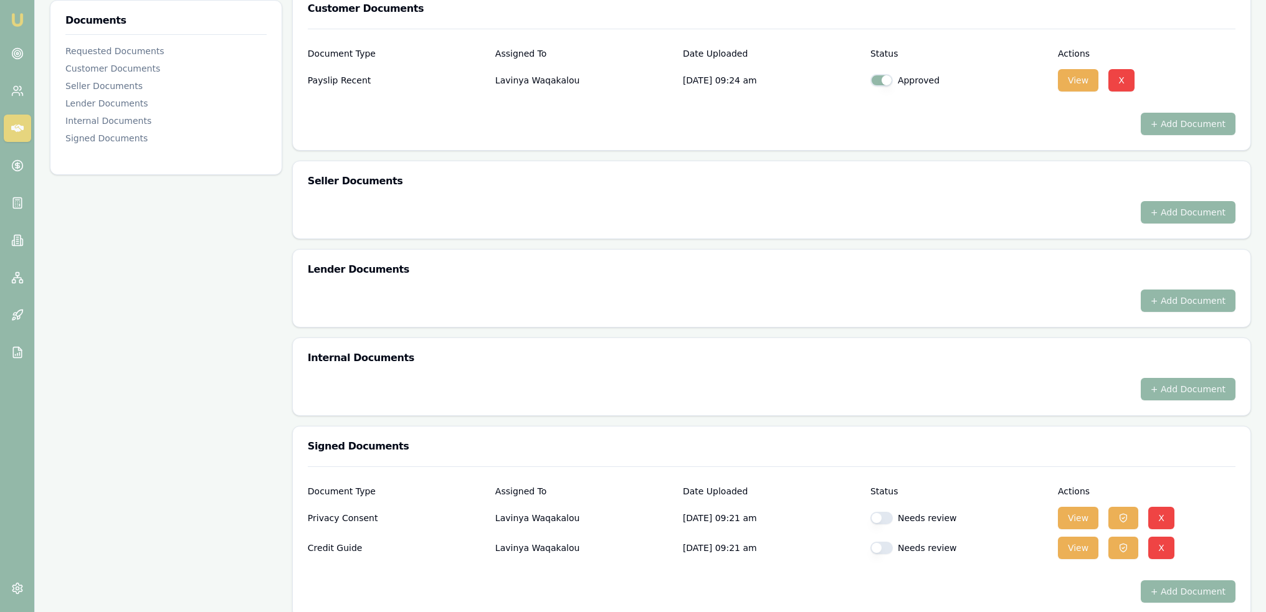
click at [890, 516] on button "button" at bounding box center [881, 518] width 22 height 12
checkbox input "true"
click at [887, 548] on button "button" at bounding box center [881, 548] width 22 height 12
checkbox input "true"
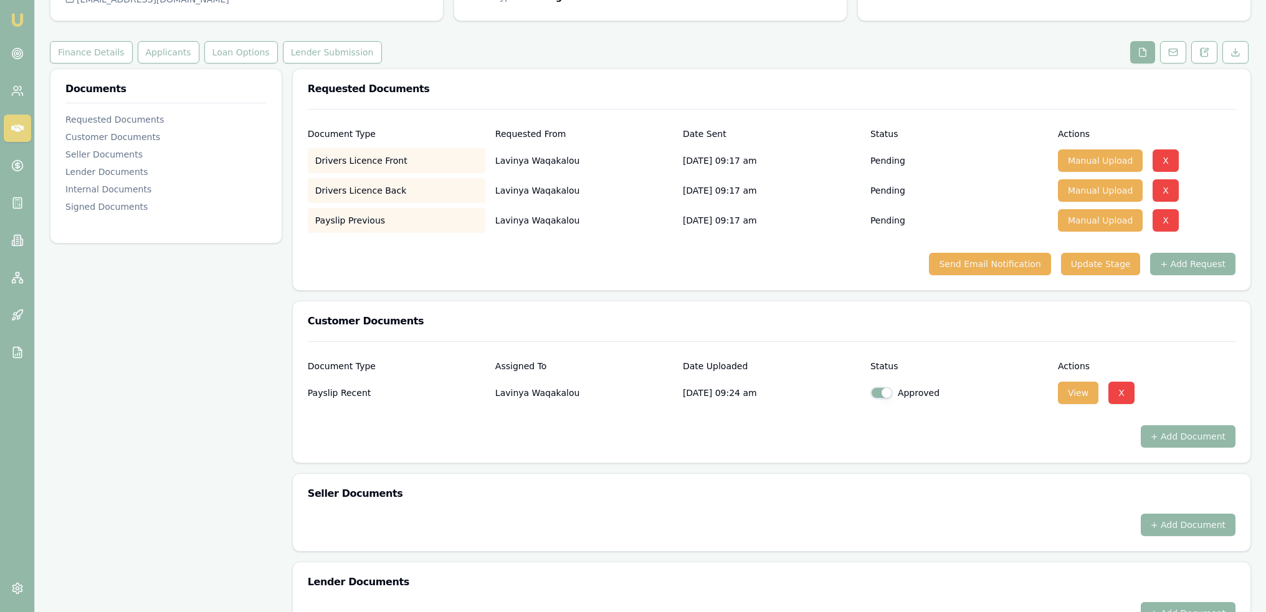
scroll to position [125, 0]
click at [160, 46] on button "Applicants" at bounding box center [169, 51] width 62 height 22
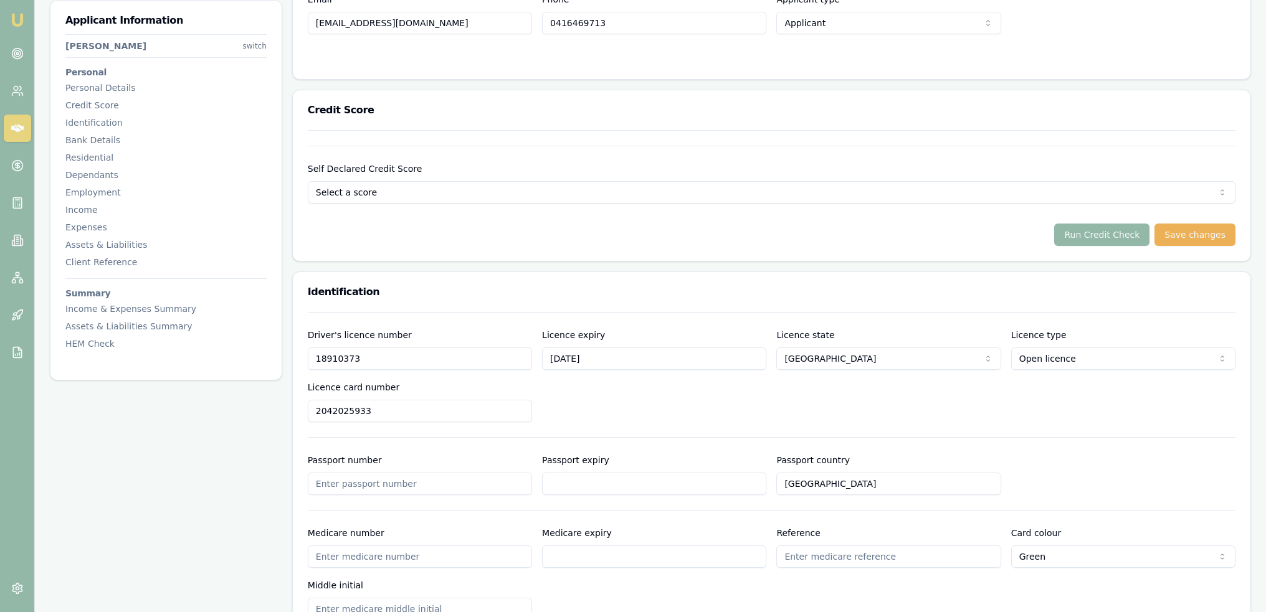
scroll to position [374, 0]
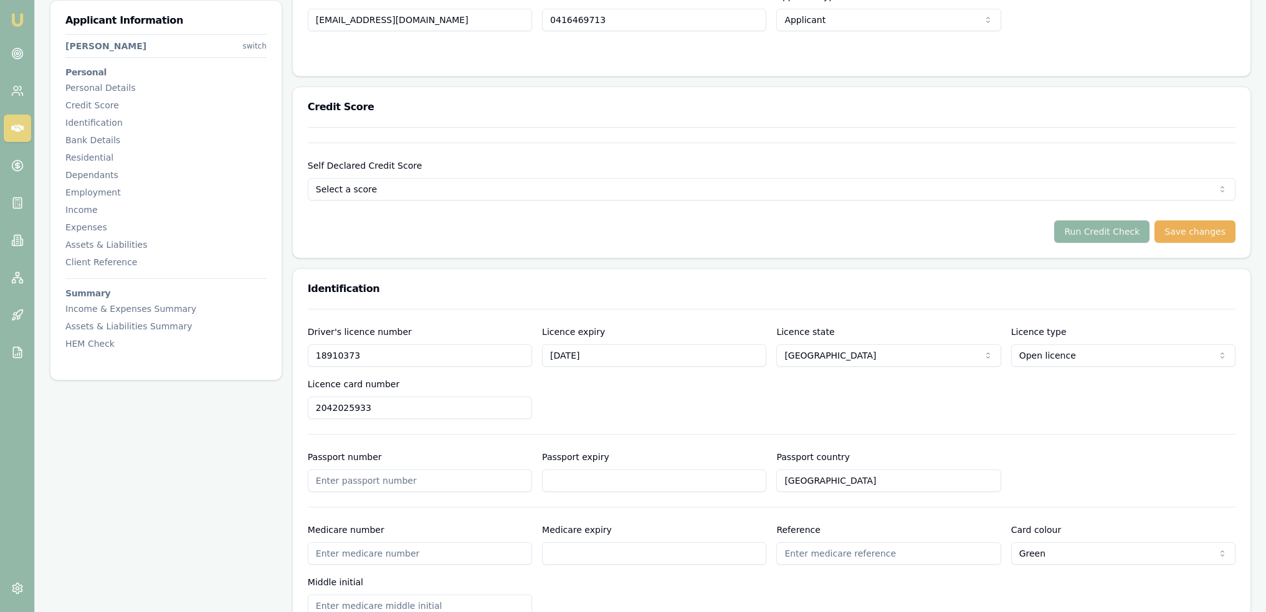
click at [1102, 229] on button "Run Credit Check" at bounding box center [1101, 232] width 95 height 22
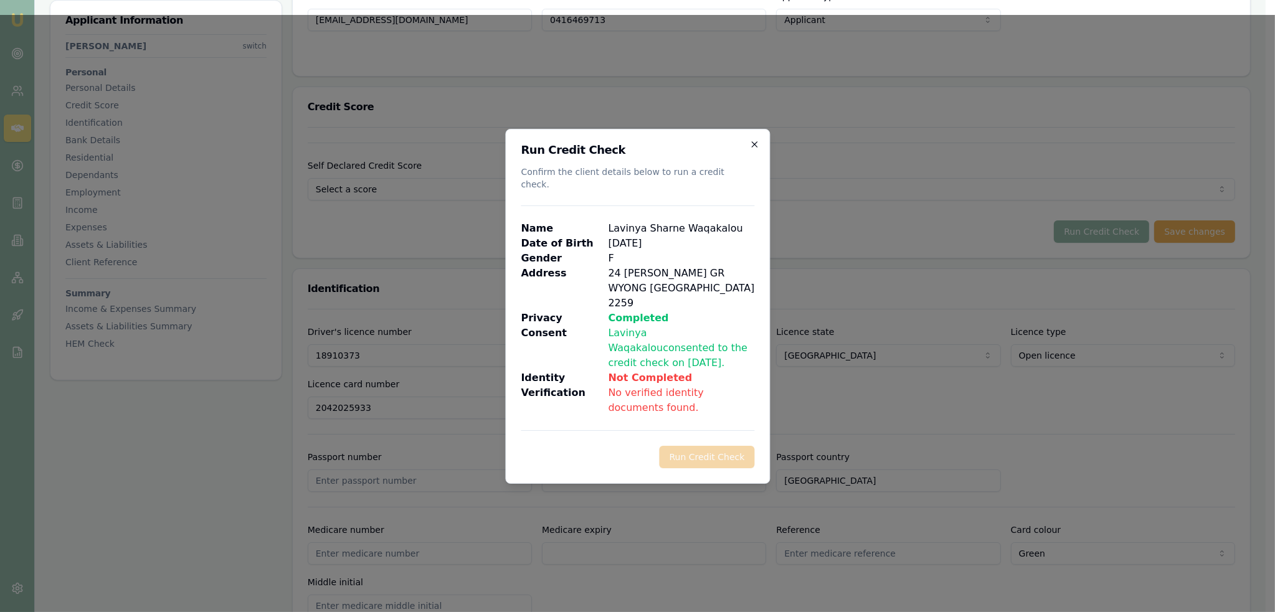
click at [753, 147] on icon "button" at bounding box center [754, 144] width 6 height 6
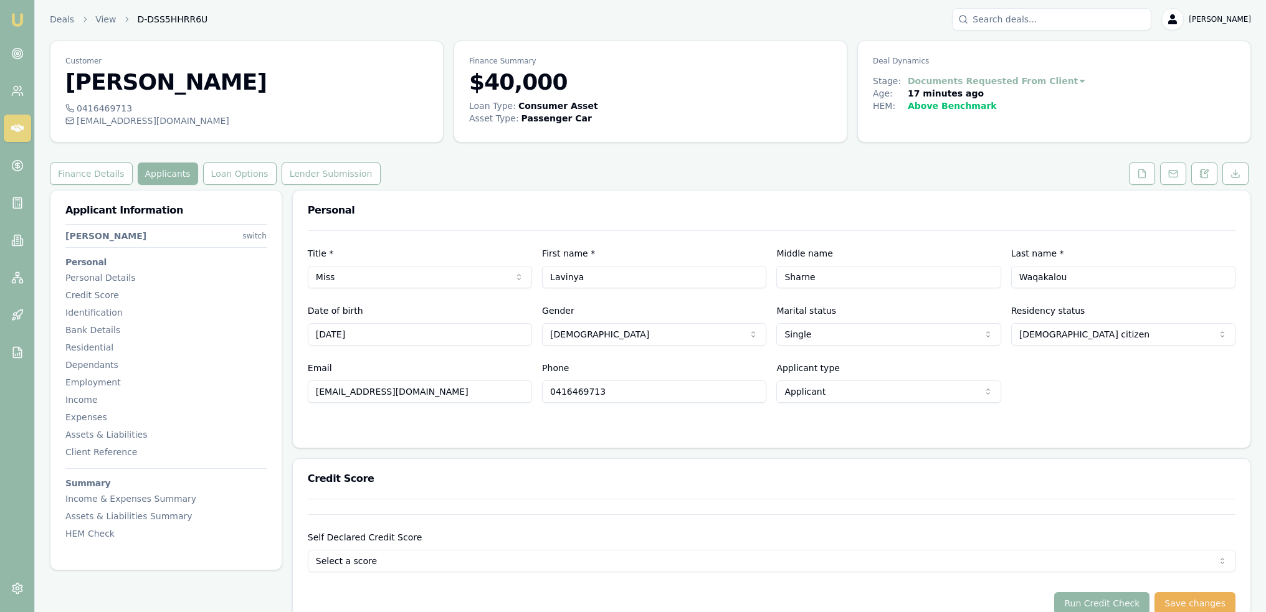
scroll to position [0, 0]
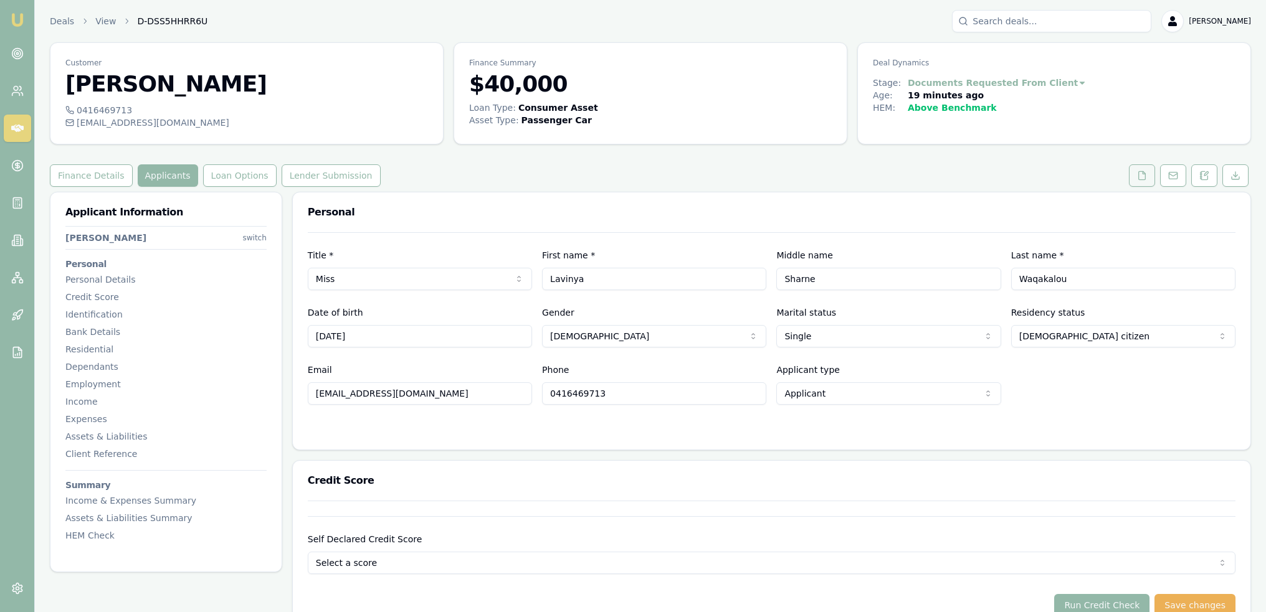
click at [1146, 172] on icon at bounding box center [1142, 176] width 10 height 10
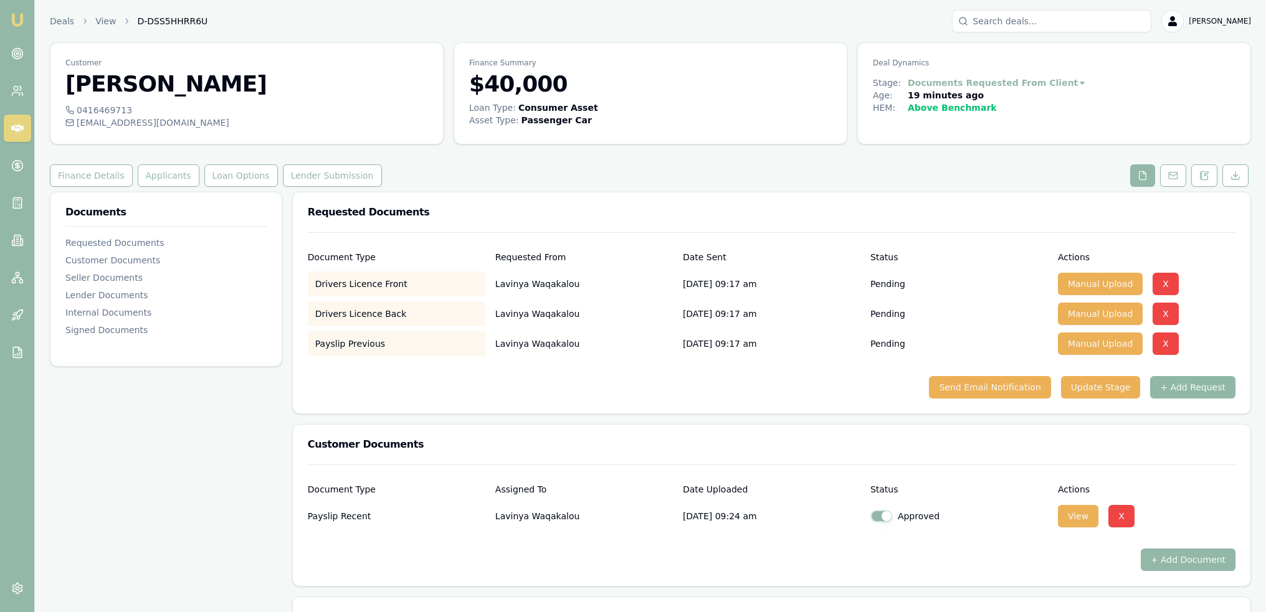
click at [1210, 392] on button "+ Add Request" at bounding box center [1192, 387] width 85 height 22
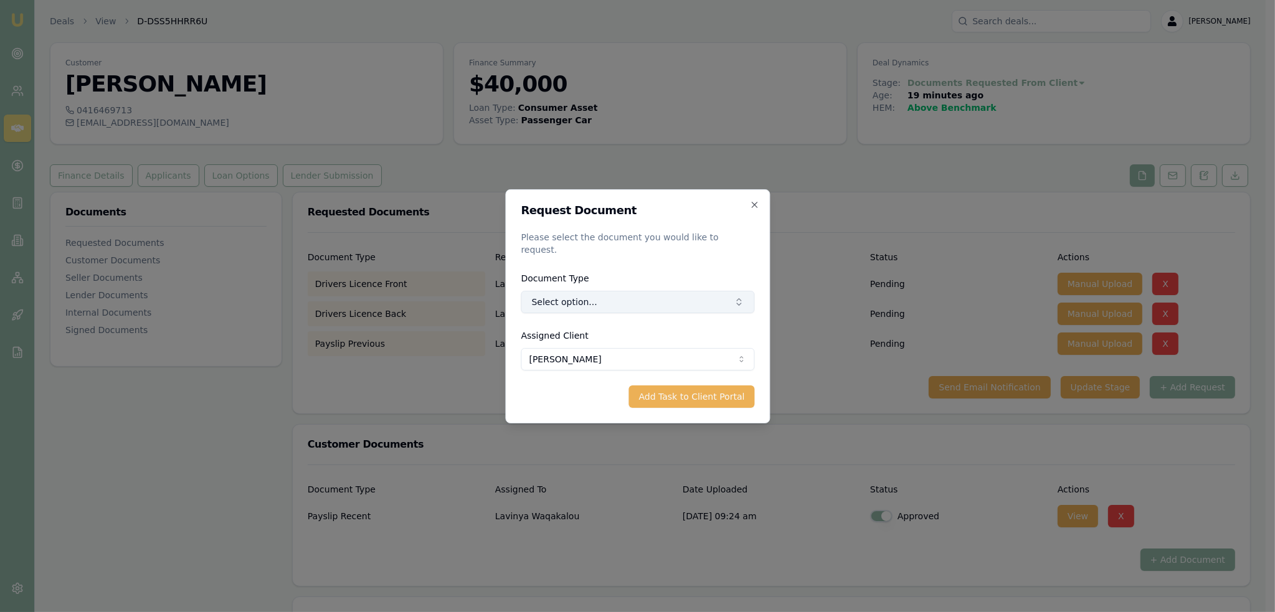
click at [604, 297] on button "Select option..." at bounding box center [638, 302] width 234 height 22
type input "medica"
click at [612, 339] on div "Medicare Card" at bounding box center [642, 348] width 133 height 20
click at [680, 391] on button "Add Task to Client Portal" at bounding box center [692, 397] width 126 height 22
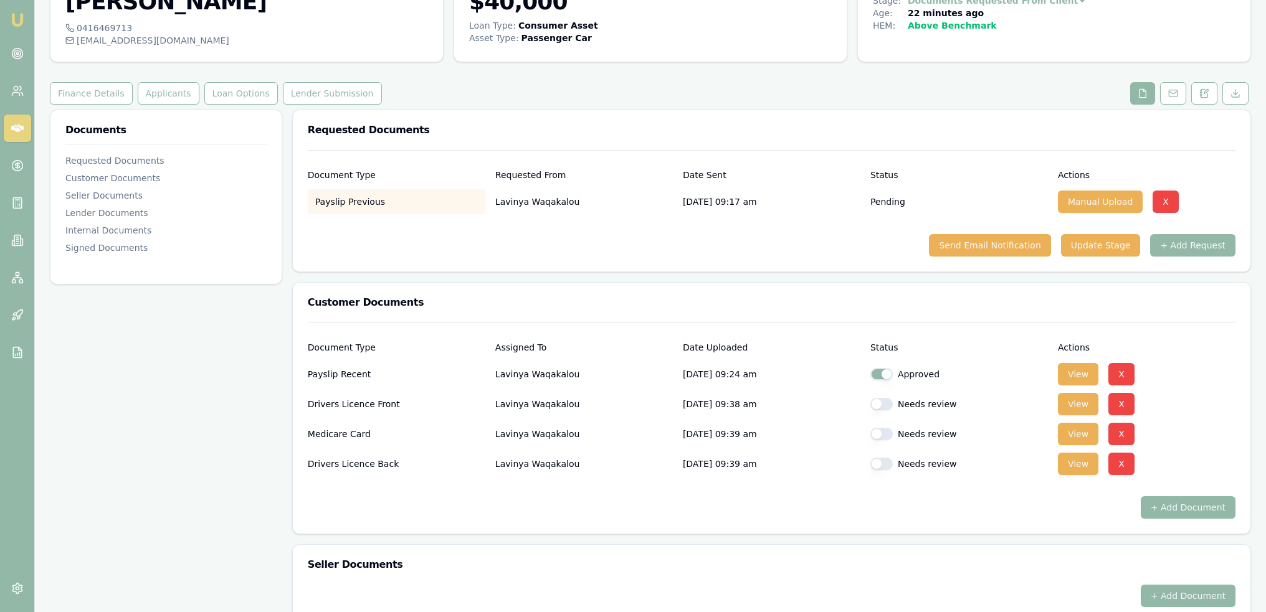
scroll to position [125, 0]
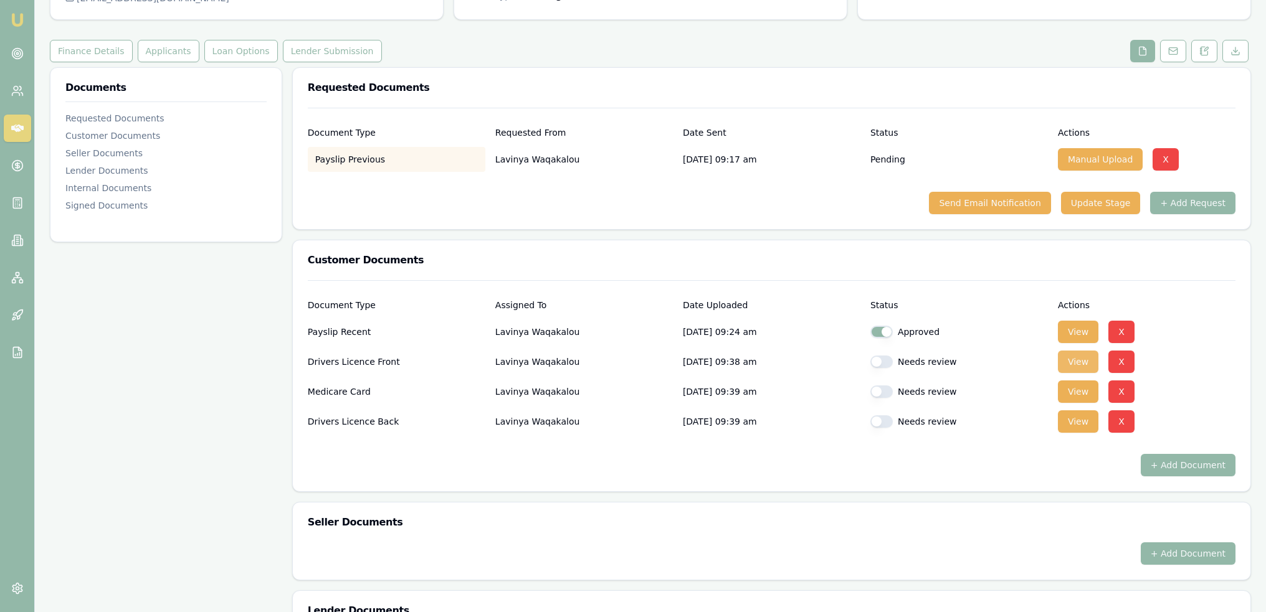
click at [1083, 359] on button "View" at bounding box center [1078, 362] width 40 height 22
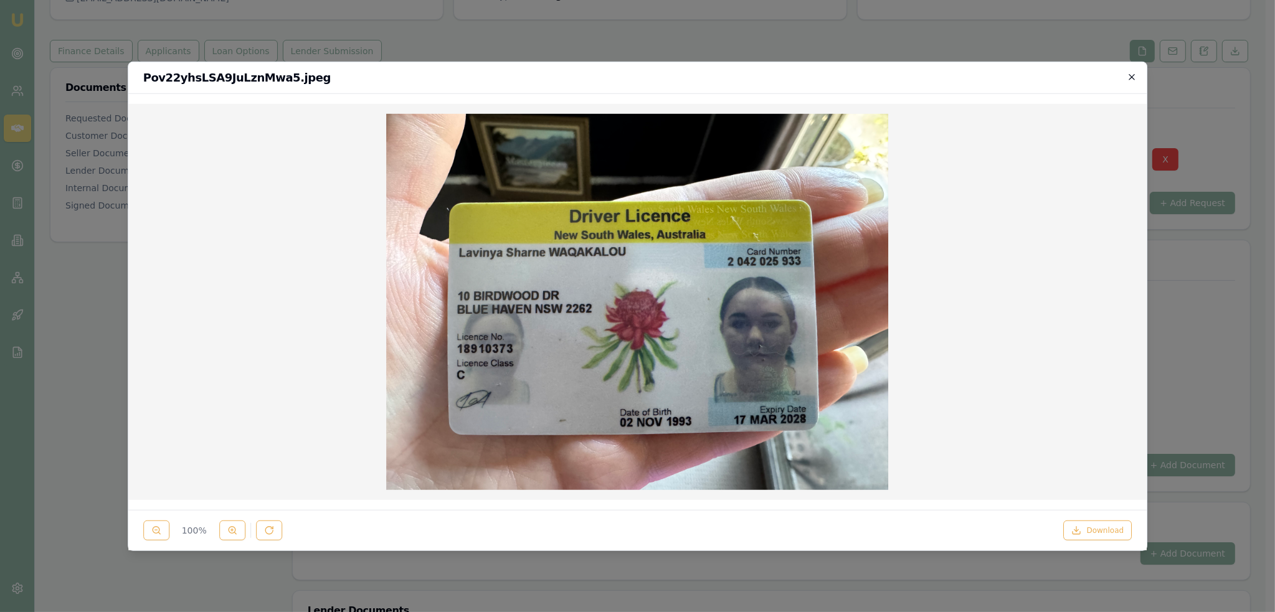
click at [1134, 79] on icon "button" at bounding box center [1132, 77] width 6 height 6
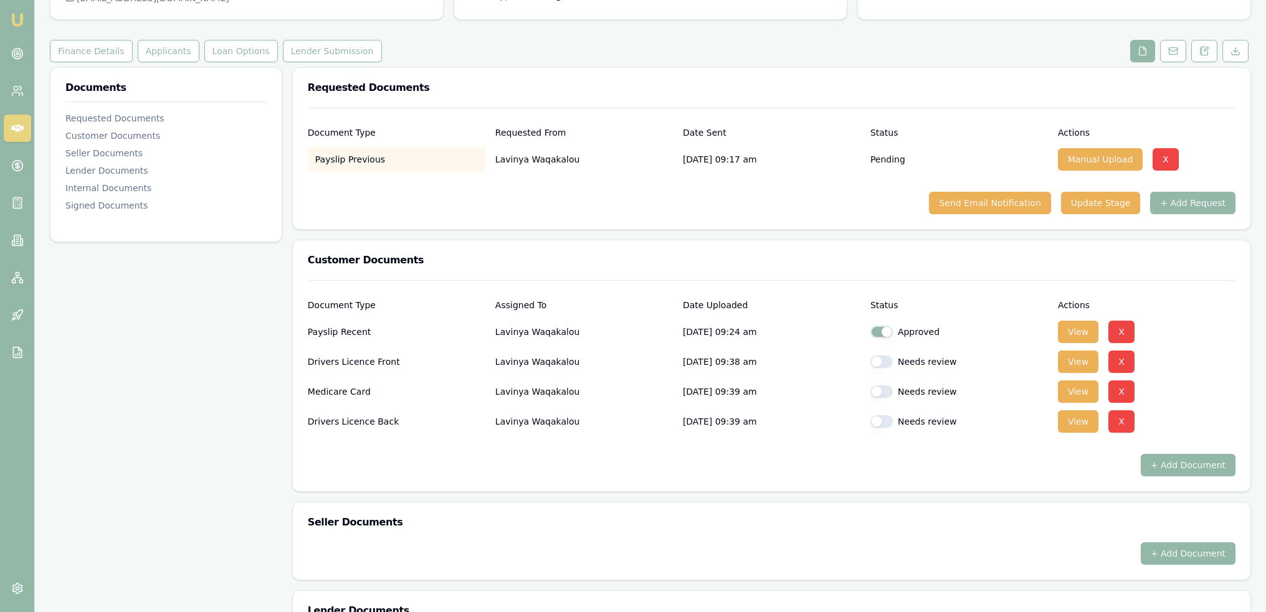
click at [891, 361] on button "button" at bounding box center [881, 362] width 22 height 12
checkbox input "true"
click at [878, 388] on button "button" at bounding box center [881, 392] width 22 height 12
checkbox input "true"
click at [881, 419] on button "button" at bounding box center [881, 422] width 22 height 12
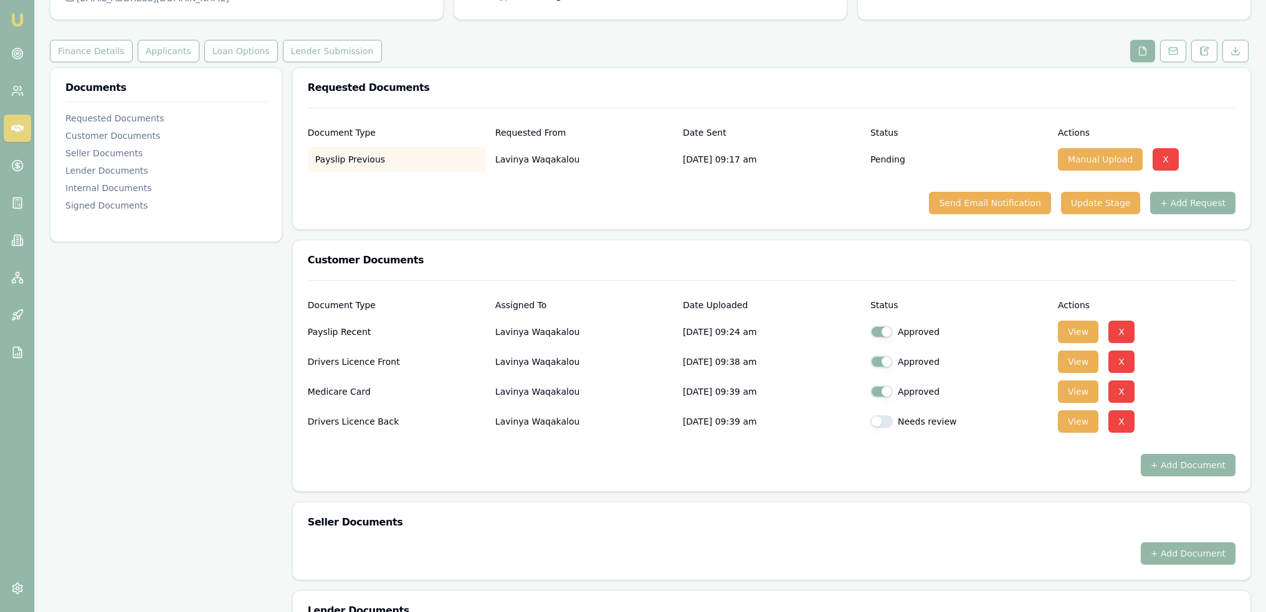
checkbox input "true"
checkbox input "false"
click at [155, 53] on button "Applicants" at bounding box center [169, 51] width 62 height 22
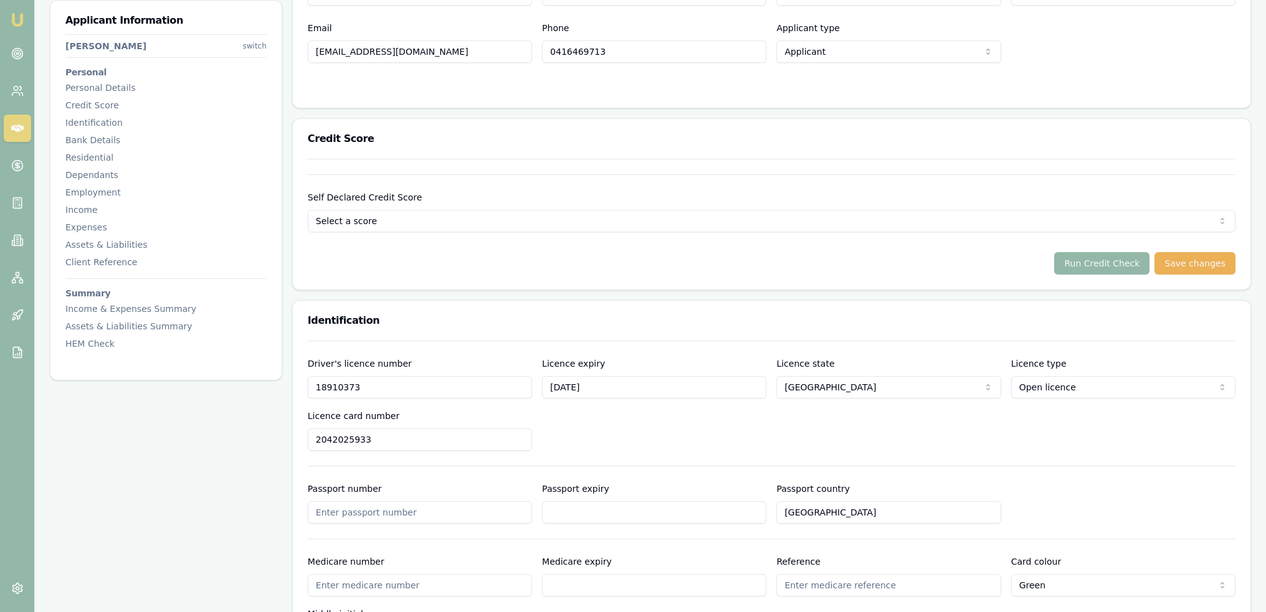
scroll to position [436, 0]
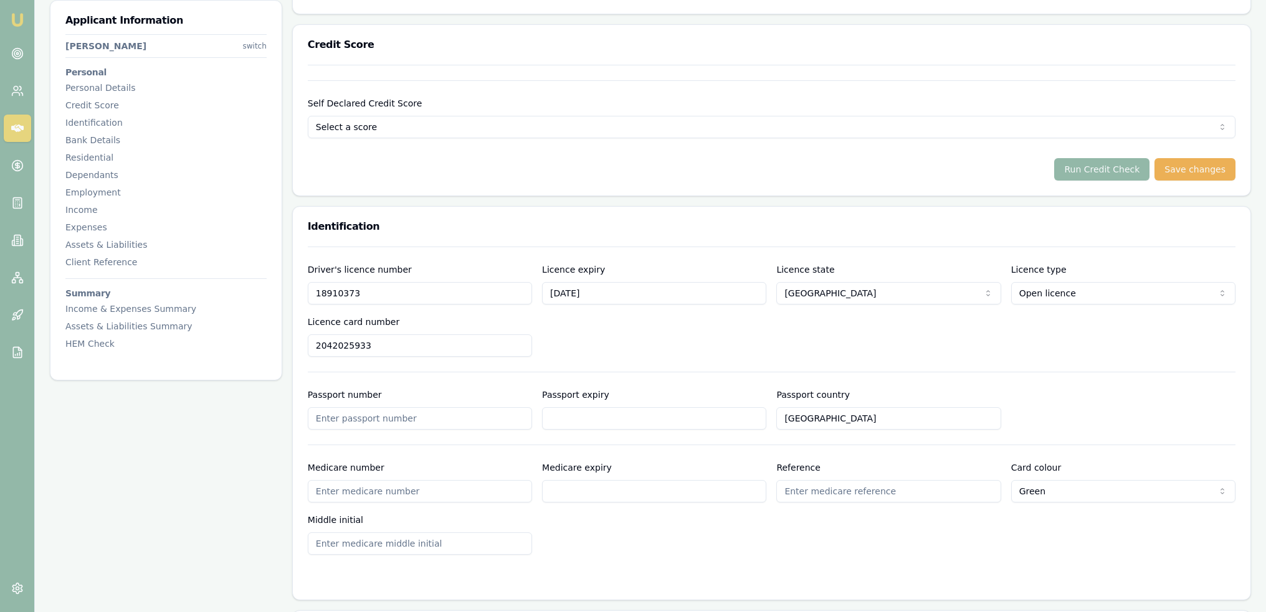
drag, startPoint x: 503, startPoint y: 490, endPoint x: 503, endPoint y: 483, distance: 6.9
click at [503, 488] on input "Medicare number" at bounding box center [420, 491] width 224 height 22
type input "2740435183"
type input "04/2027"
type input "1"
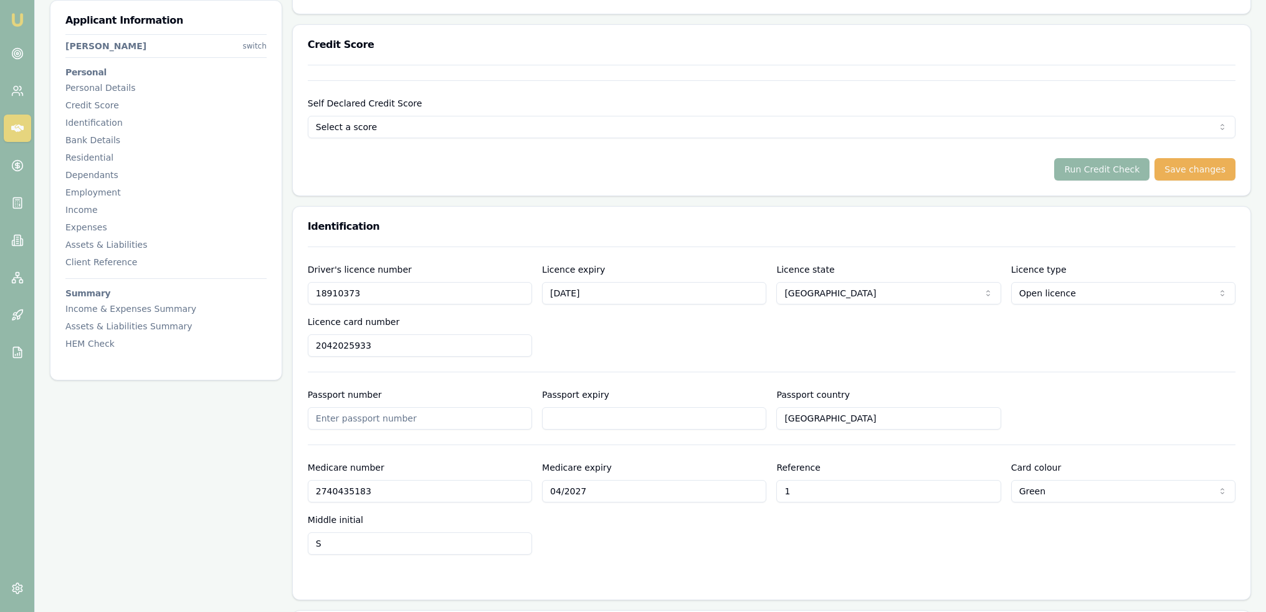
type input "S"
click at [758, 543] on div "Medicare number 2740435183 Medicare expiry 04/2027 Reference 1 Card colour Gree…" at bounding box center [772, 507] width 928 height 95
click at [1095, 173] on button "Run Credit Check" at bounding box center [1101, 169] width 95 height 22
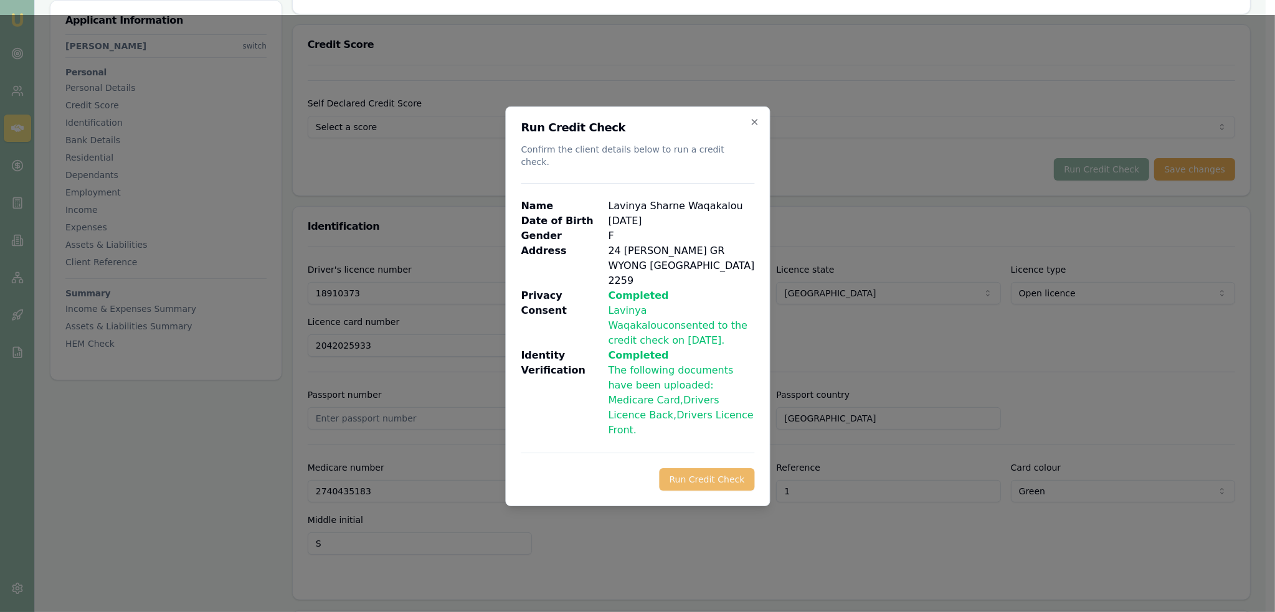
click at [691, 468] on button "Run Credit Check" at bounding box center [706, 479] width 95 height 22
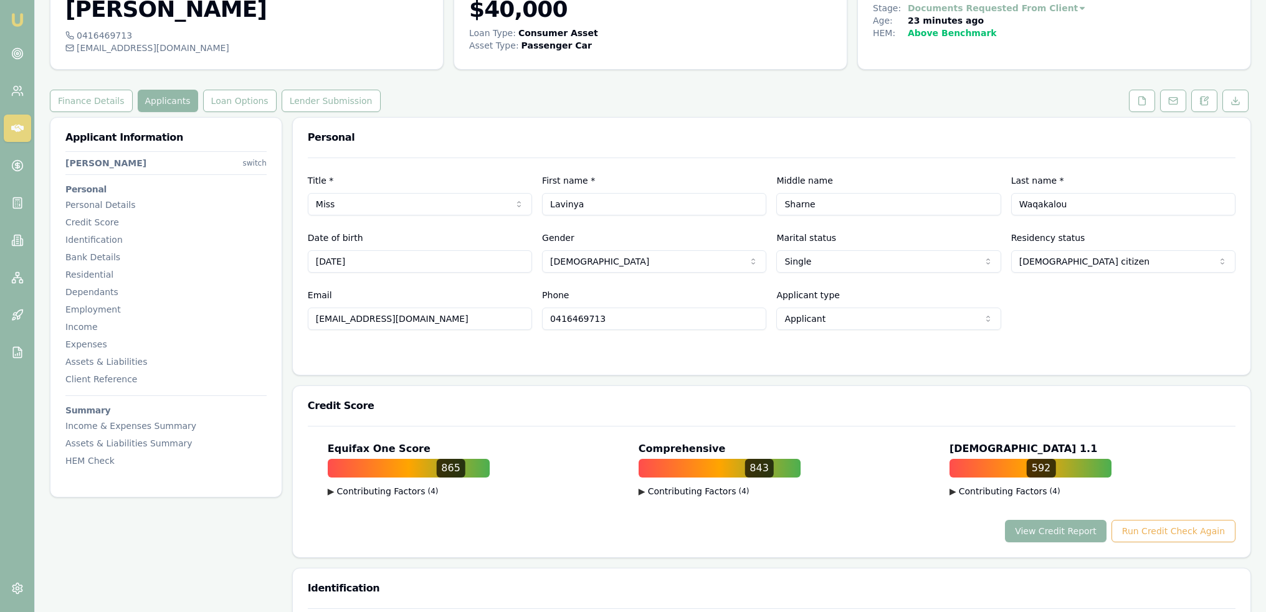
scroll to position [0, 0]
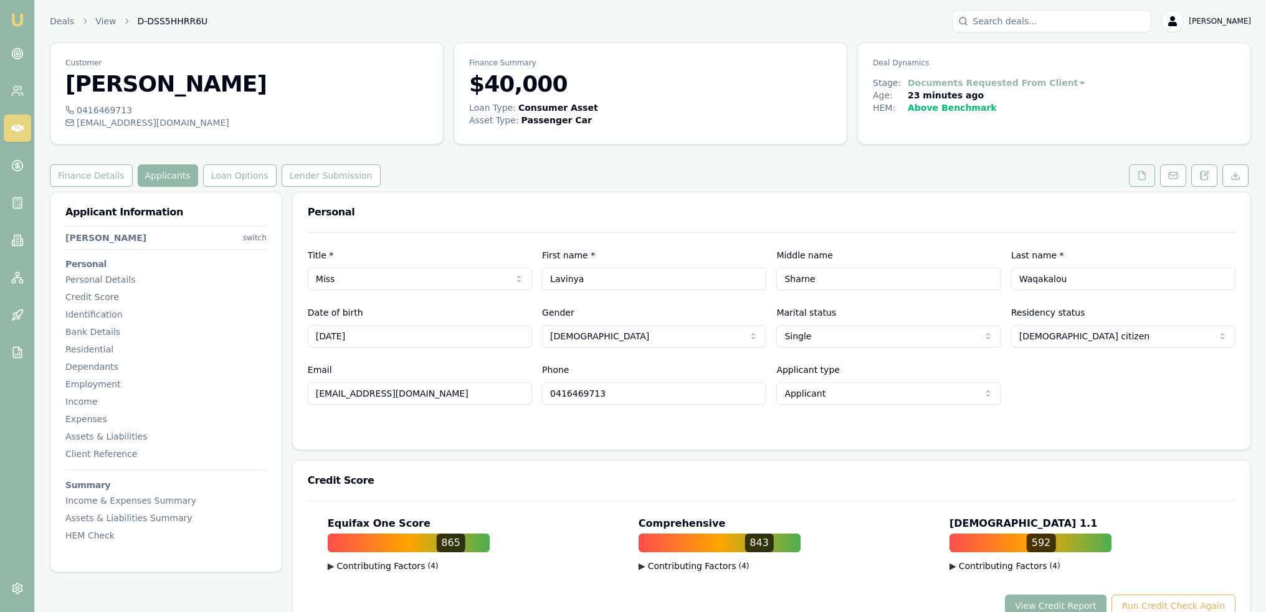
click at [1138, 171] on icon at bounding box center [1142, 176] width 10 height 10
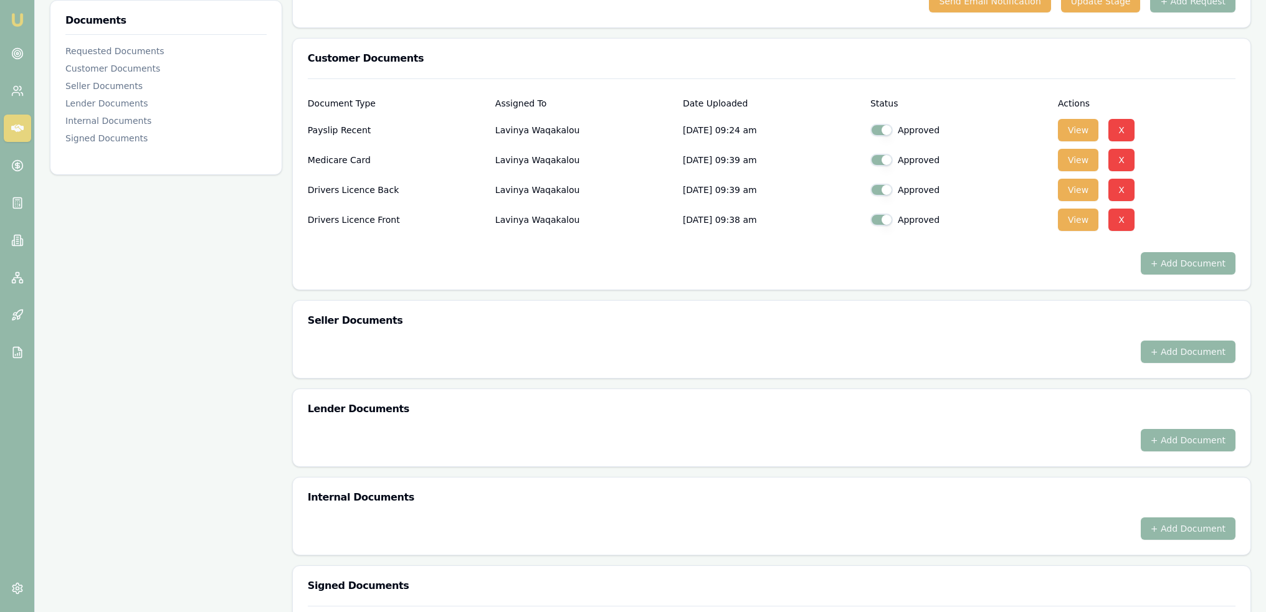
scroll to position [480, 0]
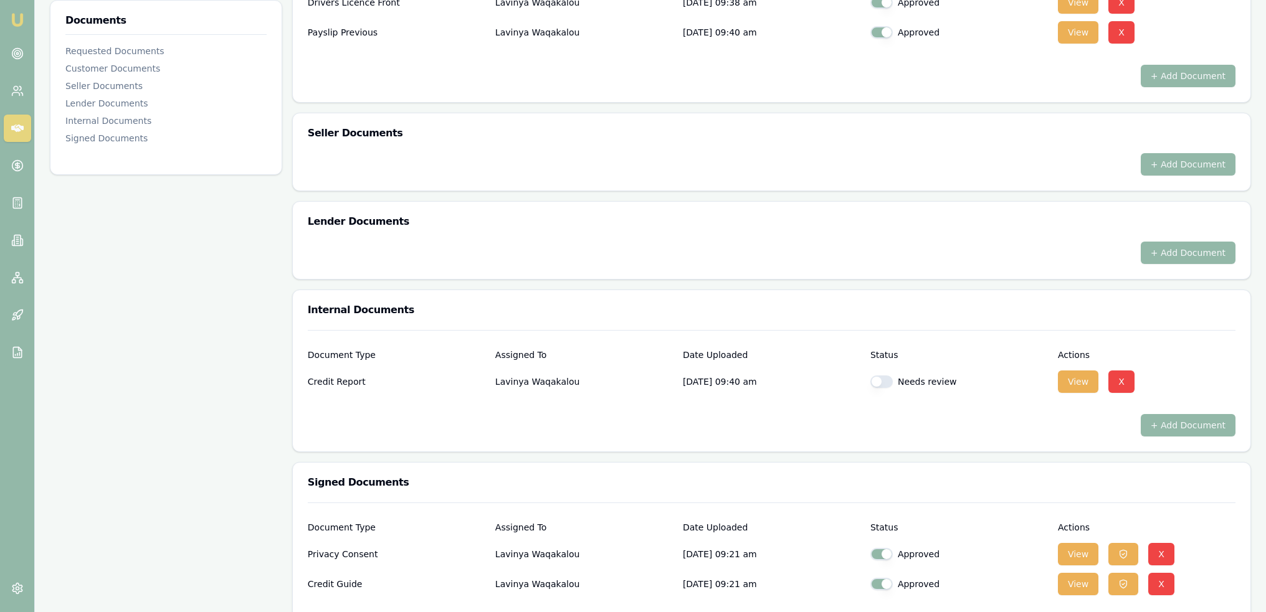
click at [880, 378] on button "button" at bounding box center [881, 382] width 22 height 12
checkbox input "true"
click at [1076, 375] on button "View" at bounding box center [1078, 382] width 40 height 22
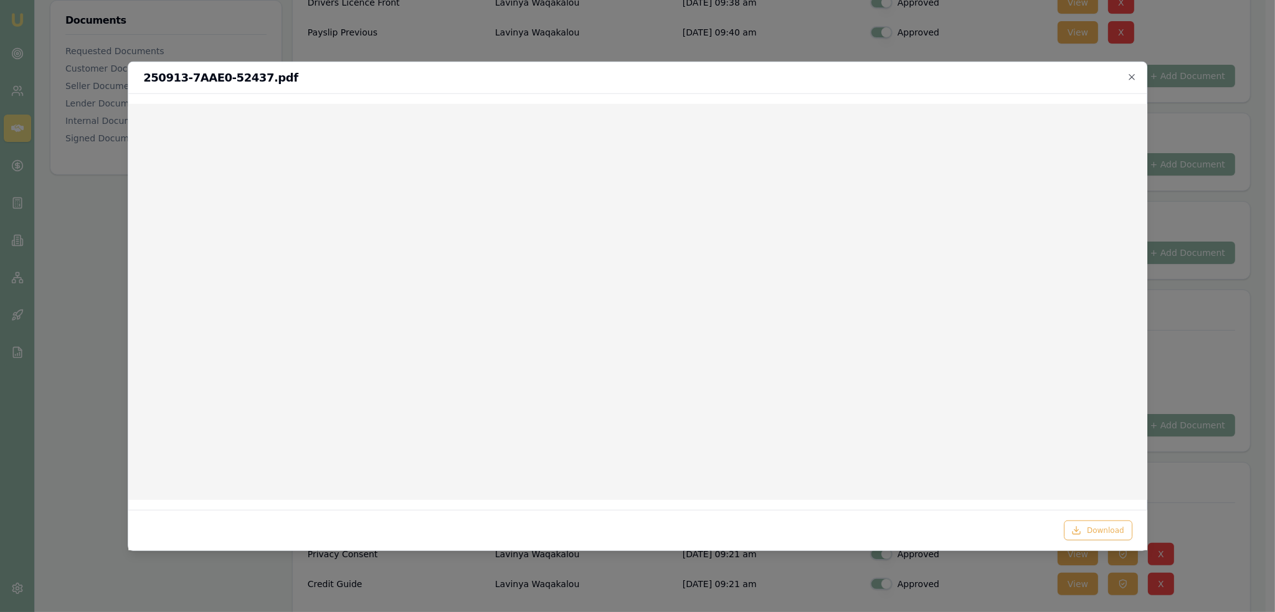
drag, startPoint x: 1133, startPoint y: 74, endPoint x: 1133, endPoint y: 89, distance: 15.0
click at [1133, 74] on icon "button" at bounding box center [1132, 77] width 10 height 10
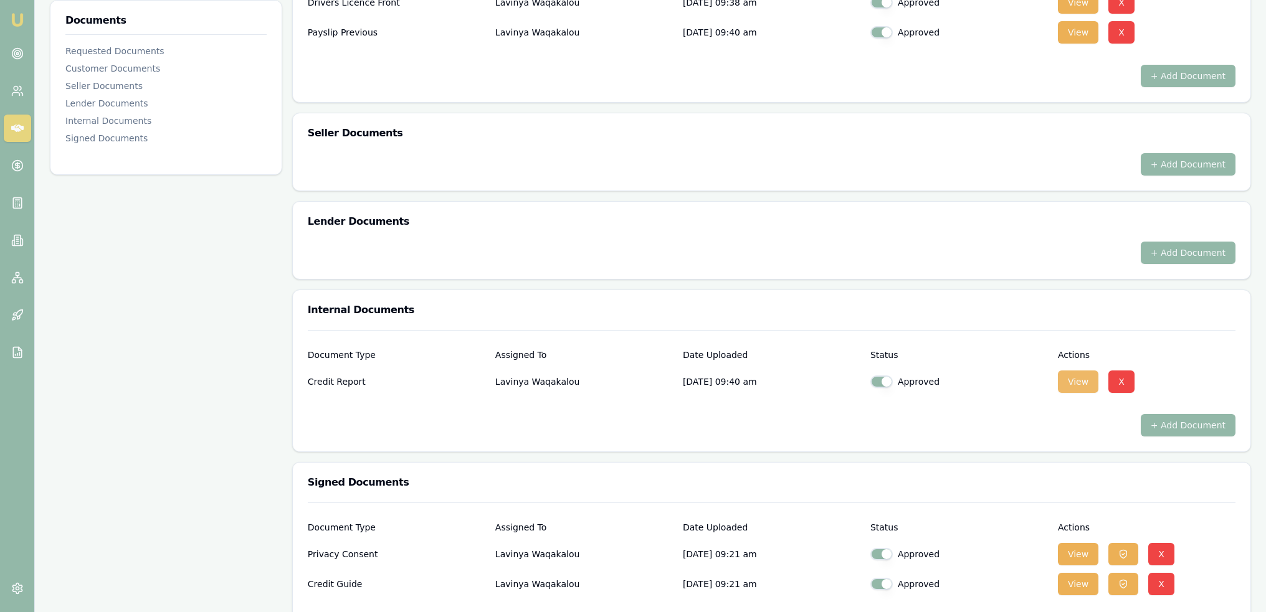
click at [1084, 383] on button "View" at bounding box center [1078, 382] width 40 height 22
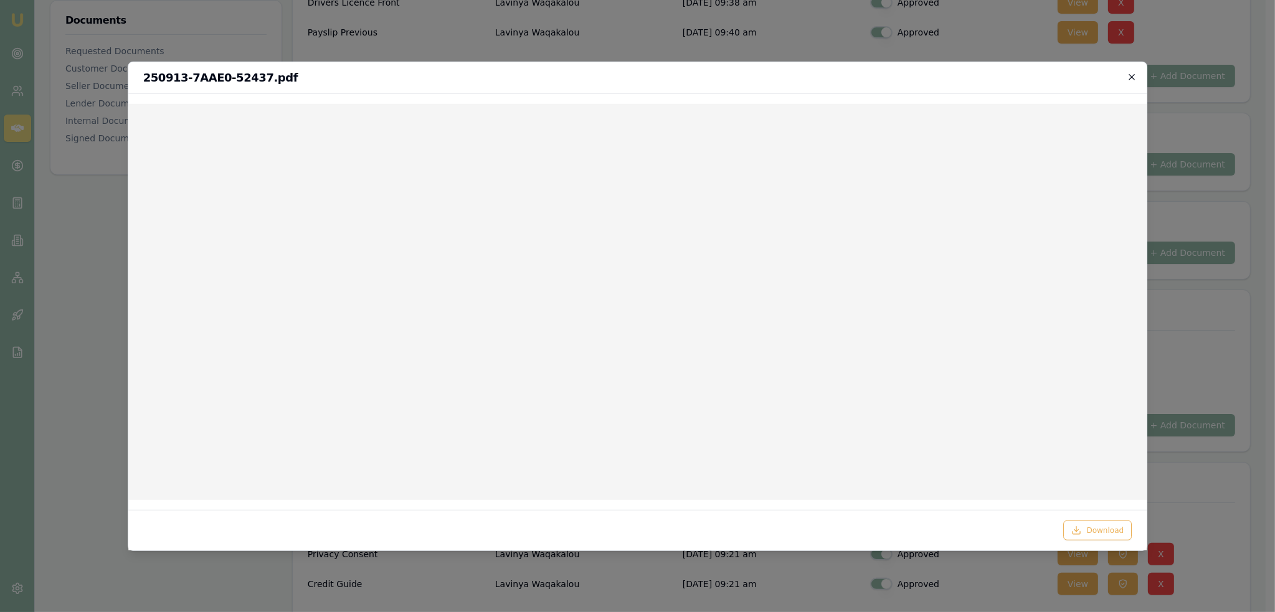
click at [1133, 72] on icon "button" at bounding box center [1132, 77] width 10 height 10
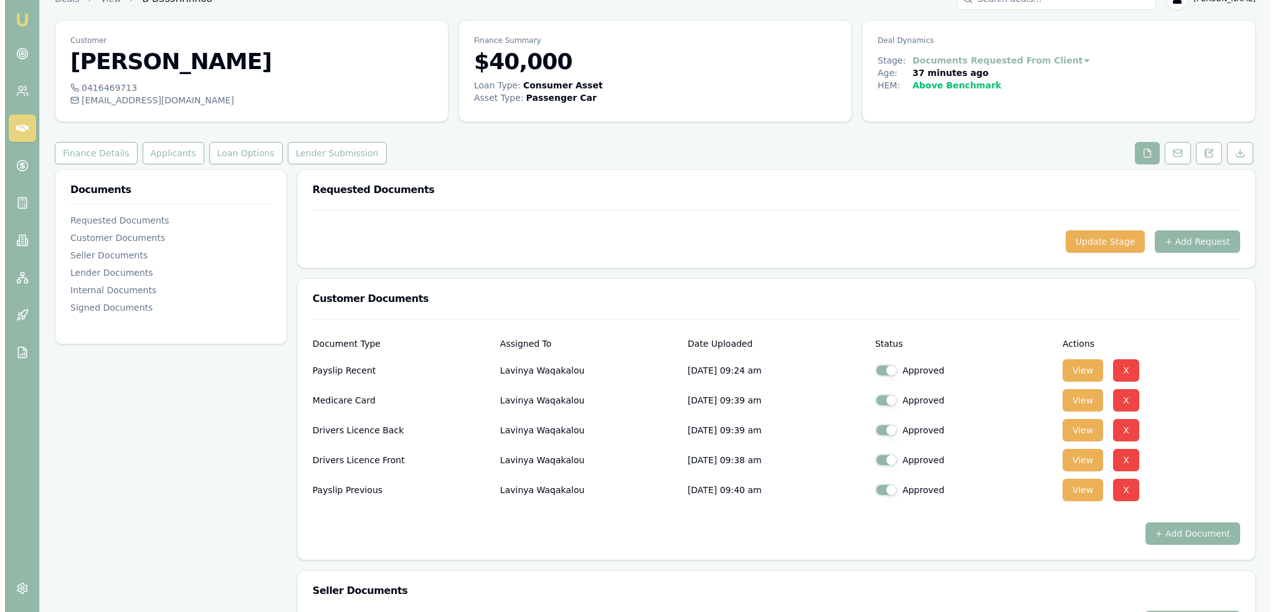
scroll to position [0, 0]
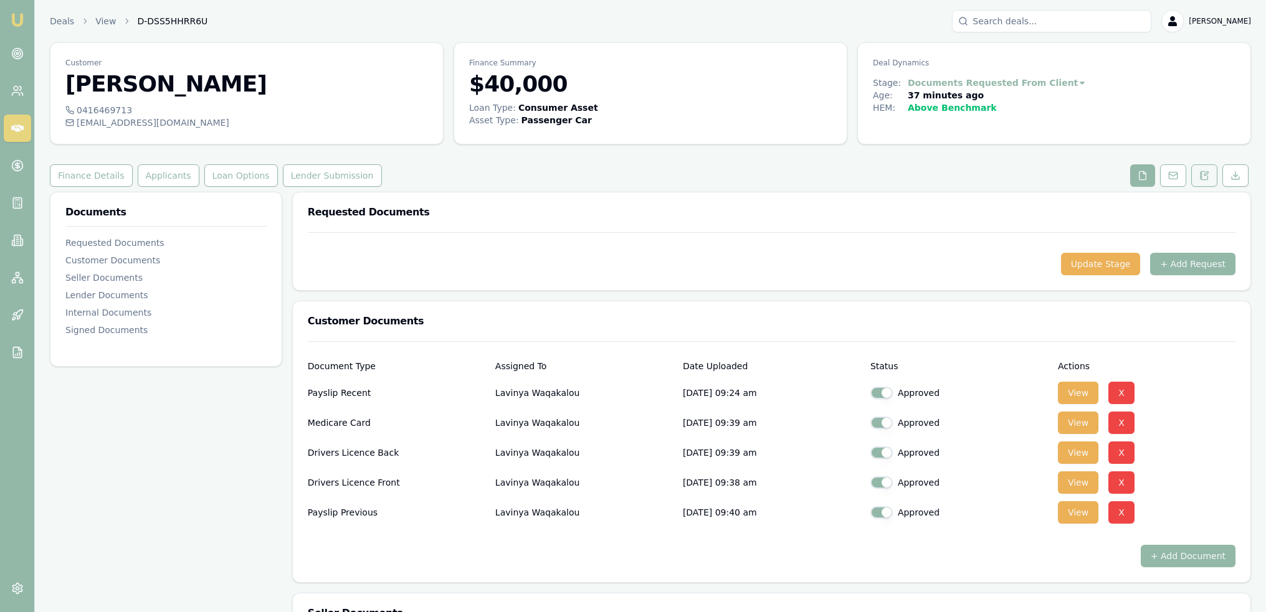
click at [1199, 179] on button at bounding box center [1204, 175] width 26 height 22
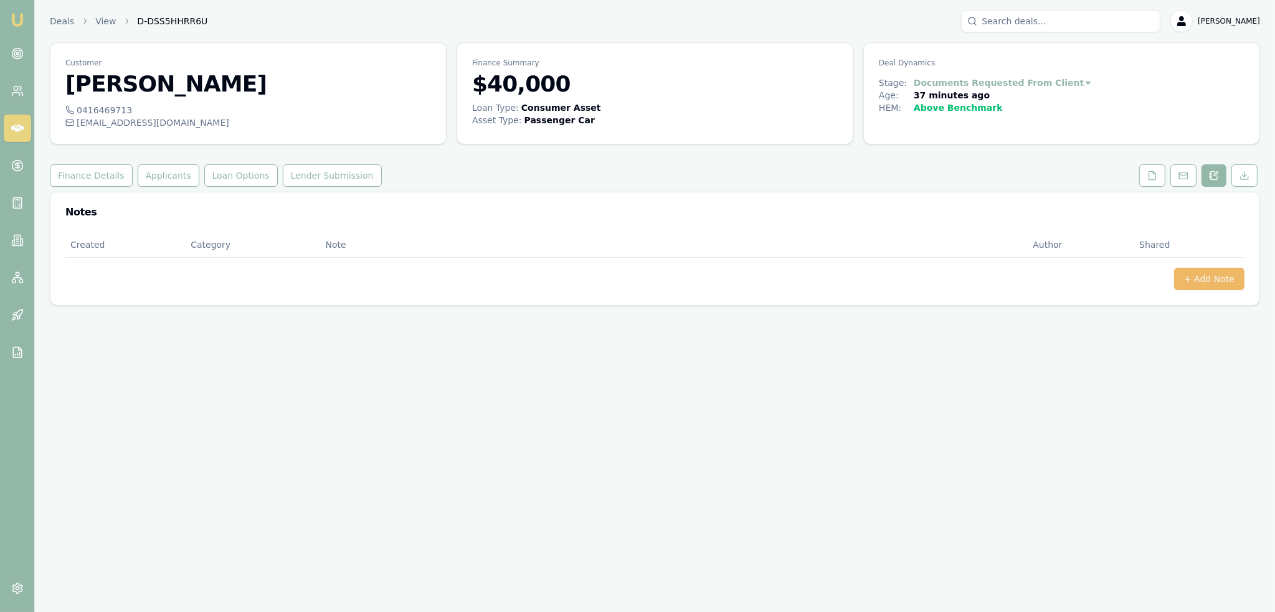
click at [1203, 280] on button "+ Add Note" at bounding box center [1209, 279] width 70 height 22
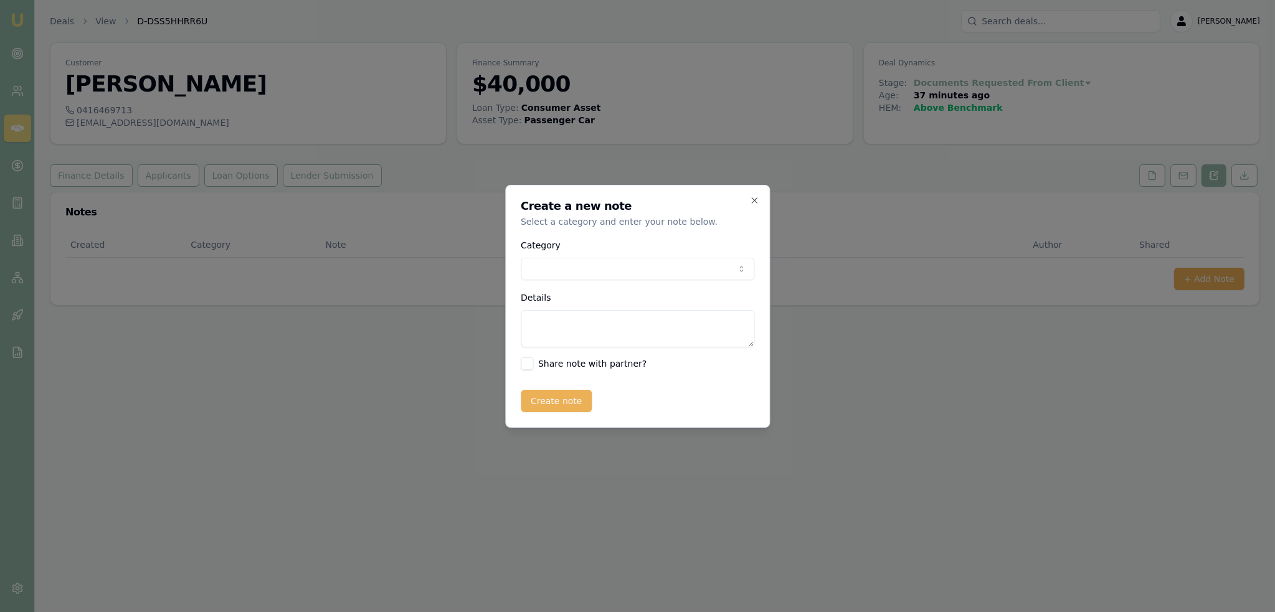
click at [594, 268] on body "Emu Broker Deals View D-DSS5HHRR6U Robyn Adams Toggle Menu Customer Lavinya Waq…" at bounding box center [637, 306] width 1275 height 612
drag, startPoint x: 564, startPoint y: 323, endPoint x: 564, endPoint y: 315, distance: 8.1
click at [564, 321] on textarea "Details" at bounding box center [638, 328] width 234 height 37
type textarea "b"
type textarea "Bitch reckons she is going to shop me - and like fuck!!"
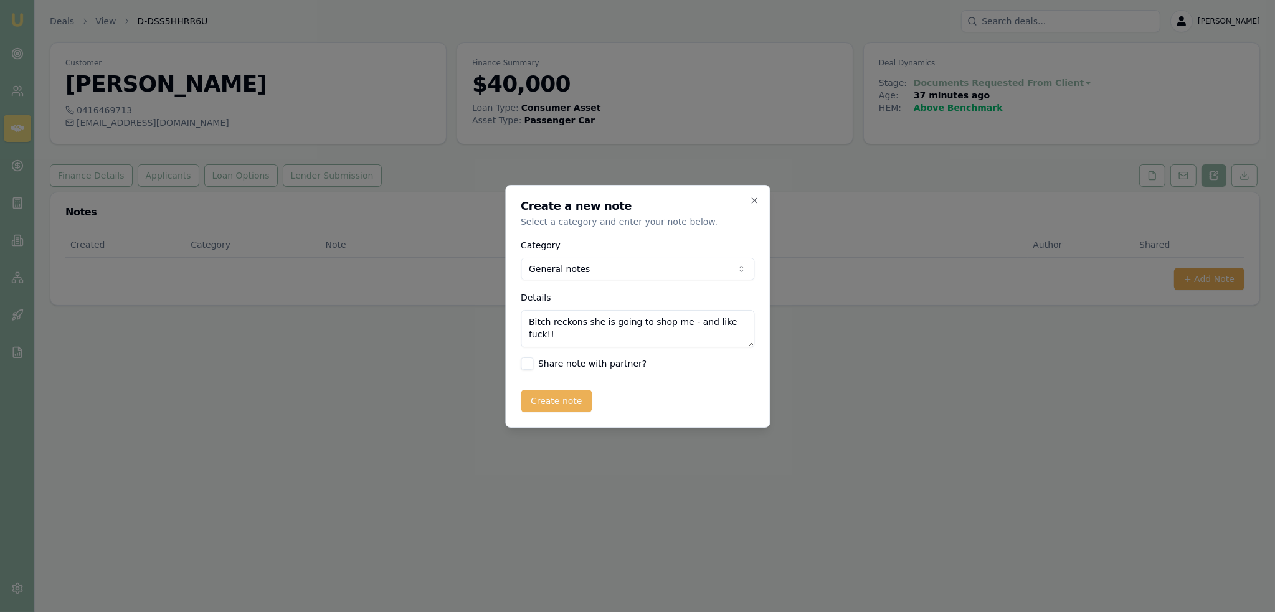
click at [755, 194] on div "Create a new note Select a category and enter your note below. Category General…" at bounding box center [637, 306] width 265 height 243
click at [758, 204] on icon "button" at bounding box center [754, 201] width 10 height 10
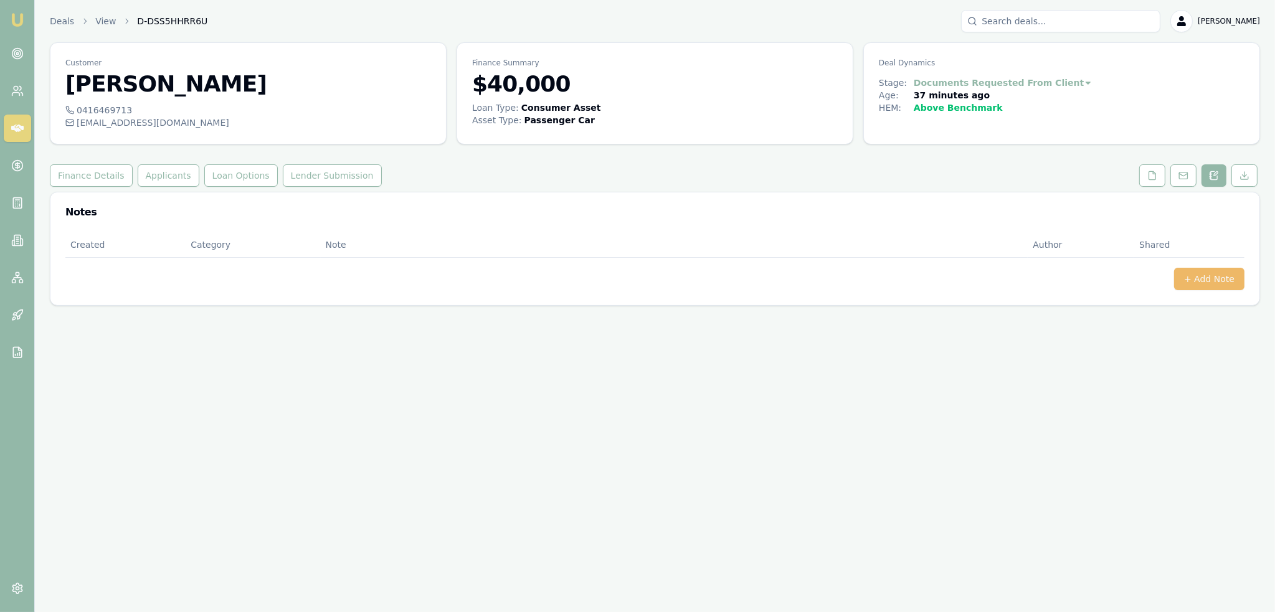
click at [1206, 275] on button "+ Add Note" at bounding box center [1209, 279] width 70 height 22
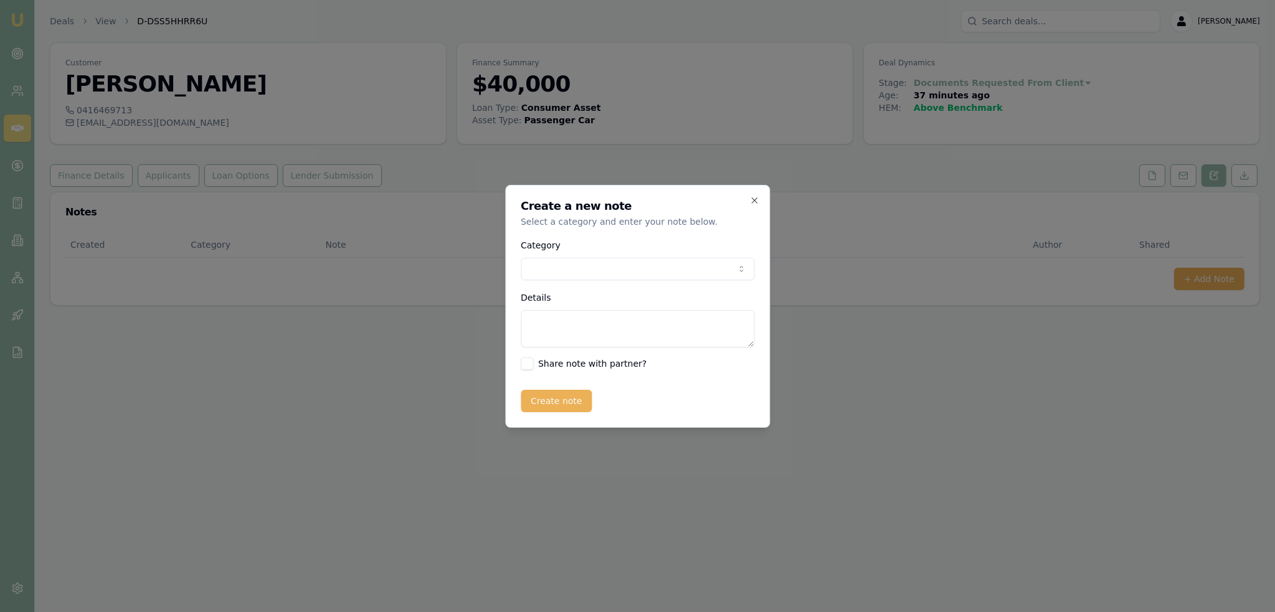
click at [585, 267] on body "Emu Broker Deals View D-DSS5HHRR6U Robyn Adams Toggle Menu Customer Lavinya Waq…" at bounding box center [637, 306] width 1275 height 612
click at [556, 336] on textarea "Details" at bounding box center [638, 328] width 234 height 37
drag, startPoint x: 645, startPoint y: 323, endPoint x: 703, endPoint y: 343, distance: 60.7
click at [703, 343] on textarea "Robyn's daughter - the delight.... yes she is telling me what to write!!!!!!" at bounding box center [638, 328] width 234 height 37
type textarea "Robyn's daughter - the delight!"
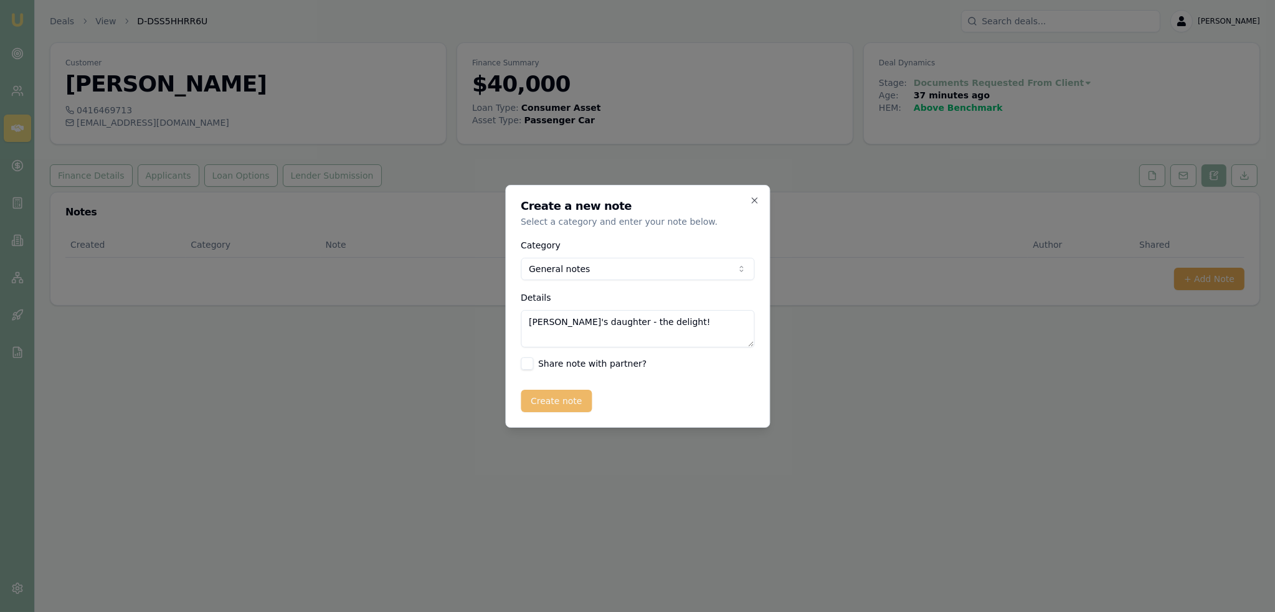
click at [556, 394] on button "Create note" at bounding box center [557, 401] width 72 height 22
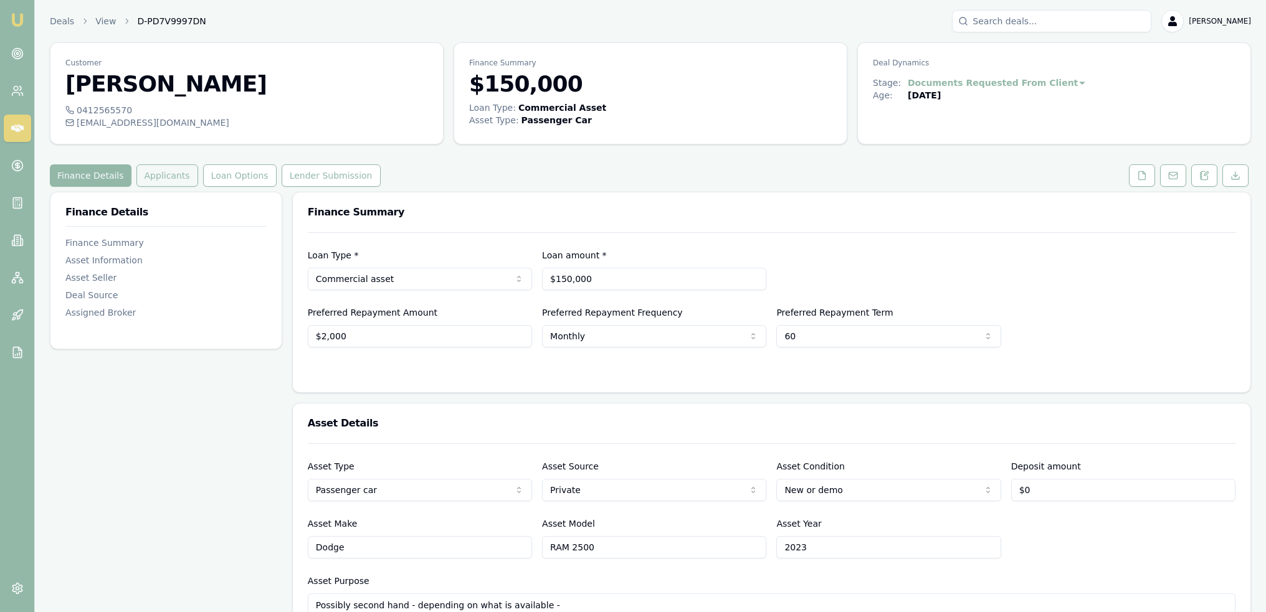
click at [164, 181] on button "Applicants" at bounding box center [167, 175] width 62 height 22
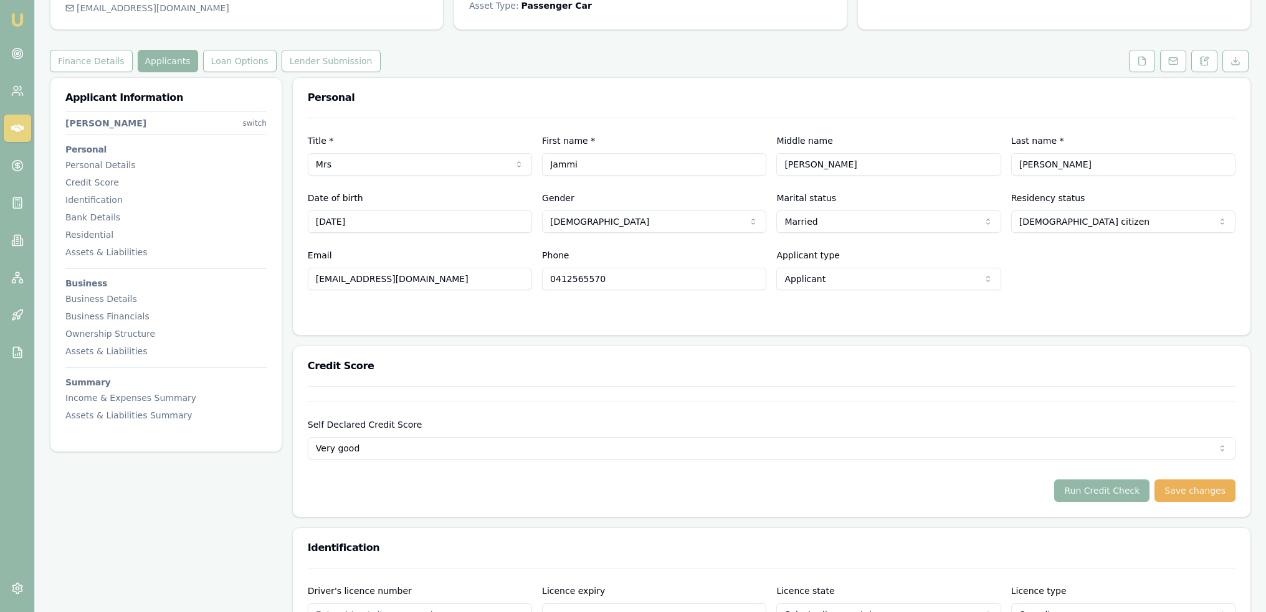
scroll to position [125, 0]
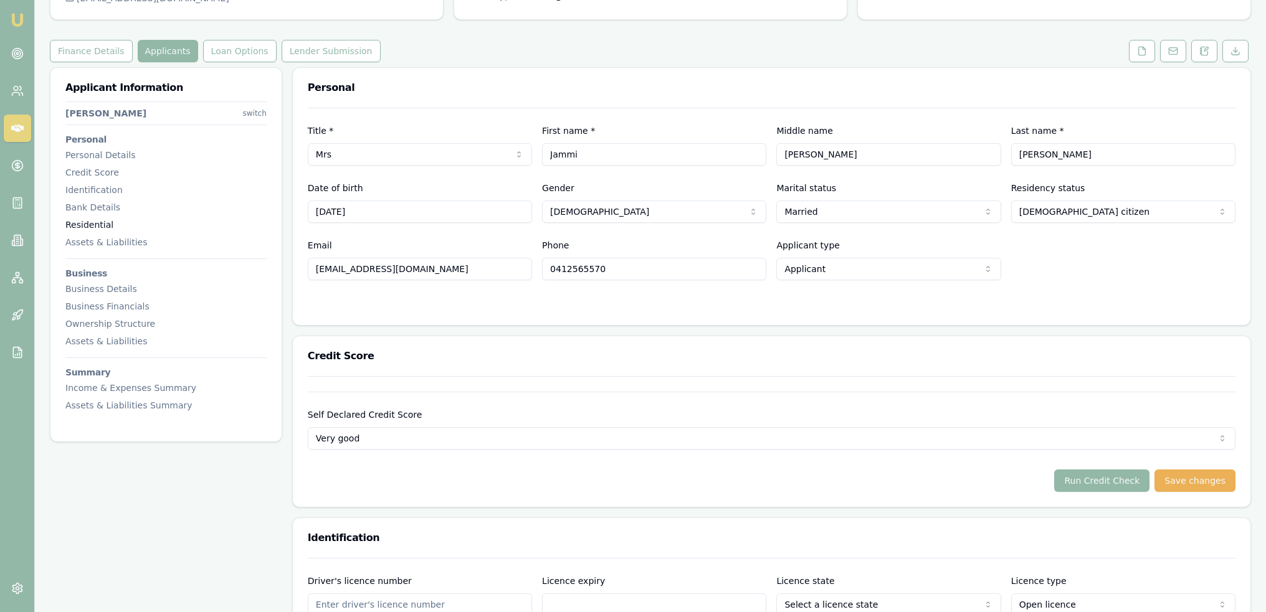
click at [87, 224] on div "Residential" at bounding box center [165, 225] width 201 height 12
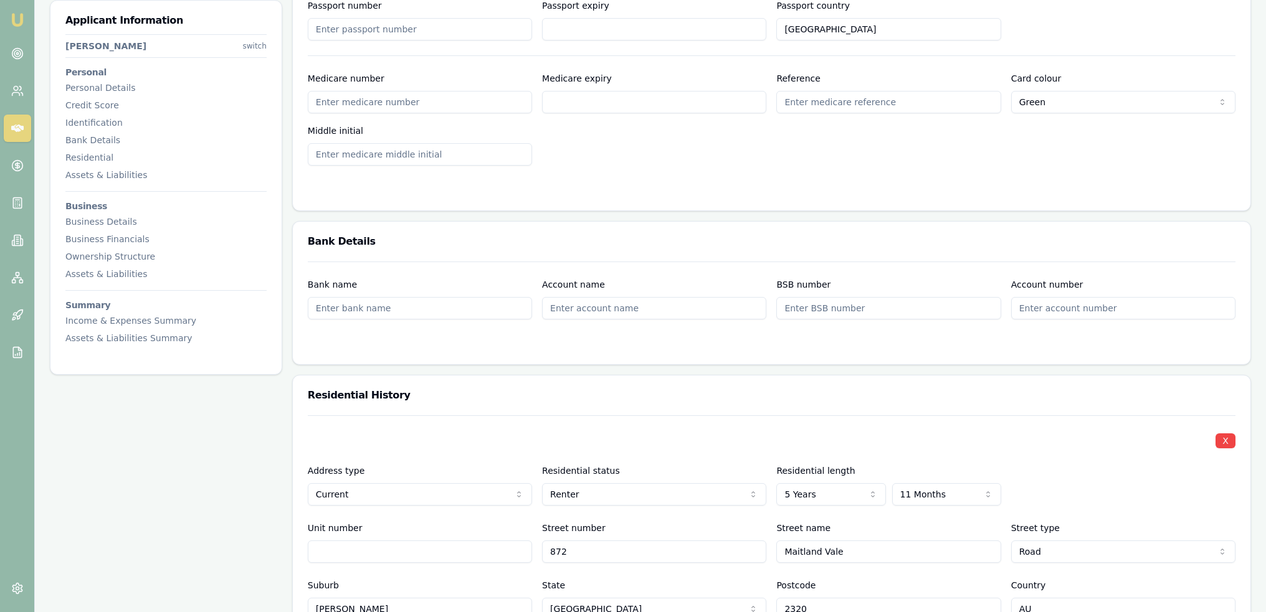
scroll to position [825, 0]
click at [90, 89] on div "Personal Details" at bounding box center [165, 88] width 201 height 12
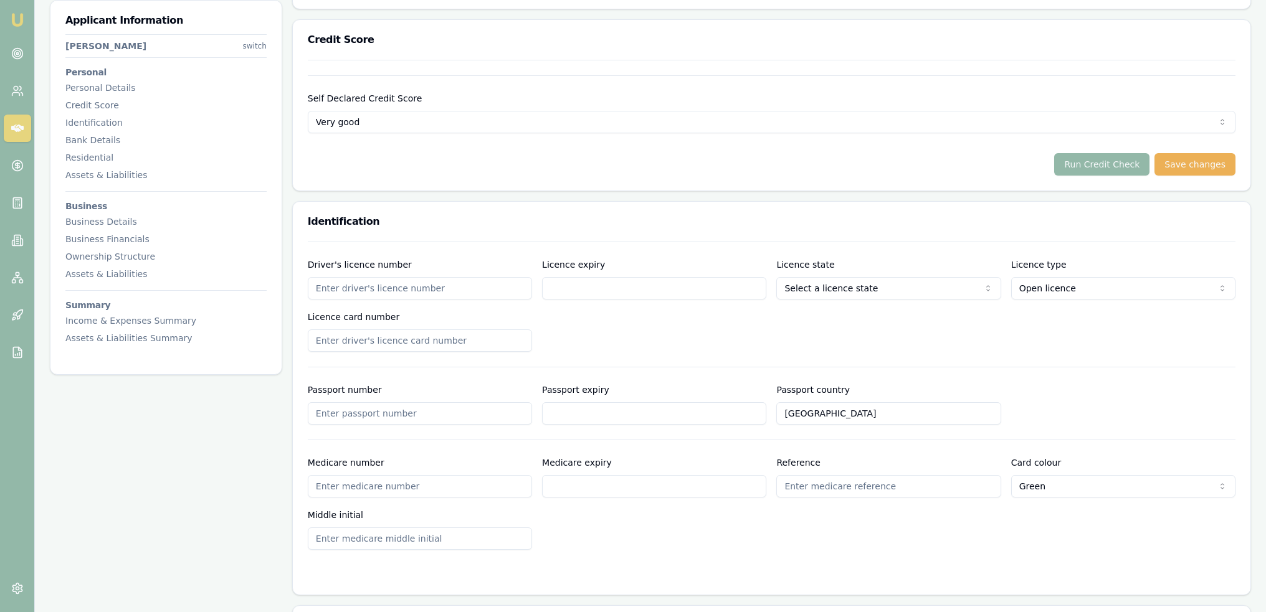
scroll to position [503, 0]
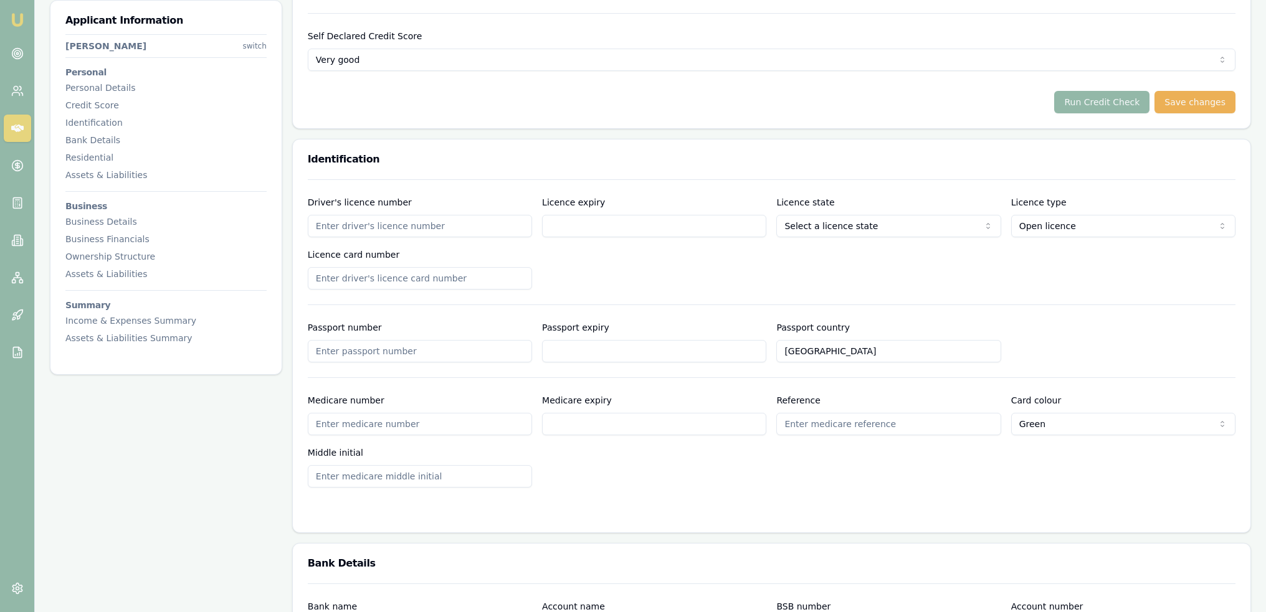
click at [434, 220] on input "Driver's licence number" at bounding box center [420, 226] width 224 height 22
type input "15325333"
type input "01/05/2028"
type input "2061235082"
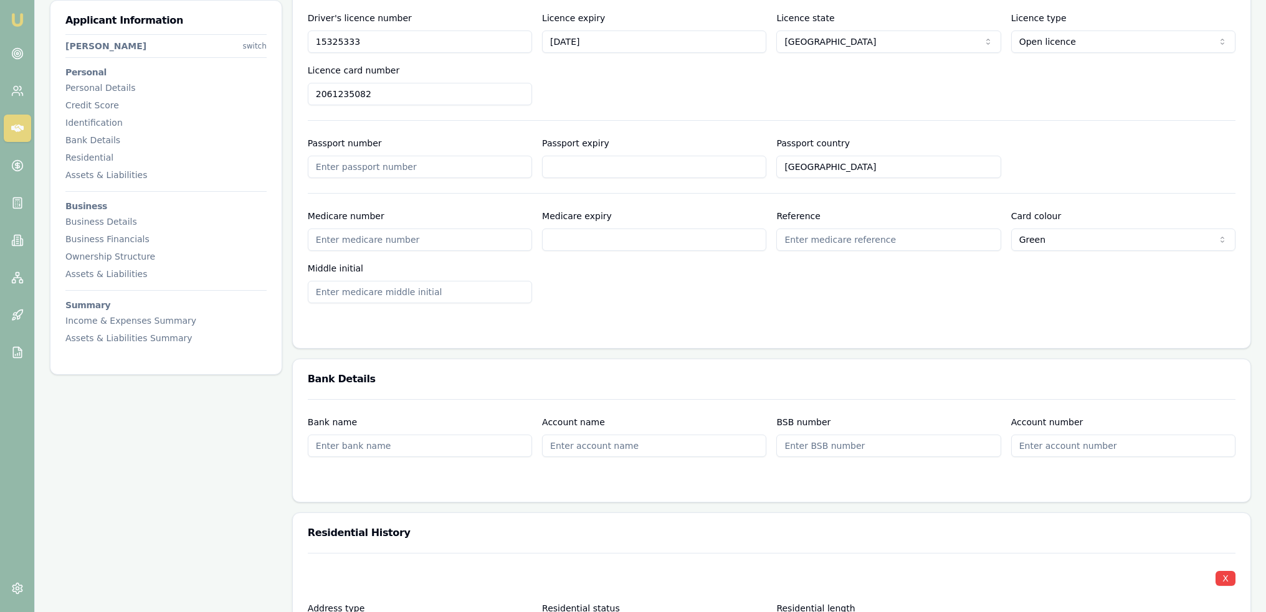
scroll to position [690, 0]
click at [373, 238] on input "Medicare number" at bounding box center [420, 237] width 224 height 22
type input "2681995606"
drag, startPoint x: 564, startPoint y: 236, endPoint x: 538, endPoint y: 242, distance: 26.1
click at [538, 242] on div "Medicare number 2681995606 Medicare expiry 2 Reference Card colour Green Green …" at bounding box center [772, 253] width 928 height 95
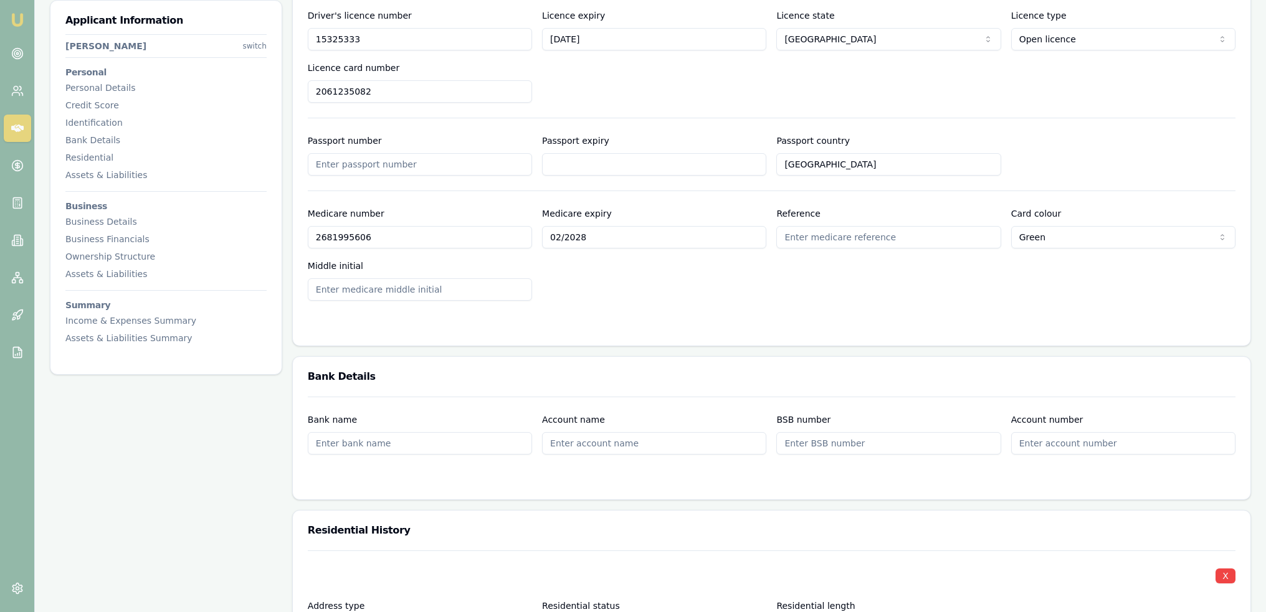
type input "02/2028"
type input "2"
type input "L"
click at [757, 311] on form "Driver's licence number 15325333 Licence expiry 01/05/2028 Licence state NSW NS…" at bounding box center [772, 162] width 928 height 338
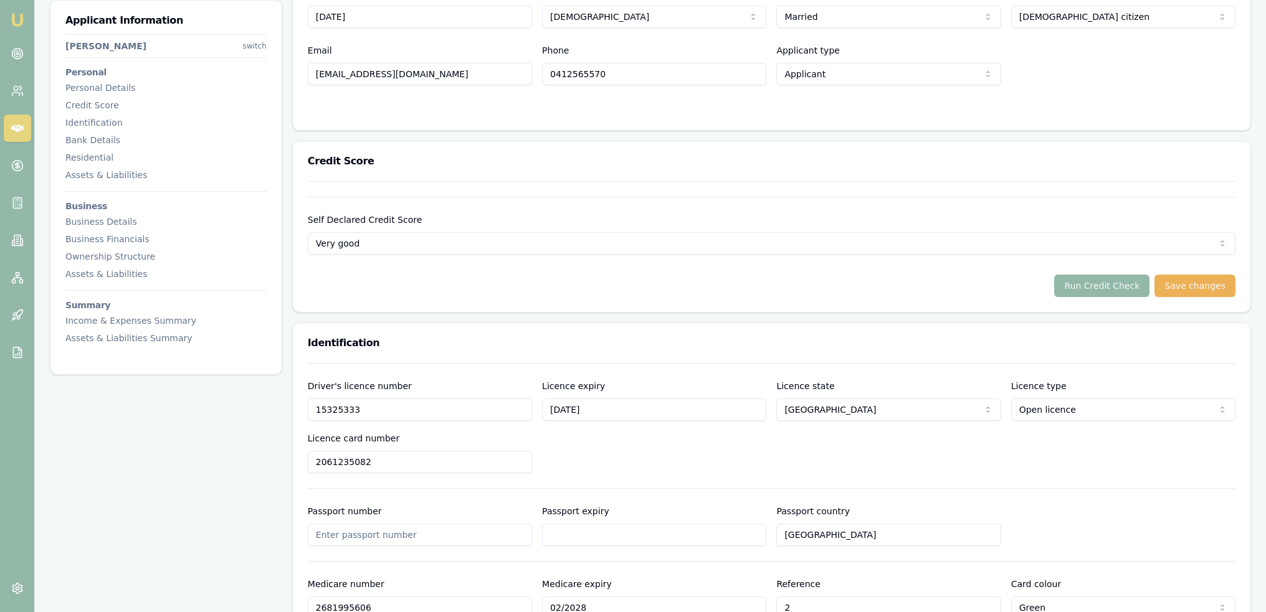
scroll to position [254, 0]
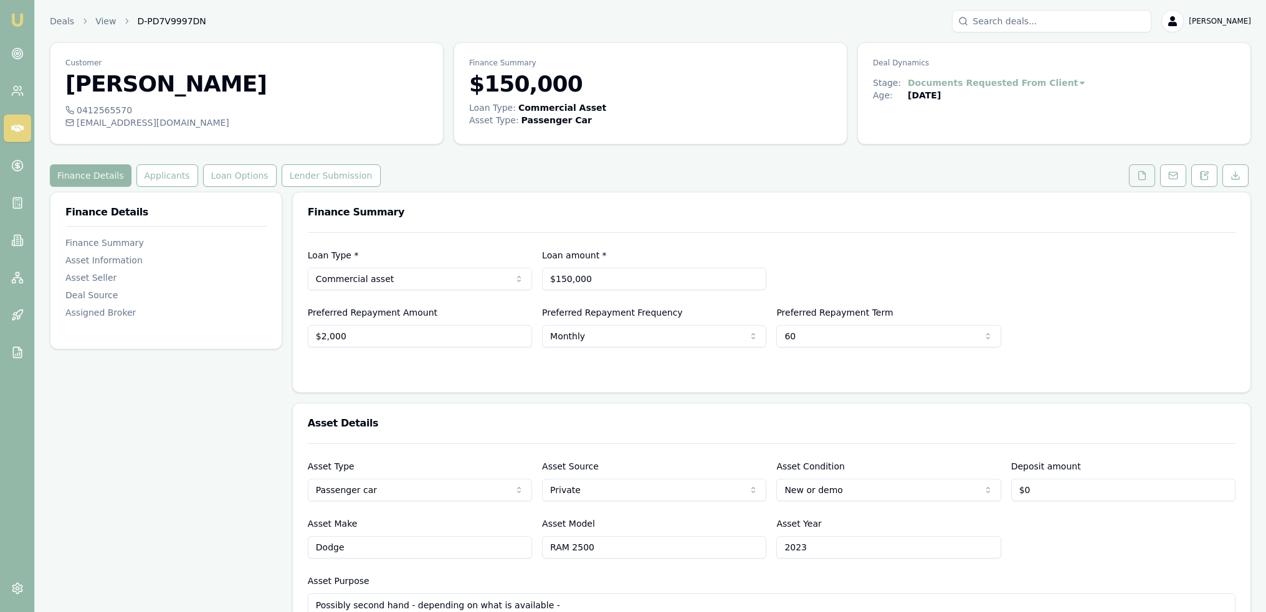
click at [1141, 182] on button at bounding box center [1142, 175] width 26 height 22
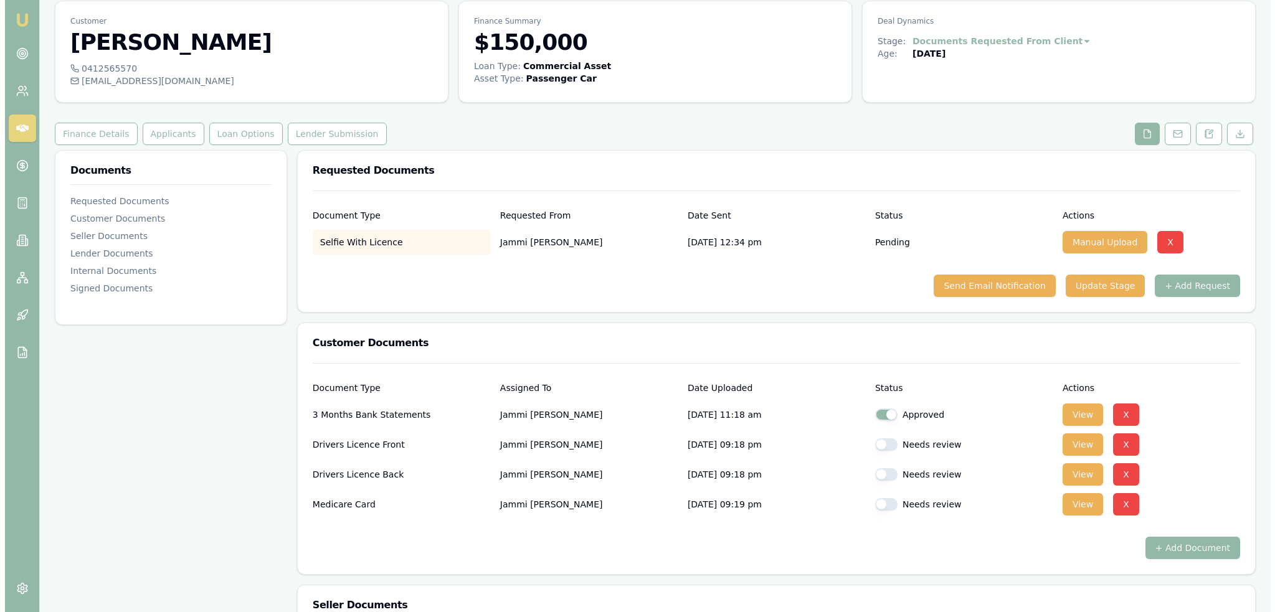
scroll to position [125, 0]
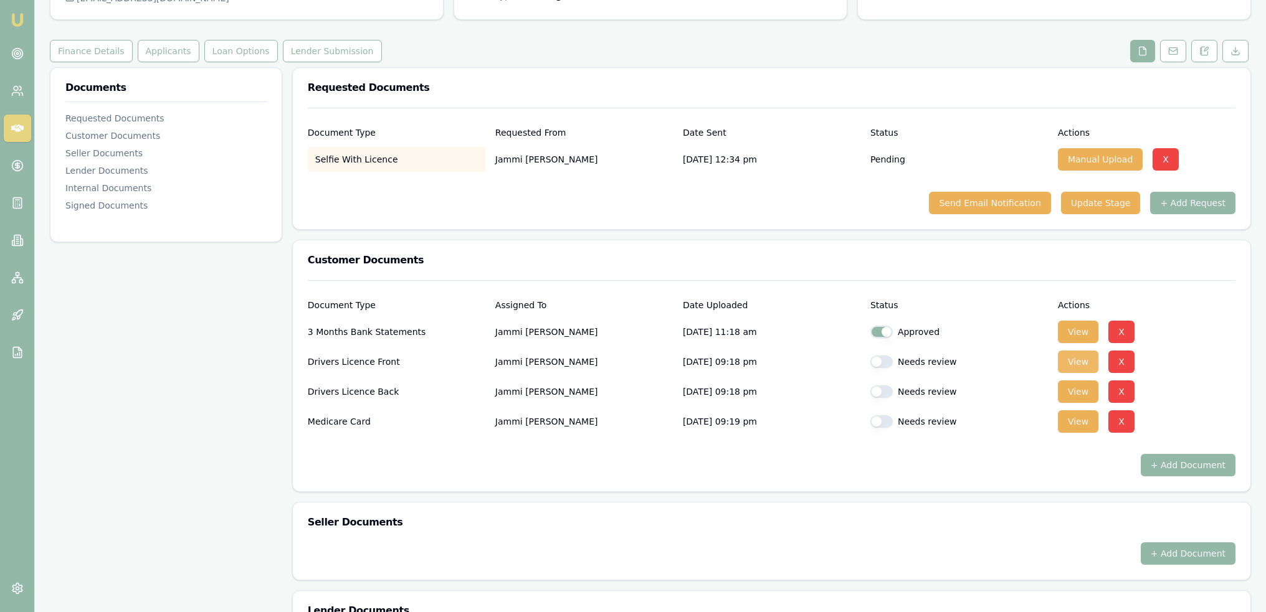
click at [1074, 356] on button "View" at bounding box center [1078, 362] width 40 height 22
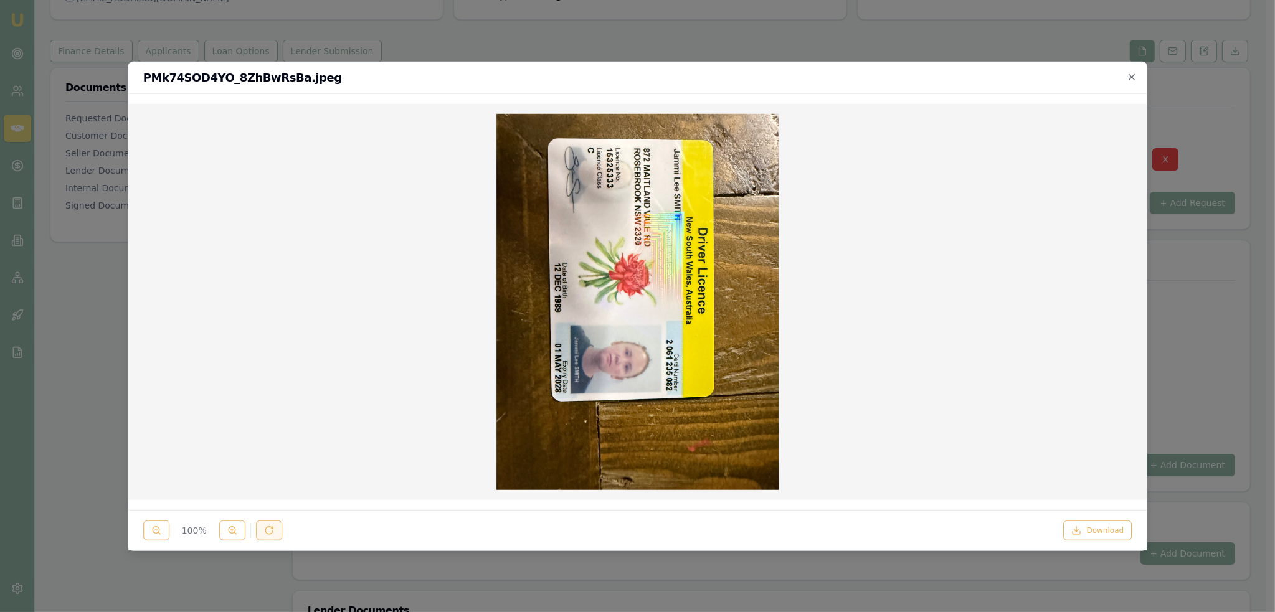
click at [277, 533] on button at bounding box center [269, 531] width 26 height 20
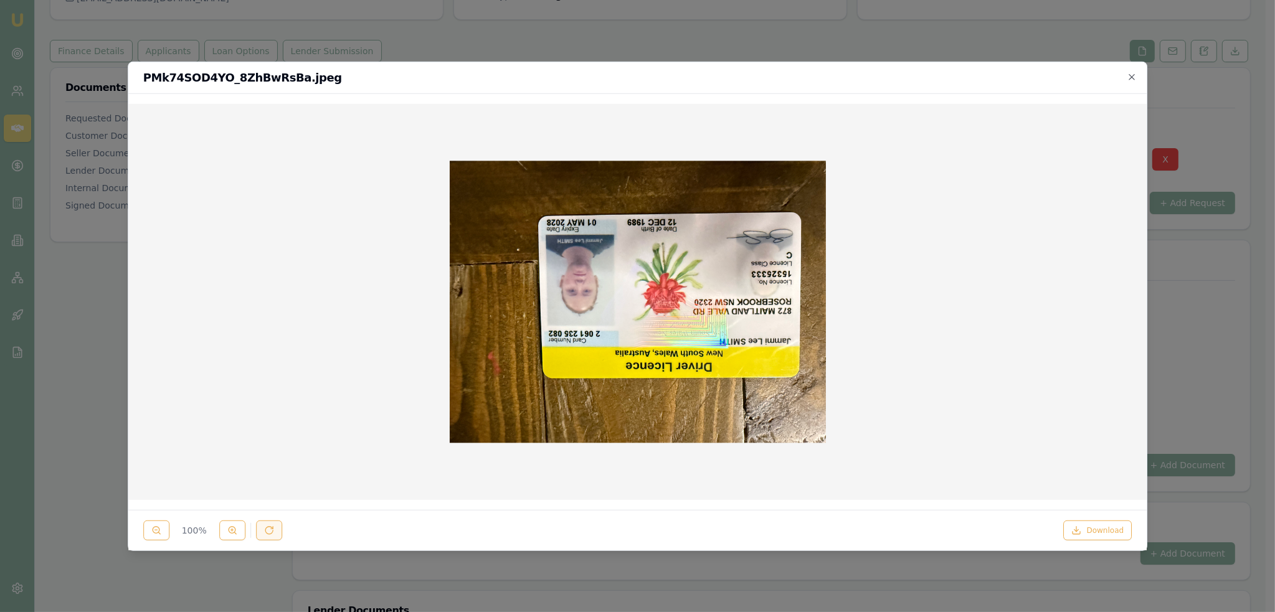
click at [275, 533] on button at bounding box center [269, 531] width 26 height 20
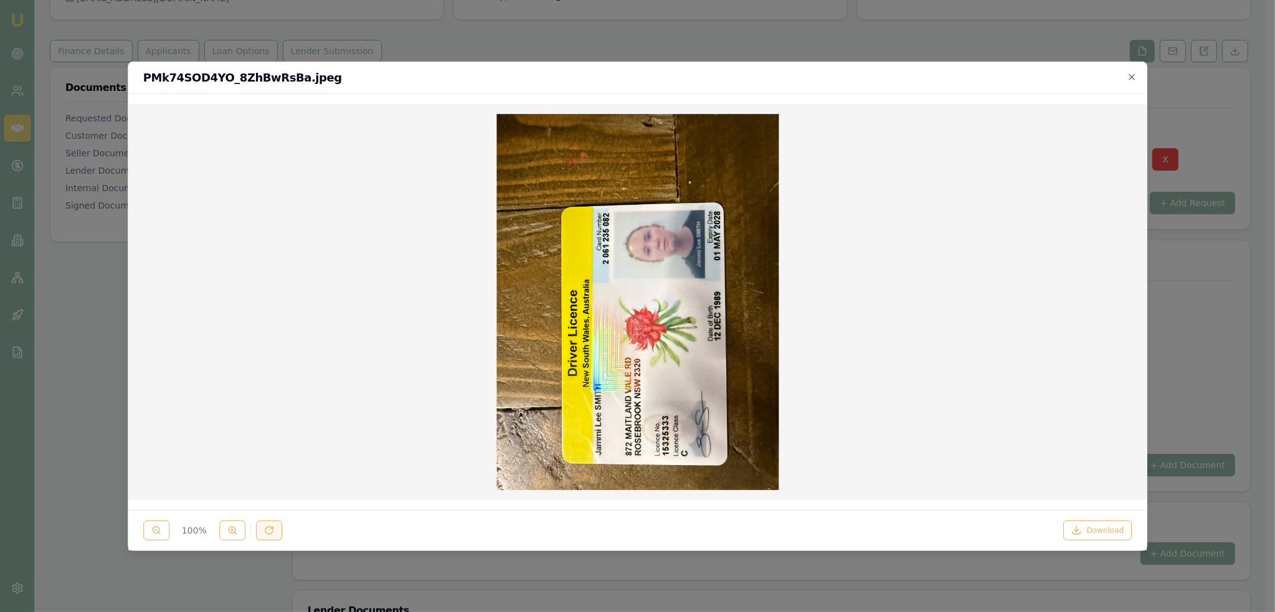
click at [275, 533] on button at bounding box center [269, 531] width 26 height 20
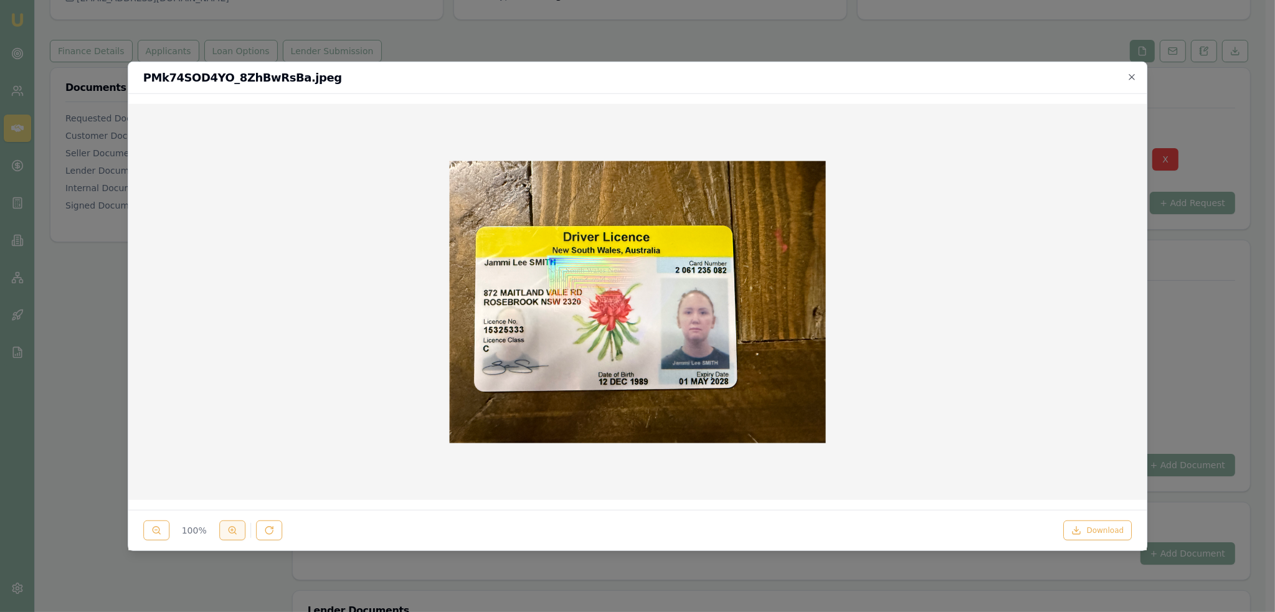
click at [230, 535] on icon at bounding box center [232, 531] width 10 height 10
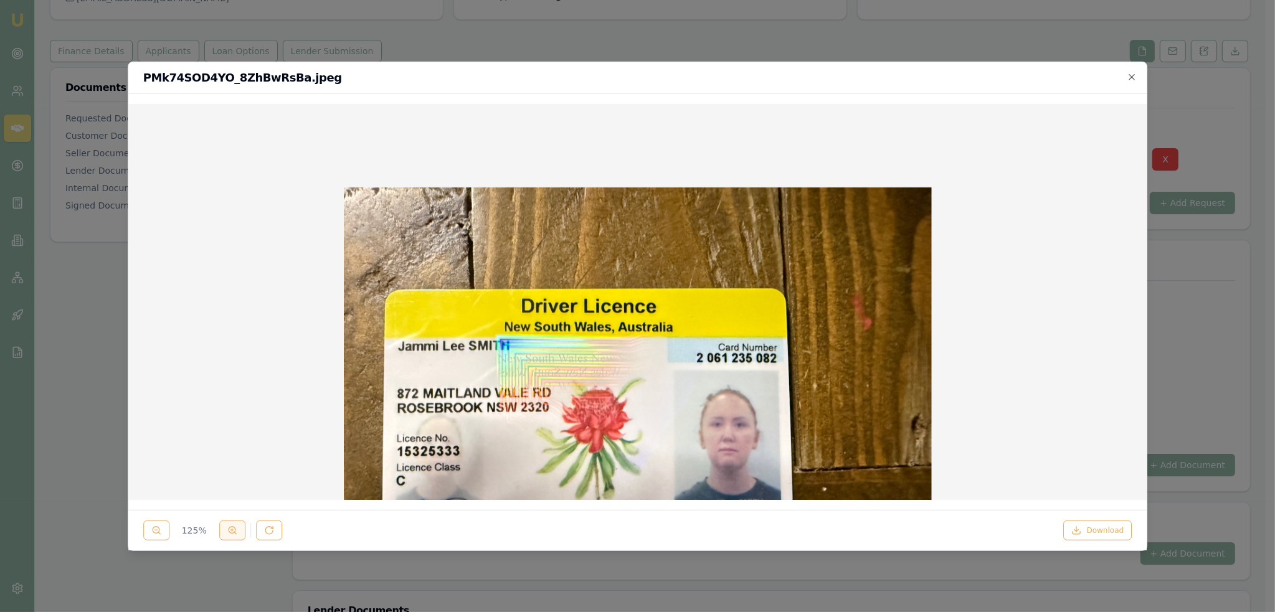
click at [230, 535] on icon at bounding box center [232, 531] width 10 height 10
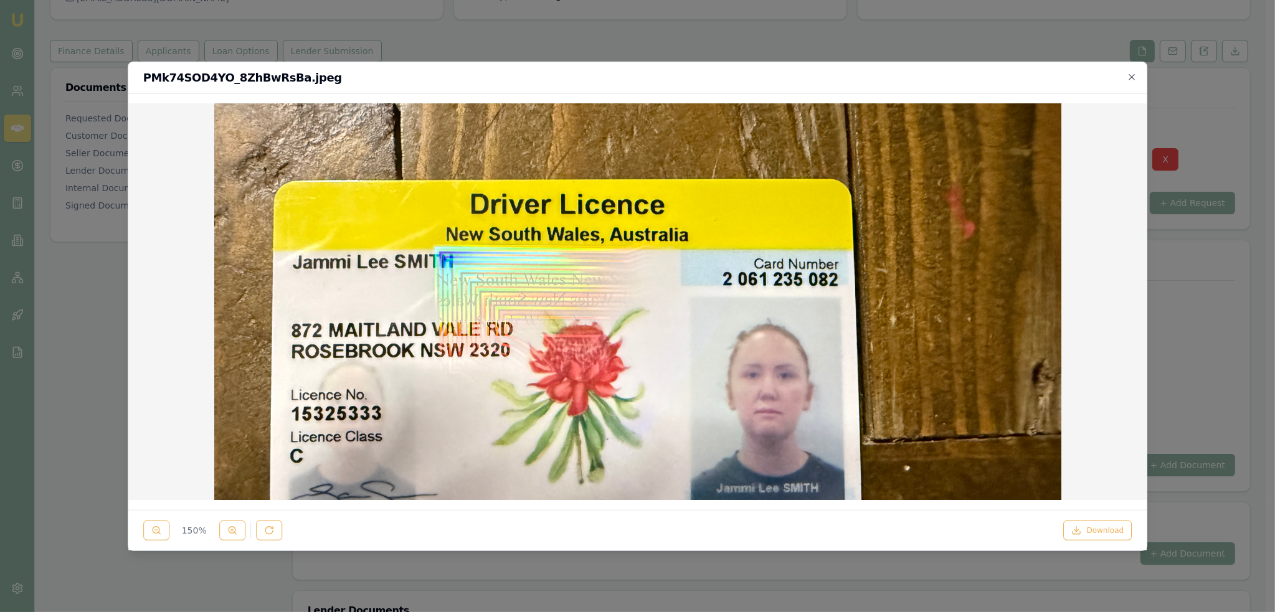
scroll to position [249, 0]
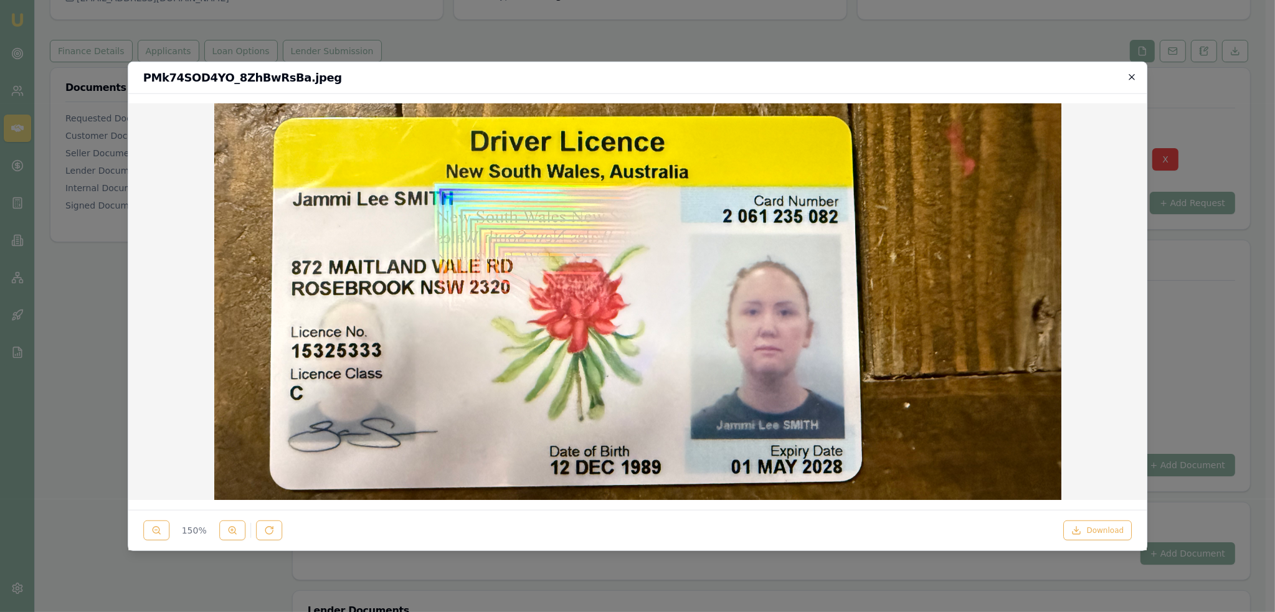
click at [1129, 77] on icon "button" at bounding box center [1132, 77] width 10 height 10
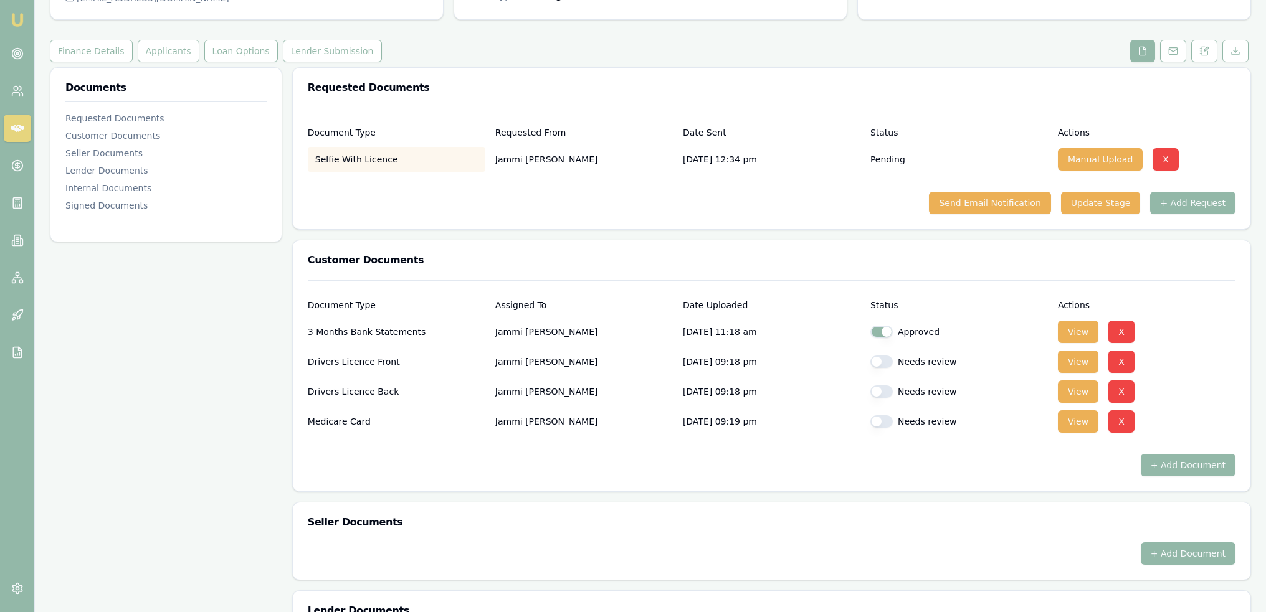
click at [882, 363] on button "button" at bounding box center [881, 362] width 22 height 12
click at [1074, 389] on button "View" at bounding box center [1078, 392] width 40 height 22
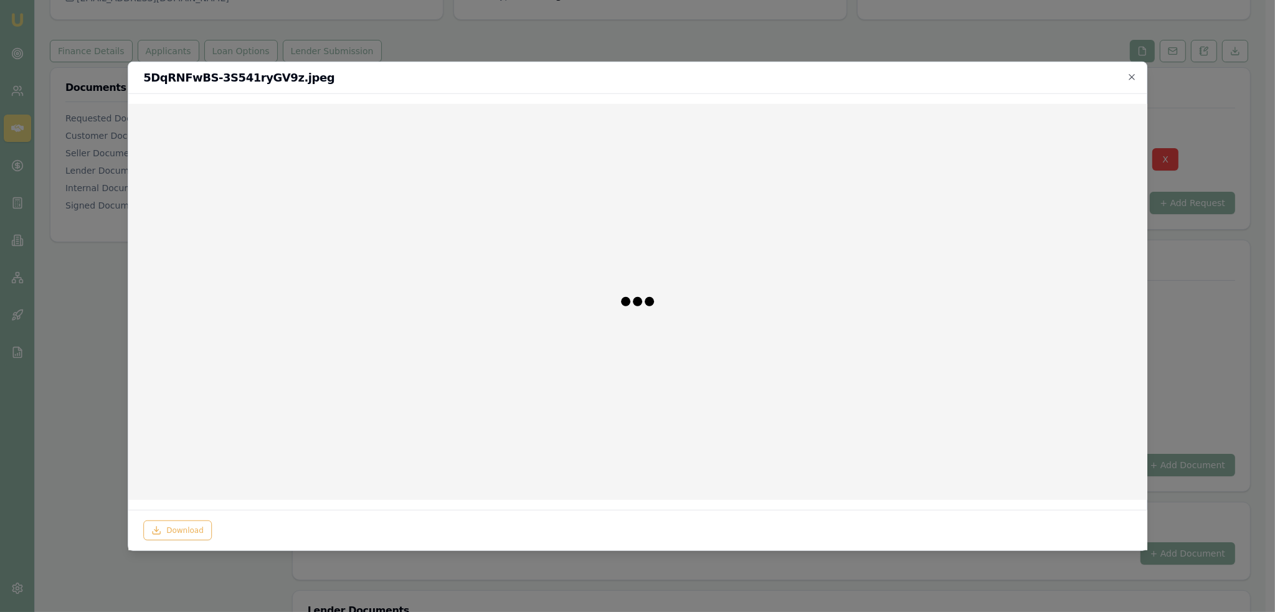
checkbox input "false"
checkbox input "true"
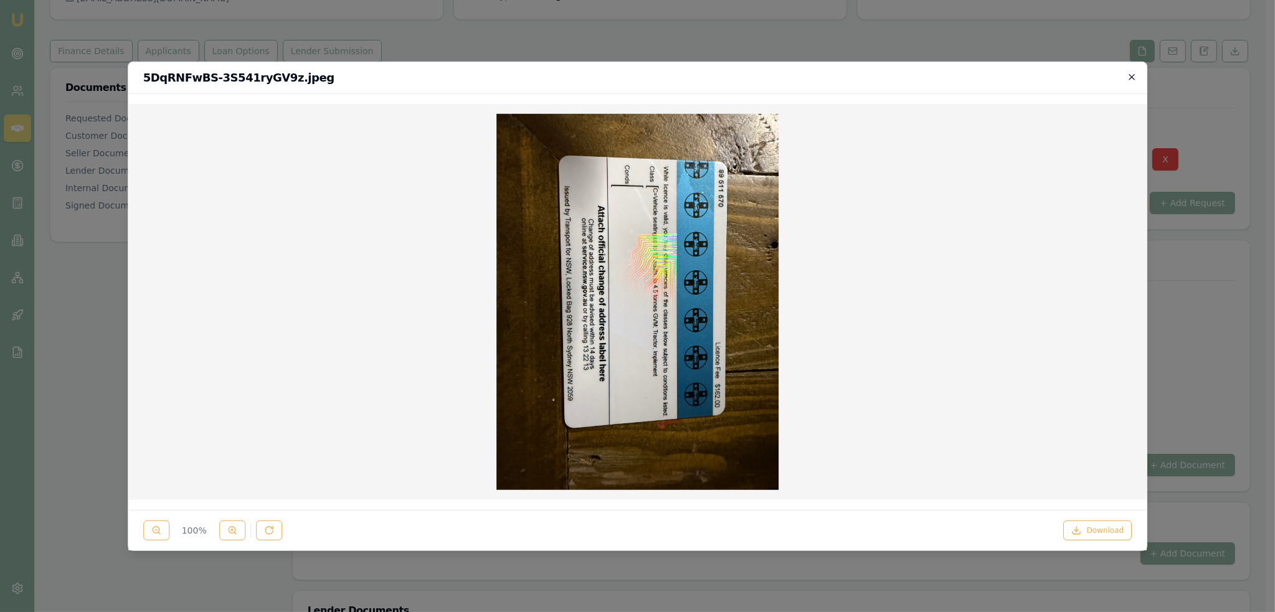
click at [1127, 75] on icon "button" at bounding box center [1132, 77] width 10 height 10
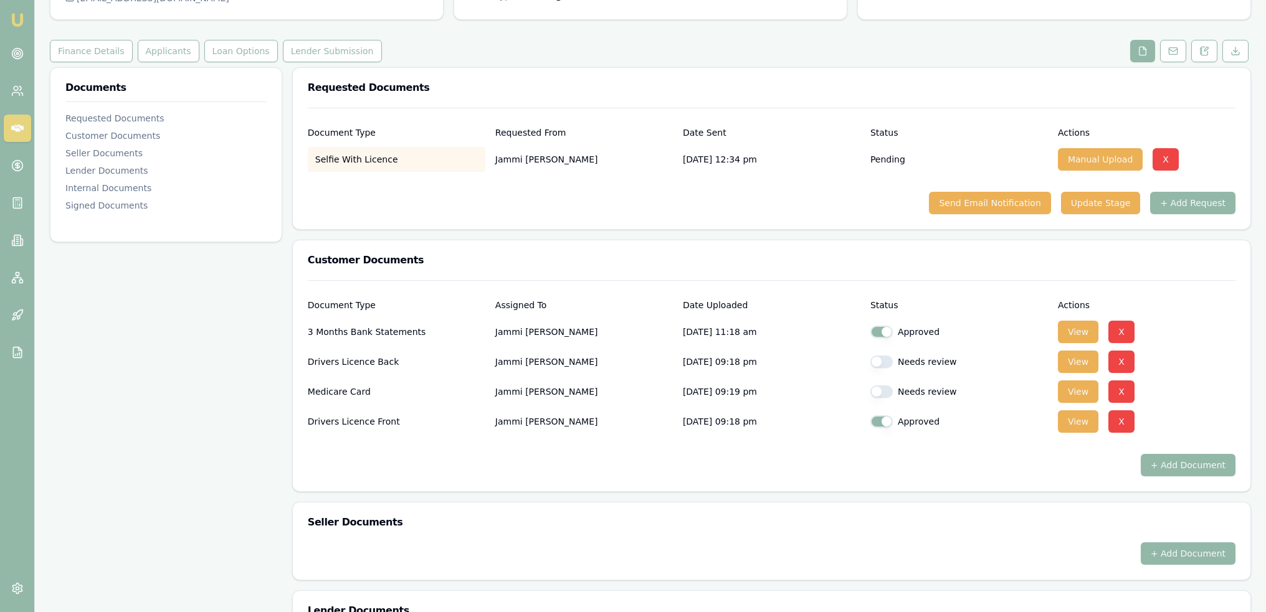
click at [885, 361] on button "button" at bounding box center [881, 362] width 22 height 12
click at [1075, 394] on button "View" at bounding box center [1078, 392] width 40 height 22
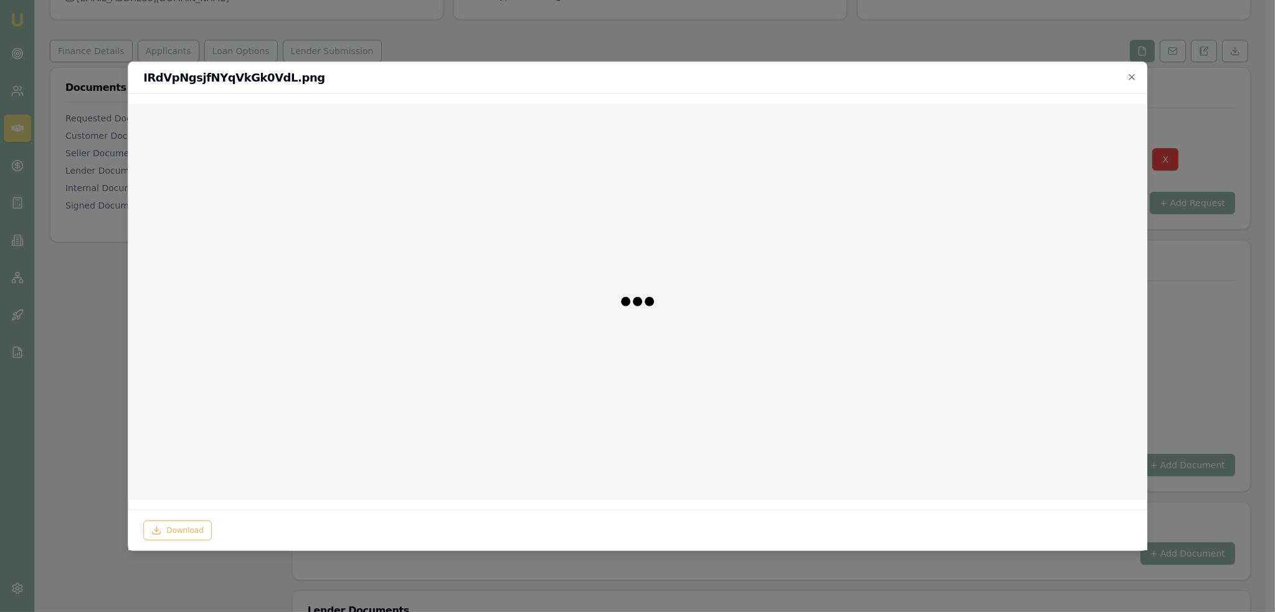
checkbox input "false"
checkbox input "true"
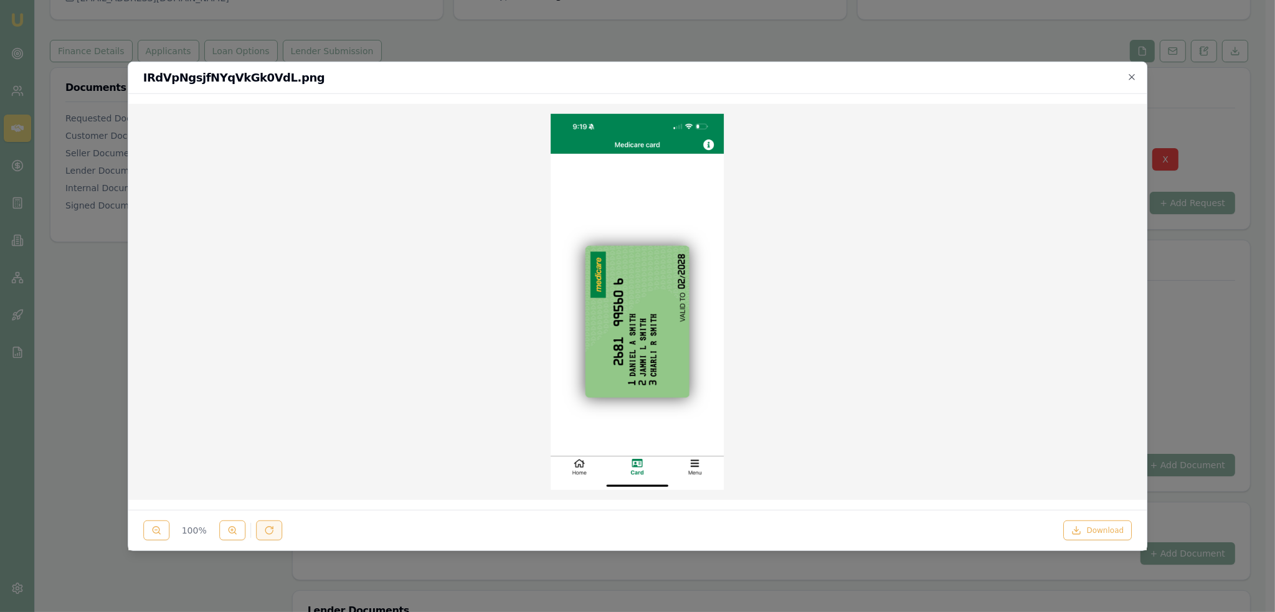
click at [269, 528] on icon at bounding box center [269, 531] width 10 height 10
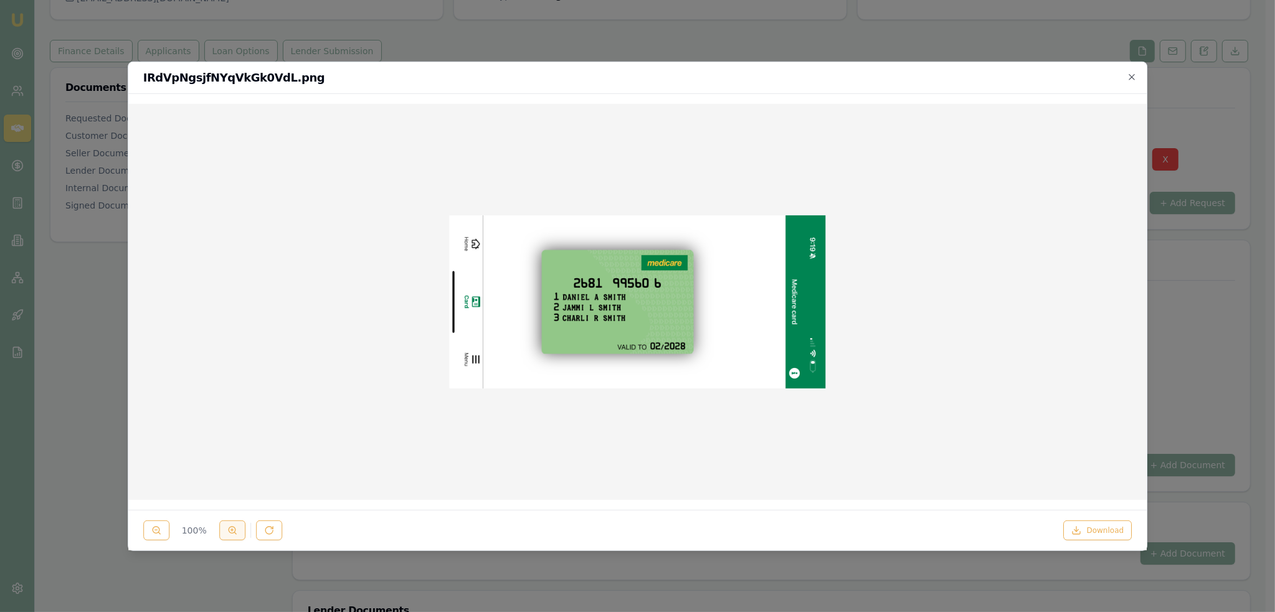
click at [224, 528] on button at bounding box center [232, 531] width 26 height 20
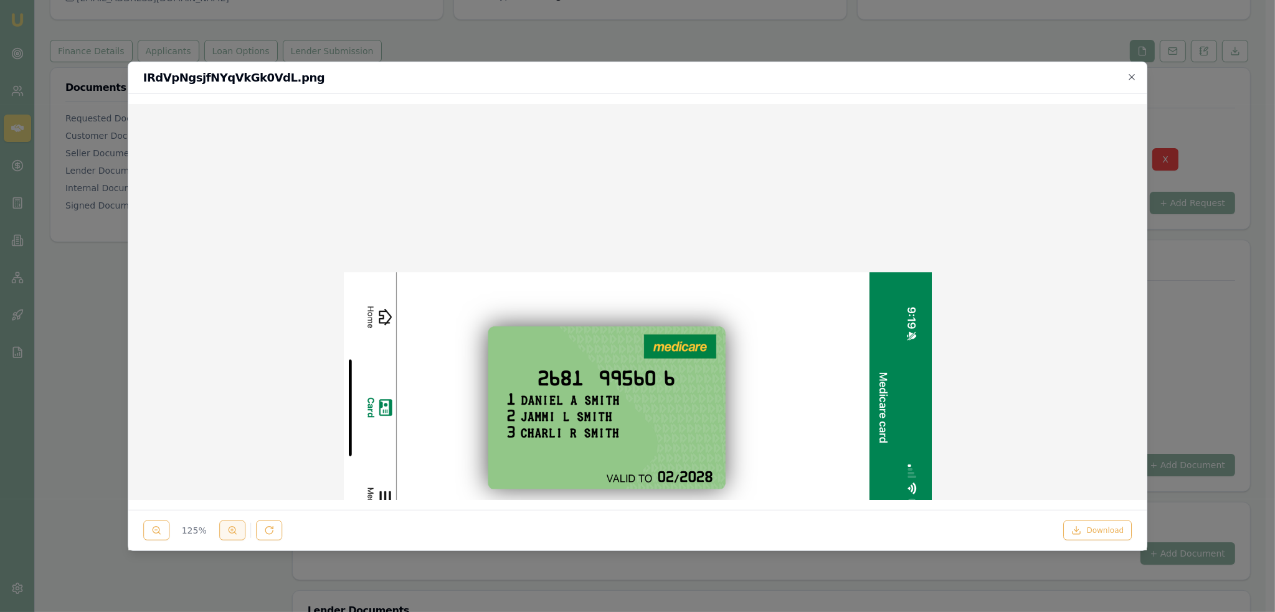
click at [224, 528] on button at bounding box center [232, 531] width 26 height 20
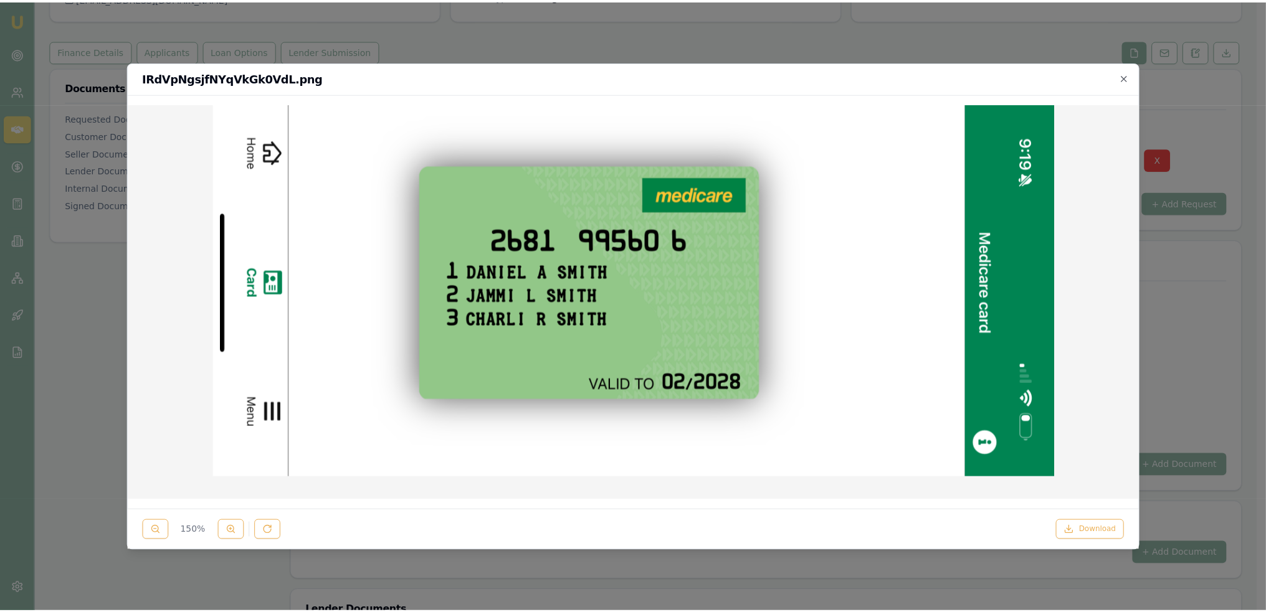
scroll to position [311, 0]
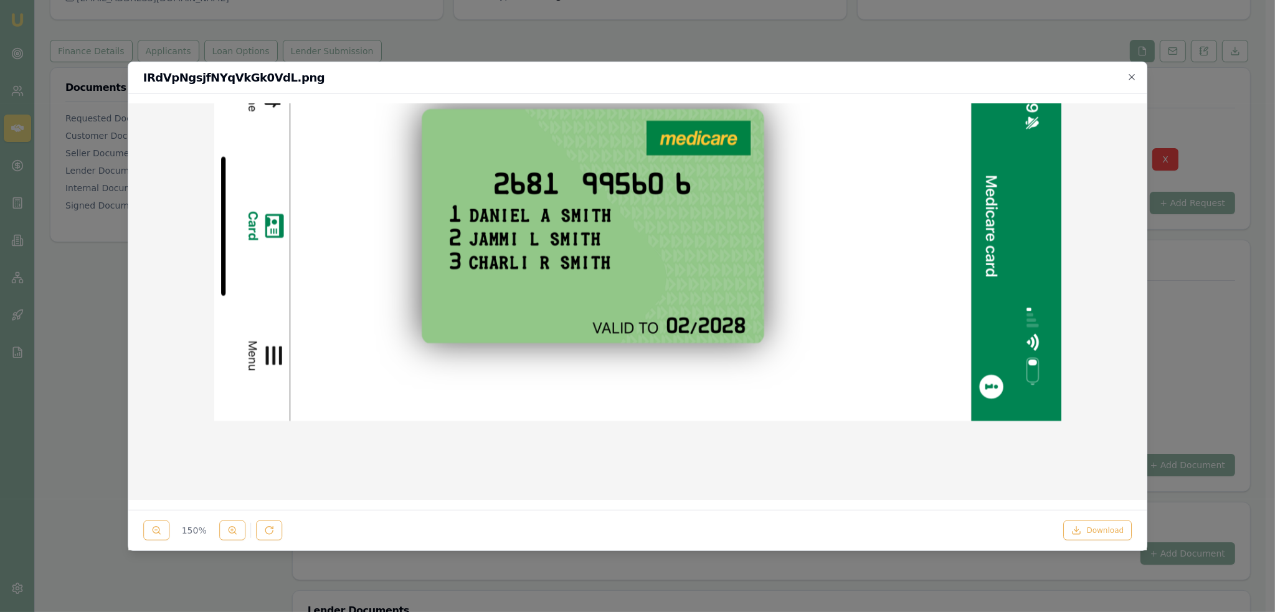
drag, startPoint x: 1133, startPoint y: 73, endPoint x: 1121, endPoint y: 77, distance: 12.0
click at [1133, 73] on icon "button" at bounding box center [1132, 77] width 10 height 10
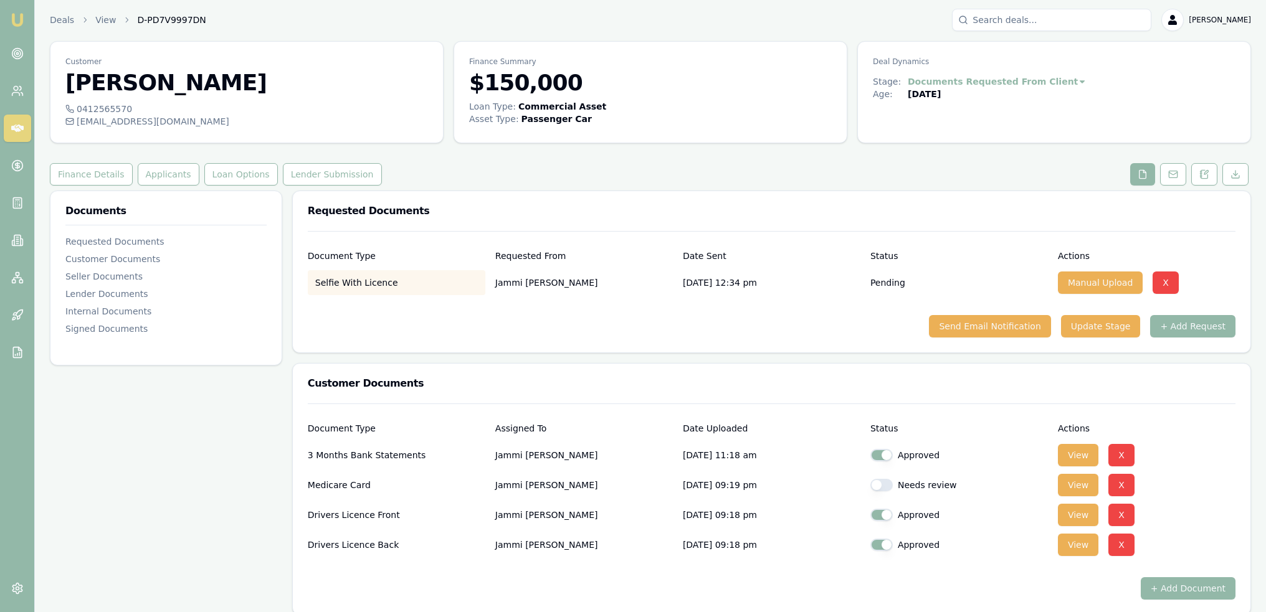
scroll to position [0, 0]
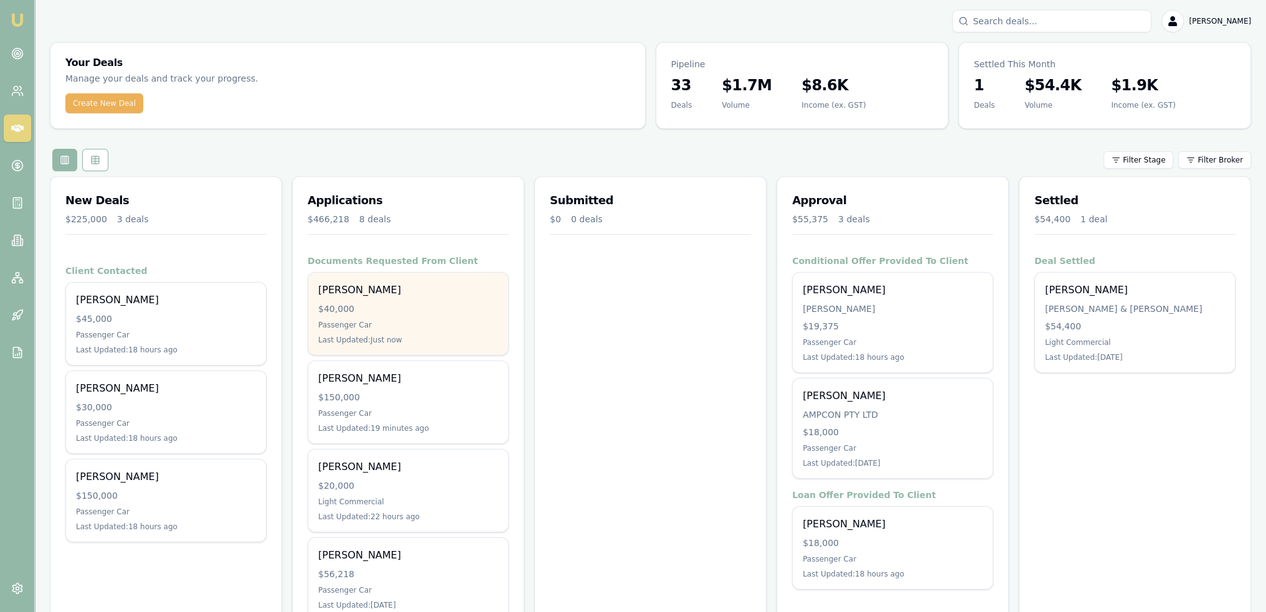
click at [397, 306] on div "$40,000" at bounding box center [408, 309] width 180 height 12
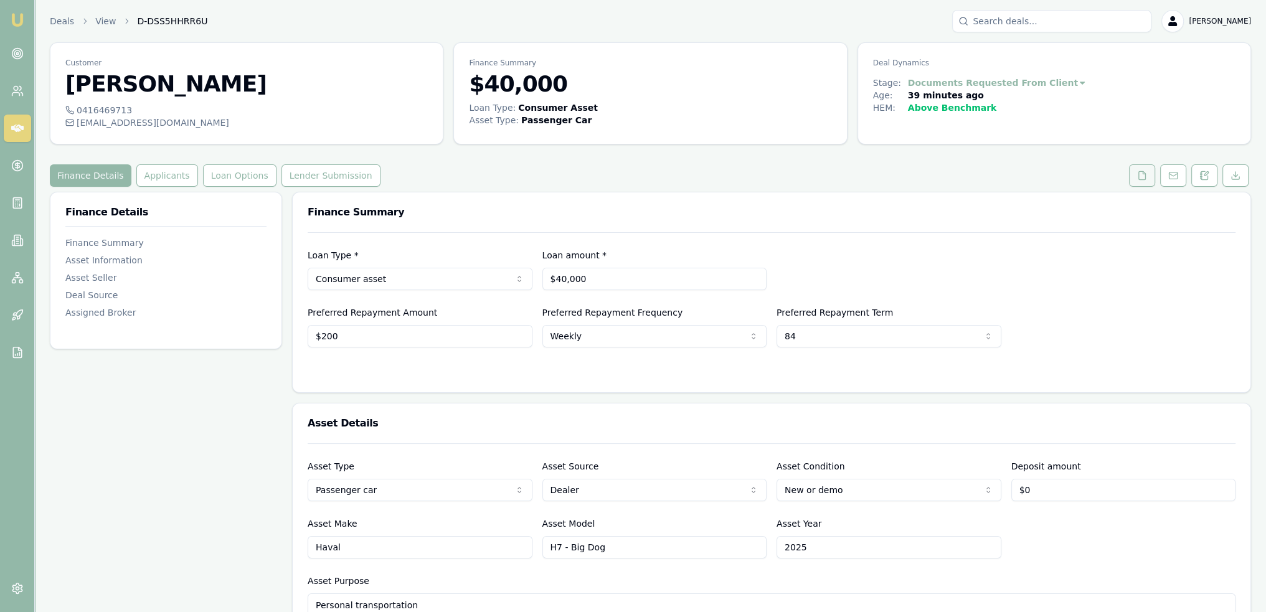
drag, startPoint x: 1139, startPoint y: 173, endPoint x: 1134, endPoint y: 176, distance: 6.4
click at [1139, 173] on icon at bounding box center [1142, 175] width 7 height 8
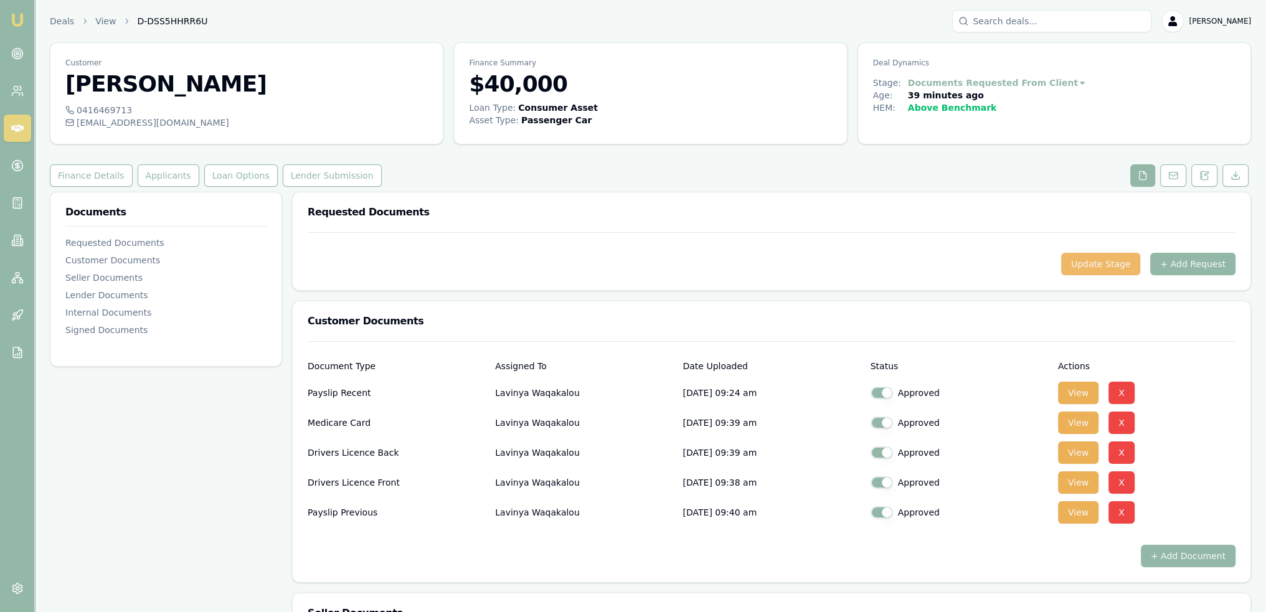
click at [1111, 259] on button "Update Stage" at bounding box center [1102, 264] width 80 height 22
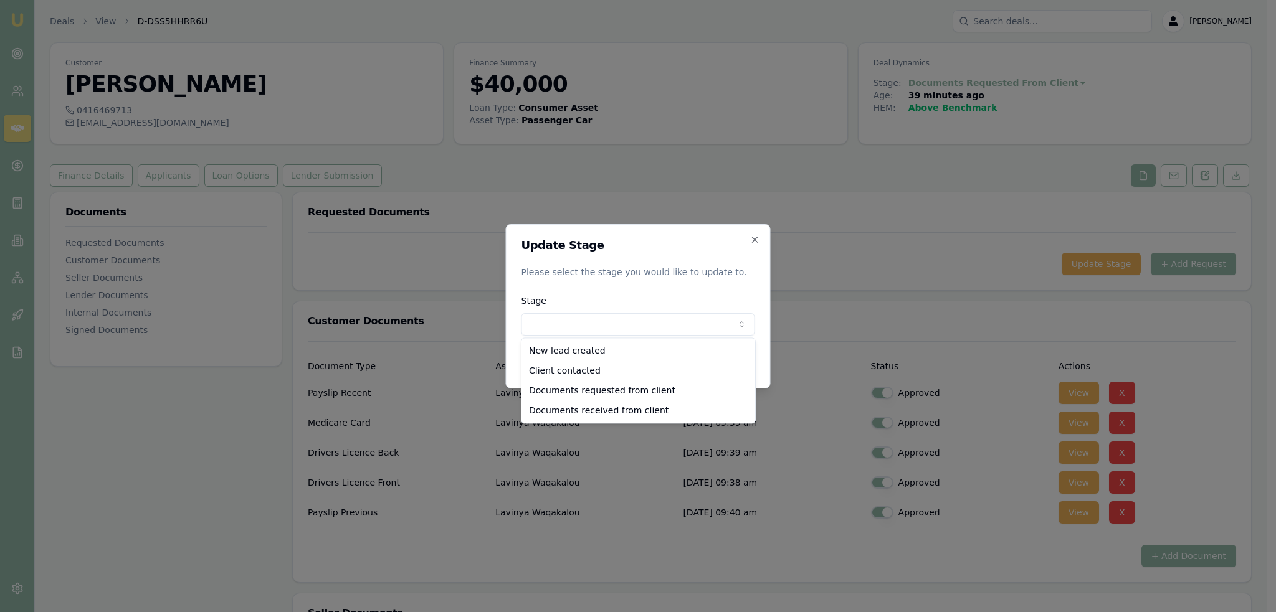
click at [668, 323] on body "Emu Broker Deals View D-DSS5HHRR6U [PERSON_NAME] Toggle Menu Customer Lavinya W…" at bounding box center [633, 306] width 1266 height 612
select select "DOCUMENTS_RECEIVED_FROM_CLIENT"
drag, startPoint x: 580, startPoint y: 409, endPoint x: 685, endPoint y: 394, distance: 105.7
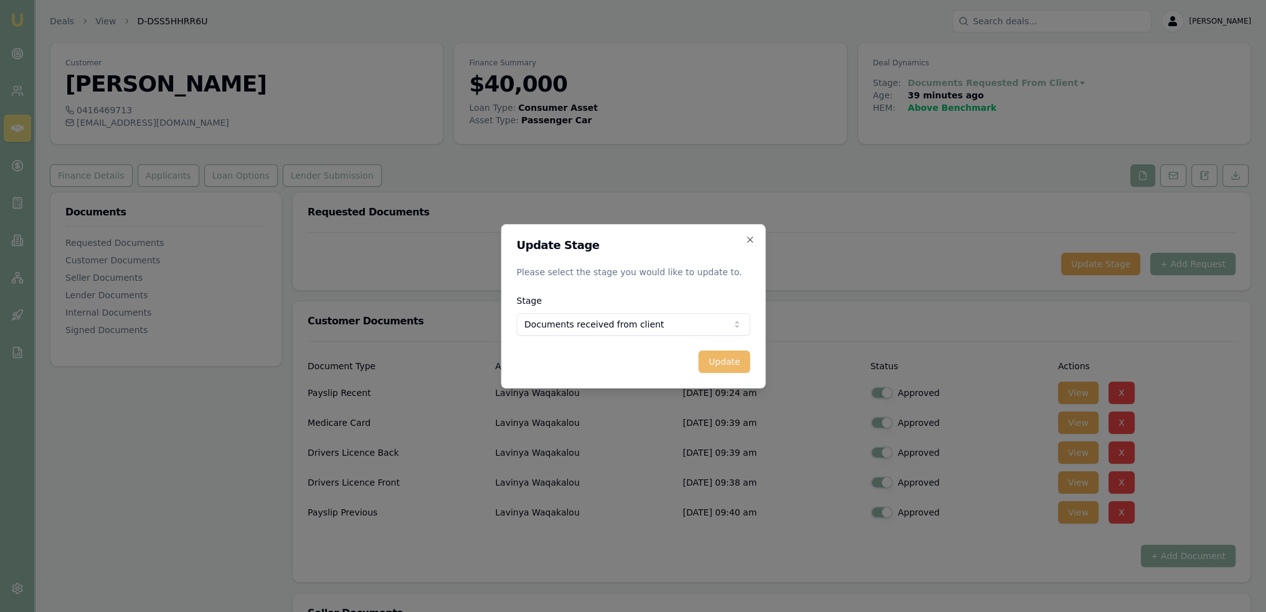
click at [723, 363] on button "Update" at bounding box center [724, 362] width 52 height 22
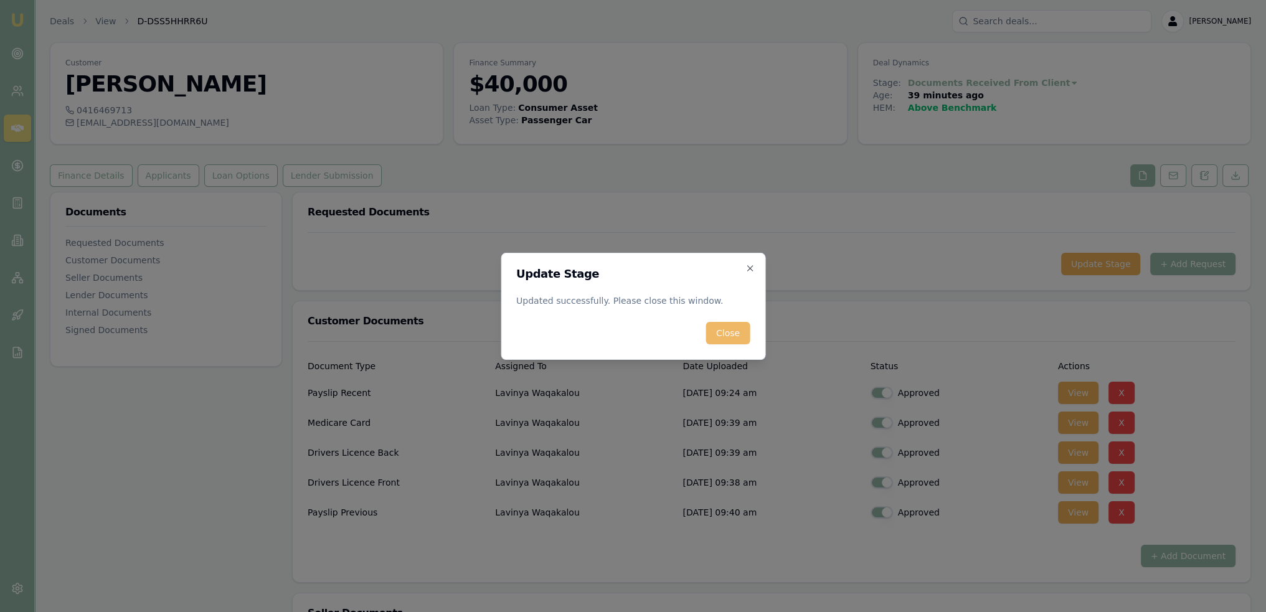
click at [733, 335] on button "Close" at bounding box center [728, 333] width 44 height 22
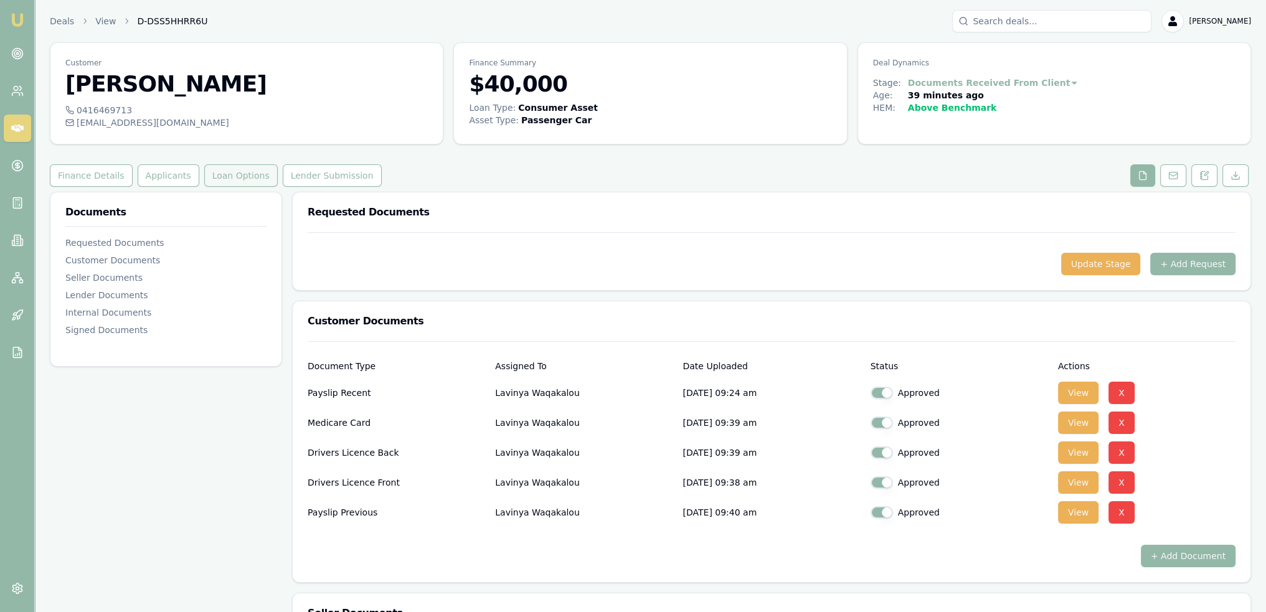
click at [224, 178] on button "Loan Options" at bounding box center [241, 175] width 74 height 22
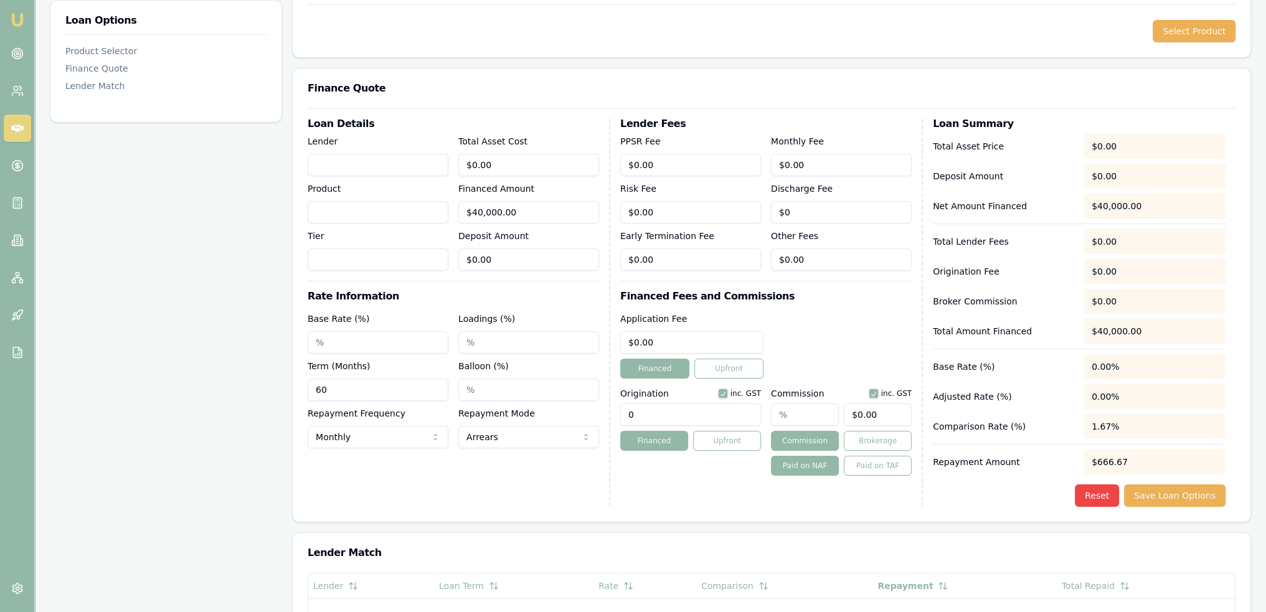
scroll to position [249, 0]
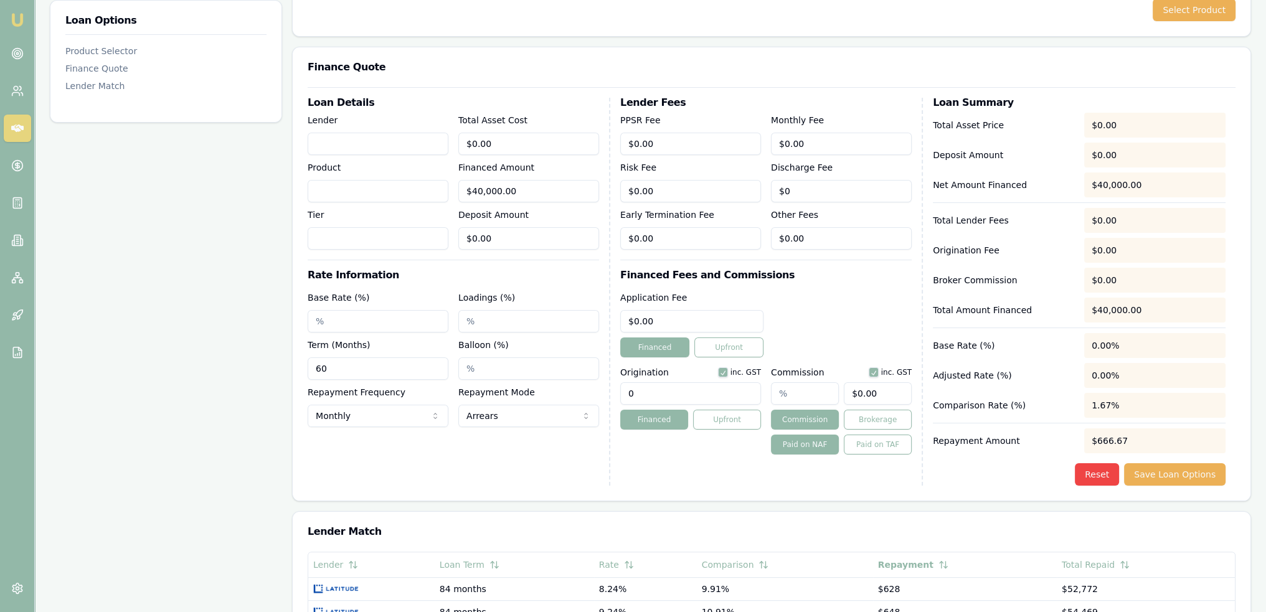
click at [394, 142] on input "Lender" at bounding box center [378, 144] width 141 height 22
type input "FirstMac"
drag, startPoint x: 520, startPoint y: 138, endPoint x: 407, endPoint y: 139, distance: 112.1
click at [407, 139] on div "Lender FirstMac Product Tier Total Asset Cost 0 Financed Amount $40,000.00 Depo…" at bounding box center [454, 181] width 292 height 137
type input "4"
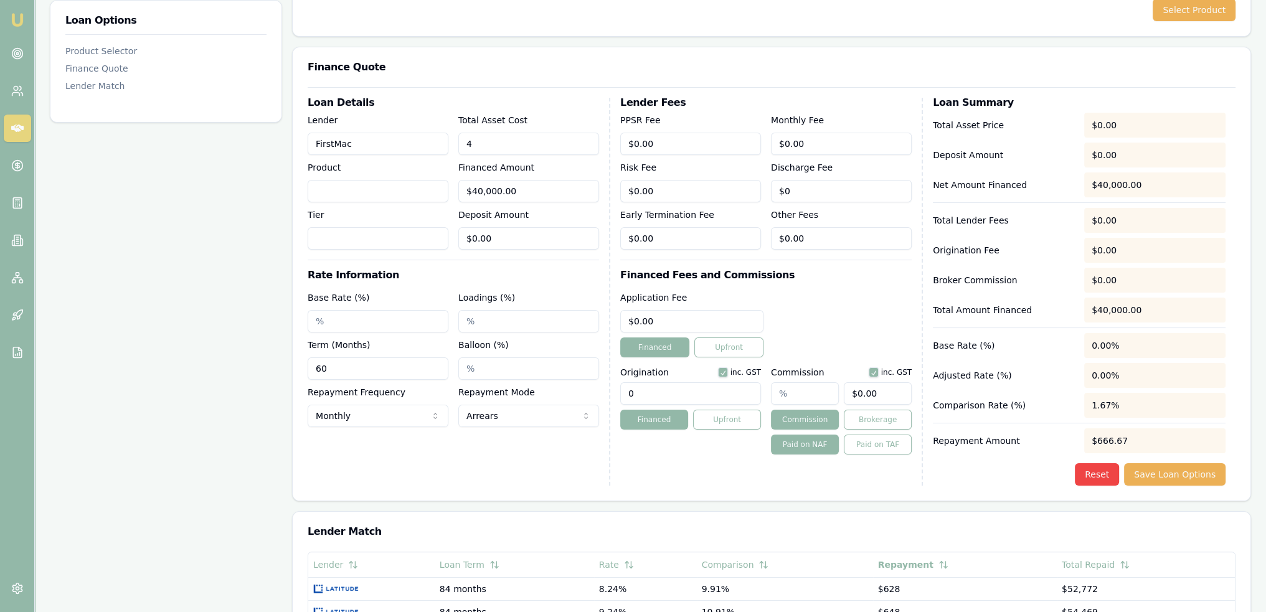
type input "$4.00"
type input "47"
type input "$47.00"
type input "470"
type input "$470.00"
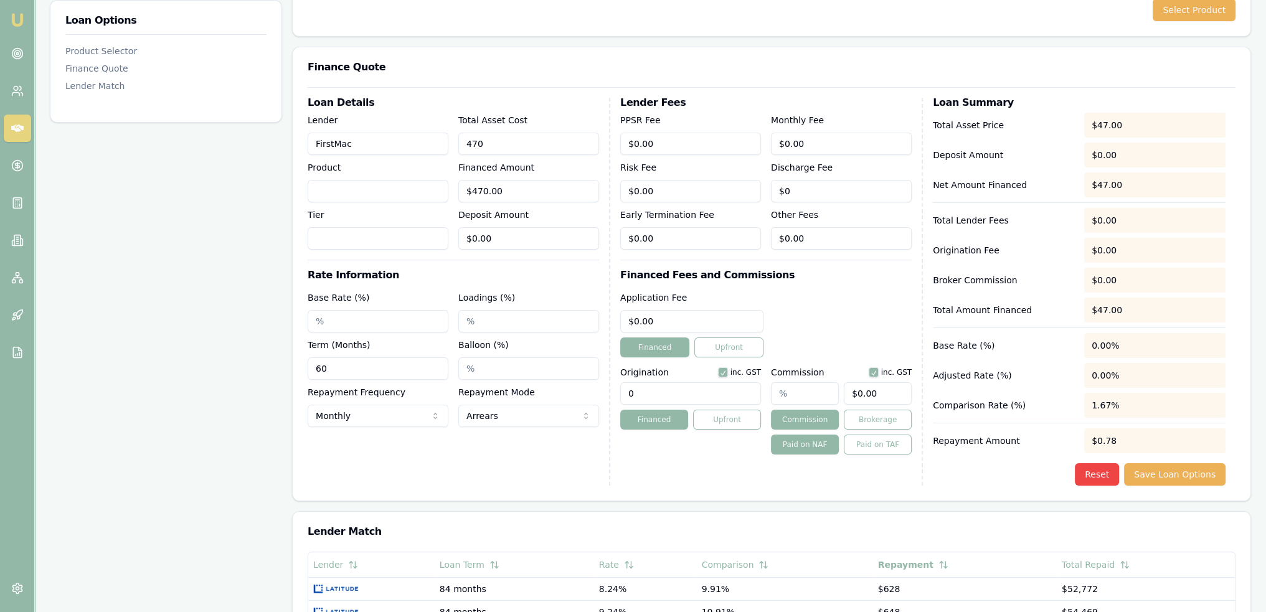
type input "4700"
type input "$4,700.00"
type input "47000"
type input "$47,000.00"
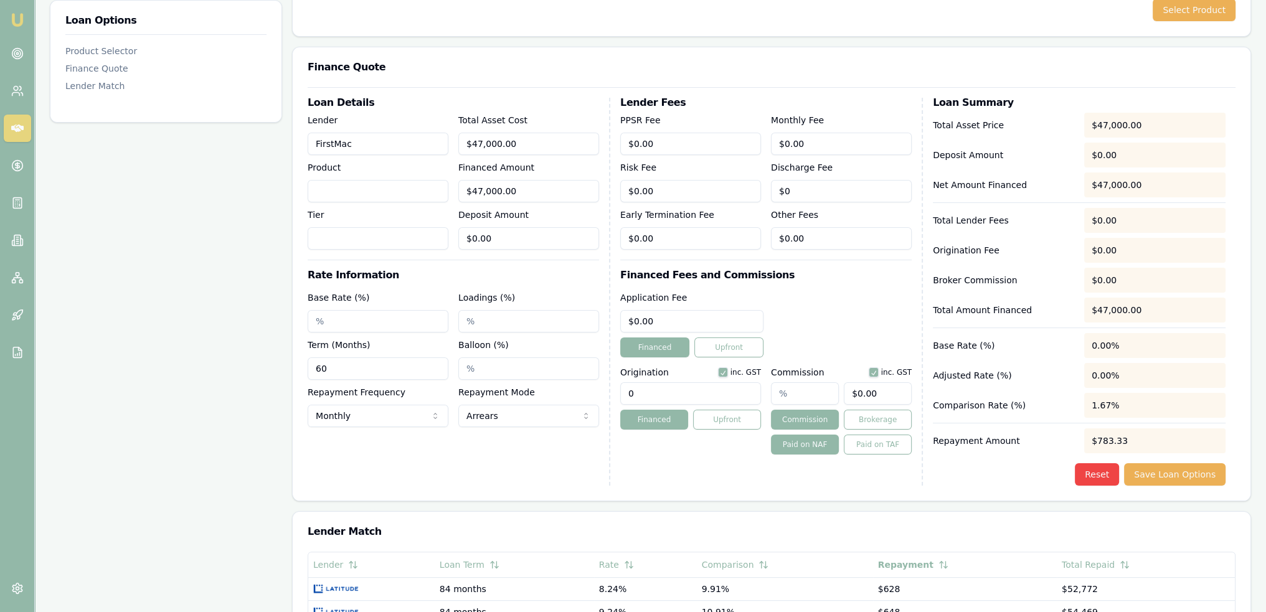
click at [438, 283] on div "Loan Details Lender FirstMac Product Tier Total Asset Cost $47,000.00 Financed …" at bounding box center [459, 292] width 303 height 388
drag, startPoint x: 342, startPoint y: 321, endPoint x: 293, endPoint y: 325, distance: 48.7
click at [293, 325] on div "Loan Details Lender FirstMac Product Tier Total Asset Cost $47,000.00 Financed …" at bounding box center [772, 294] width 958 height 414
